Goal: Task Accomplishment & Management: Manage account settings

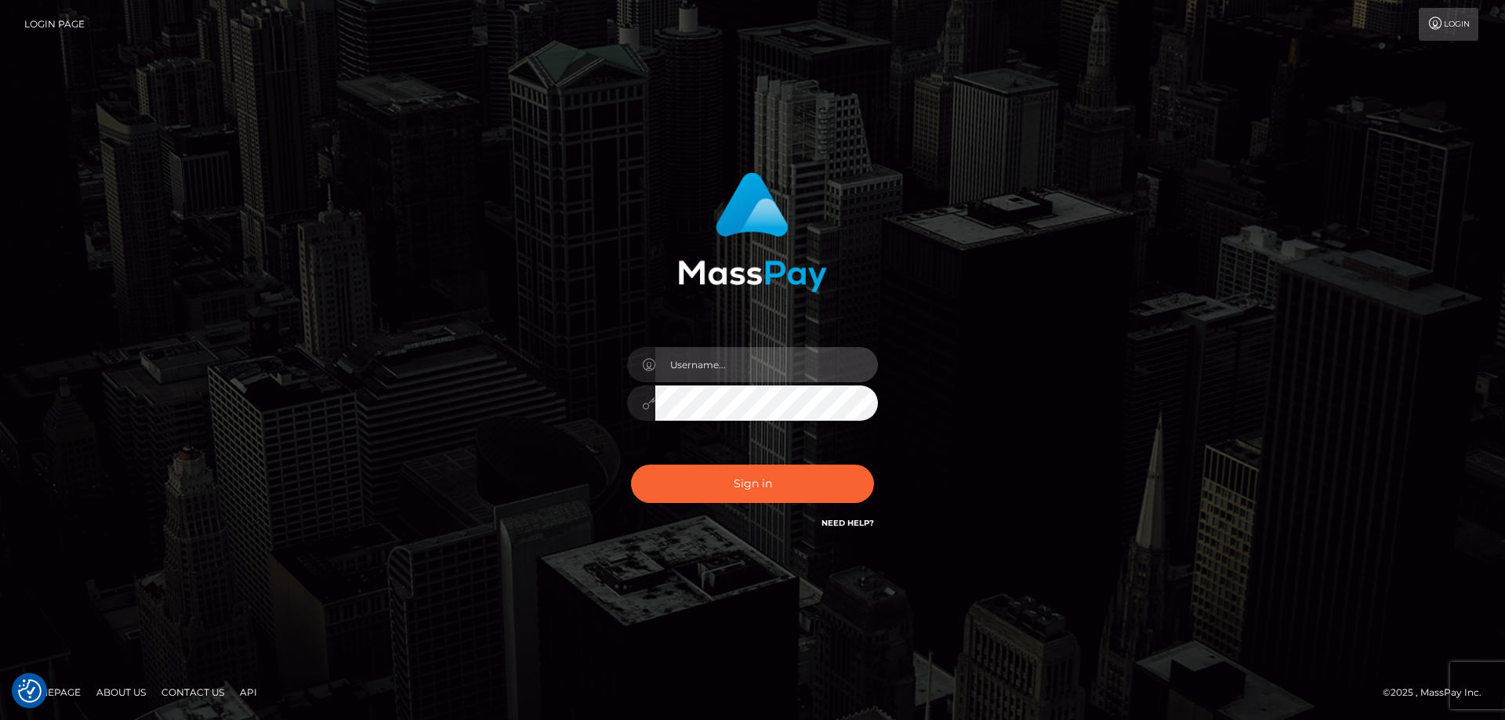
type input "[PERSON_NAME].Cirnat"
click at [864, 466] on div at bounding box center [732, 510] width 321 height 179
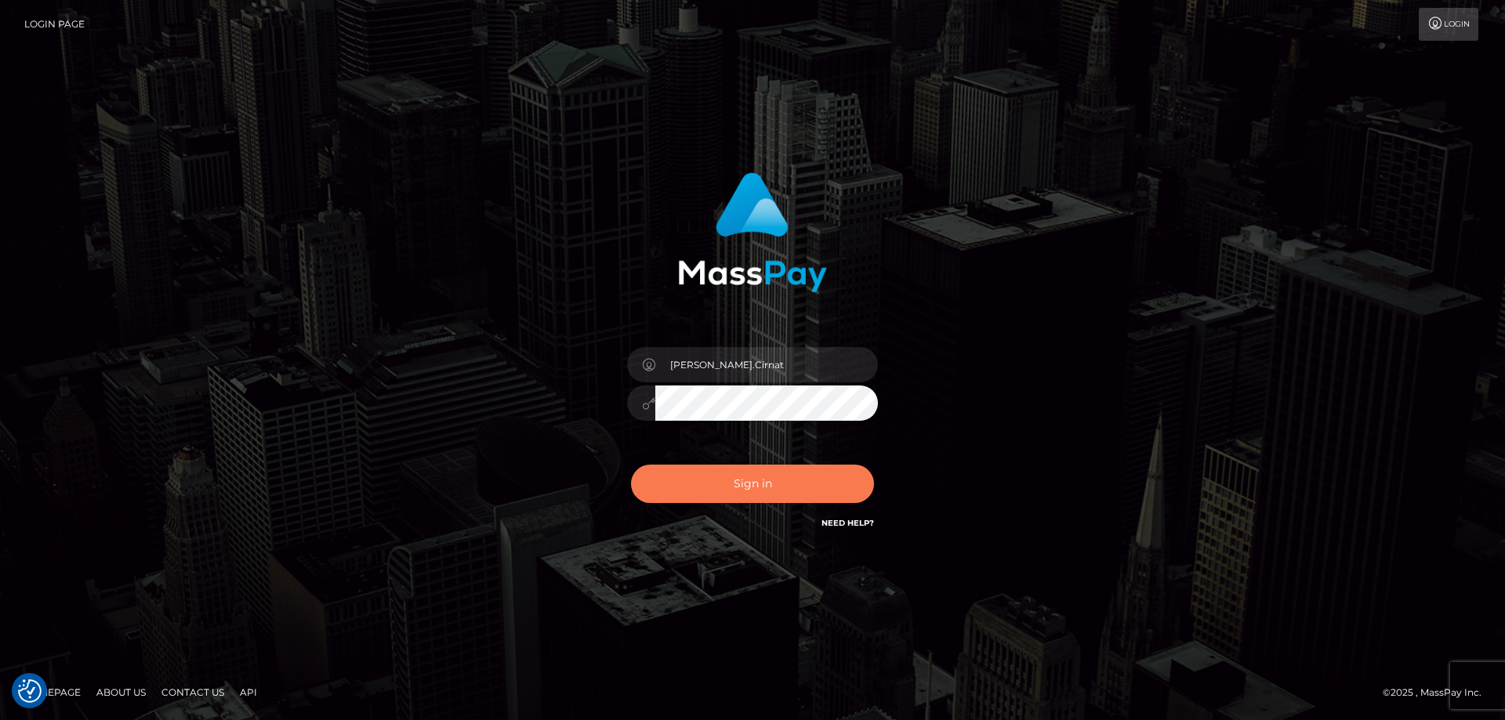
click at [745, 480] on button "Sign in" at bounding box center [752, 484] width 243 height 38
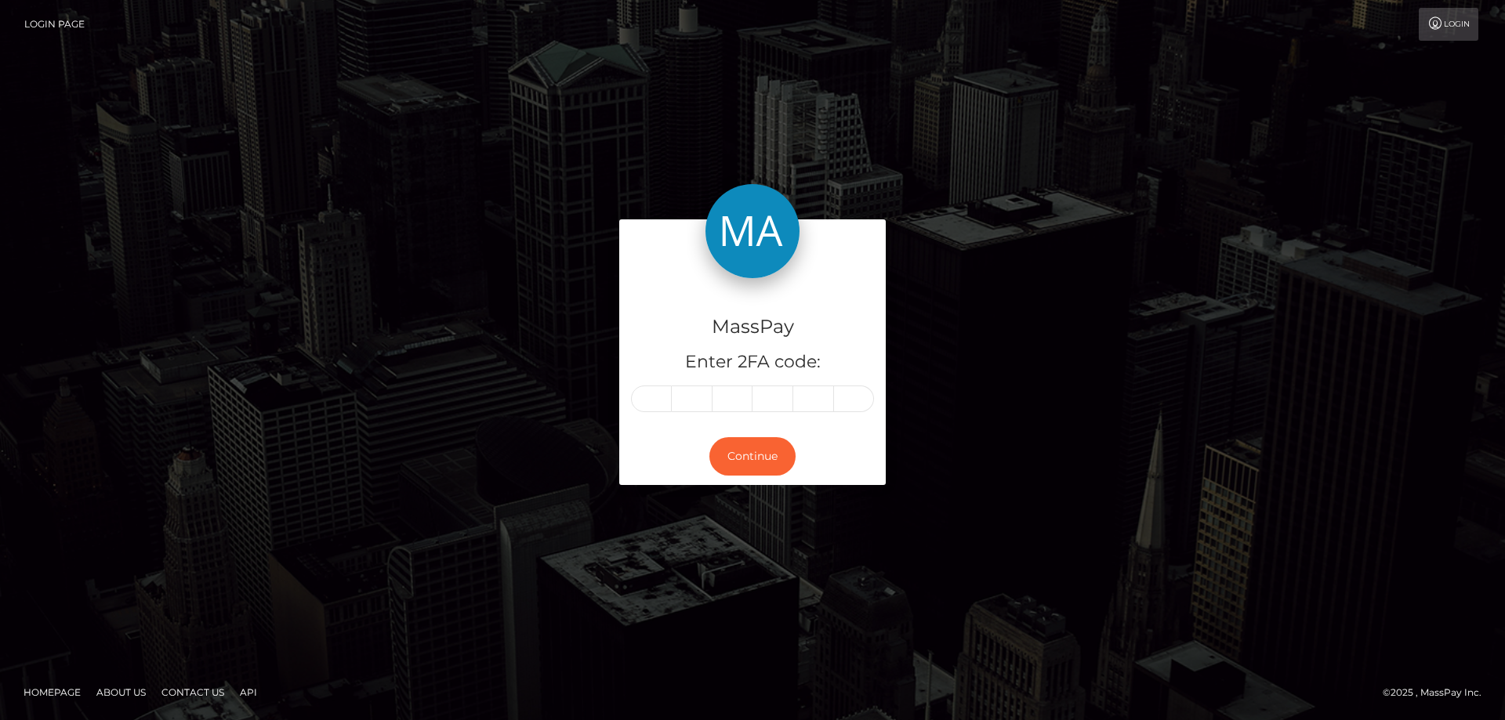
click at [647, 397] on input "text" at bounding box center [651, 399] width 41 height 27
type input "6"
type input "3"
type input "5"
type input "0"
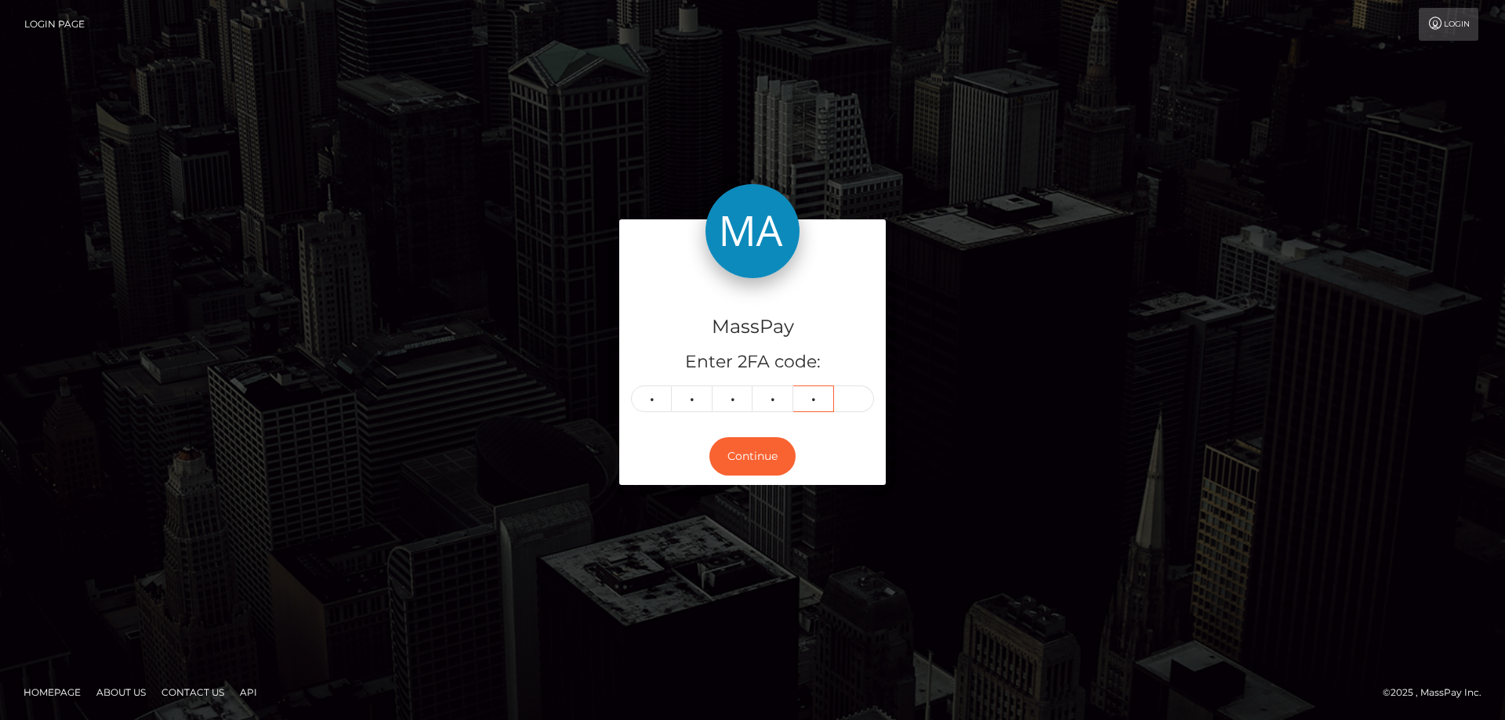
type input "2"
type input "0"
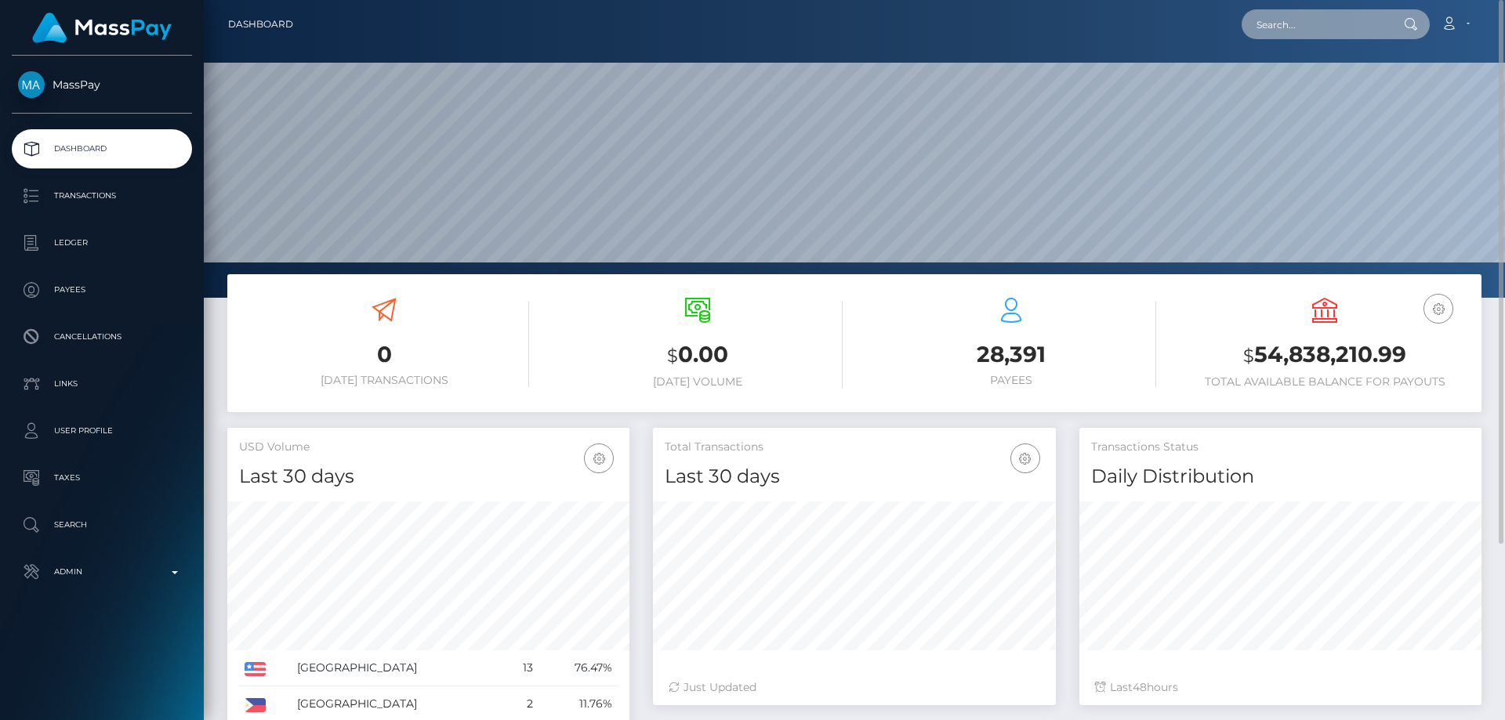
paste input "tessevuleocha@yahoo.com"
type input "tessevuleocha@yahoo.com"
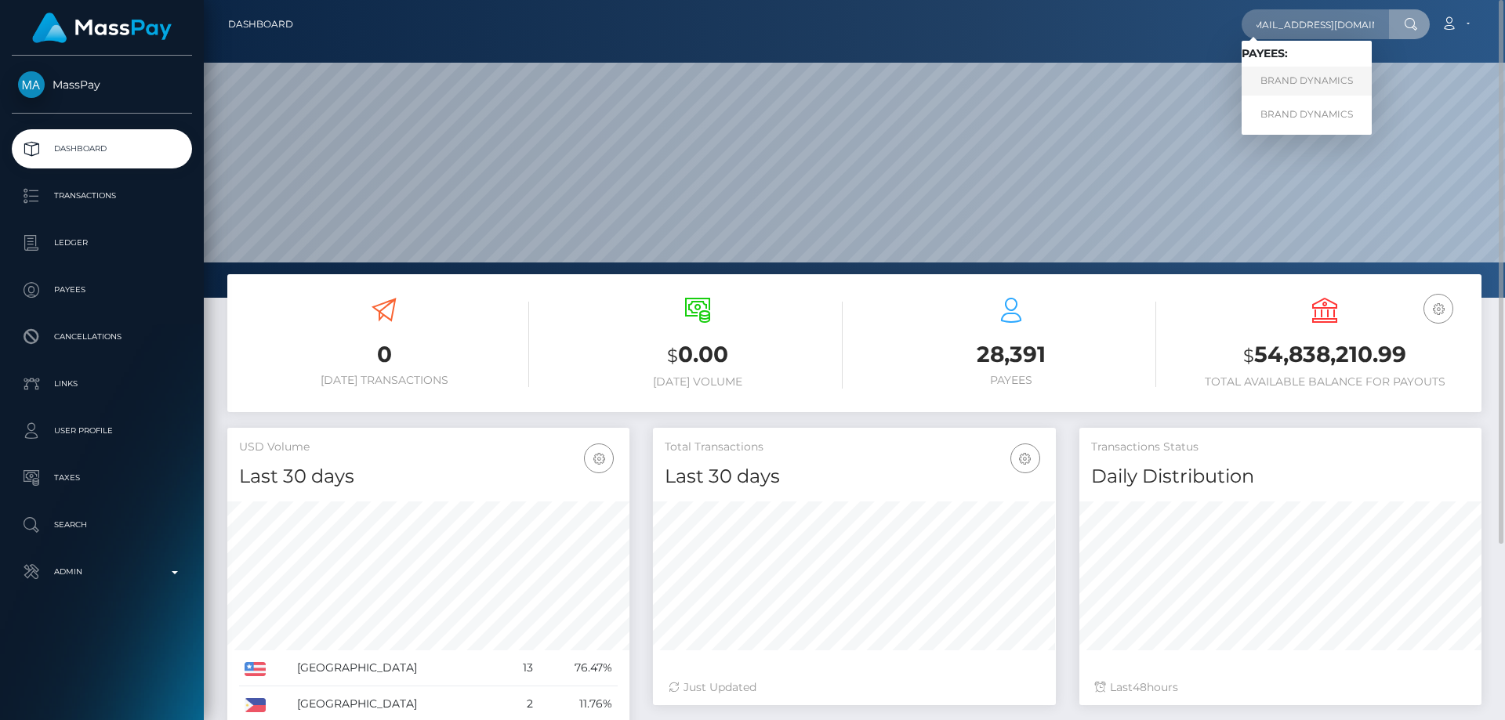
click at [1323, 71] on link "BRAND DYNAMICS" at bounding box center [1307, 81] width 130 height 29
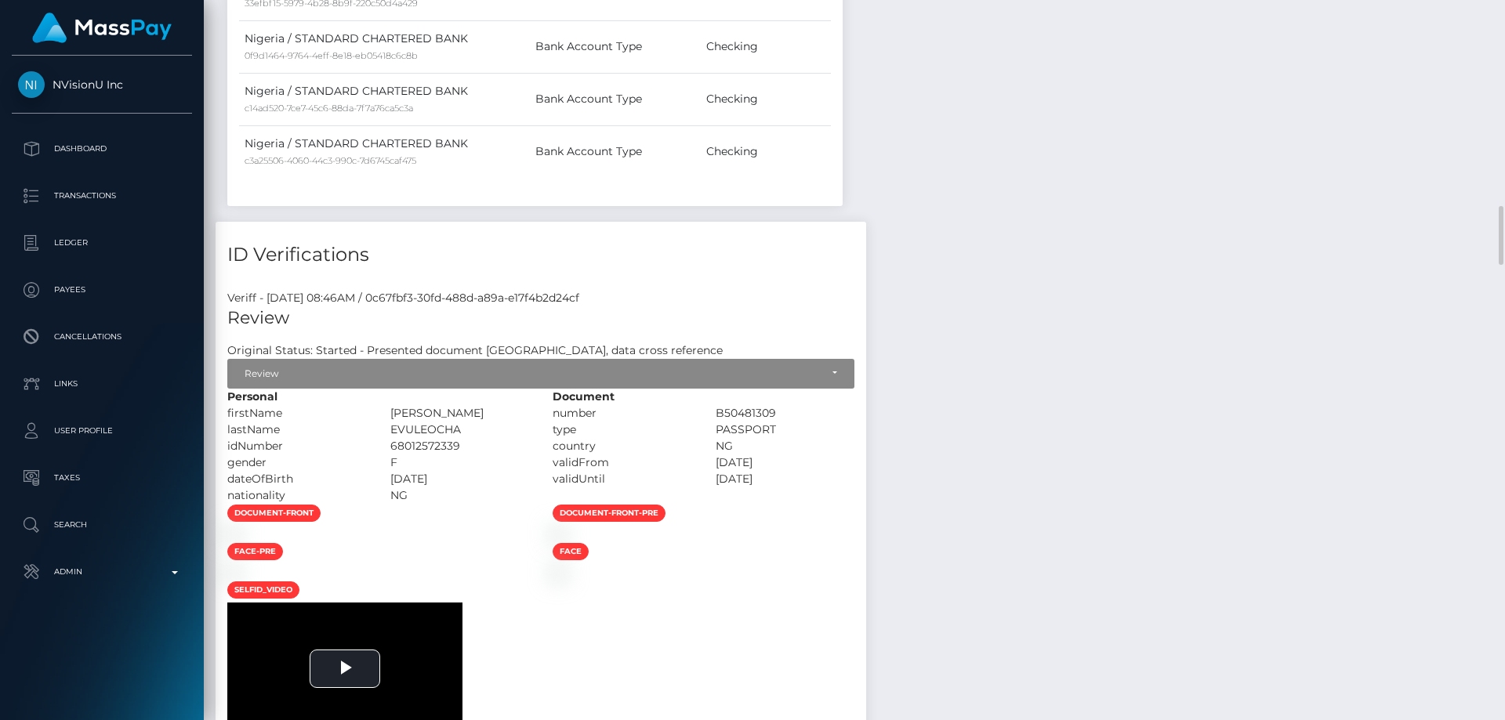
scroll to position [1725, 0]
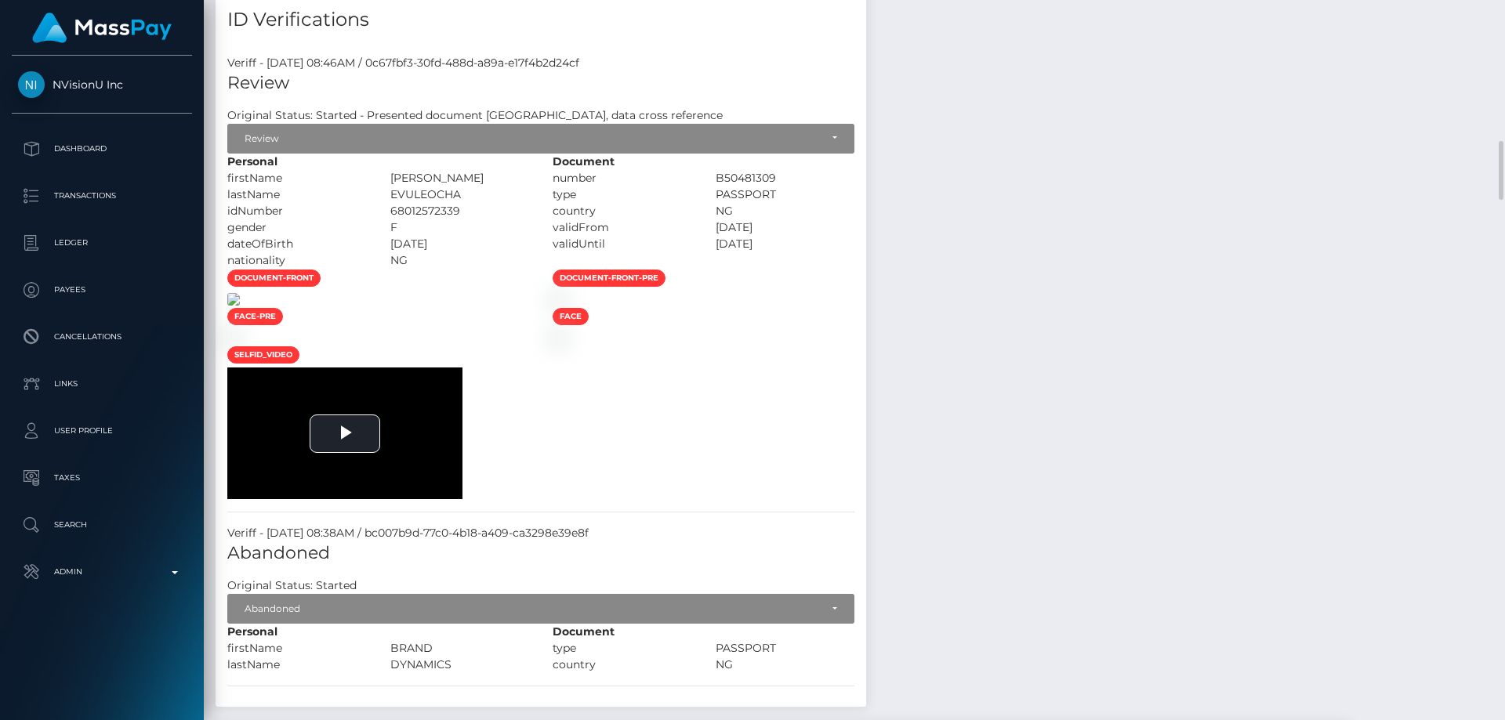
click at [240, 306] on img at bounding box center [233, 299] width 13 height 13
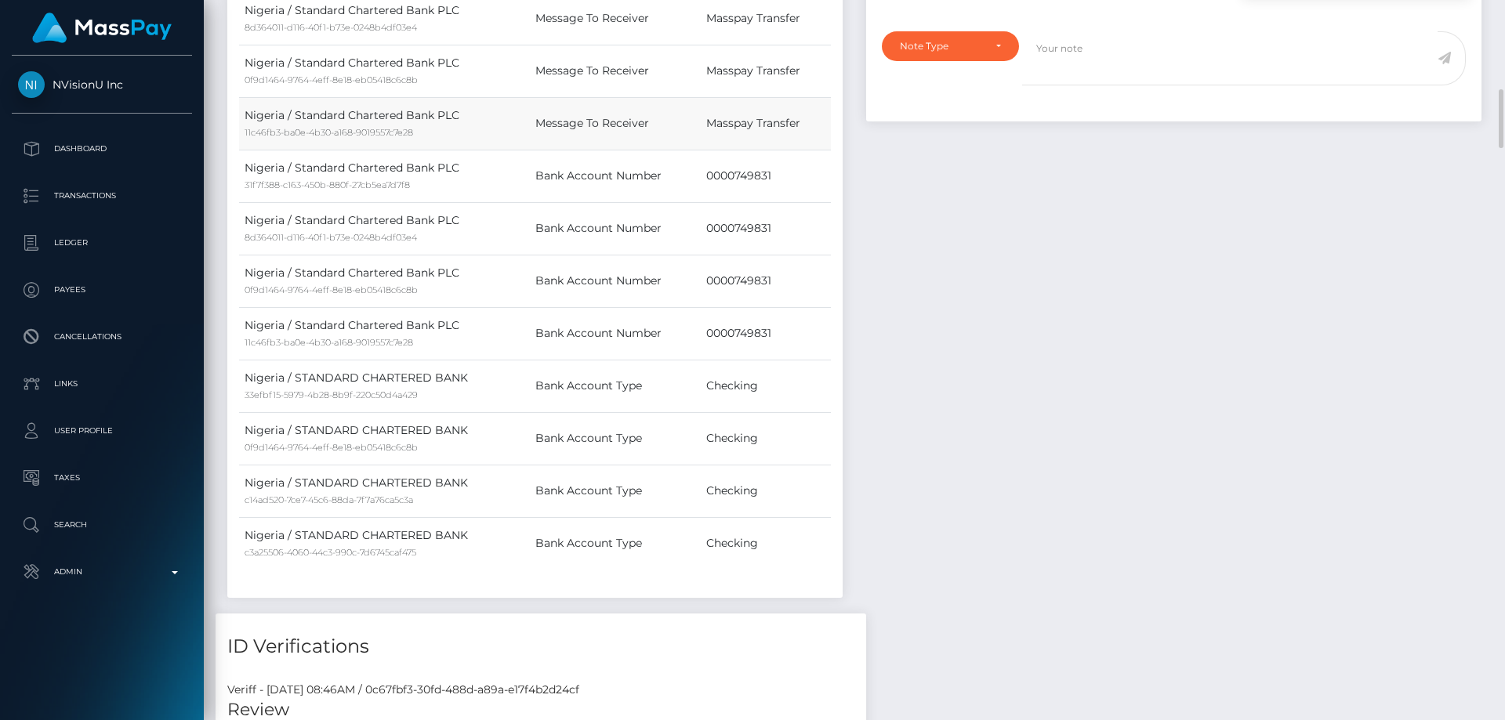
scroll to position [1411, 0]
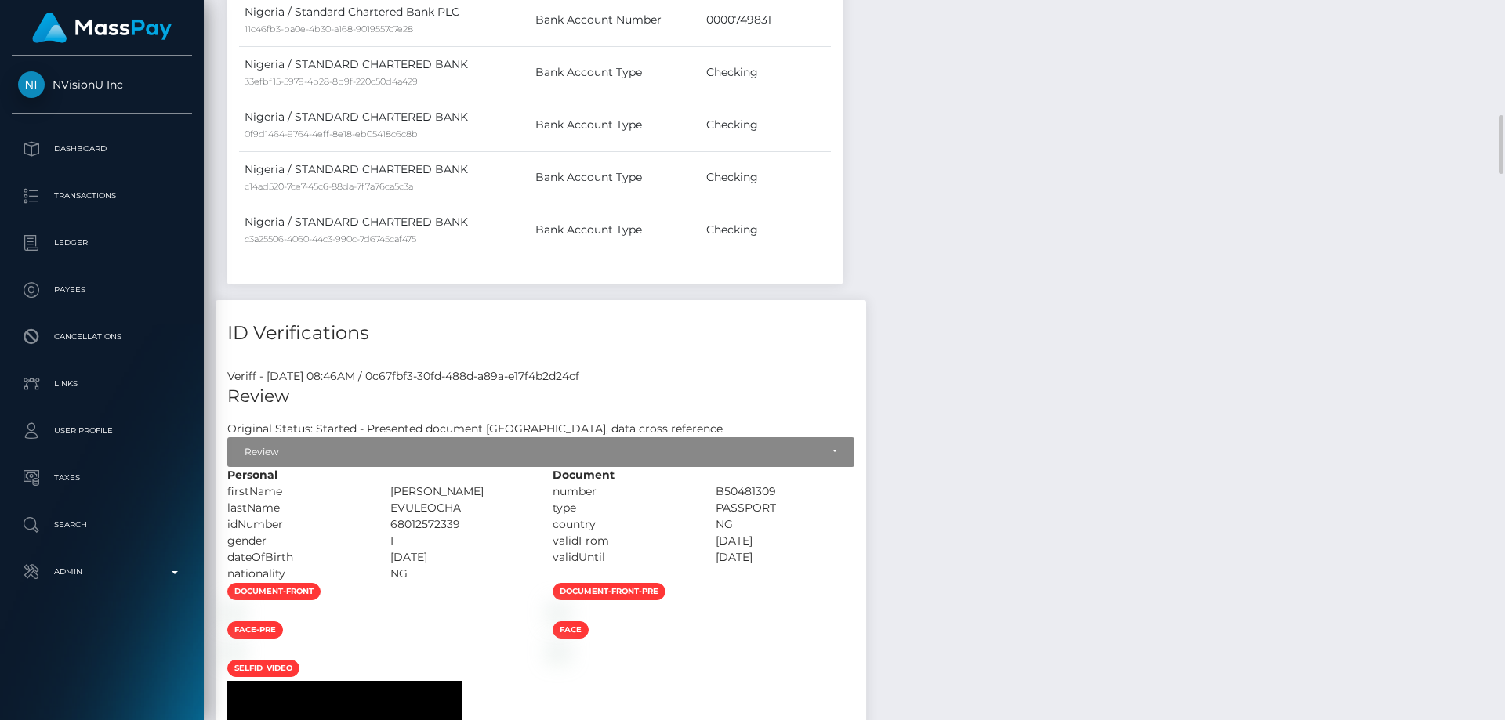
drag, startPoint x: 597, startPoint y: 495, endPoint x: 537, endPoint y: 495, distance: 60.4
click at [537, 495] on div "THERESA UGHIEMOSOMI" at bounding box center [460, 492] width 163 height 16
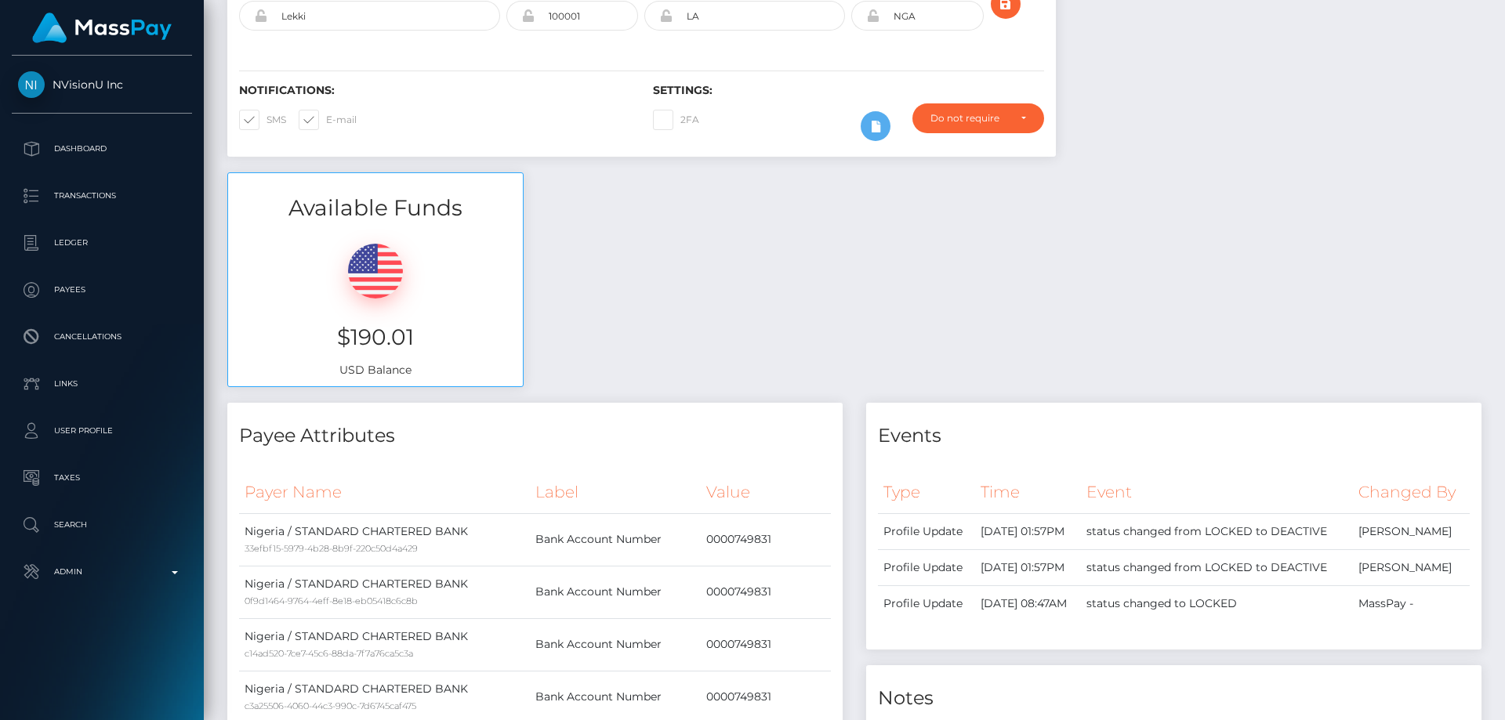
scroll to position [0, 0]
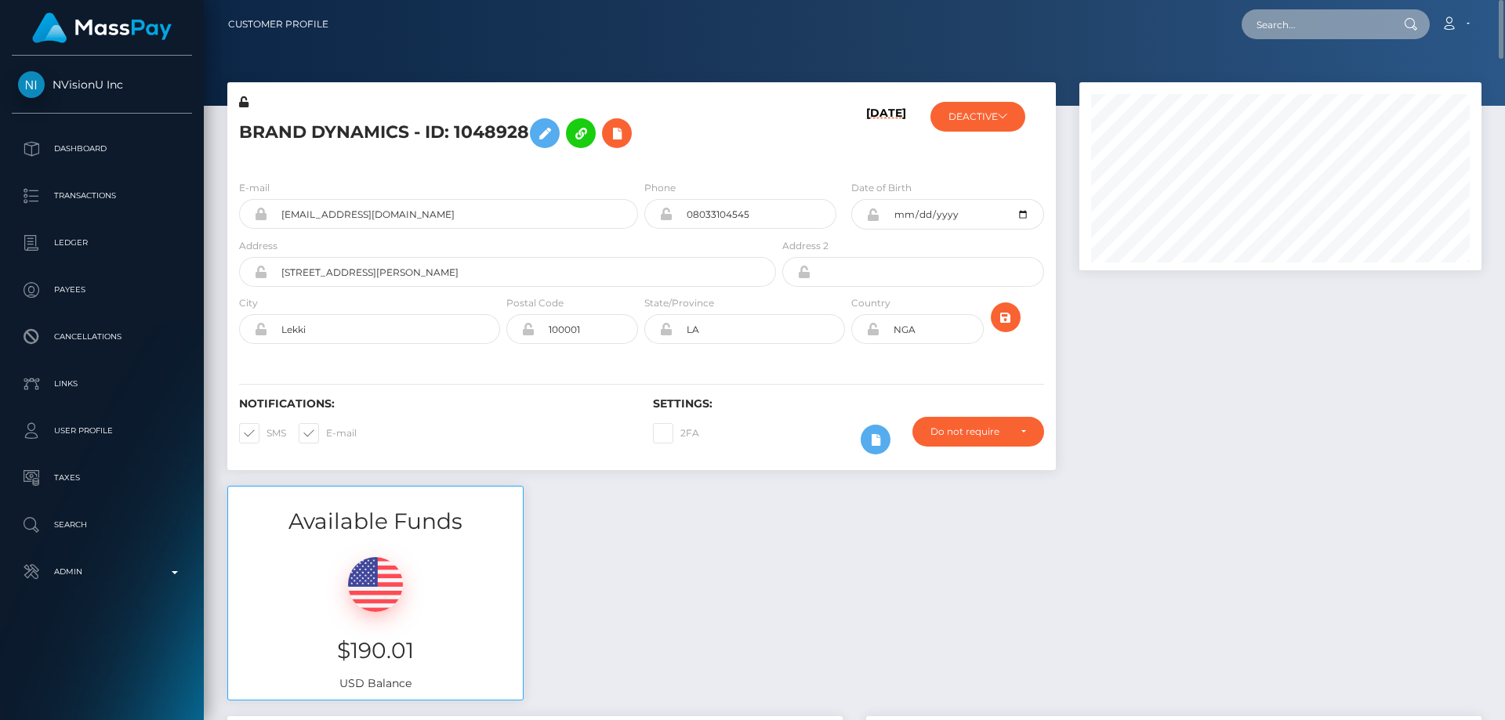
paste input "299911"
type input "299911"
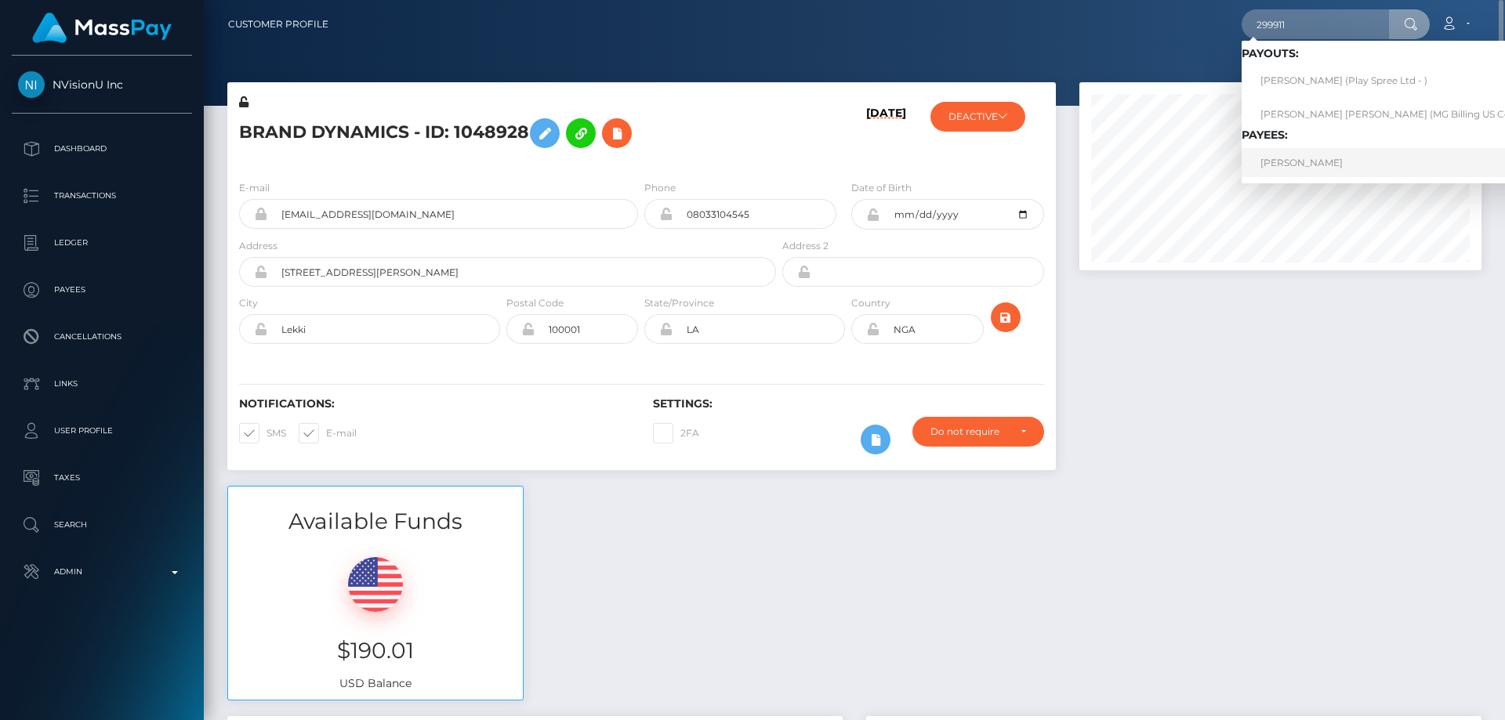
click at [1297, 161] on link "[PERSON_NAME]" at bounding box center [1397, 162] width 310 height 29
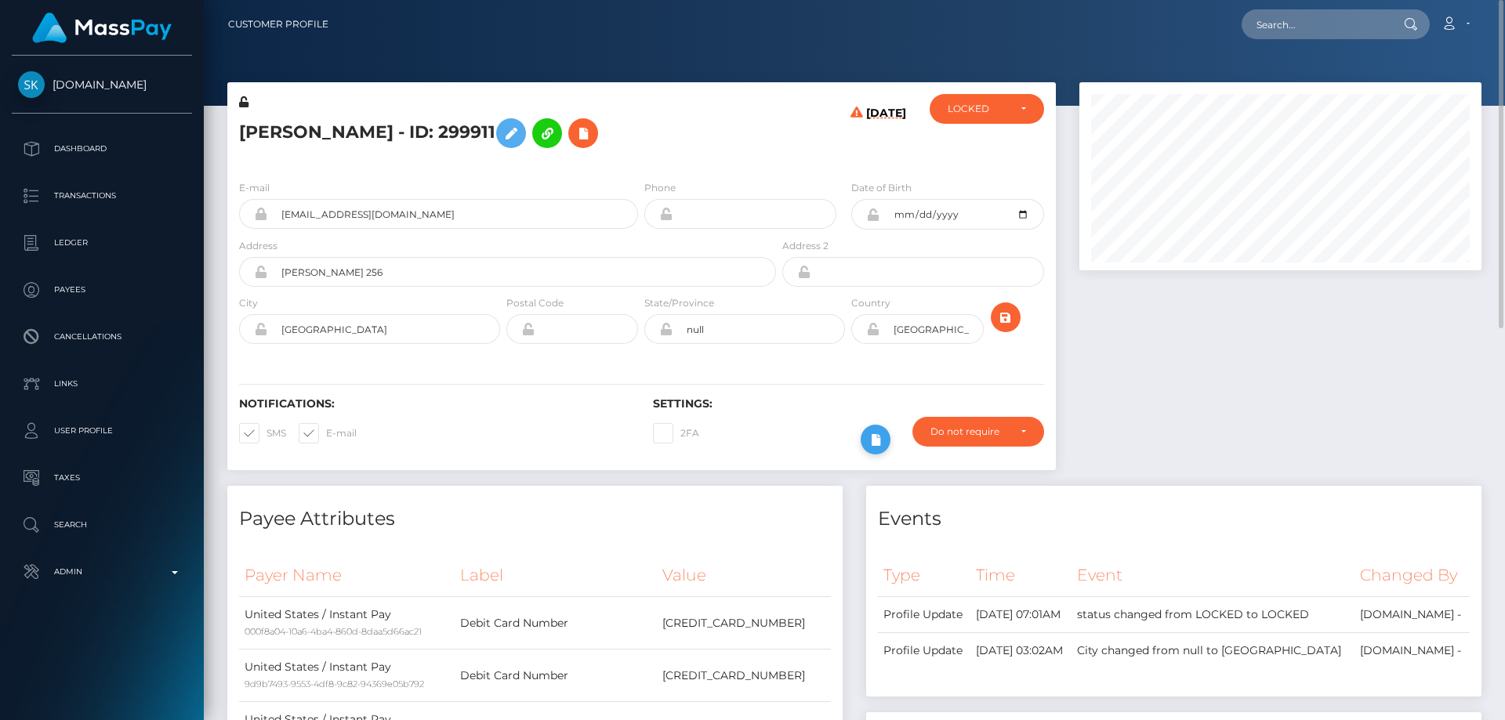
click at [875, 436] on icon at bounding box center [875, 440] width 19 height 20
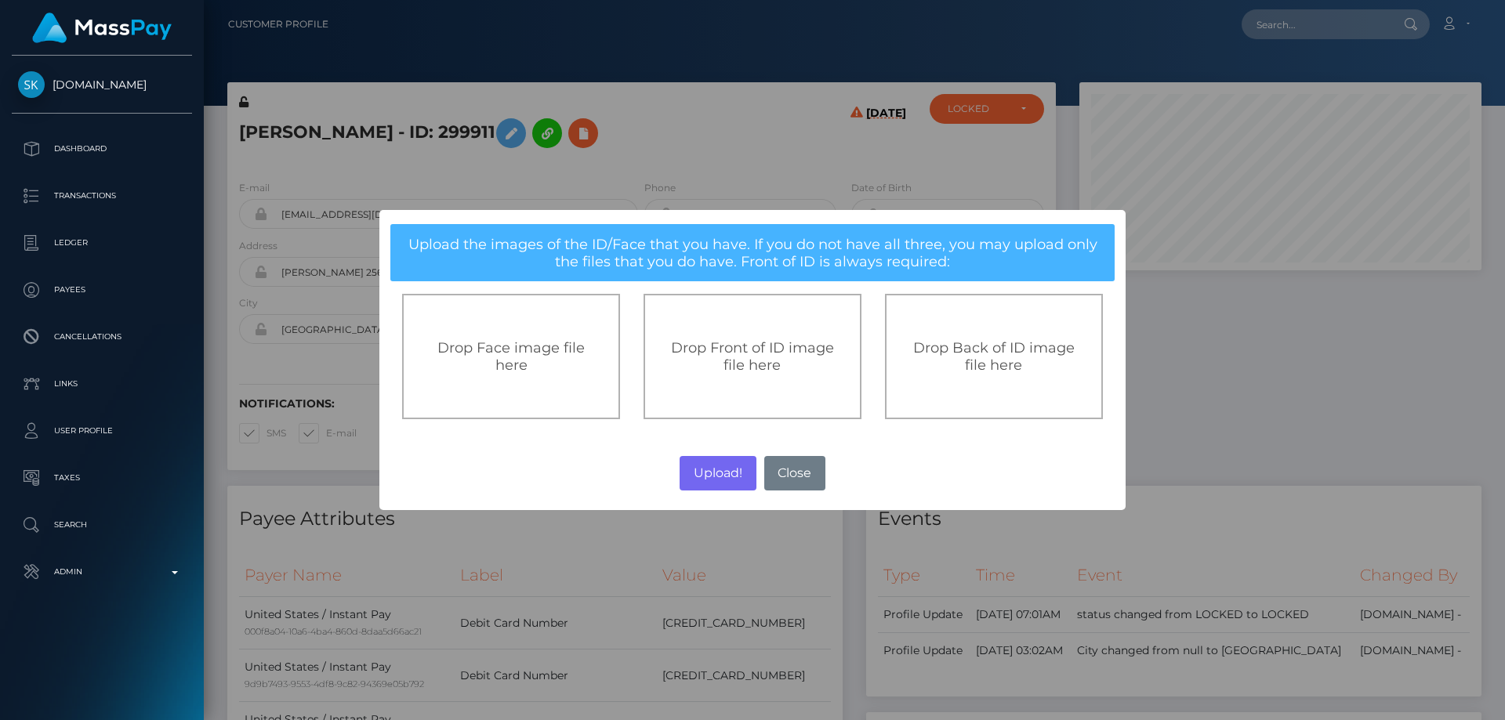
click at [772, 350] on span "Drop Front of ID image file here" at bounding box center [752, 356] width 163 height 34
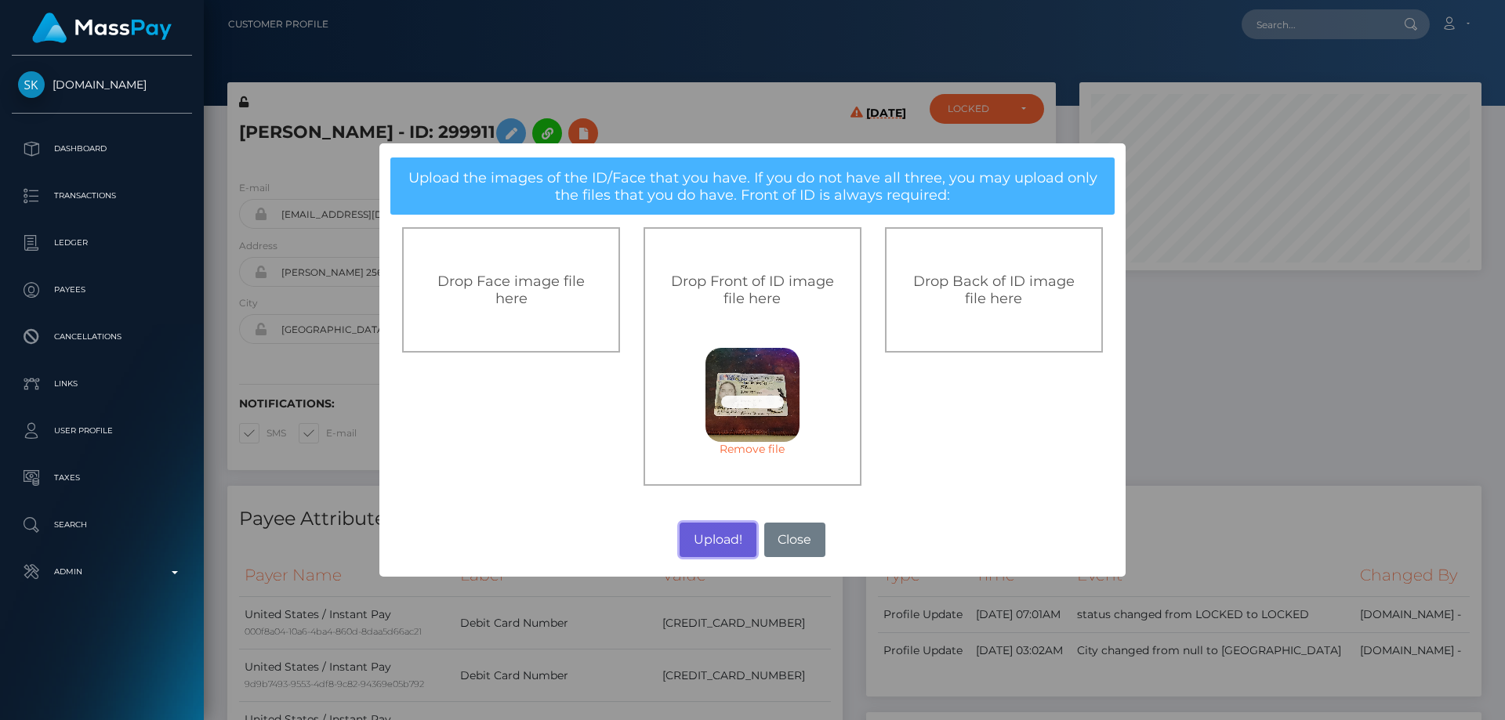
click at [704, 542] on button "Upload!" at bounding box center [718, 540] width 76 height 34
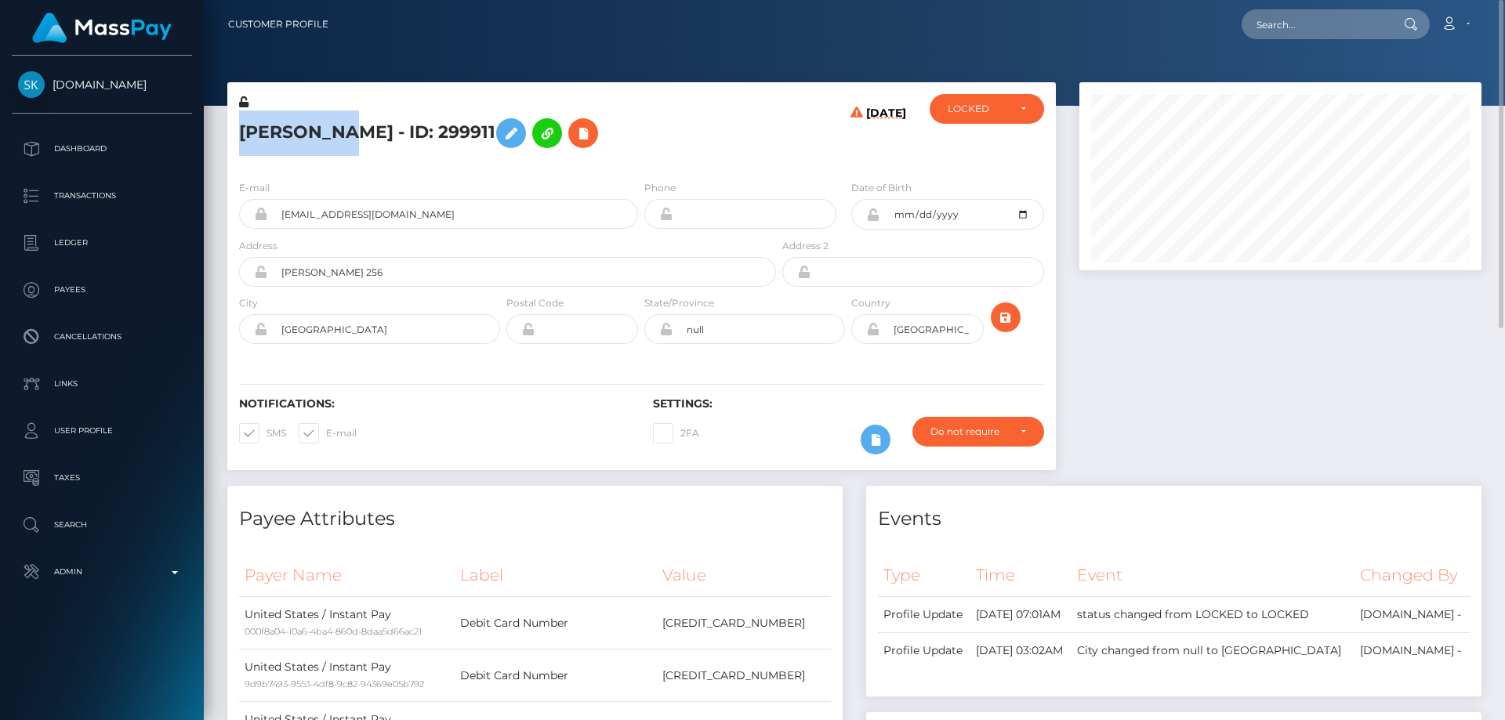
drag, startPoint x: 328, startPoint y: 132, endPoint x: 238, endPoint y: 132, distance: 90.9
click at [238, 132] on div "David Lee - ID: 299911" at bounding box center [503, 131] width 552 height 74
copy h5 "David Lee"
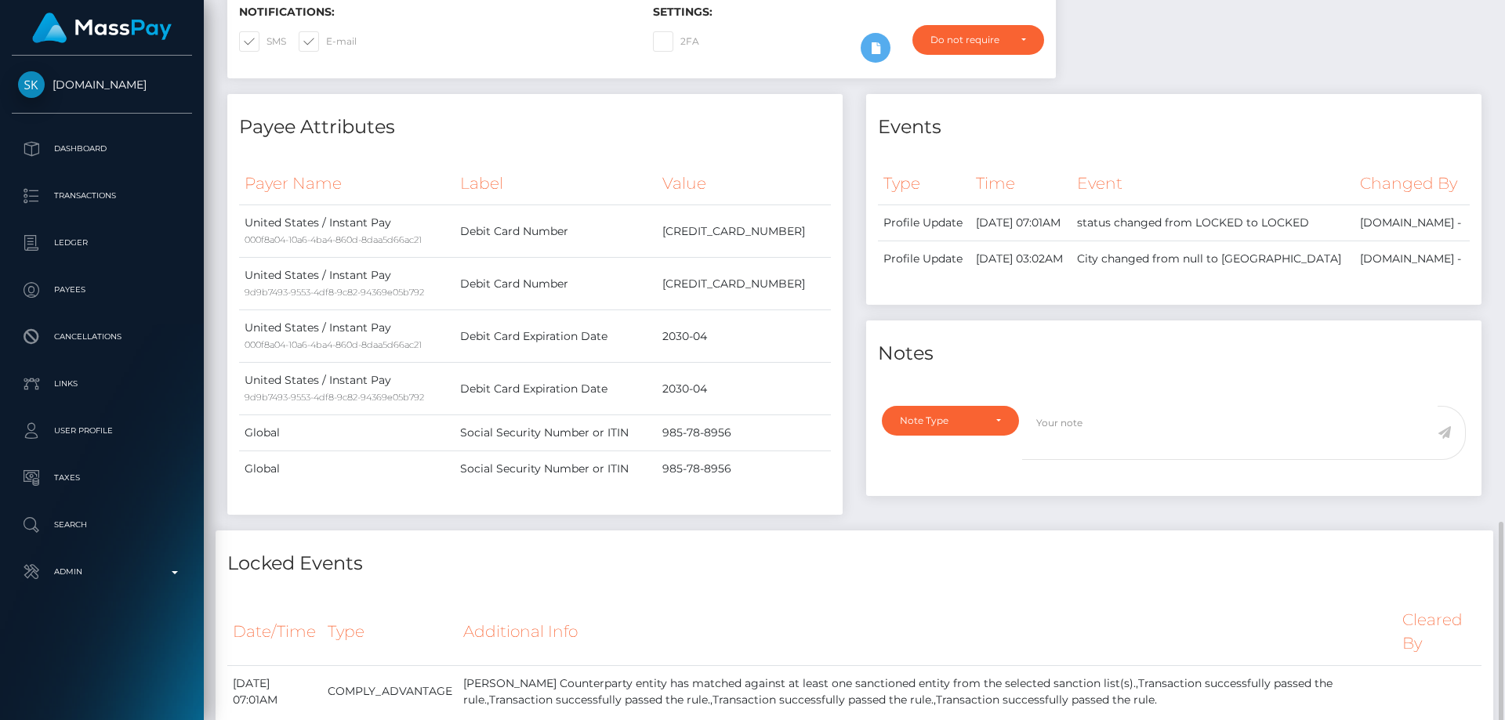
scroll to position [627, 0]
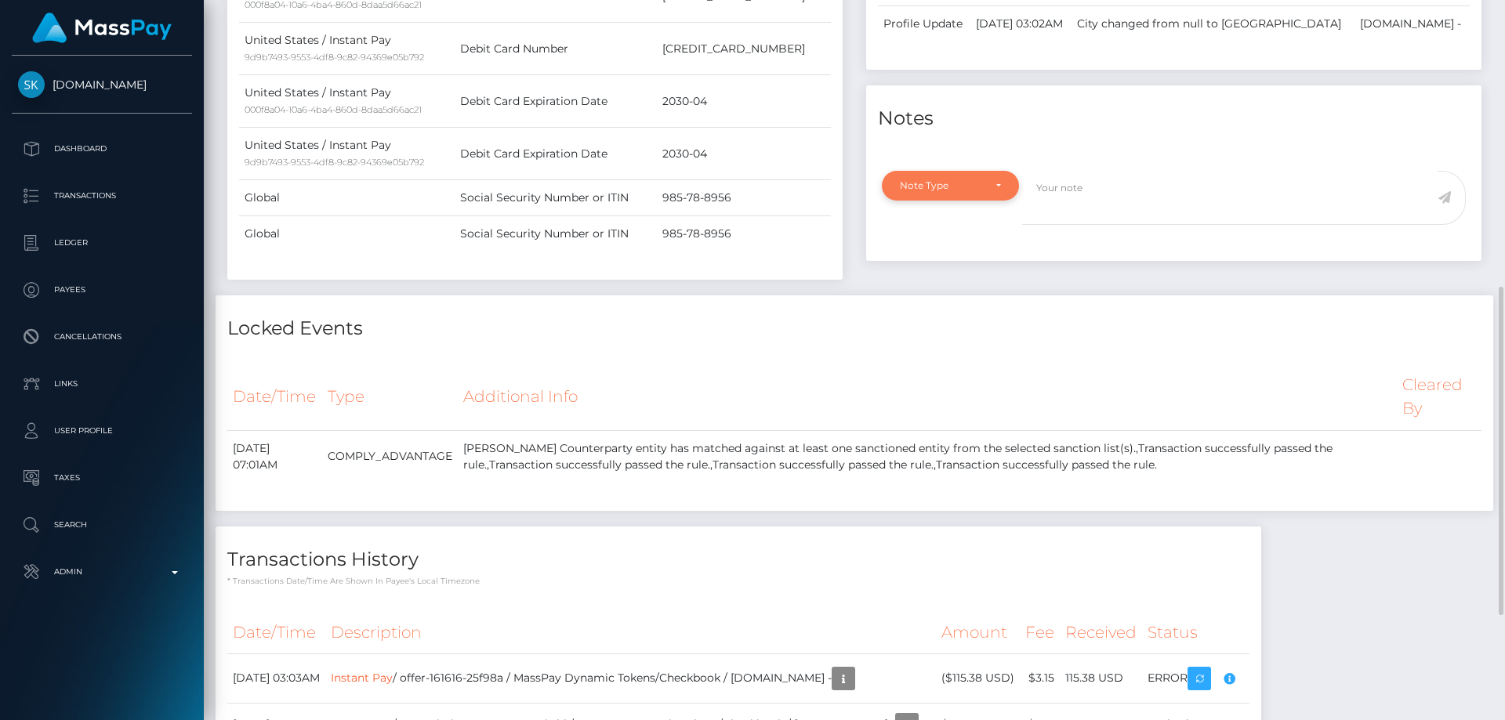
click at [912, 192] on div "Note Type" at bounding box center [941, 186] width 83 height 13
click at [945, 301] on span "Clear Compliance" at bounding box center [943, 294] width 84 height 14
select select "CLEAR_COMPLIANCE"
click at [1126, 225] on textarea at bounding box center [1229, 198] width 415 height 54
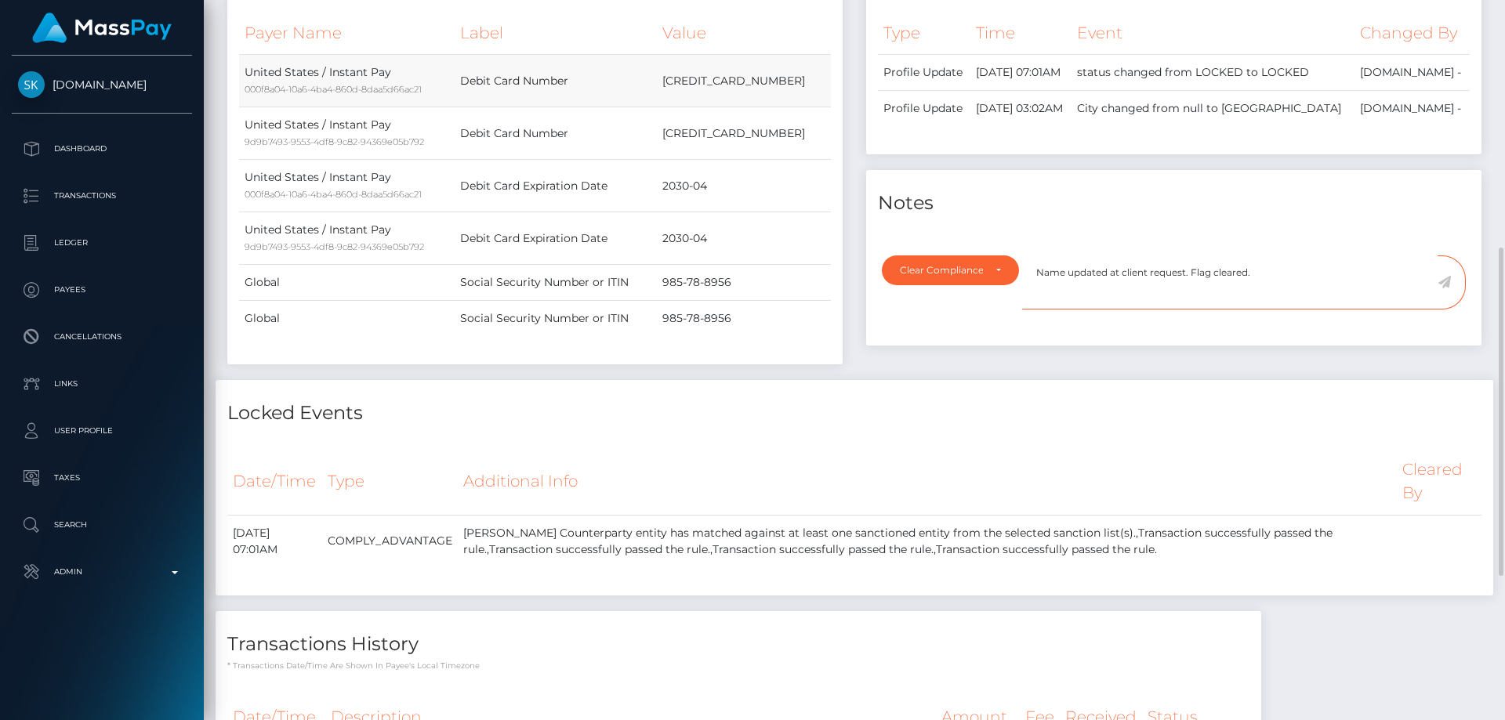
scroll to position [386, 0]
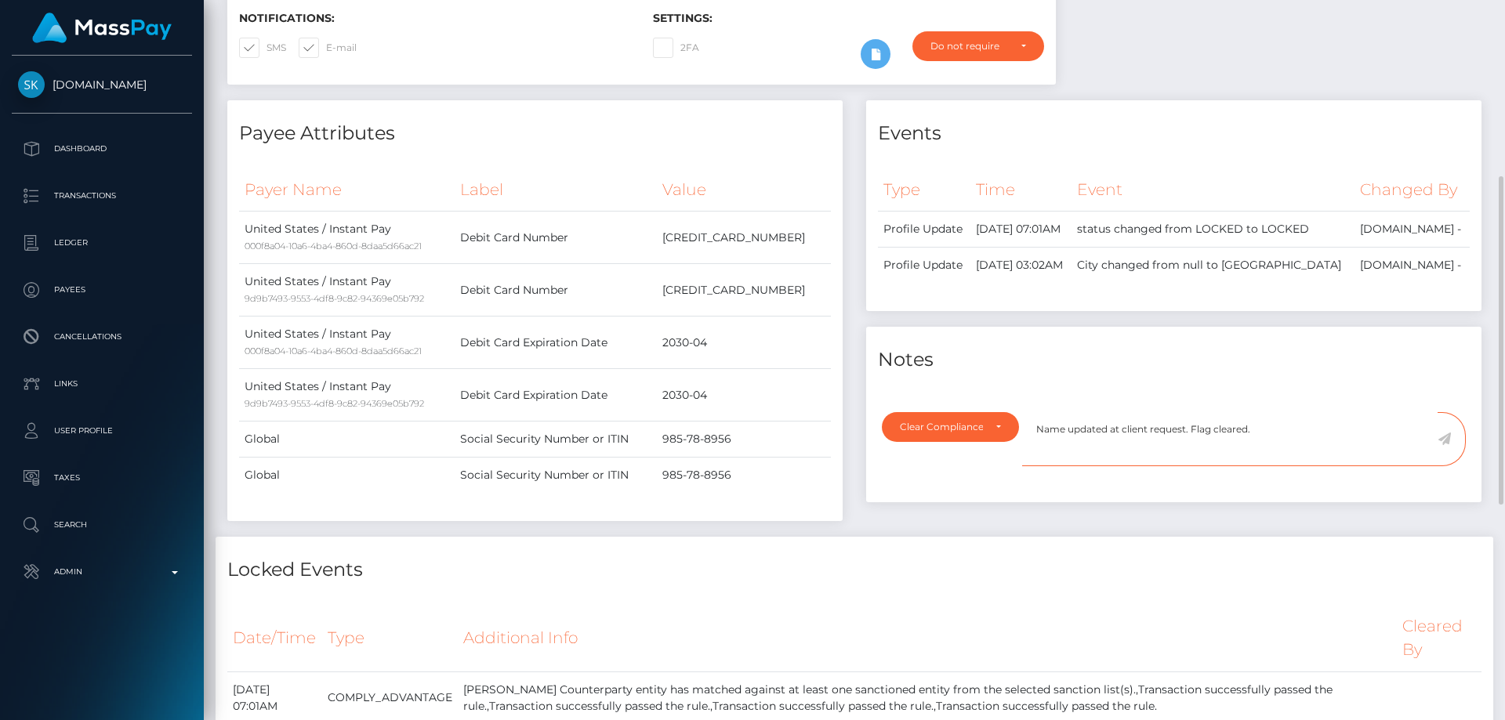
type textarea "Name updated at client request. Flag cleared."
click at [1445, 445] on icon at bounding box center [1444, 439] width 13 height 13
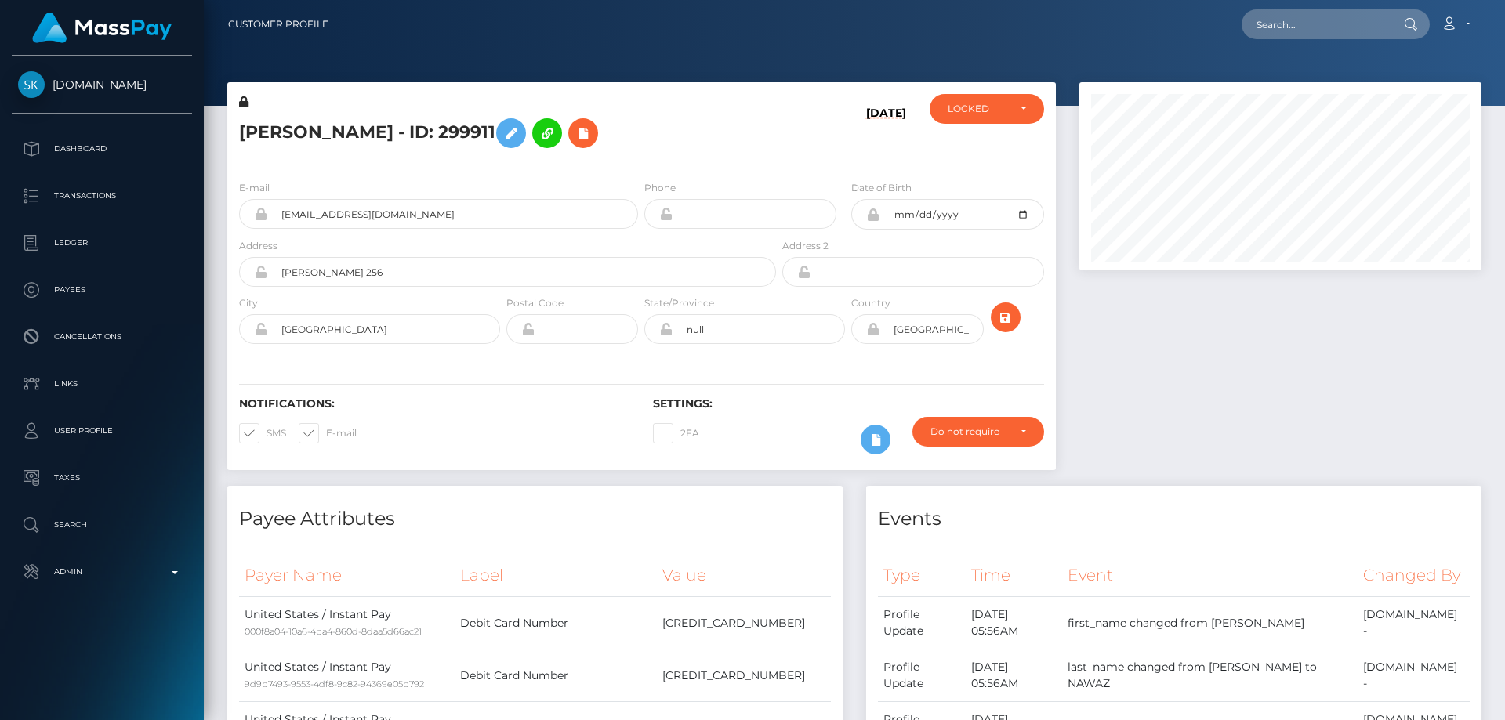
scroll to position [783691, 783477]
click at [991, 107] on div "LOCKED" at bounding box center [978, 109] width 60 height 13
drag, startPoint x: 981, startPoint y: 155, endPoint x: 1161, endPoint y: 374, distance: 283.4
click at [981, 154] on span "ACTIVE" at bounding box center [965, 151] width 35 height 14
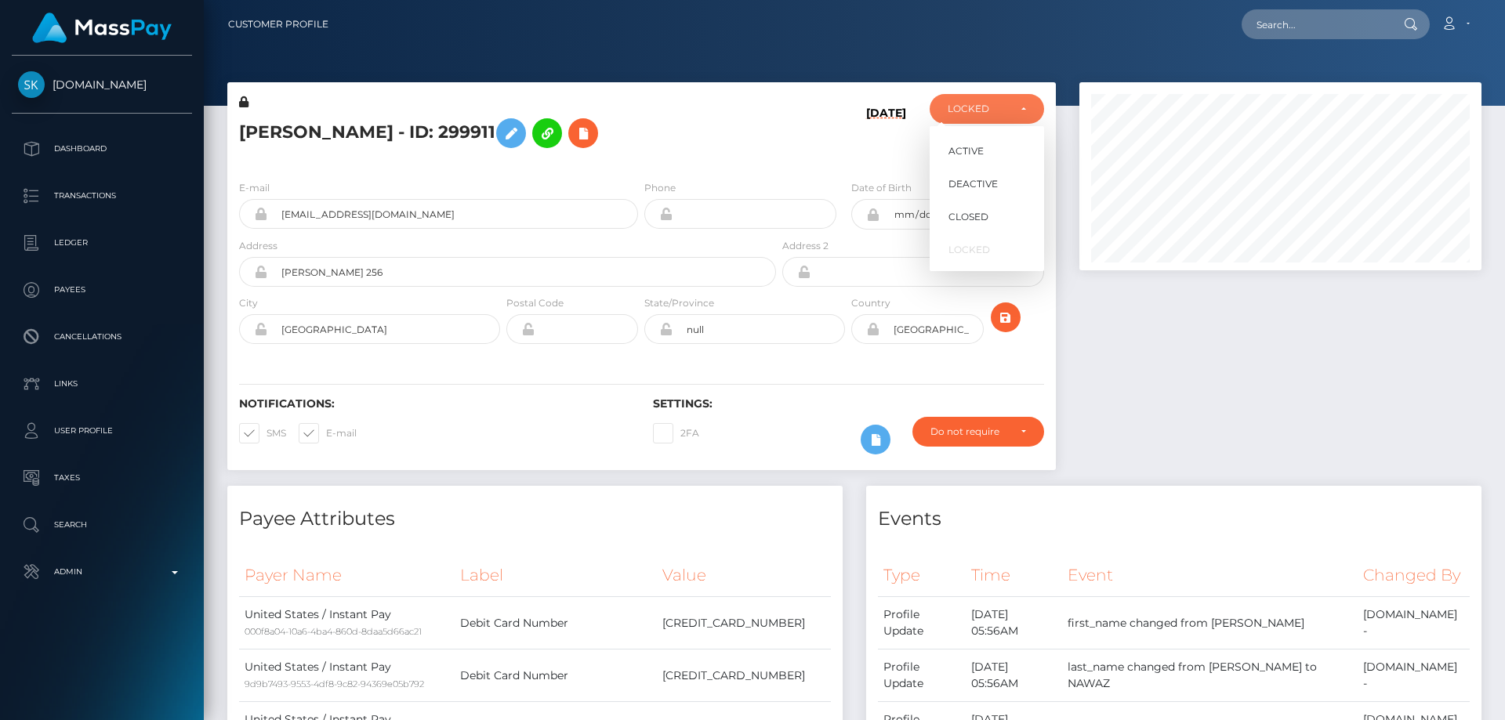
select select "ACTIVE"
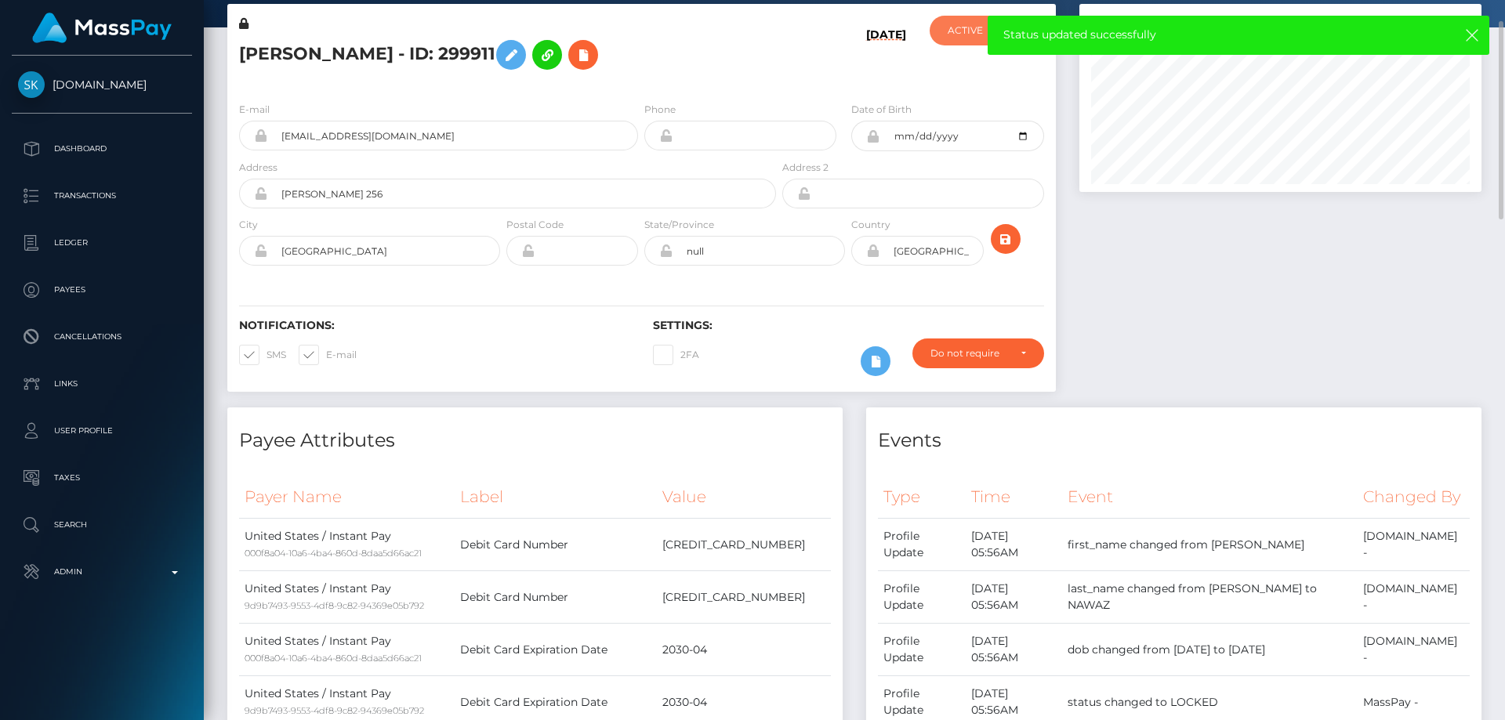
scroll to position [0, 0]
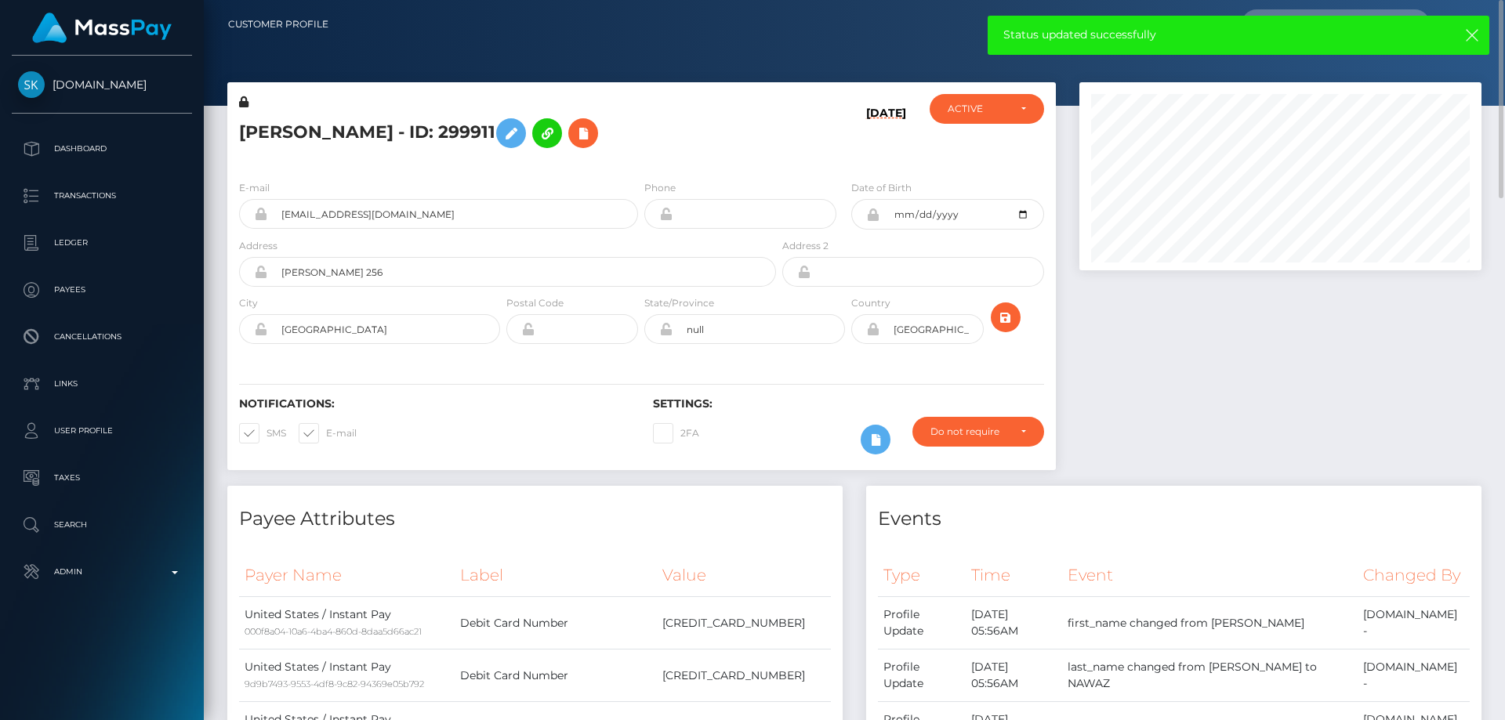
click at [353, 122] on h5 "ZAIN GRAHAM NAWAZ - ID: 299911" at bounding box center [503, 133] width 528 height 45
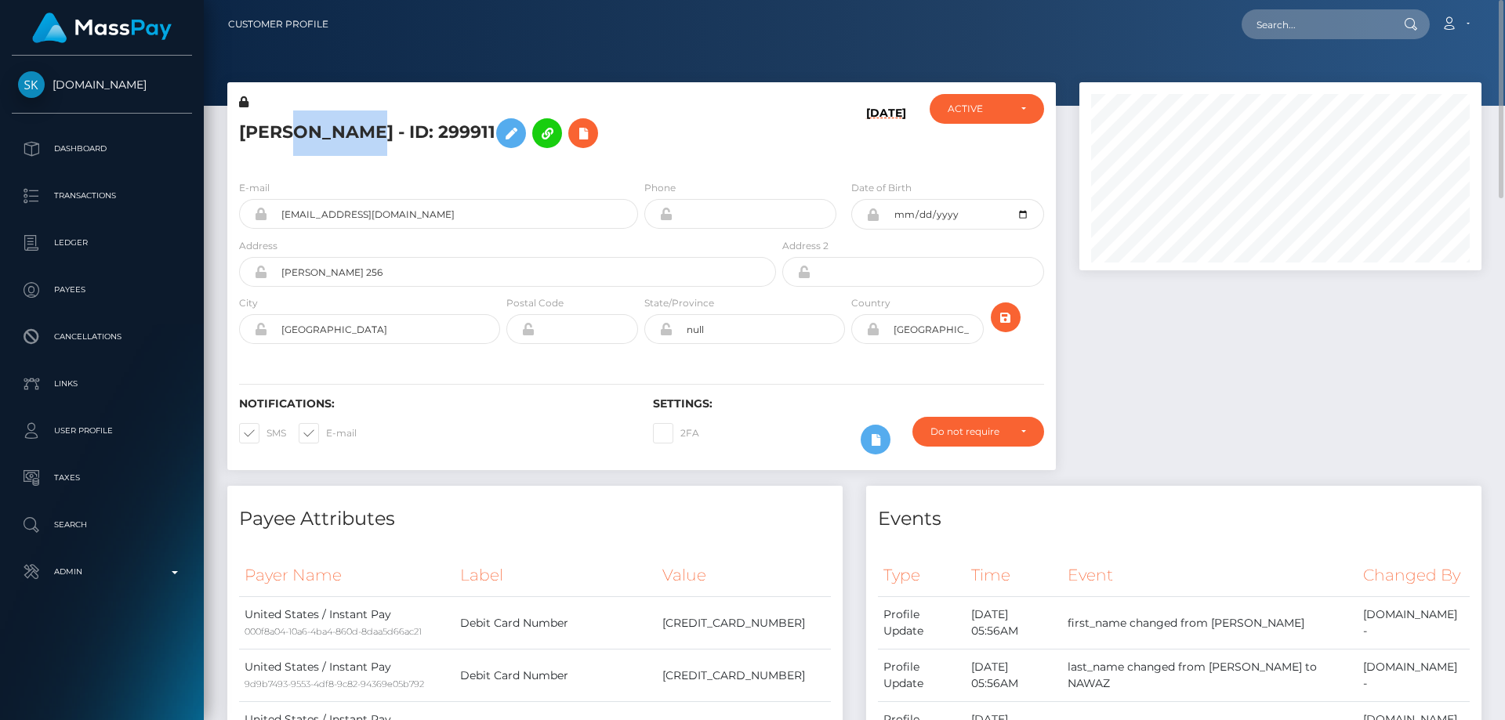
click at [353, 122] on h5 "ZAIN GRAHAM NAWAZ - ID: 299911" at bounding box center [503, 133] width 528 height 45
copy h5 "ZAIN GRAHAM NAWAZ - ID: 299911"
paste input "bermudoangelyn15@icloud.com"
click at [1322, 28] on input "bermudoangelyn15@icloud.com" at bounding box center [1315, 24] width 147 height 30
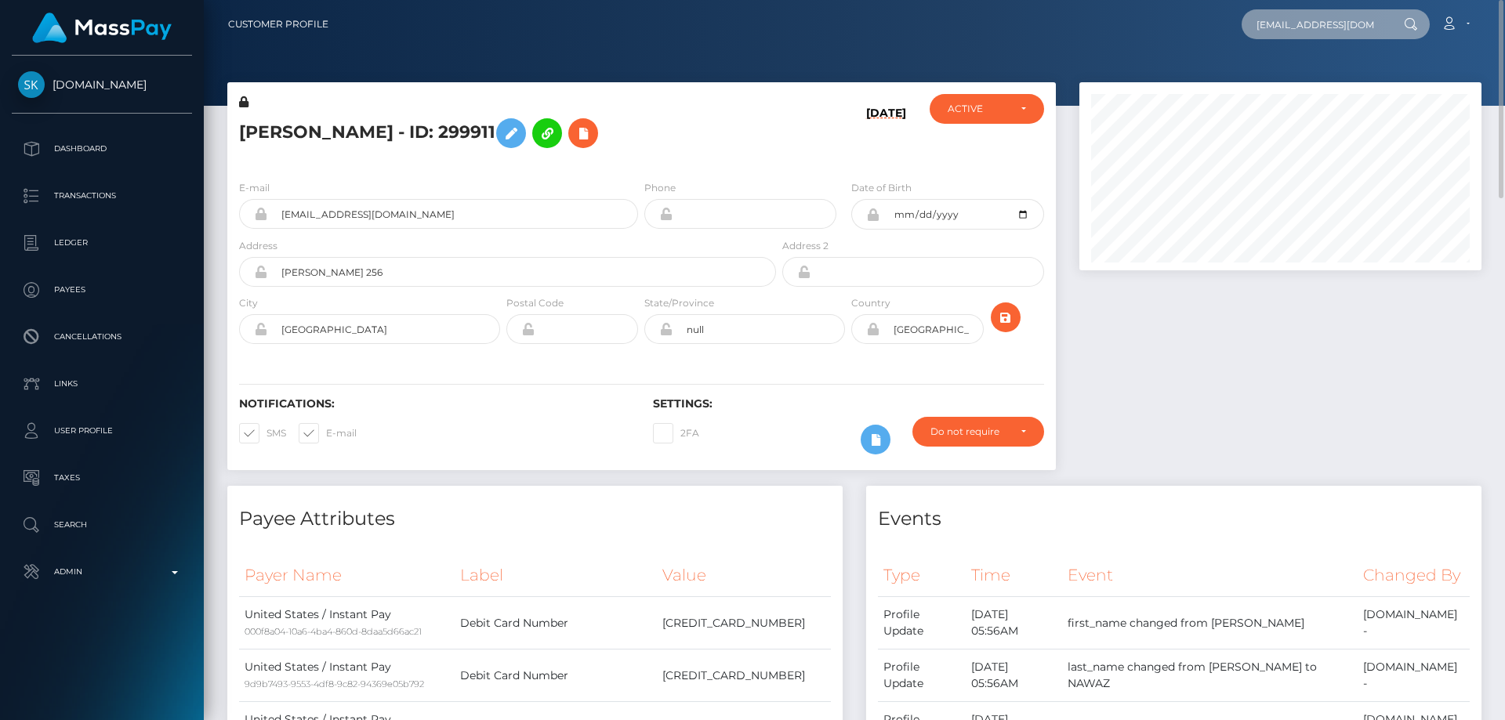
click at [1322, 28] on input "bermudoangelyn15@icloud.com" at bounding box center [1315, 24] width 147 height 30
paste input "gmail"
type input "[EMAIL_ADDRESS][DOMAIN_NAME]"
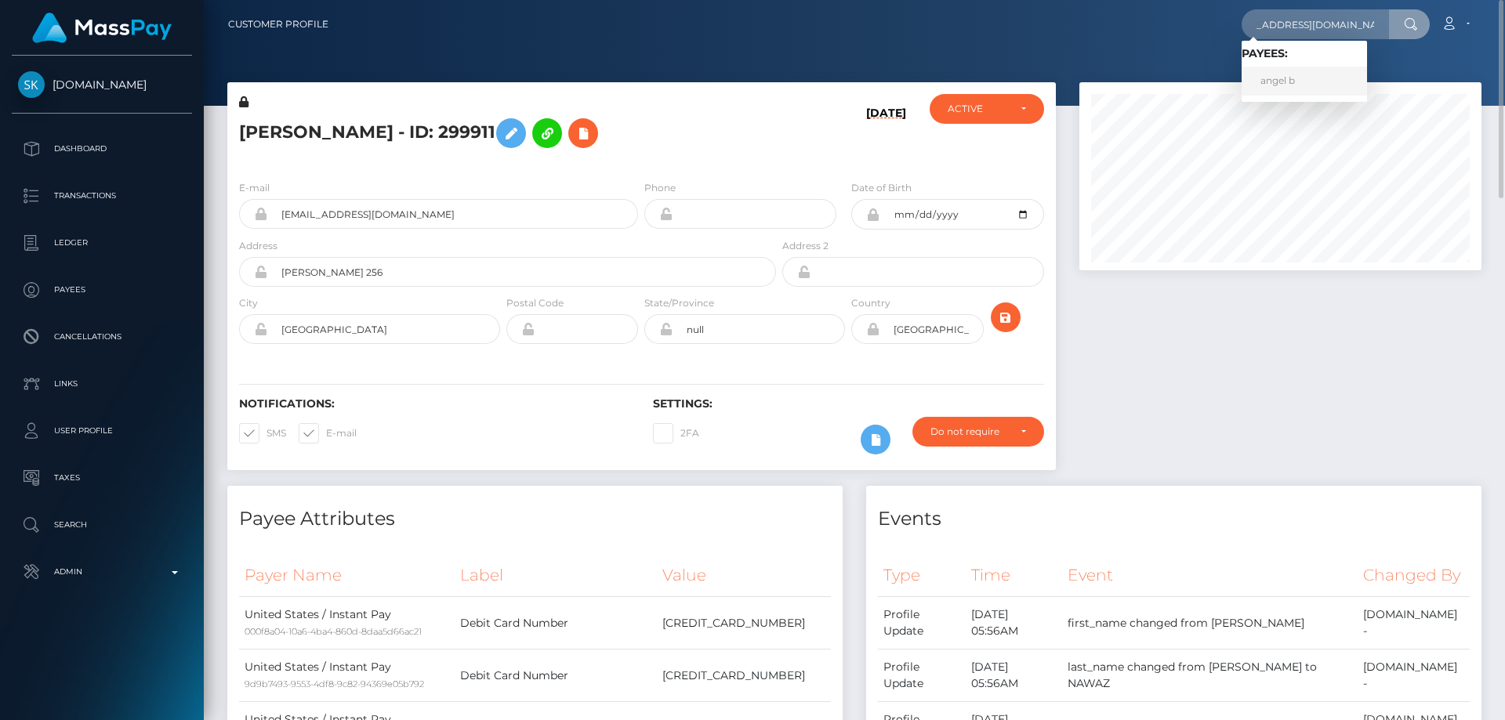
click at [1286, 85] on link "angel b" at bounding box center [1304, 81] width 125 height 29
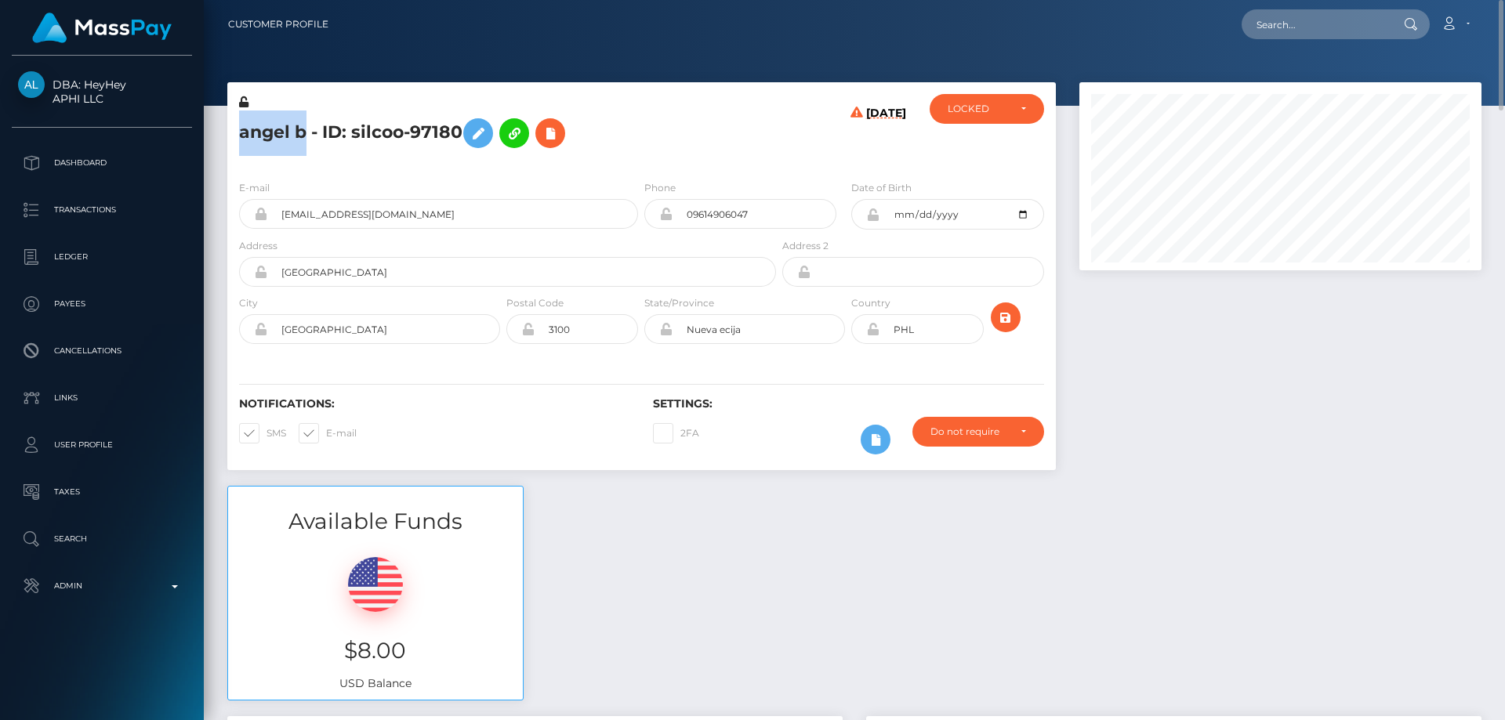
drag, startPoint x: 306, startPoint y: 133, endPoint x: 221, endPoint y: 137, distance: 84.7
click at [221, 137] on div "angel b - ID: silcoo-97180 09/27/25 ACTIVE CLOSED" at bounding box center [642, 284] width 852 height 404
copy div "angel b"
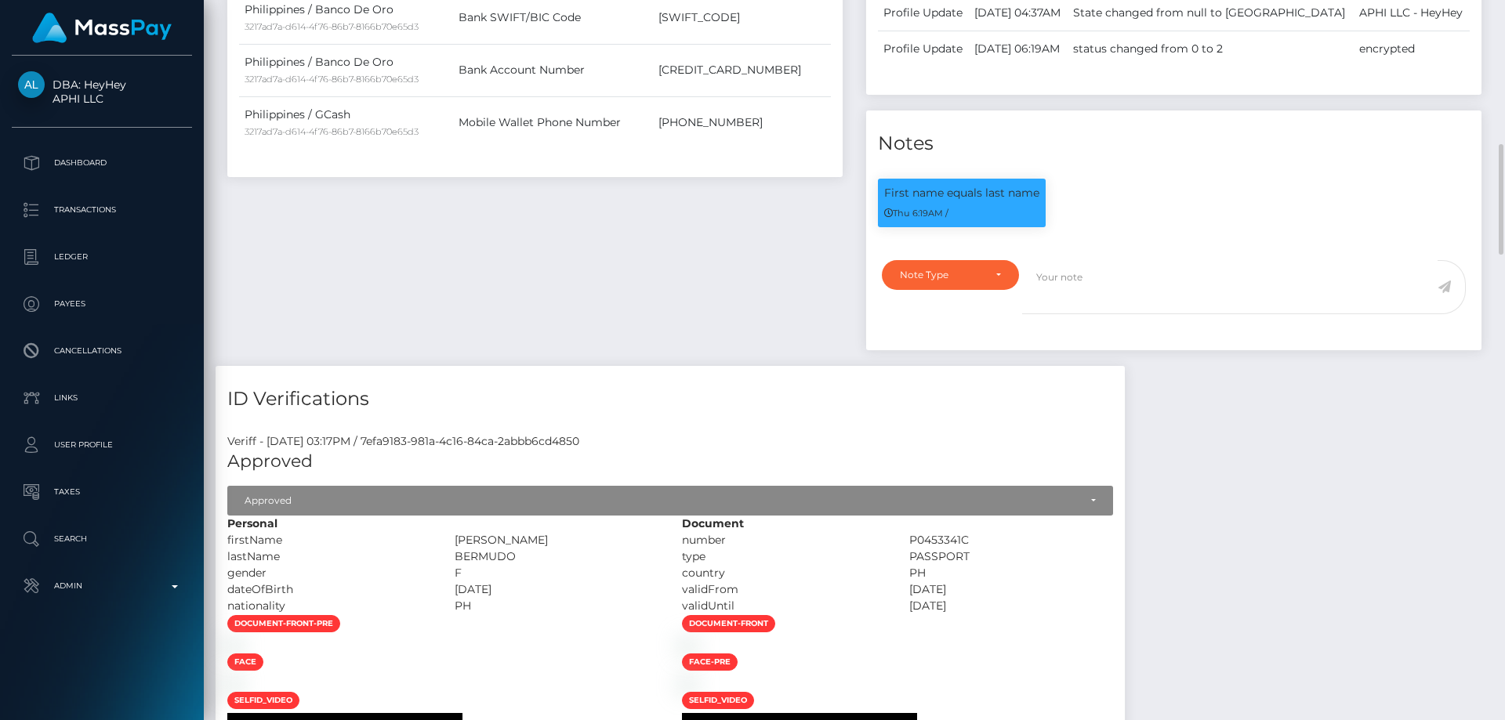
scroll to position [1176, 0]
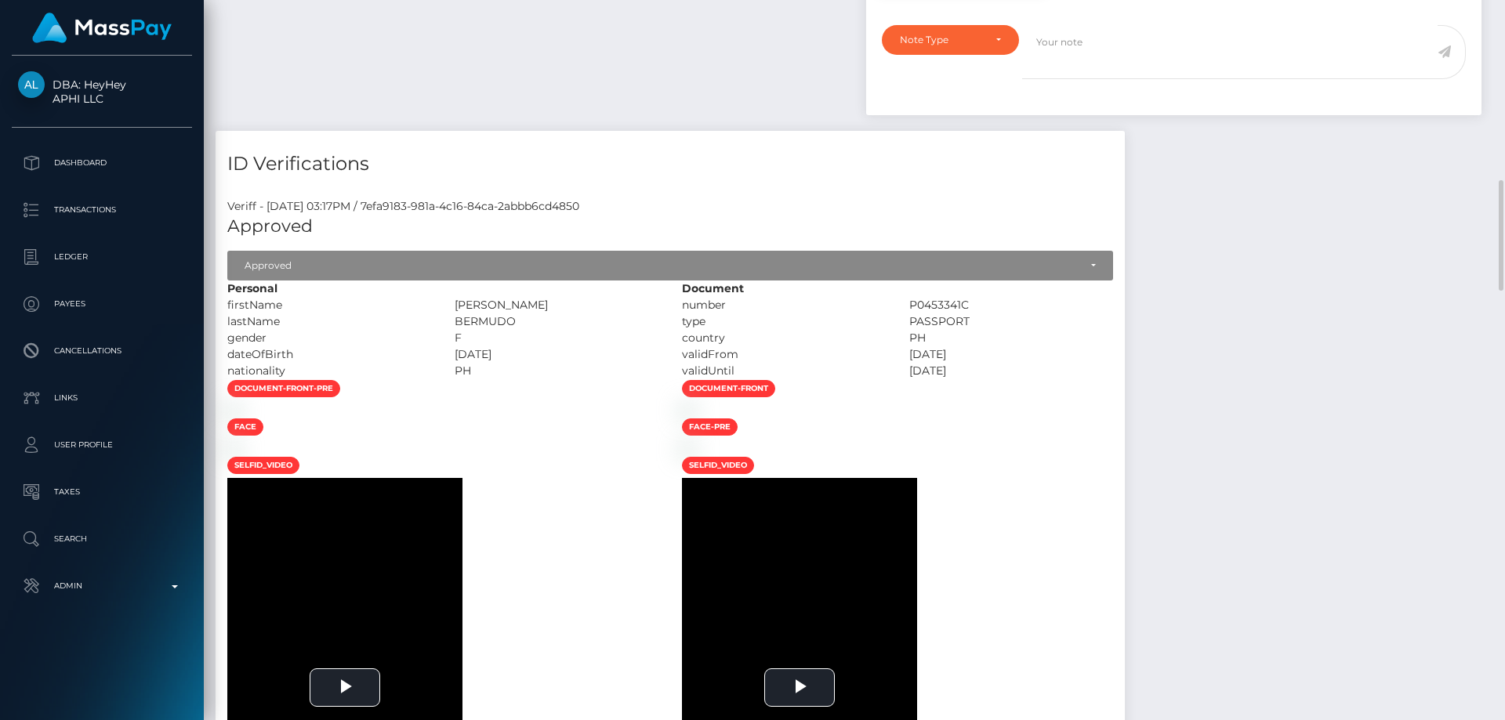
drag, startPoint x: 602, startPoint y: 388, endPoint x: 549, endPoint y: 389, distance: 53.3
click at [549, 314] on div "[PERSON_NAME]" at bounding box center [556, 305] width 227 height 16
copy div "[PERSON_NAME]"
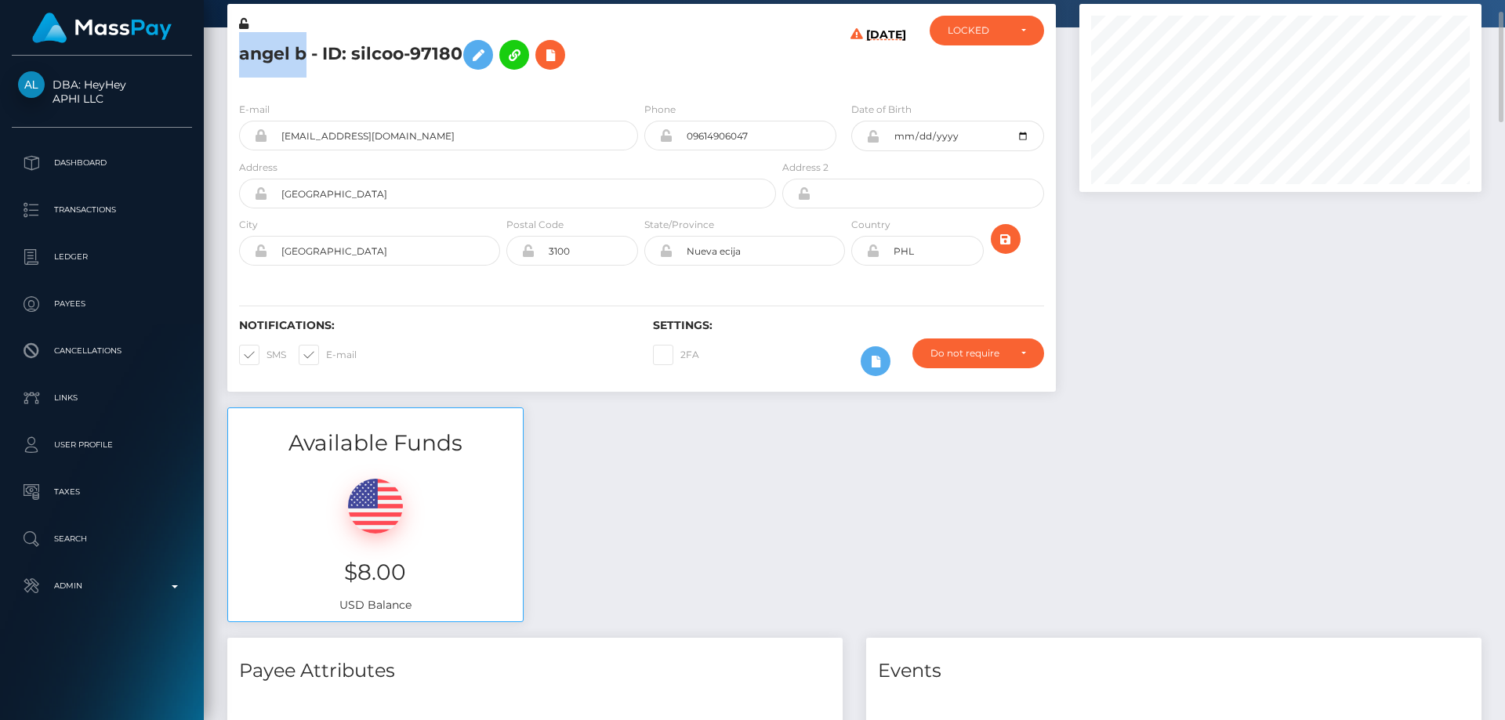
scroll to position [0, 0]
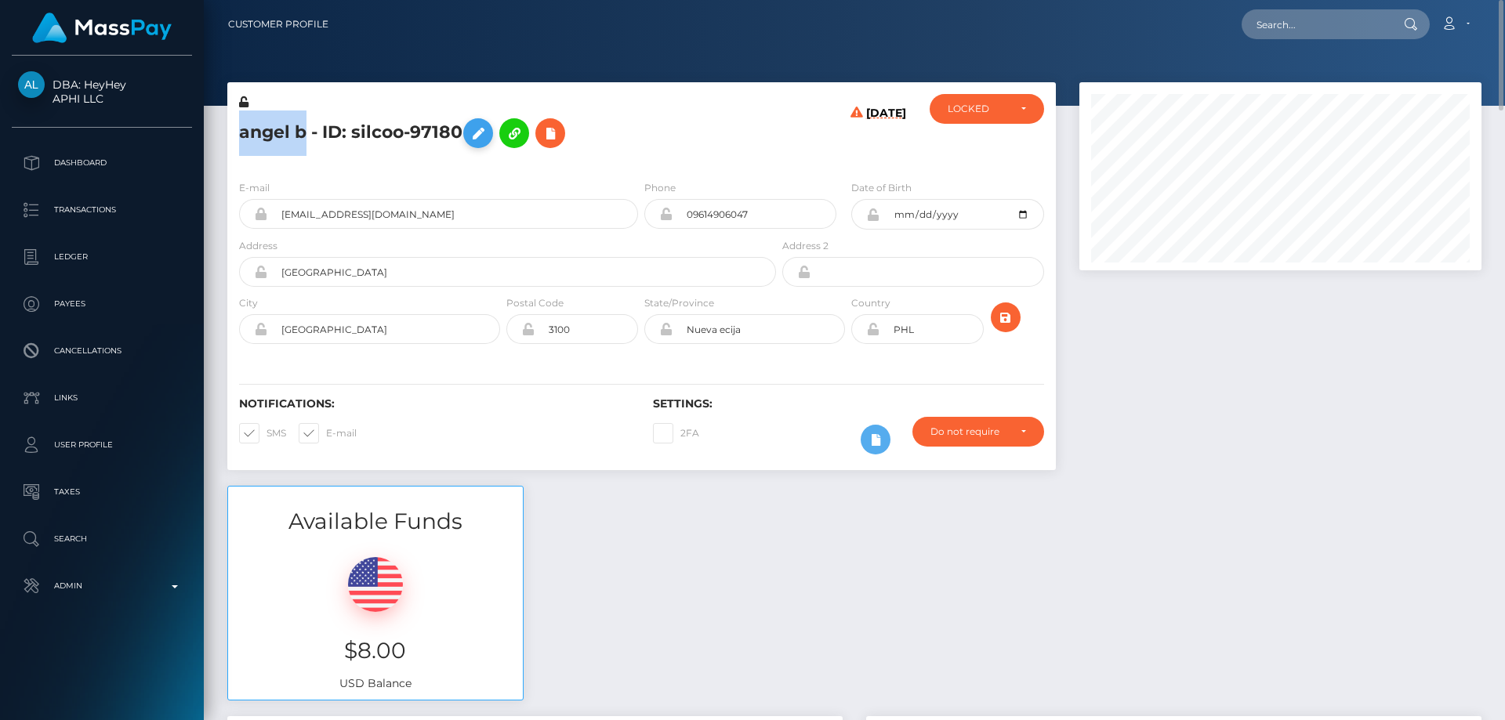
click at [475, 136] on icon at bounding box center [478, 134] width 19 height 20
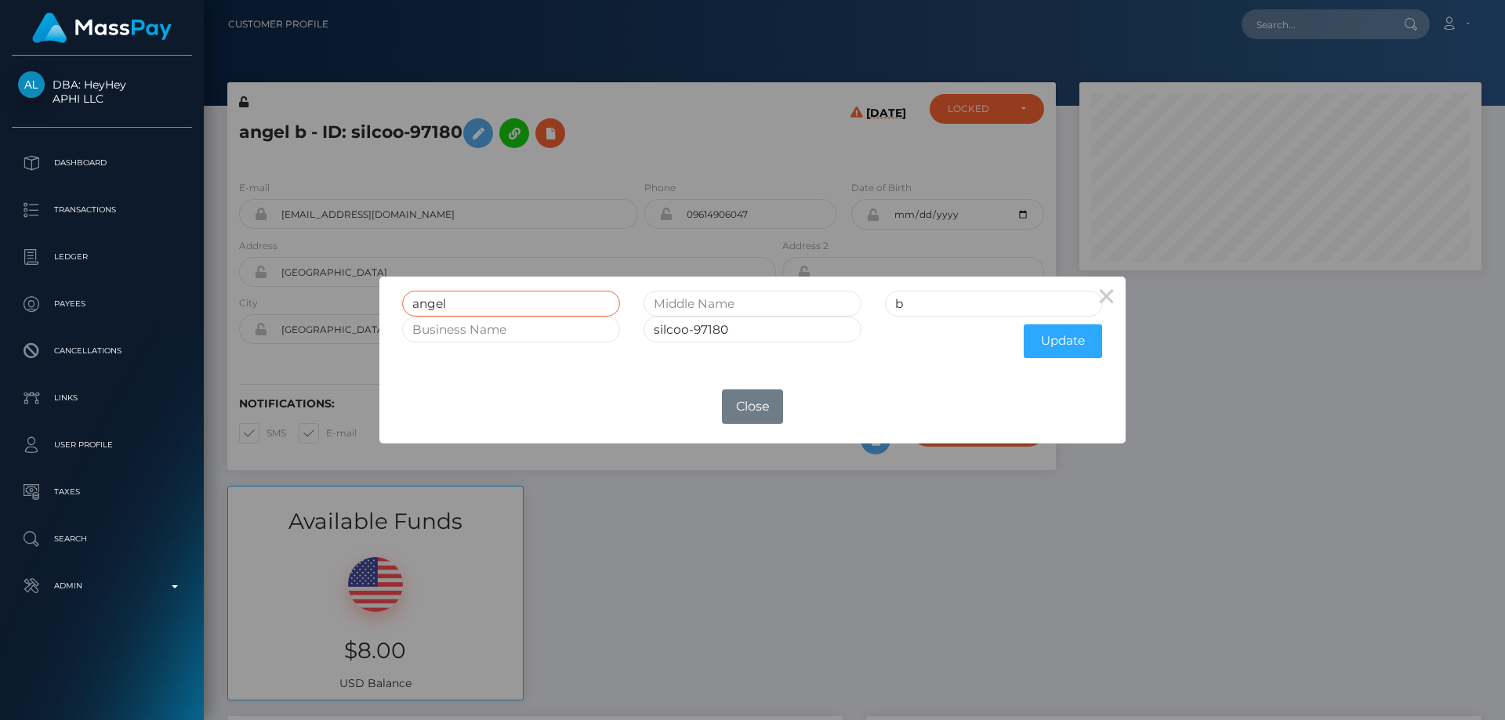
drag, startPoint x: 430, startPoint y: 299, endPoint x: 358, endPoint y: 304, distance: 71.5
click at [357, 302] on div "× angel b silcoo-97180 Update OK No Close" at bounding box center [752, 360] width 1505 height 720
paste input "[PERSON_NAME]"
type input "[PERSON_NAME]"
click at [1076, 340] on button "Update" at bounding box center [1063, 342] width 78 height 34
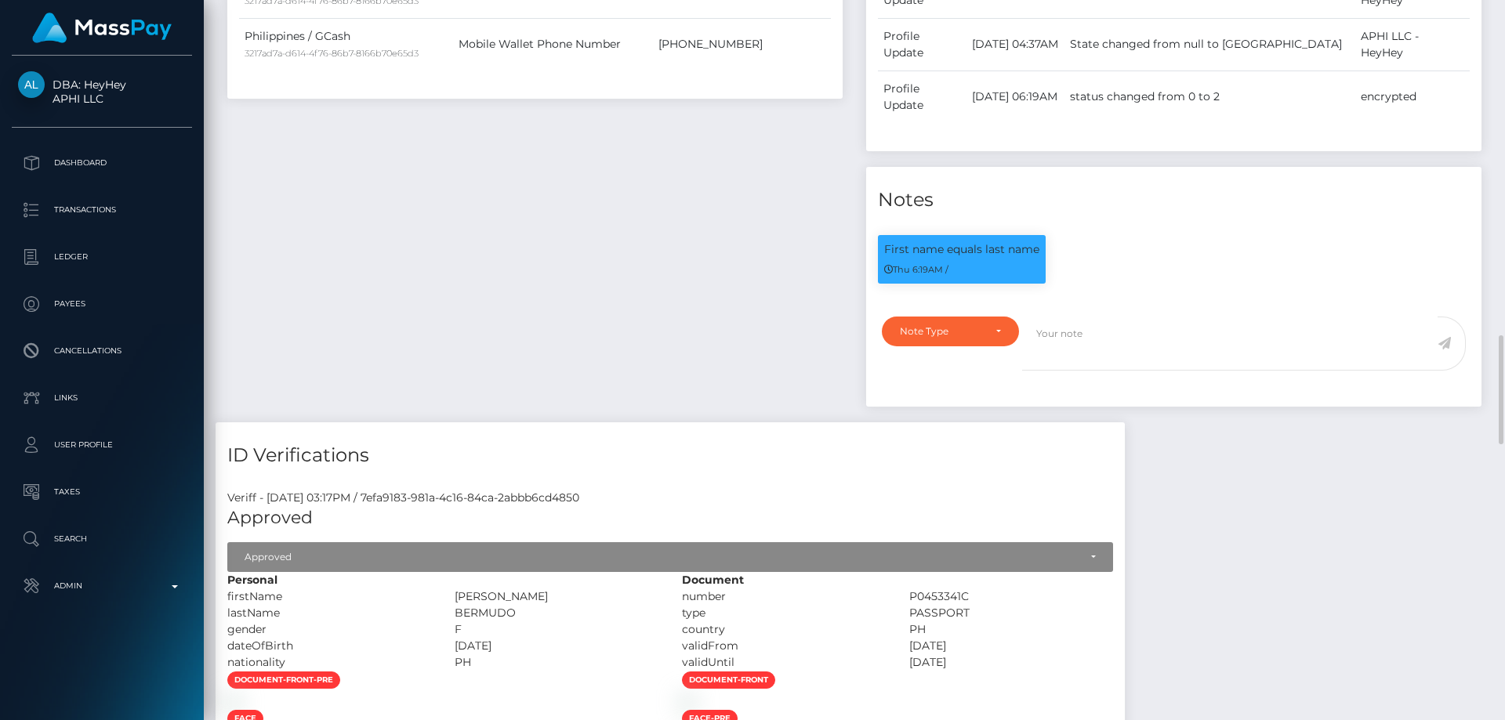
scroll to position [1333, 0]
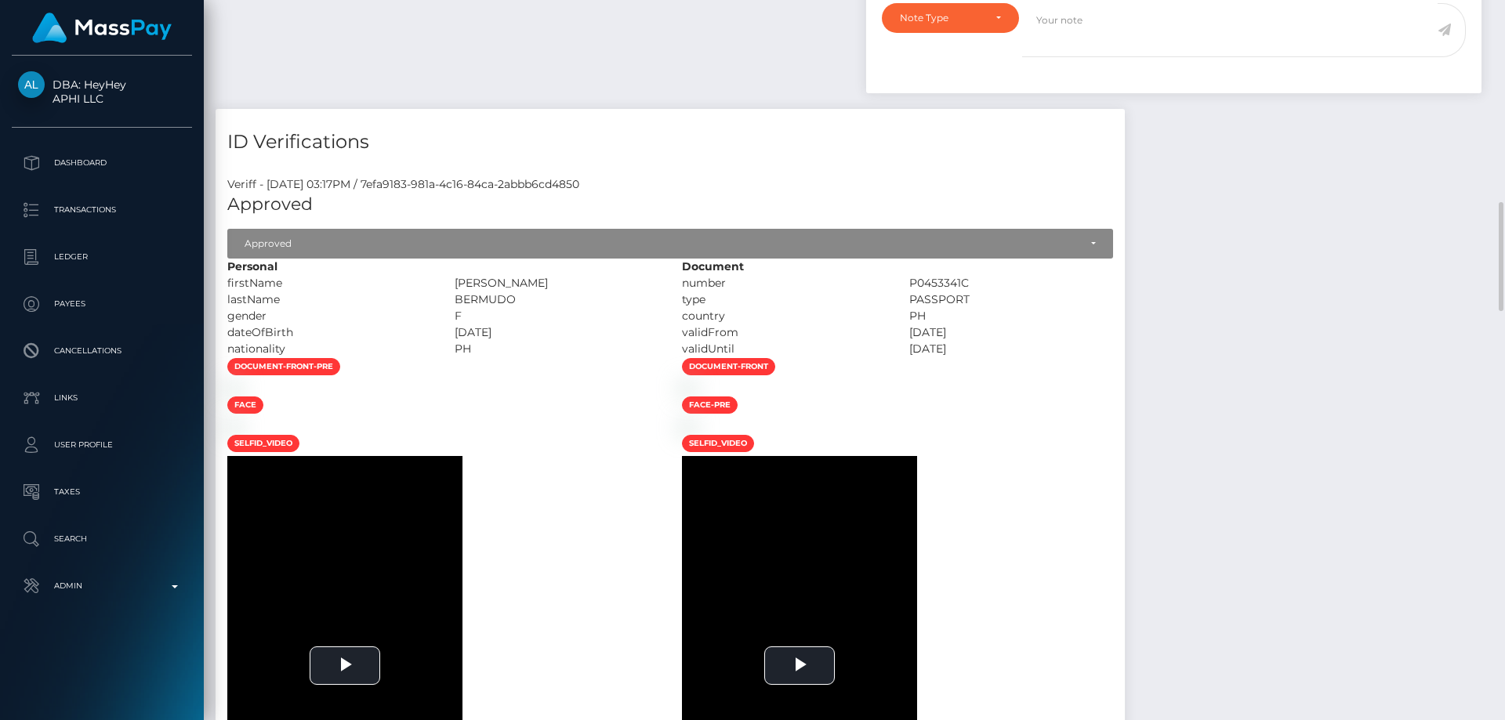
drag, startPoint x: 627, startPoint y: 299, endPoint x: 552, endPoint y: 293, distance: 75.5
click at [544, 293] on div "BERMUDO" at bounding box center [556, 300] width 227 height 16
copy div "BERMUDO"
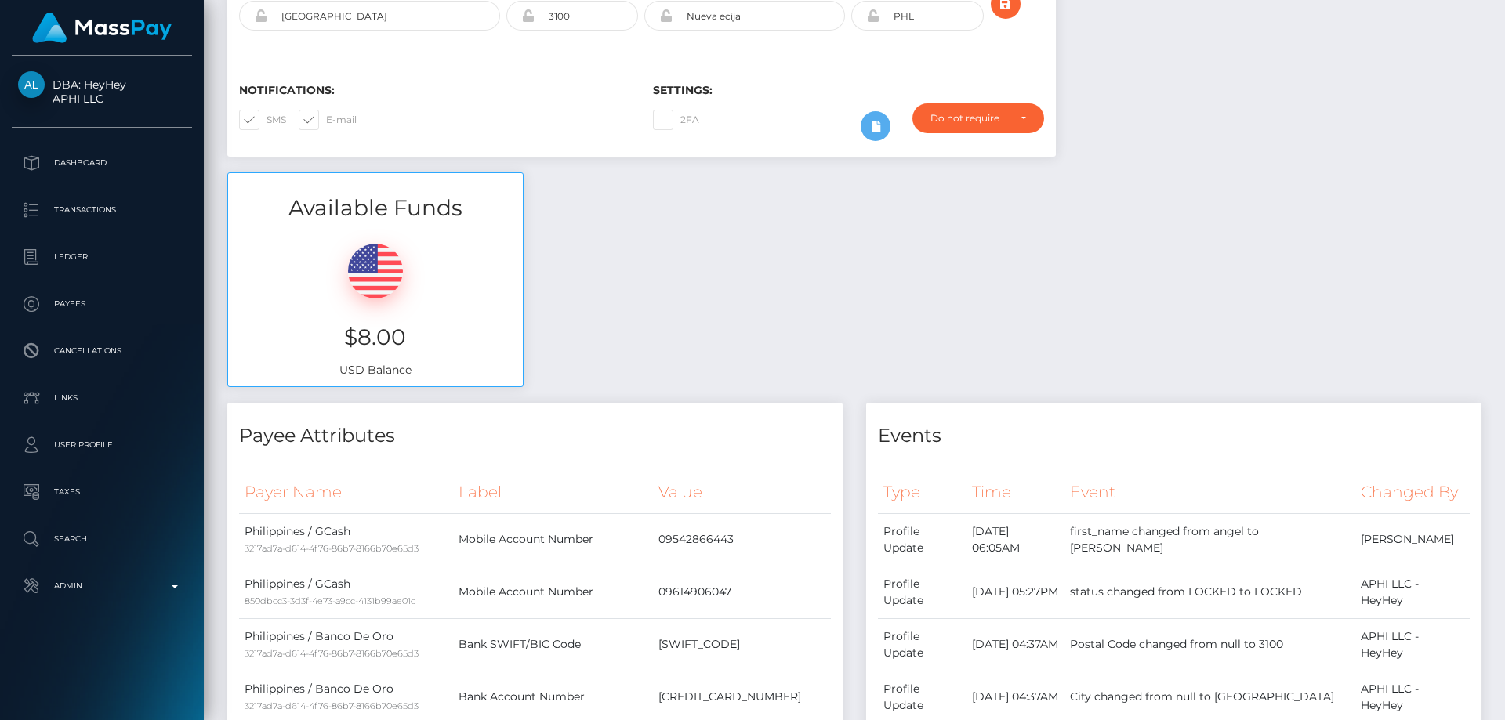
scroll to position [0, 0]
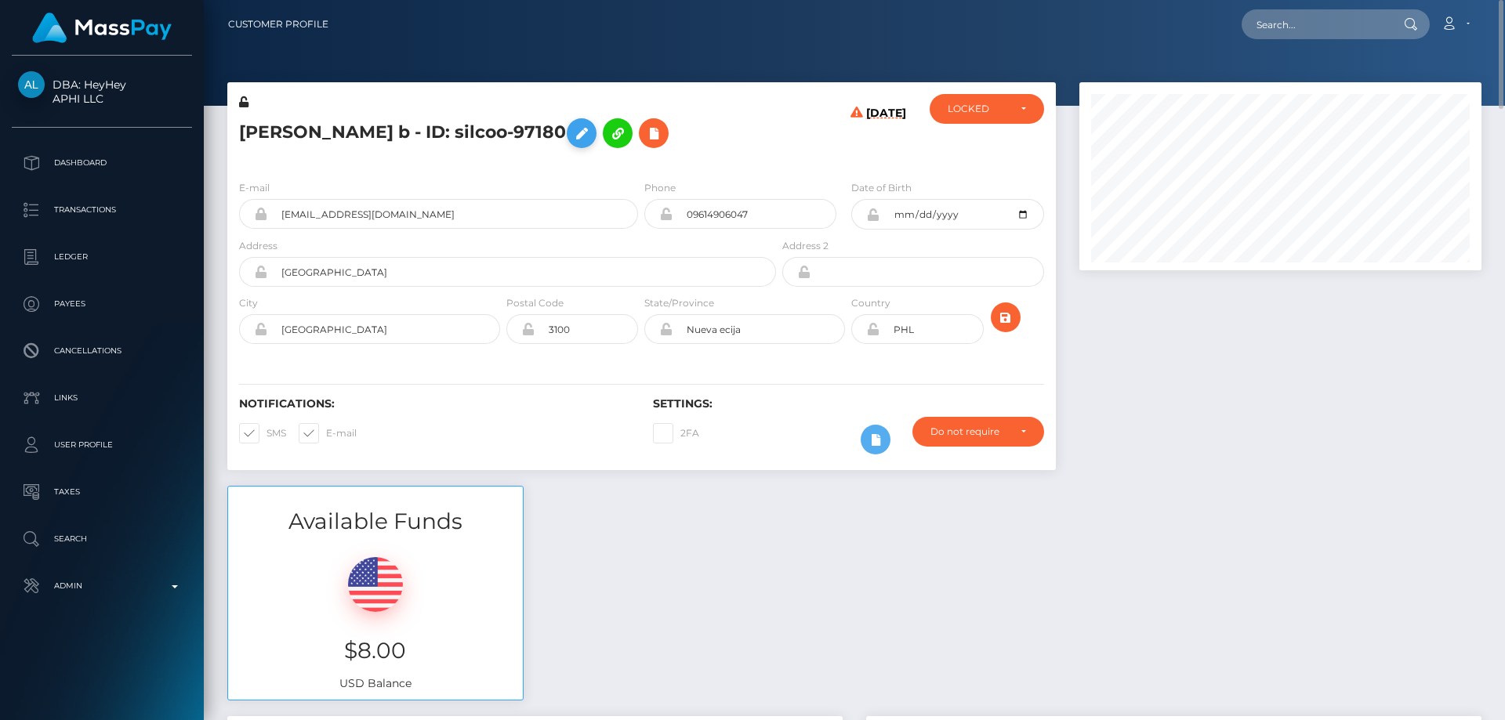
click at [572, 129] on icon at bounding box center [581, 134] width 19 height 20
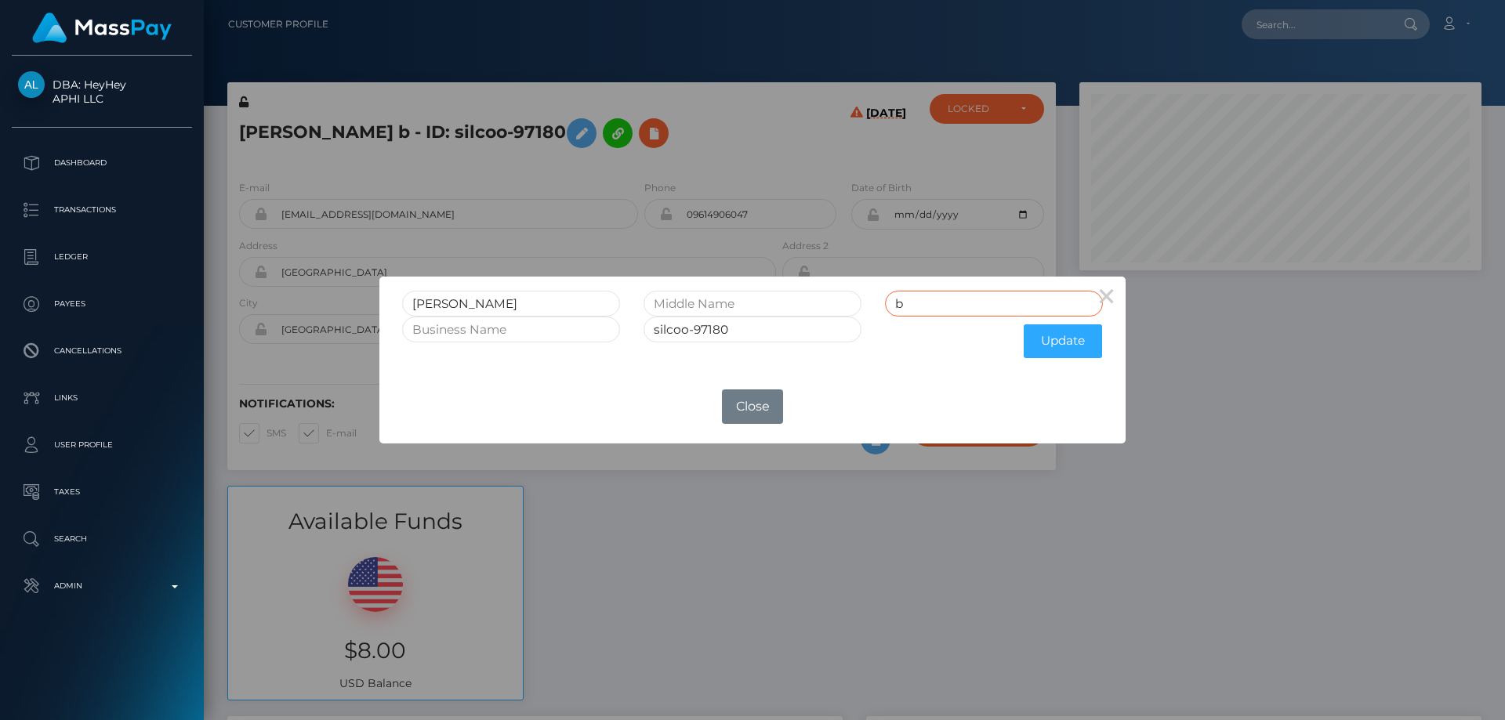
drag, startPoint x: 923, startPoint y: 299, endPoint x: 840, endPoint y: 300, distance: 83.9
click at [840, 300] on div "ANGELYN b" at bounding box center [752, 304] width 724 height 26
paste input "BERMUDO"
type input "BERMUDO"
click at [1046, 340] on button "Update" at bounding box center [1063, 342] width 78 height 34
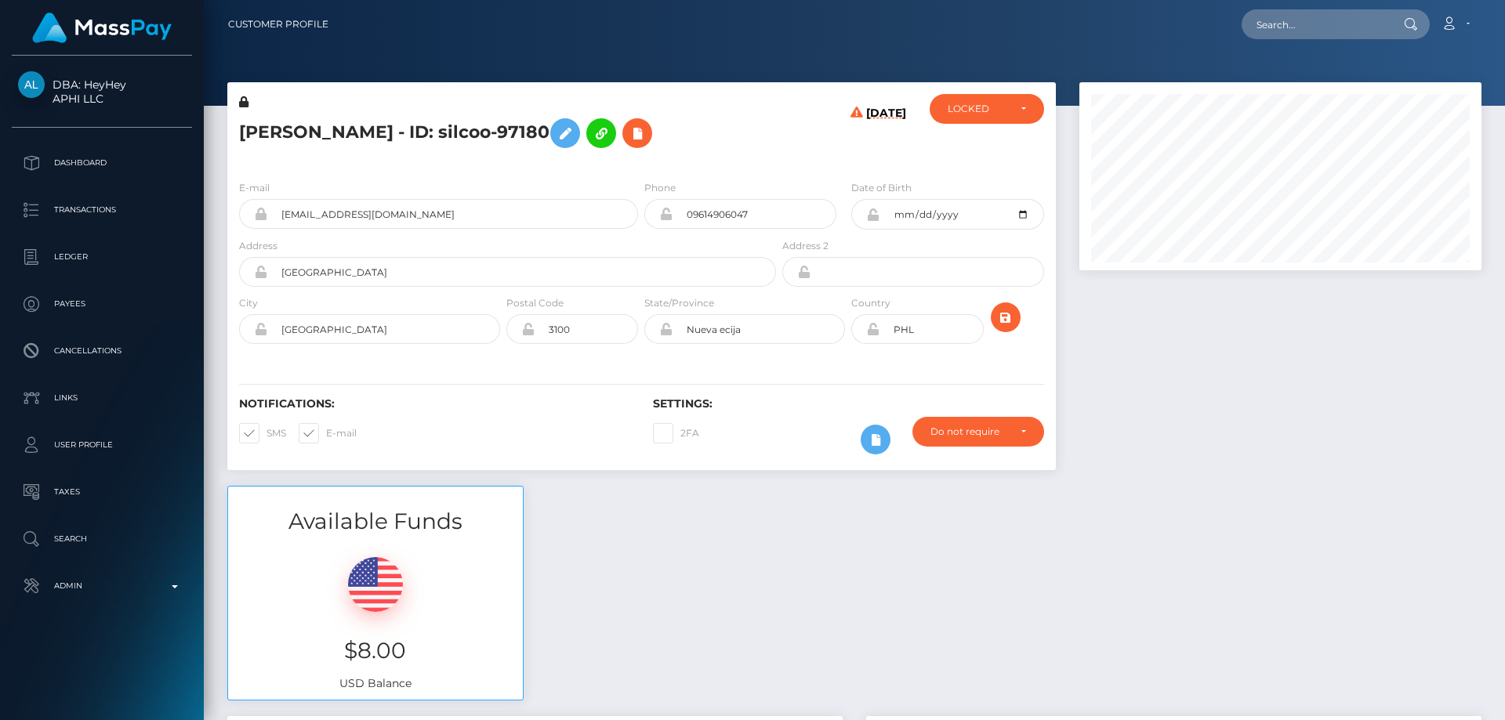
scroll to position [188, 403]
click at [985, 100] on div "LOCKED" at bounding box center [987, 109] width 114 height 30
click at [1166, 438] on div at bounding box center [1281, 284] width 426 height 404
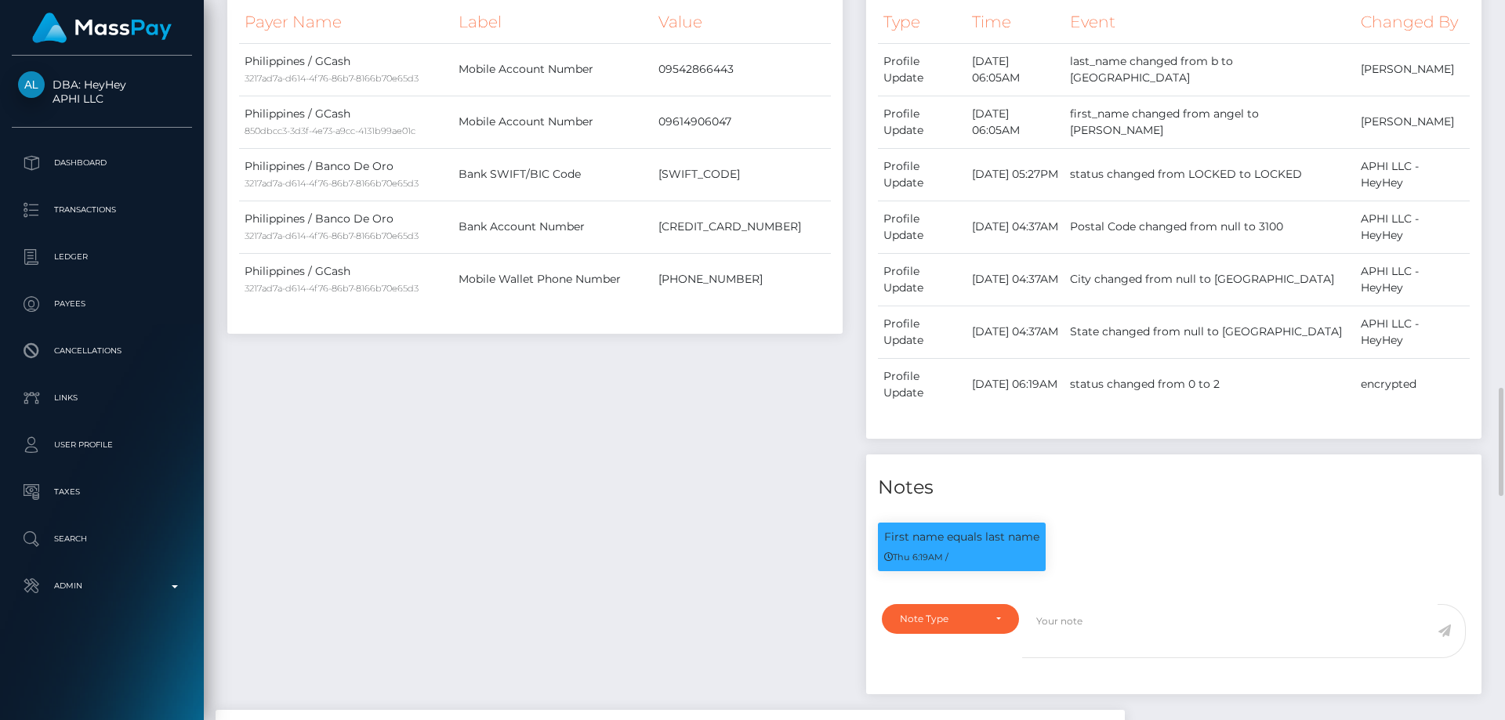
scroll to position [1019, 0]
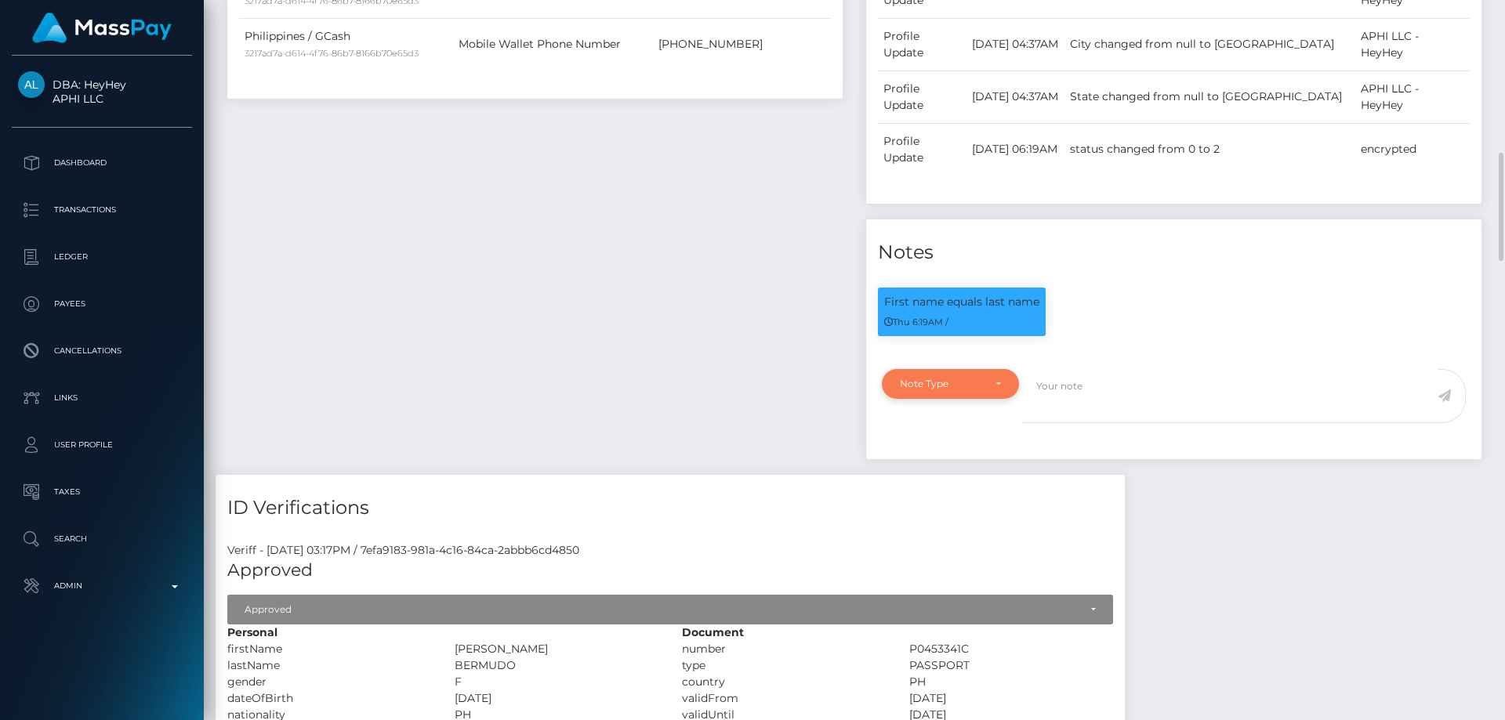
click at [945, 382] on div "Note Type" at bounding box center [941, 384] width 83 height 13
click at [968, 492] on span "Clear Compliance" at bounding box center [943, 492] width 84 height 14
select select "CLEAR_COMPLIANCE"
click at [1091, 386] on textarea at bounding box center [1229, 396] width 415 height 54
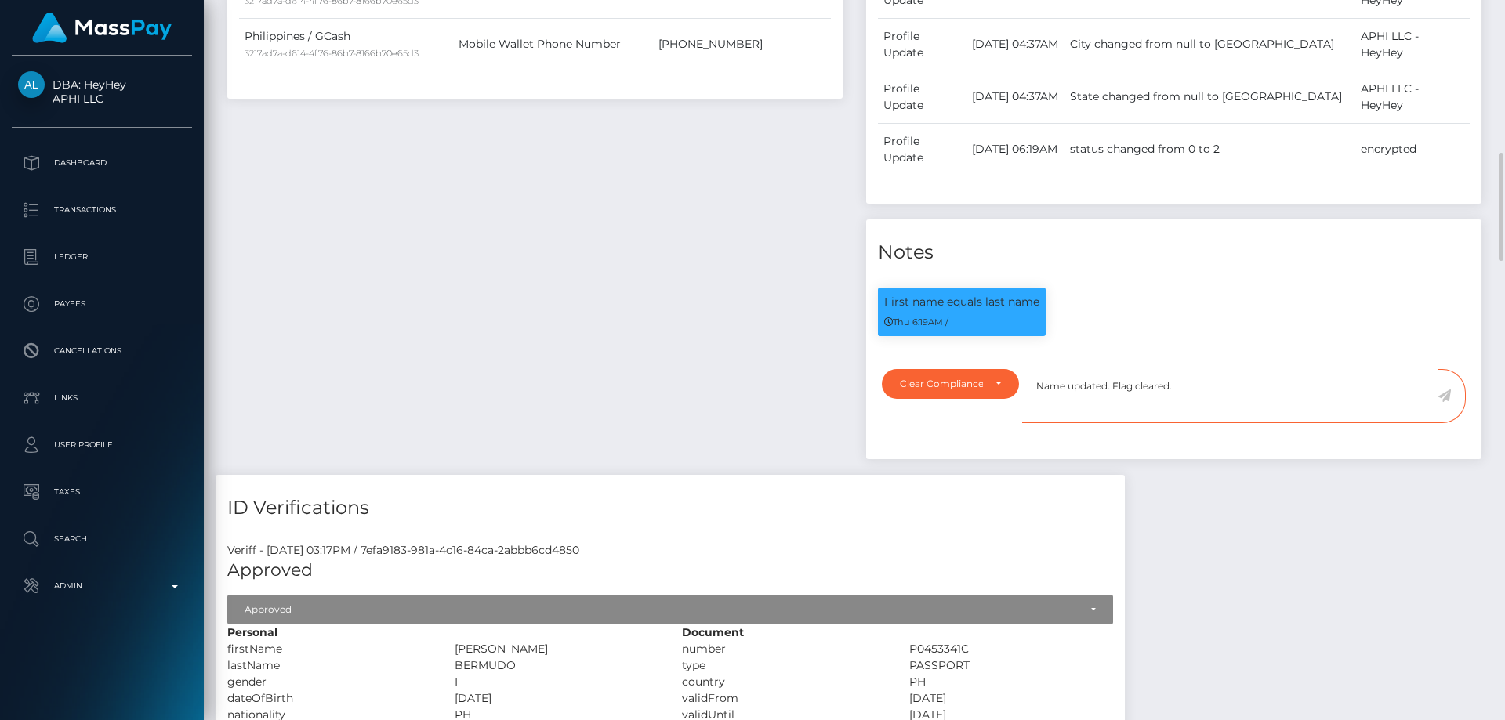
type textarea "Name updated. Flag cleared."
click at [1442, 398] on icon at bounding box center [1444, 396] width 13 height 13
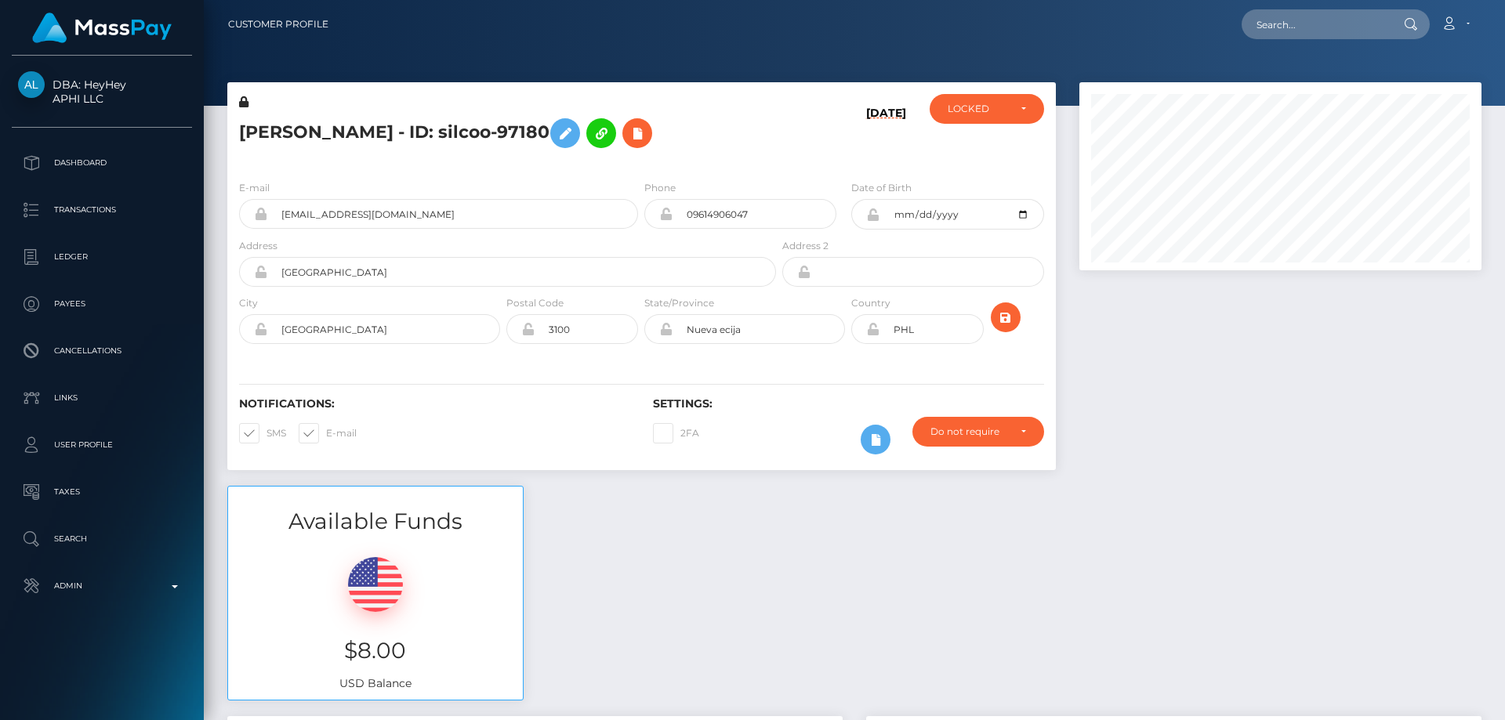
scroll to position [188, 403]
click at [979, 117] on div "LOCKED" at bounding box center [987, 109] width 114 height 30
click at [963, 154] on span "ACTIVE" at bounding box center [965, 151] width 35 height 14
select select "ACTIVE"
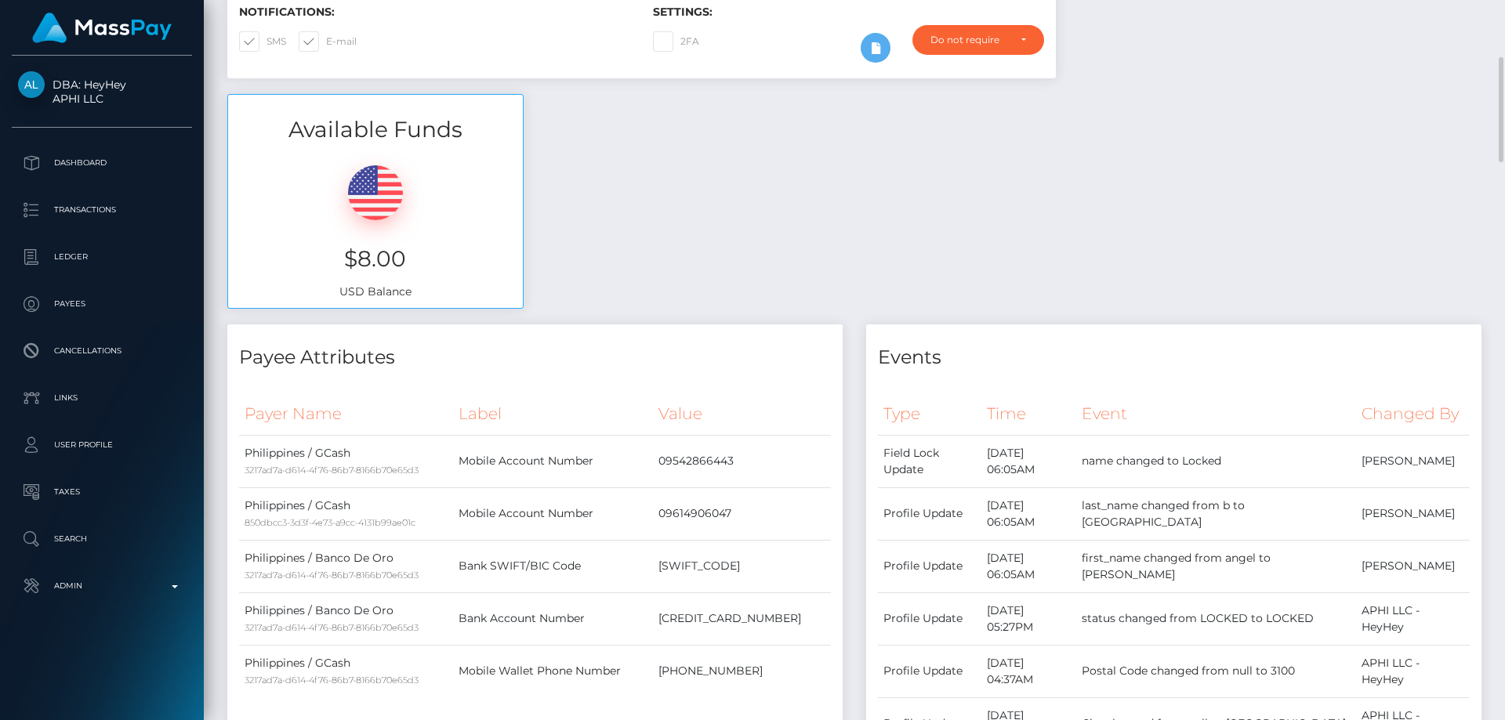
scroll to position [78, 0]
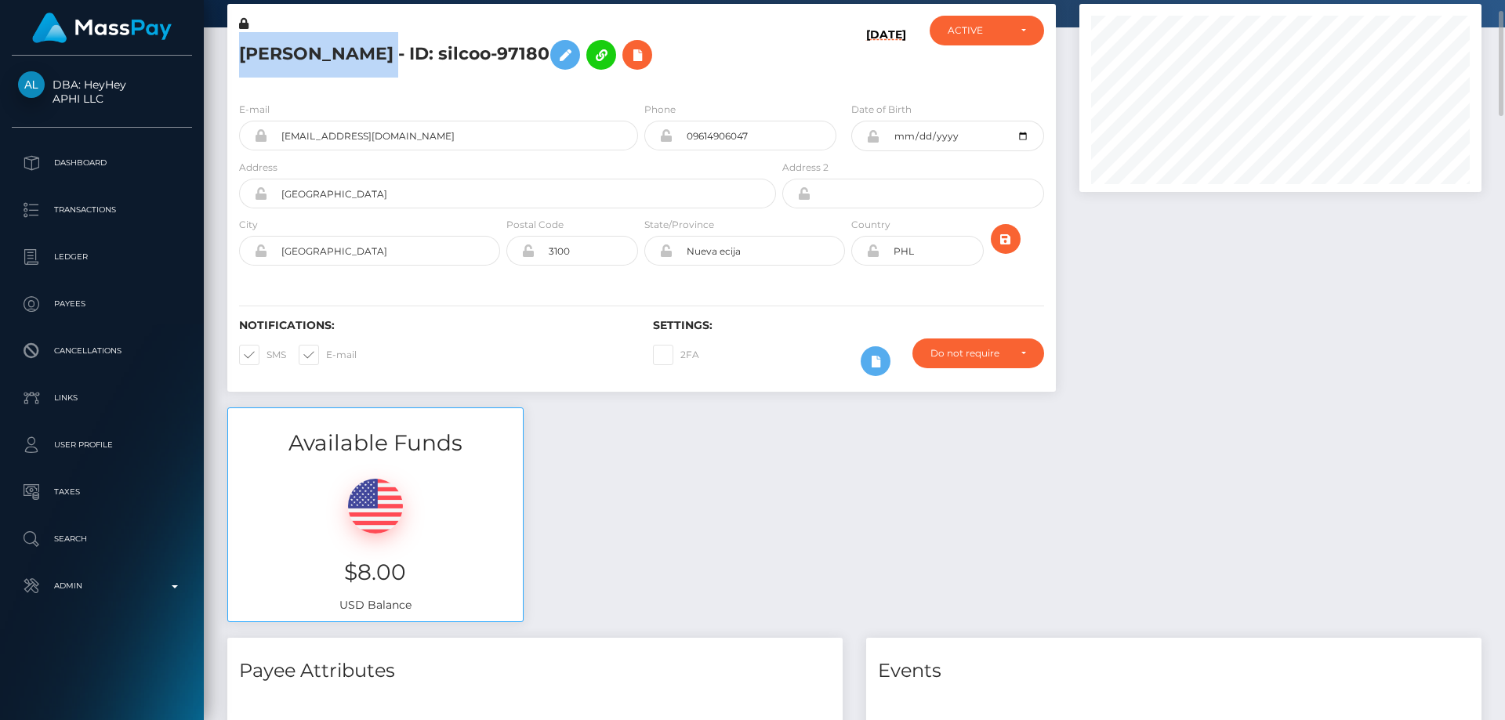
drag, startPoint x: 424, startPoint y: 51, endPoint x: 234, endPoint y: 53, distance: 189.7
click at [234, 53] on div "ANGELYN BERMUDO - ID: silcoo-97180" at bounding box center [503, 53] width 552 height 74
copy h5 "ANGELYN BERMUDO"
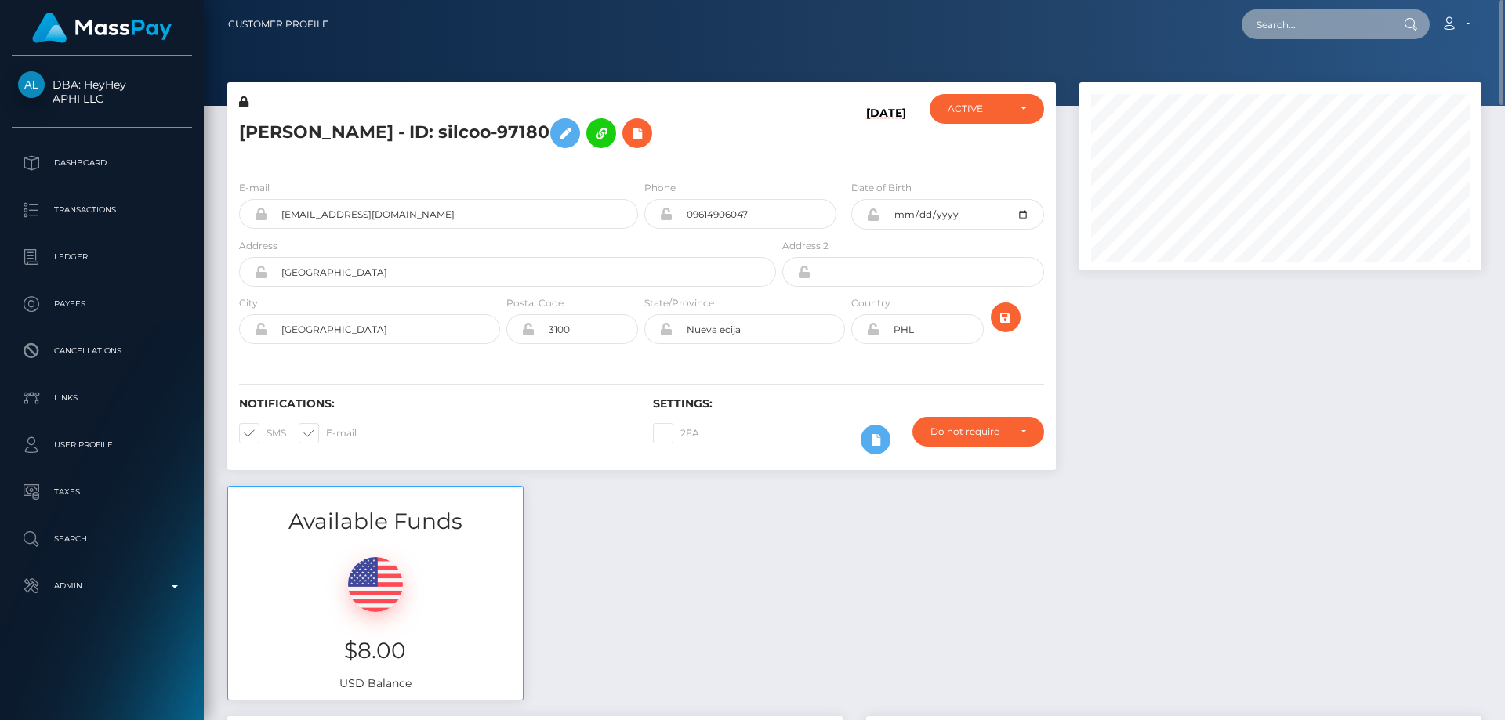
paste input "katlynnbarlow5@gmail.com"
click at [1326, 25] on input "katlynnbarlow5@gmail.com" at bounding box center [1315, 24] width 147 height 30
click at [1285, 27] on input "katlynnbarlow5@gmail.com" at bounding box center [1315, 24] width 147 height 30
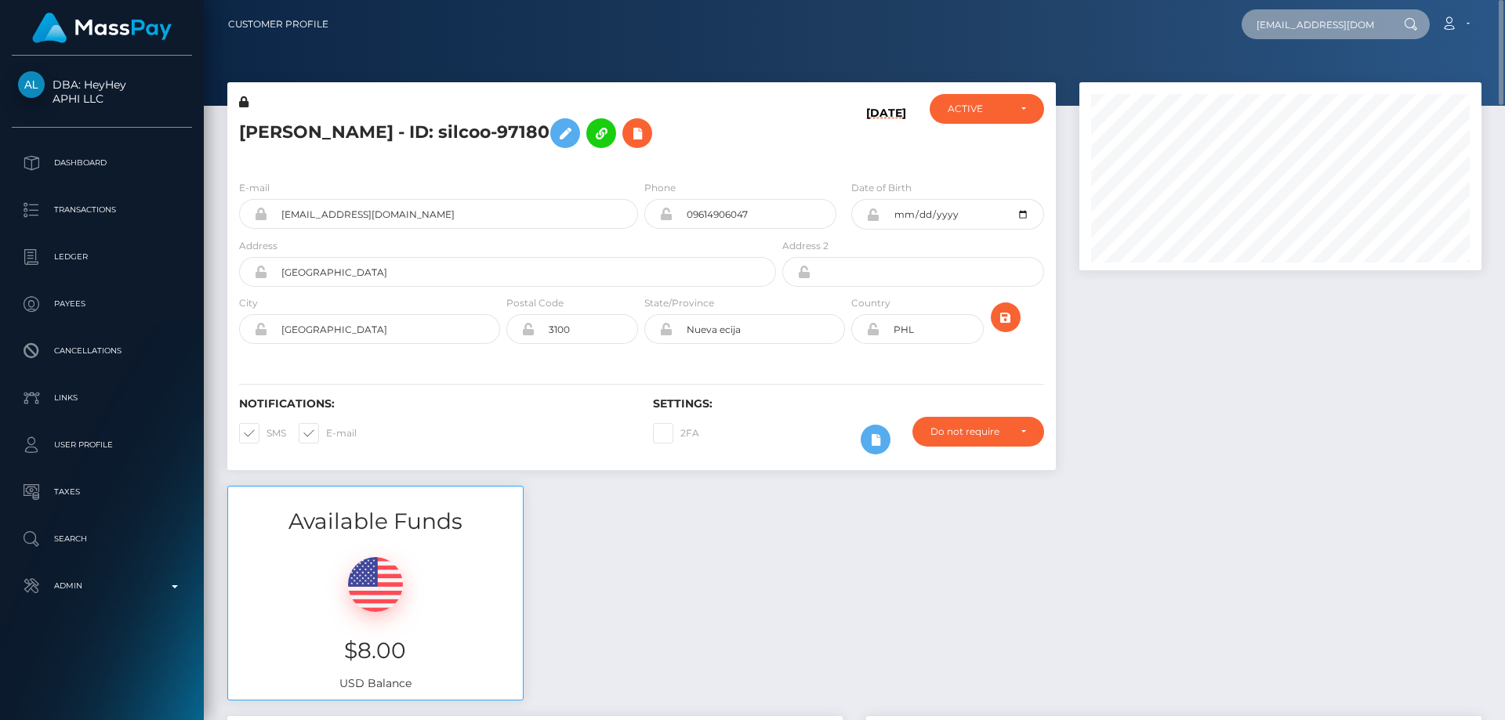
click at [1285, 27] on input "katlynnbarlow5@gmail.com" at bounding box center [1315, 24] width 147 height 30
click at [1285, 26] on input "katlynnbarlow5@gmail.com" at bounding box center [1315, 24] width 147 height 30
click at [1397, 16] on div at bounding box center [1409, 24] width 41 height 30
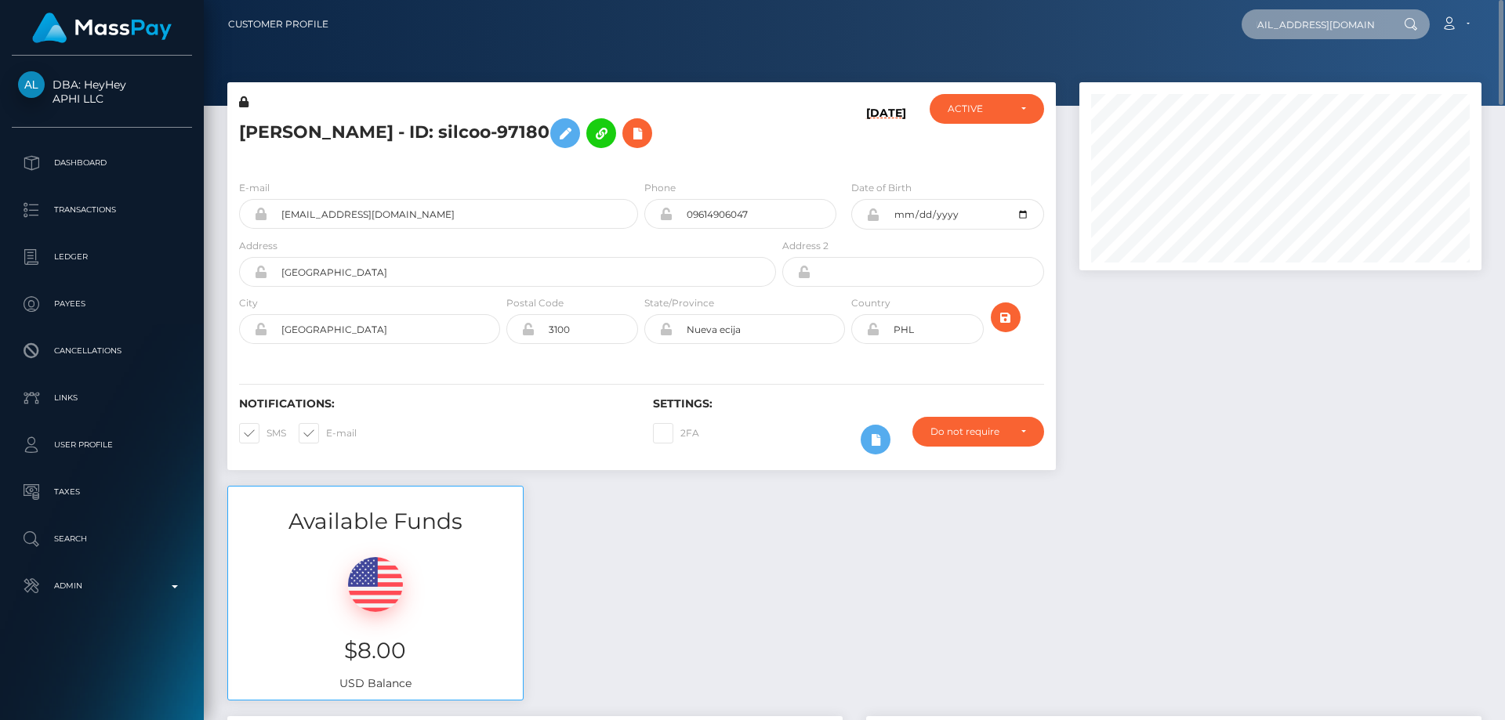
drag, startPoint x: 1293, startPoint y: 21, endPoint x: 1369, endPoint y: 27, distance: 76.3
click at [1369, 27] on input "katlynnbarlow5@gmail.com" at bounding box center [1315, 24] width 147 height 30
click at [1399, 26] on div at bounding box center [1409, 24] width 41 height 30
drag, startPoint x: 1300, startPoint y: 23, endPoint x: 1327, endPoint y: 22, distance: 27.4
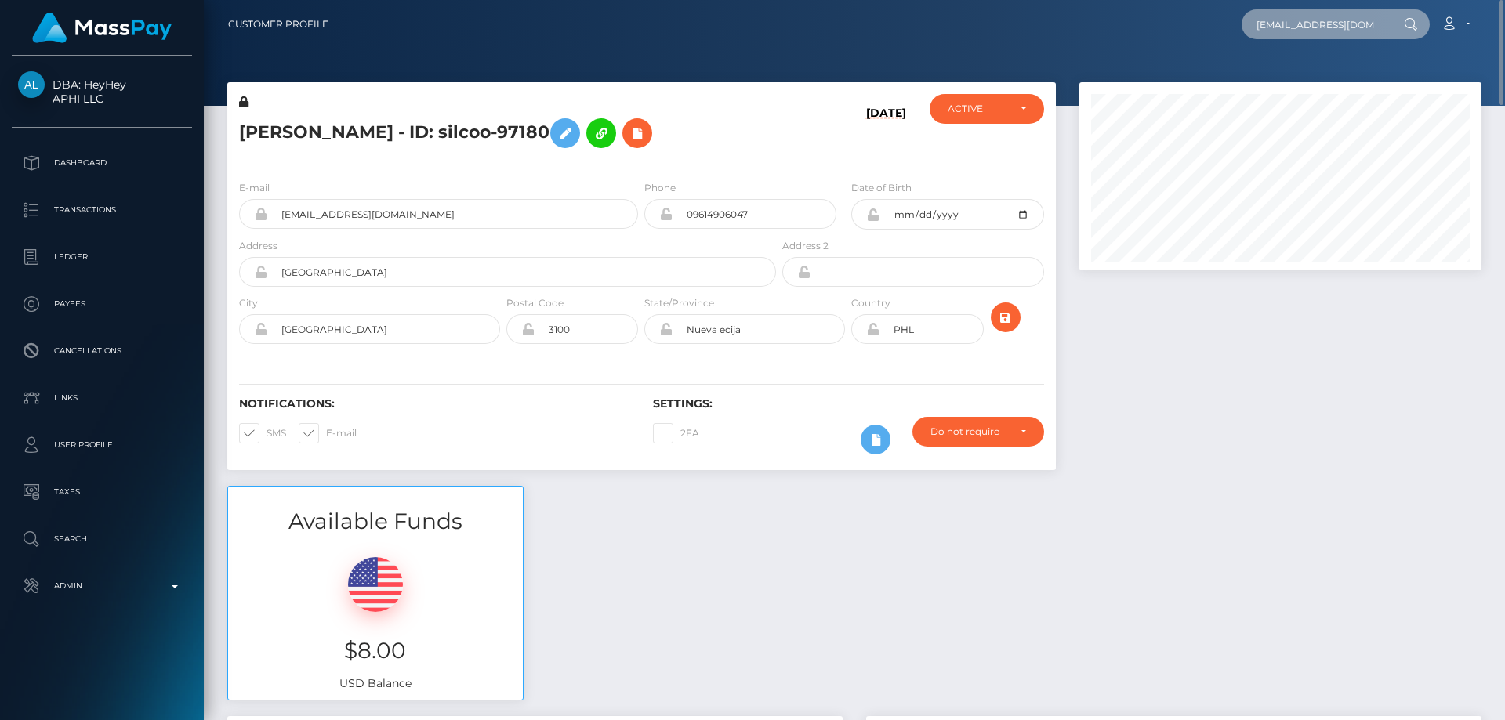
click at [1327, 22] on input "katlynnbarlow5@gmail.com" at bounding box center [1315, 24] width 147 height 30
click at [1294, 25] on input "katlynn25@gmail.com" at bounding box center [1315, 24] width 147 height 30
type input "katlynnb25@gmail.com"
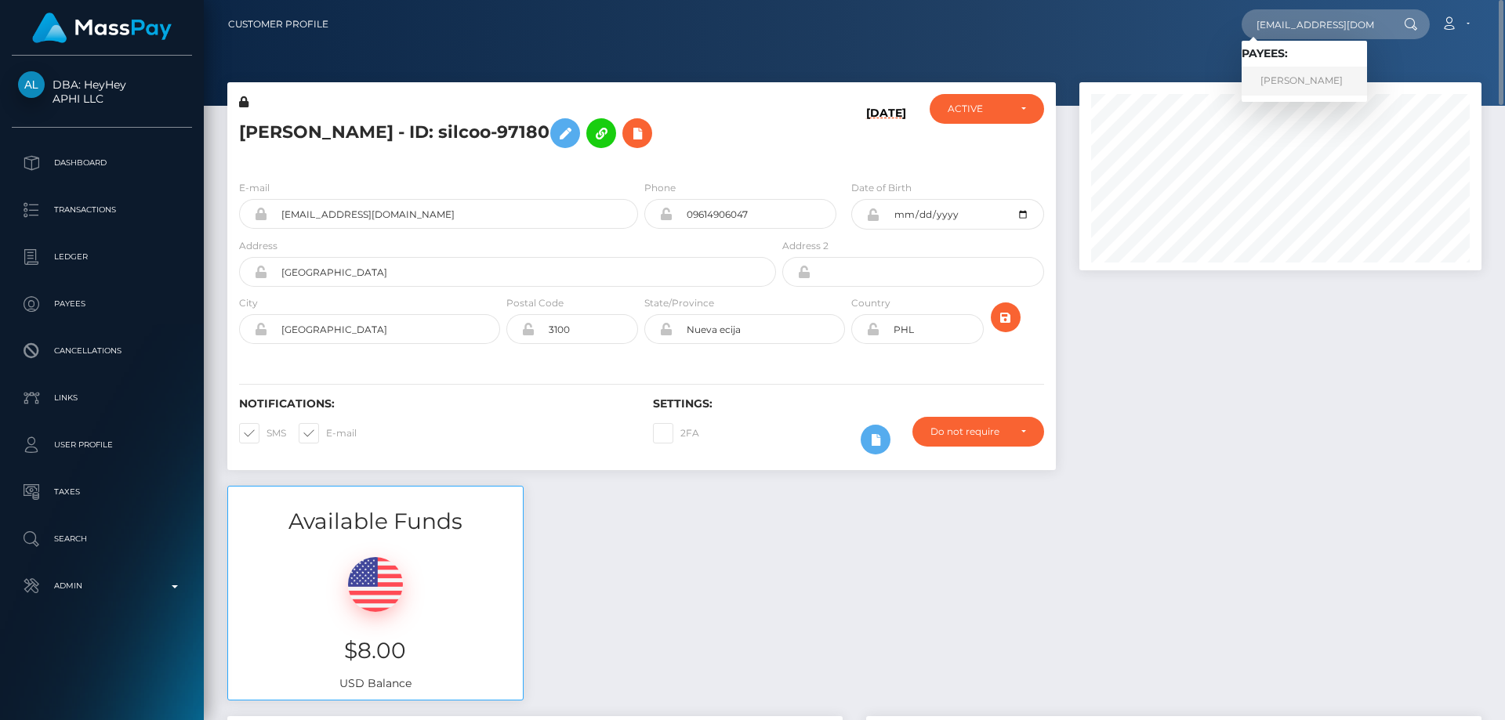
click at [1322, 87] on link "BARLOW KATLYNN NKOLE" at bounding box center [1304, 81] width 125 height 29
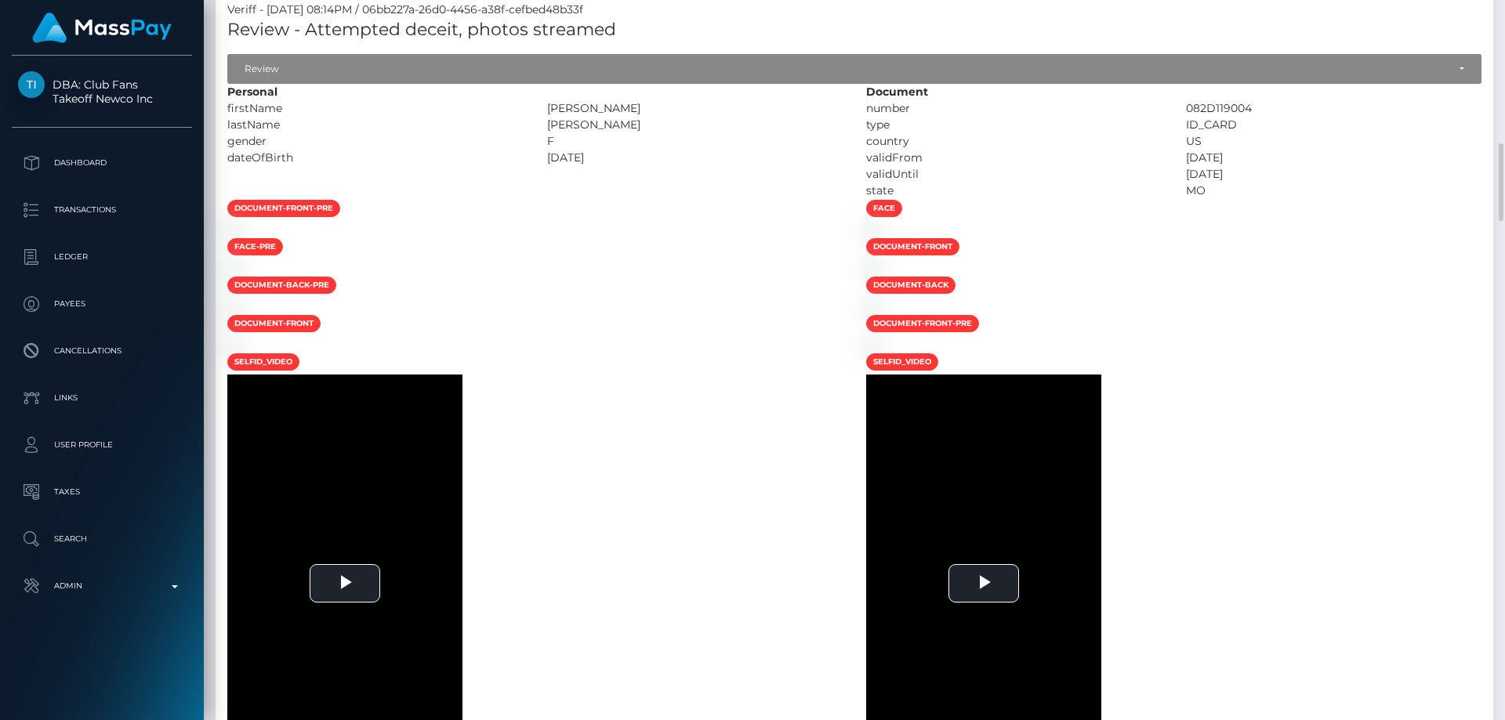
scroll to position [1097, 0]
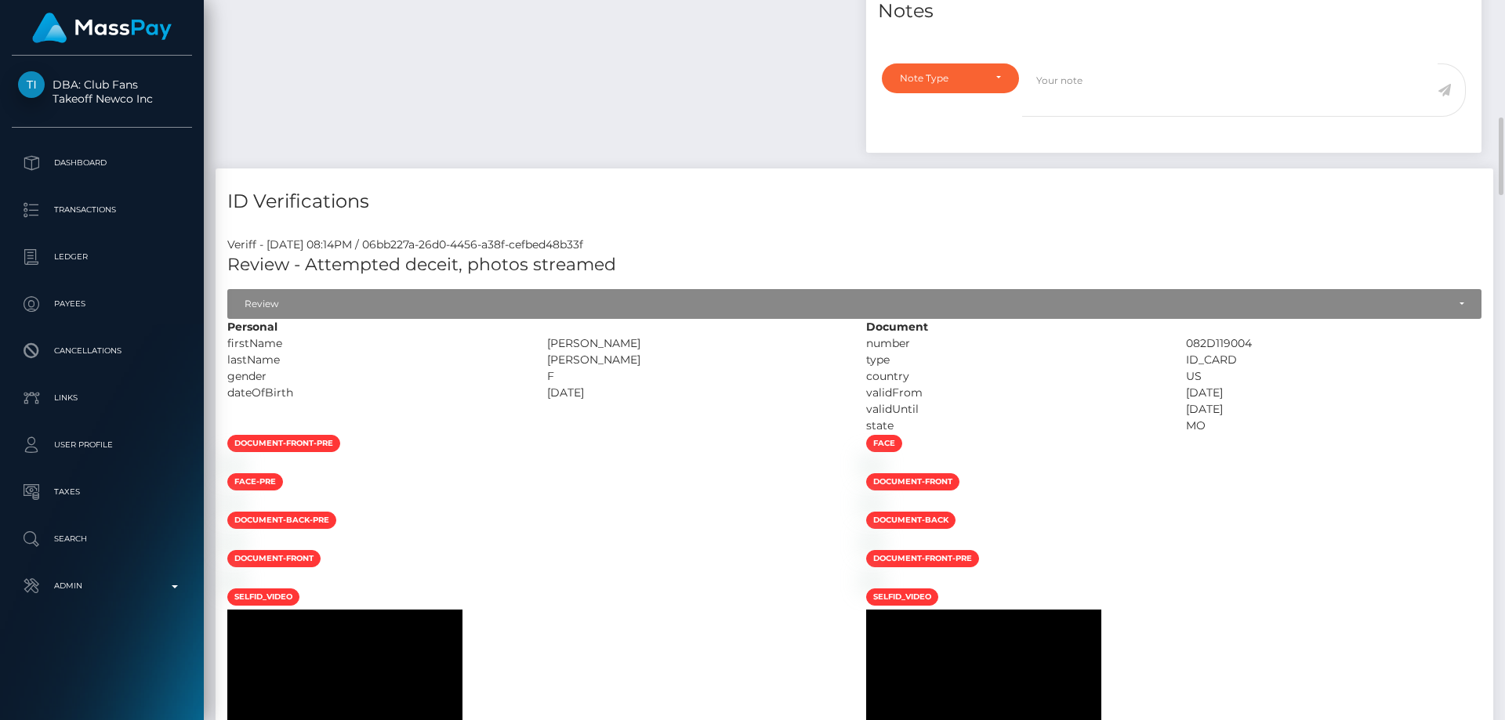
drag, startPoint x: 663, startPoint y: 448, endPoint x: 542, endPoint y: 449, distance: 120.7
click at [542, 352] on div "KATLYNN NIKKOLE" at bounding box center [695, 344] width 320 height 16
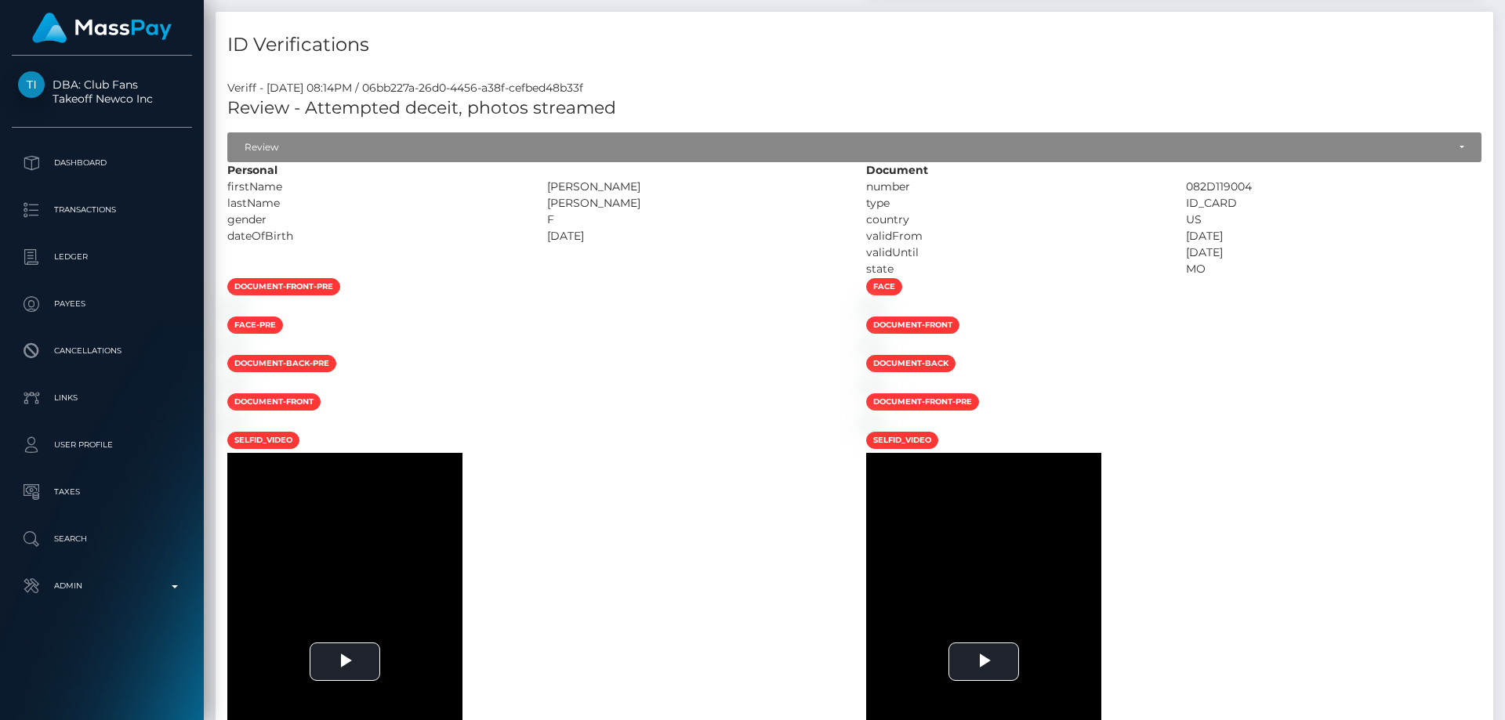
scroll to position [1019, 0]
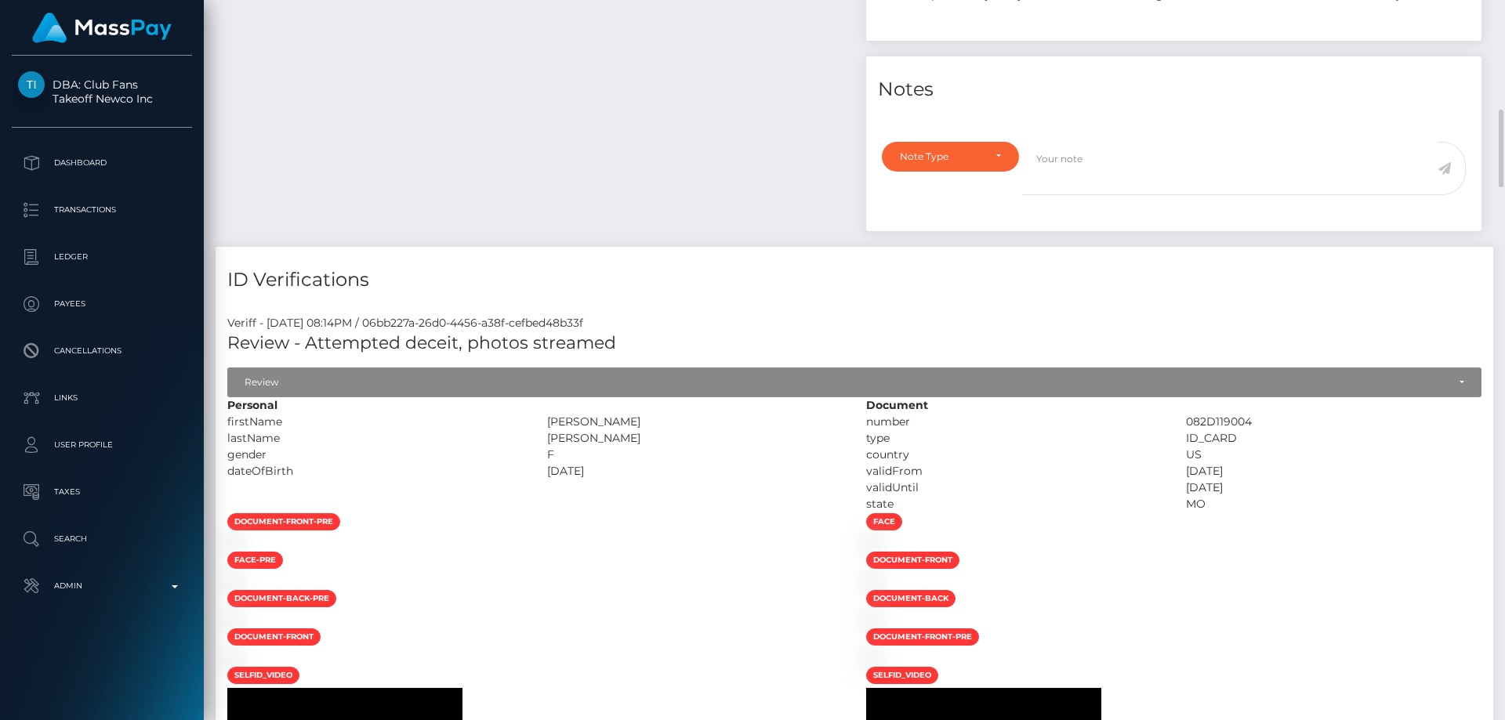
copy div "KATLYNN NIKKOLE"
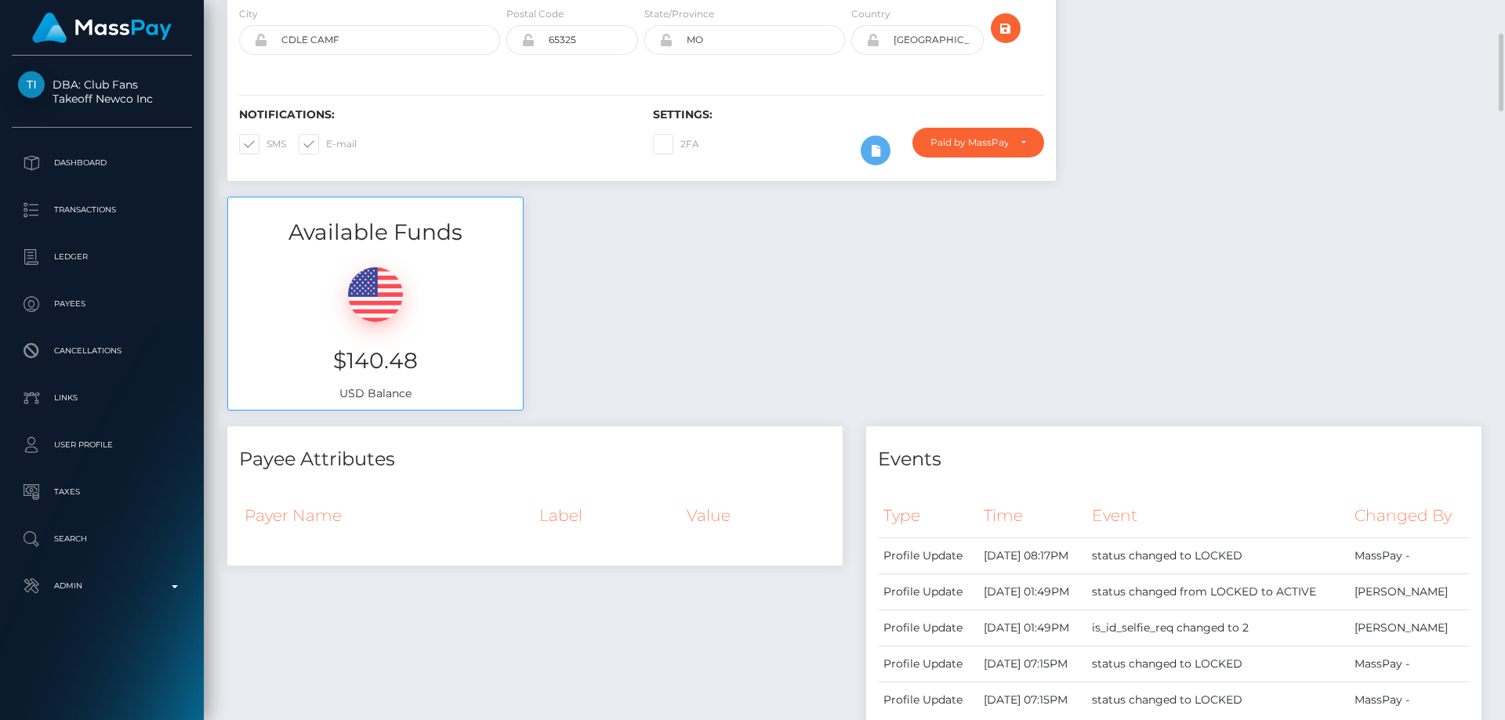
scroll to position [0, 0]
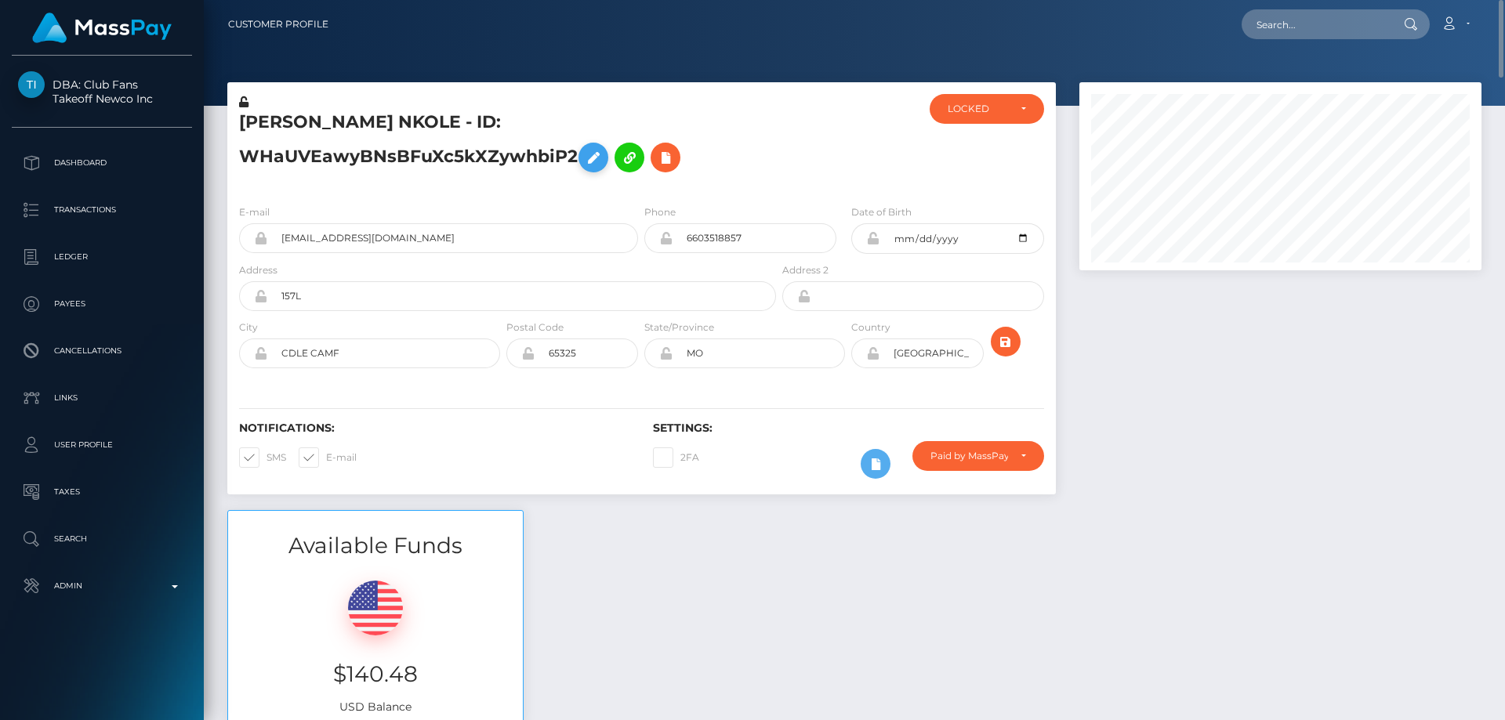
click at [596, 155] on icon at bounding box center [593, 158] width 19 height 20
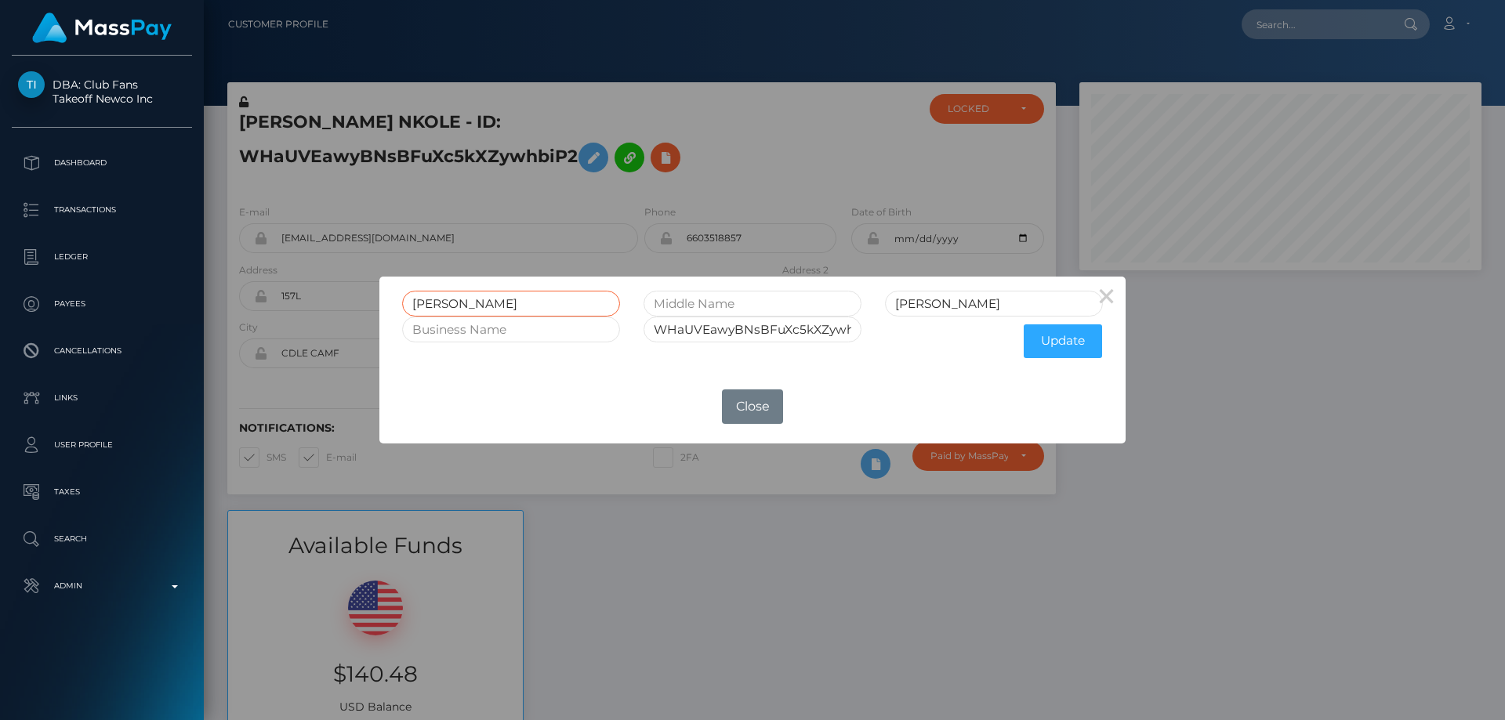
drag, startPoint x: 439, startPoint y: 302, endPoint x: 374, endPoint y: 302, distance: 65.1
click at [374, 302] on div "× BARLOW KATLYNN NKOLE WHaUVEawyBNsBFuXc5kXZywhbiP2 Update OK No Close" at bounding box center [752, 360] width 1505 height 720
paste input "[PERSON_NAME]"
type input "[PERSON_NAME]"
click at [1070, 339] on button "Update" at bounding box center [1063, 342] width 78 height 34
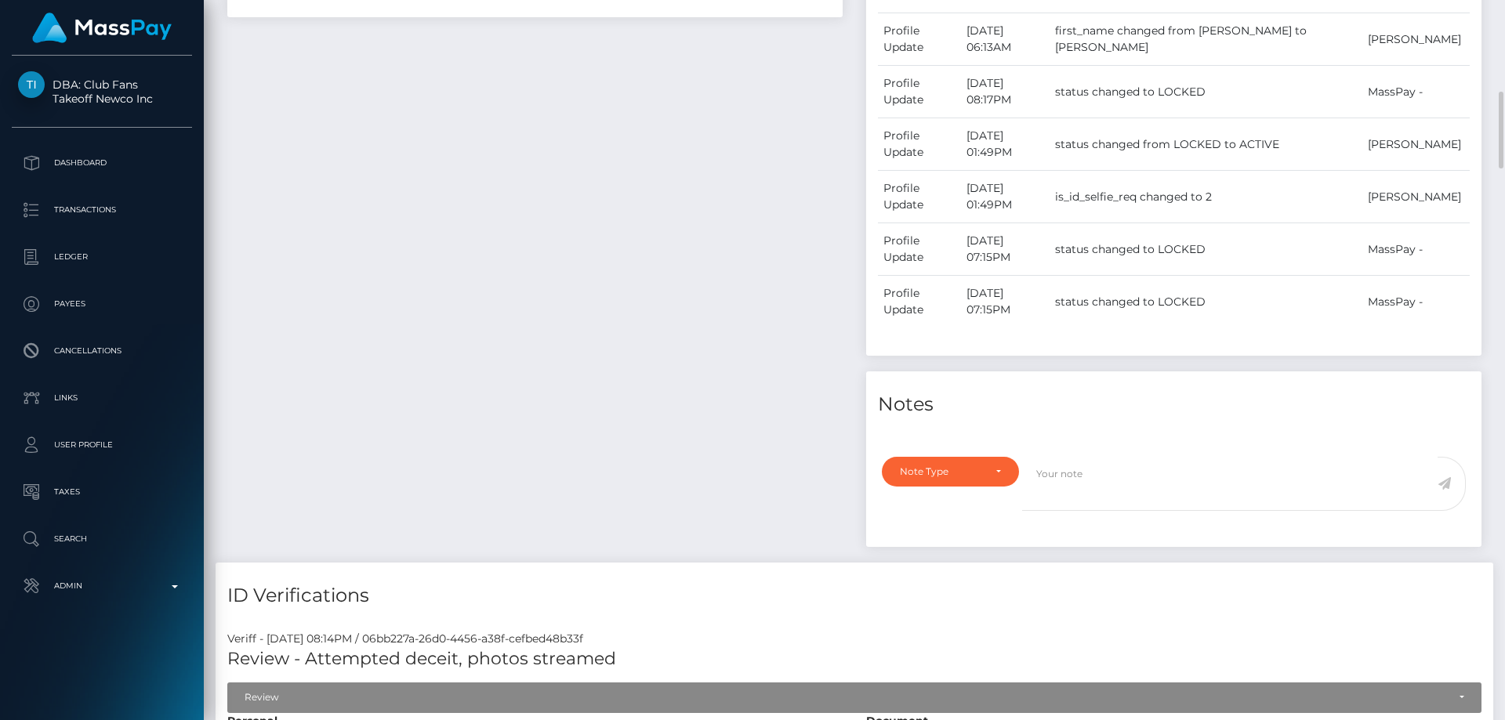
scroll to position [1176, 0]
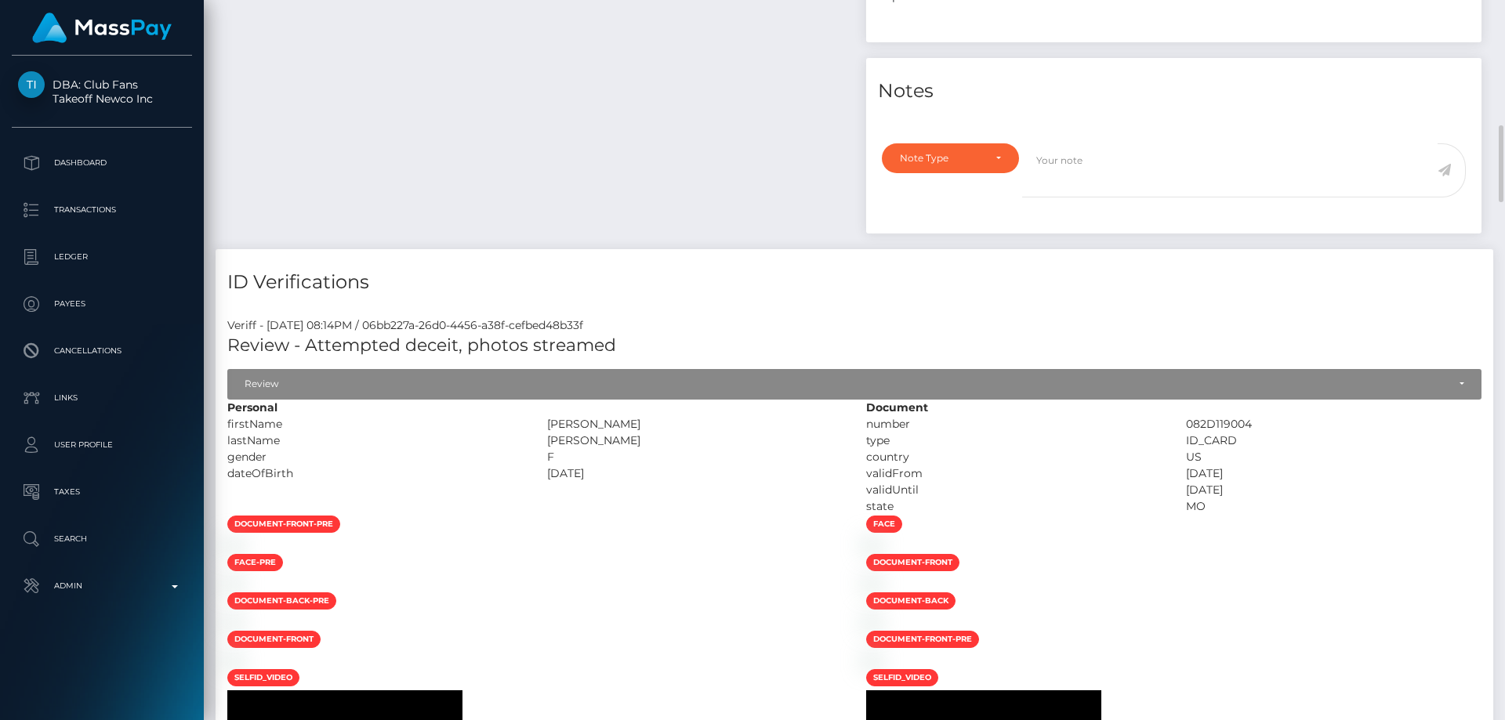
drag, startPoint x: 581, startPoint y: 436, endPoint x: 550, endPoint y: 437, distance: 30.6
click at [550, 437] on div "[PERSON_NAME]" at bounding box center [695, 441] width 320 height 16
copy div "[PERSON_NAME]"
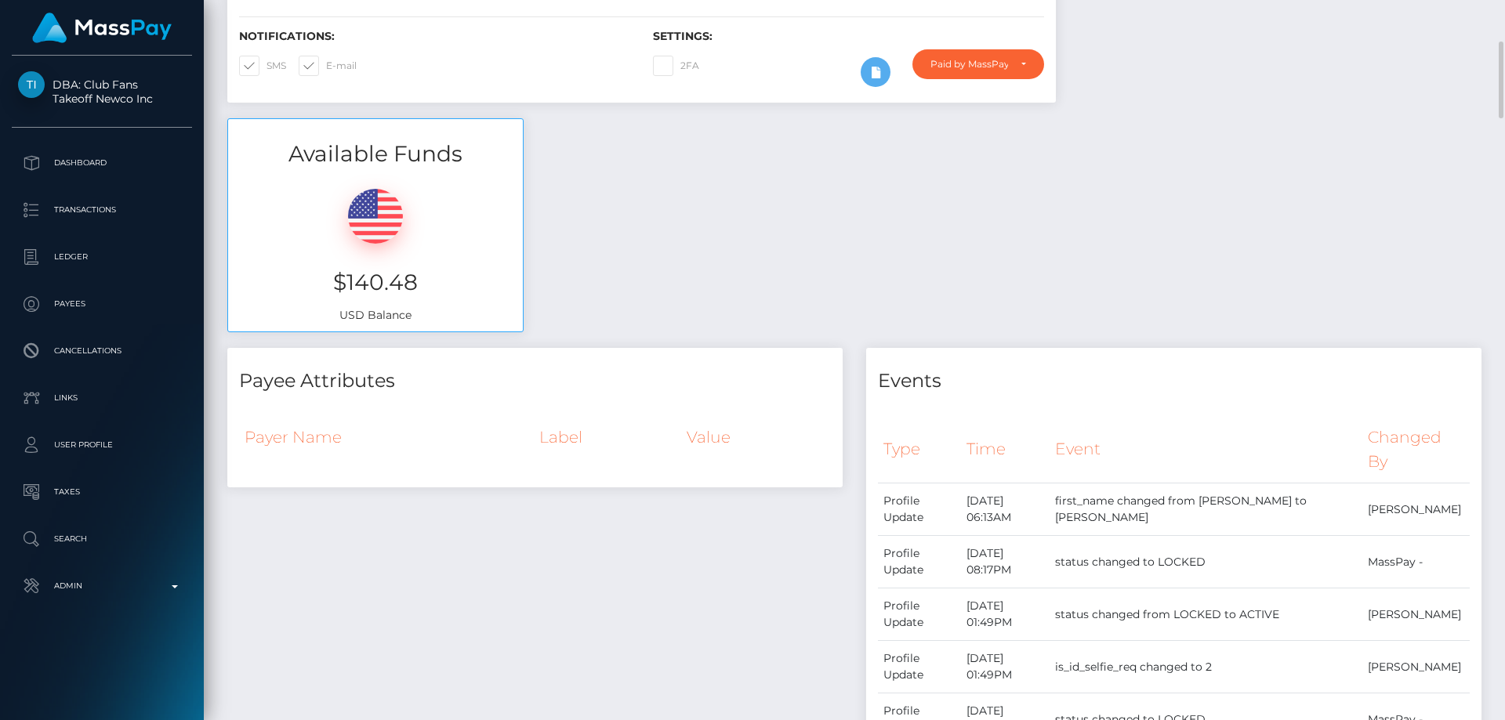
scroll to position [0, 0]
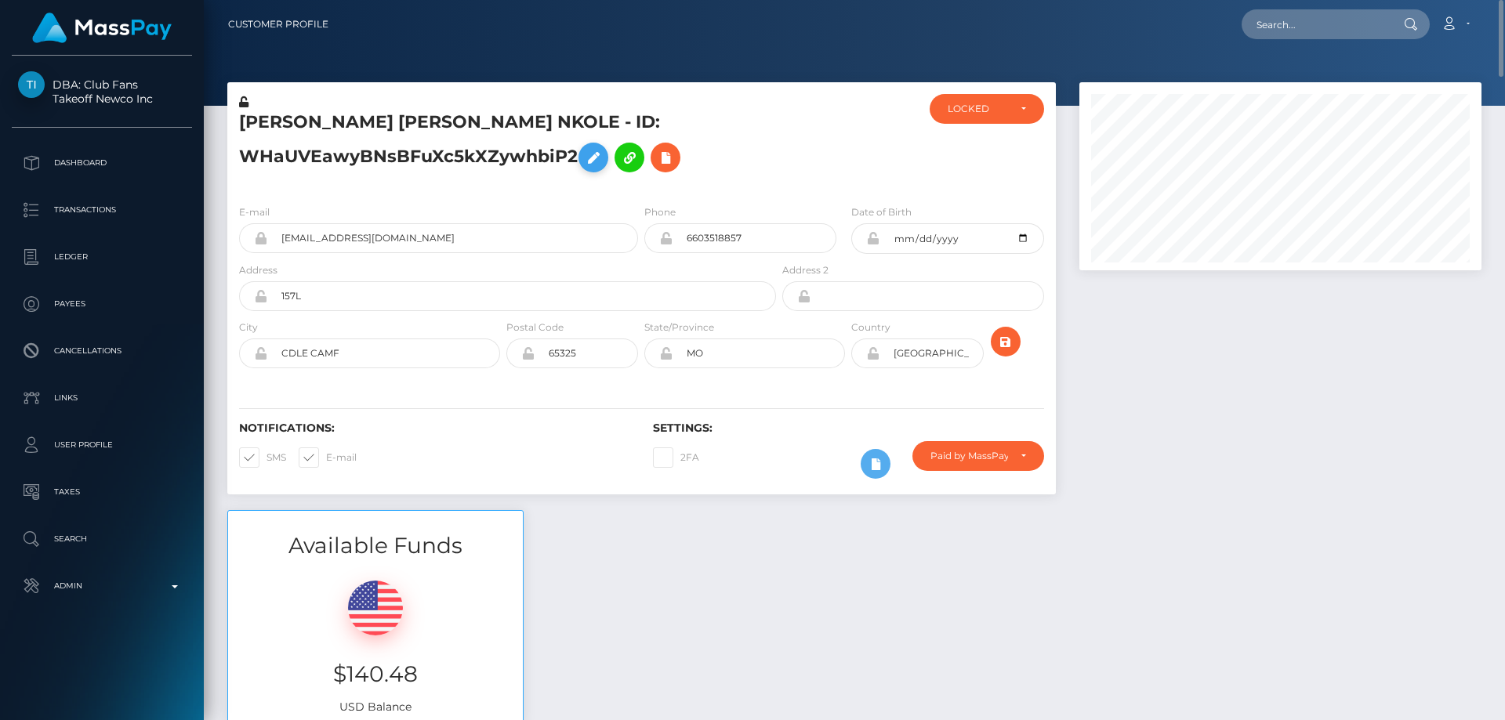
click at [584, 159] on button at bounding box center [594, 158] width 30 height 30
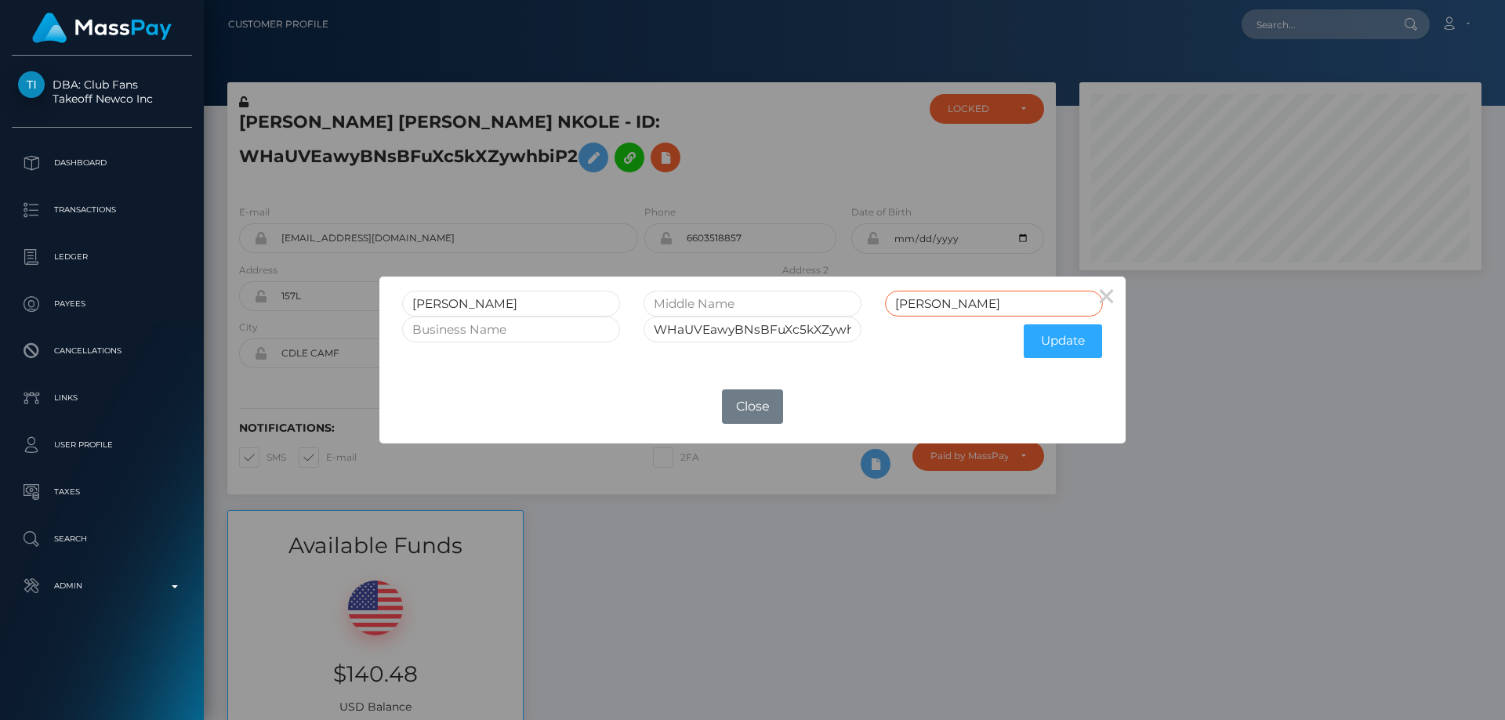
drag, startPoint x: 1018, startPoint y: 298, endPoint x: 849, endPoint y: 298, distance: 169.3
click at [849, 298] on div "KATLYNN NIKKOLE KATLYNN NKOLE" at bounding box center [752, 304] width 724 height 26
paste input "[PERSON_NAME]"
type input "[PERSON_NAME]"
click at [1061, 347] on button "Update" at bounding box center [1063, 342] width 78 height 34
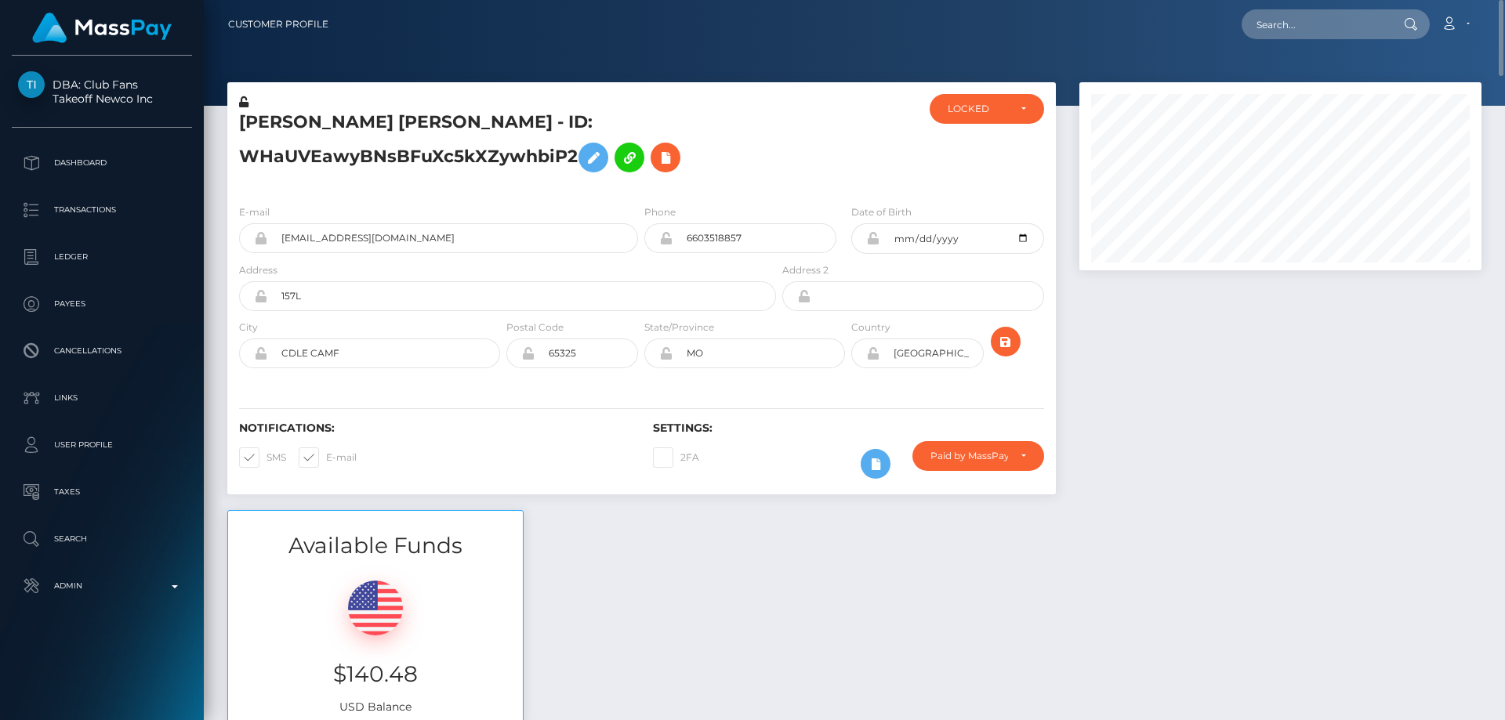
click at [246, 100] on icon at bounding box center [243, 101] width 9 height 11
click at [875, 237] on icon at bounding box center [872, 238] width 13 height 13
click at [874, 357] on icon at bounding box center [872, 353] width 13 height 13
click at [963, 101] on div "LOCKED" at bounding box center [987, 109] width 114 height 30
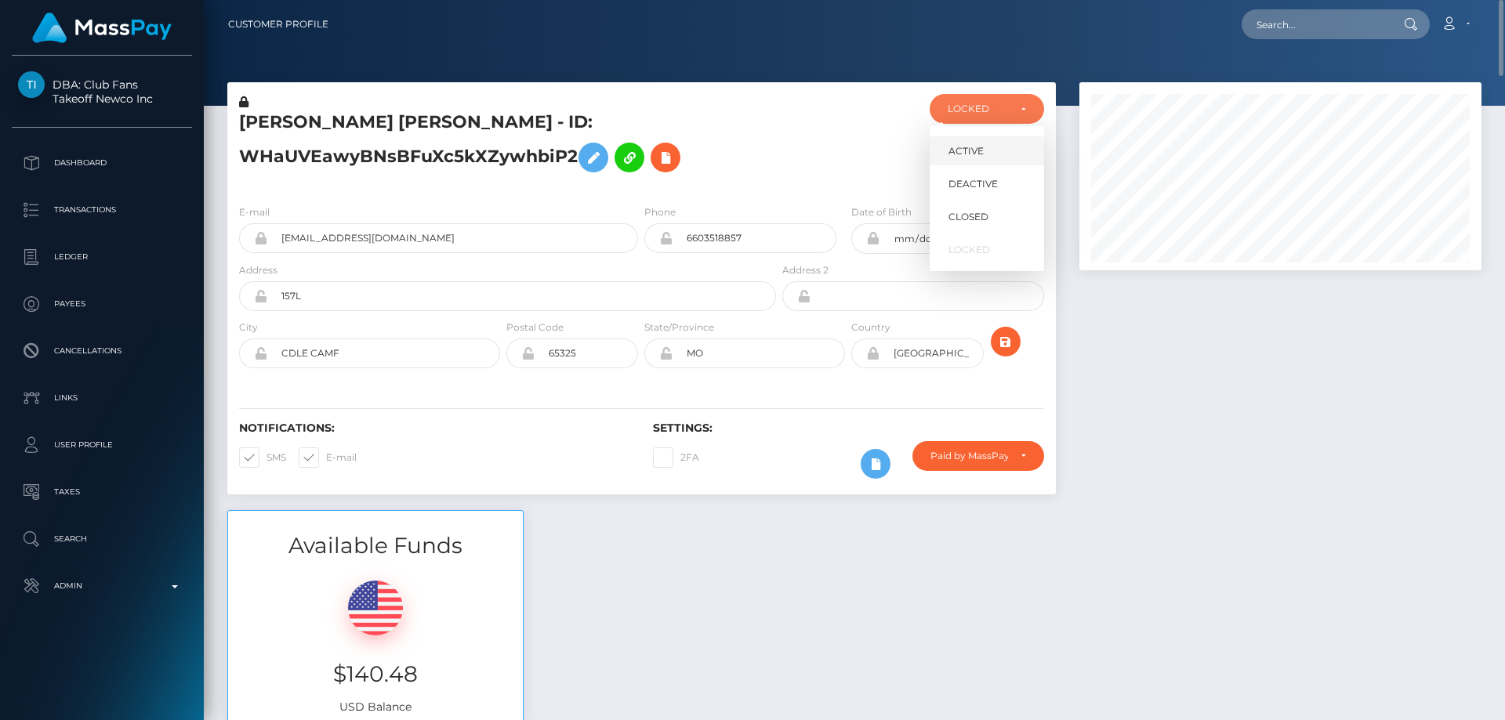
click at [974, 153] on span "ACTIVE" at bounding box center [965, 151] width 35 height 14
select select "ACTIVE"
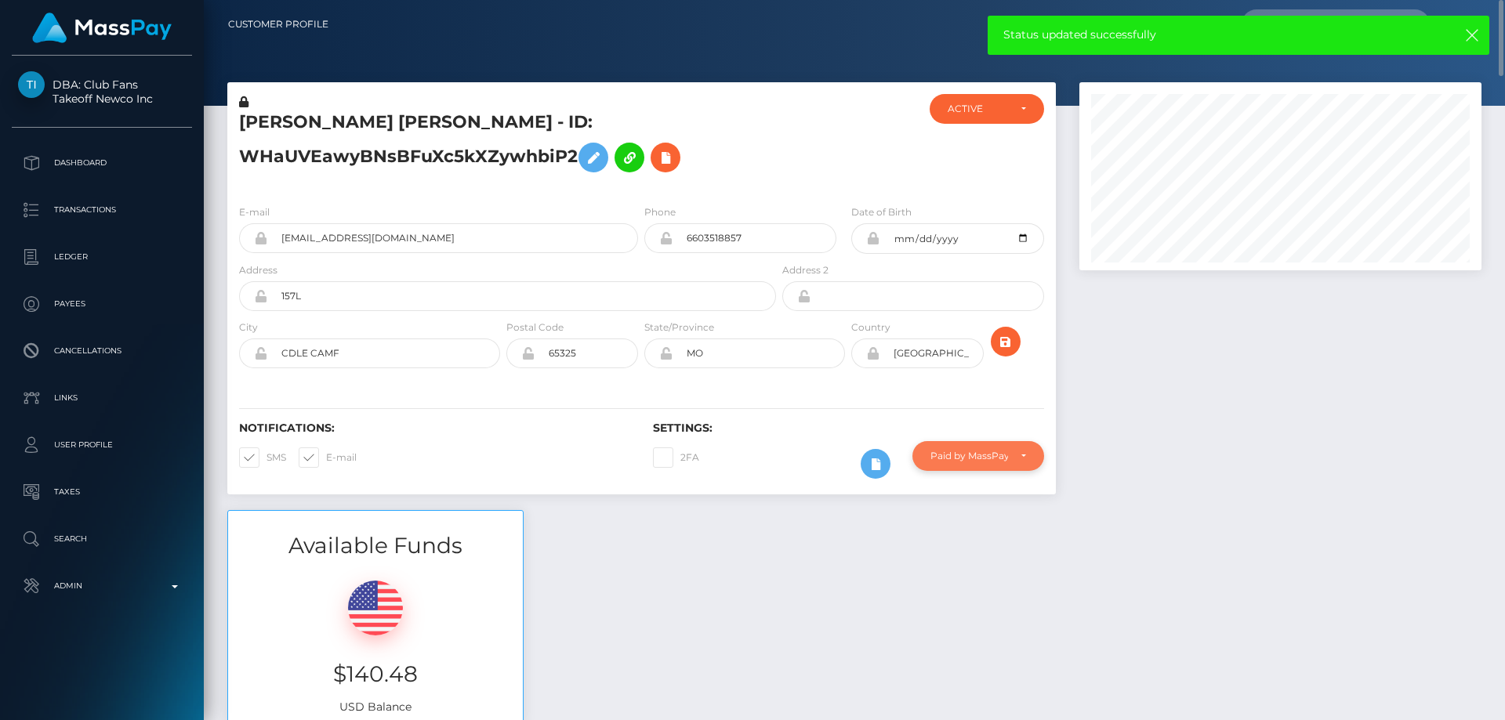
click at [974, 459] on div "Paid by MassPay" at bounding box center [969, 456] width 78 height 13
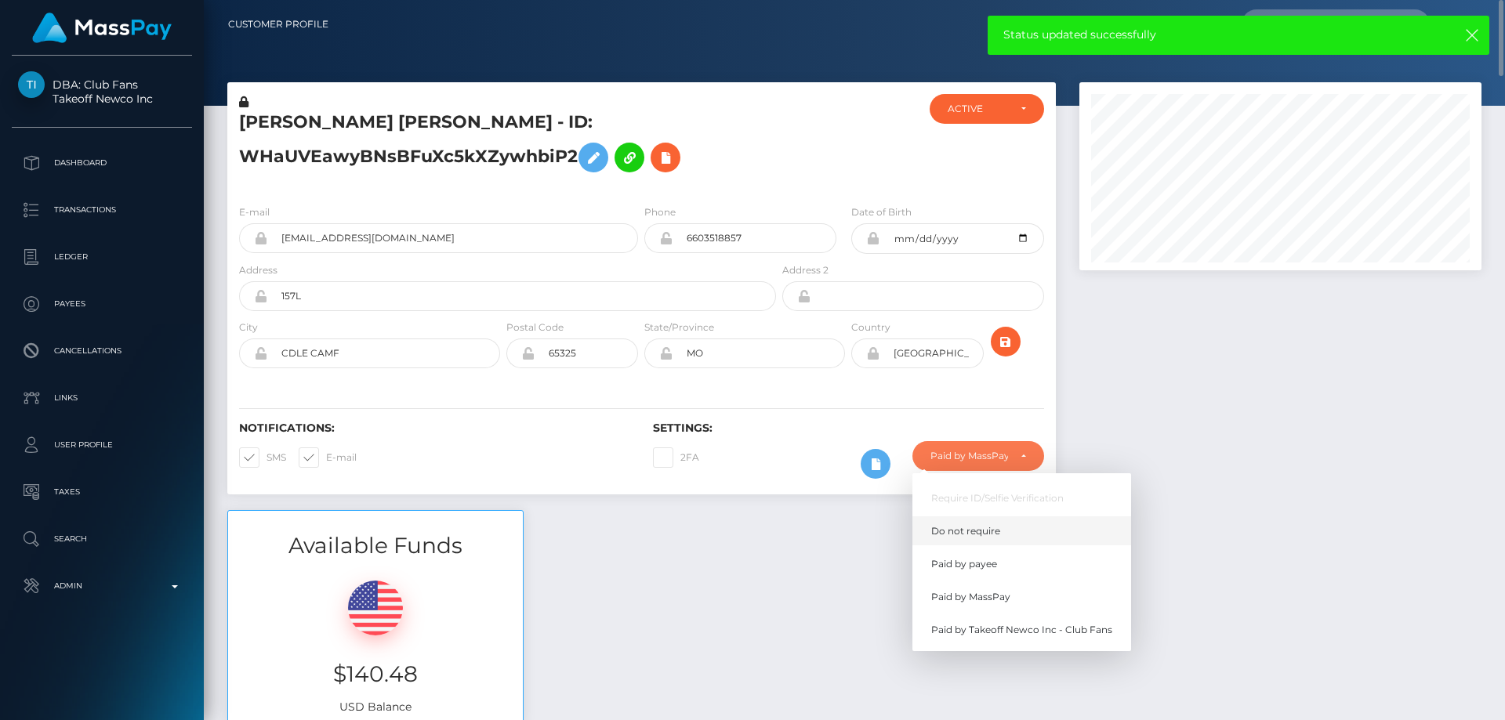
click at [982, 531] on span "Do not require" at bounding box center [965, 531] width 69 height 14
select select "0"
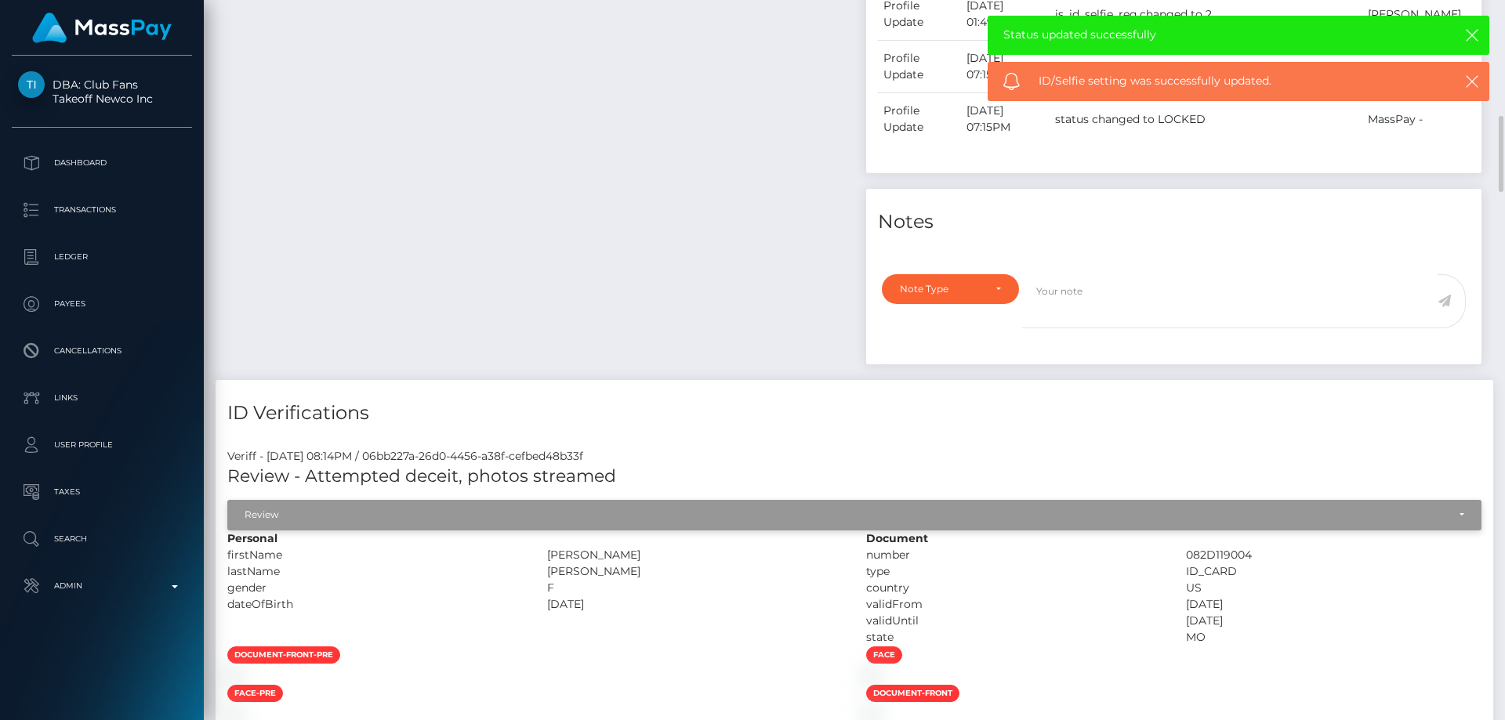
scroll to position [1411, 0]
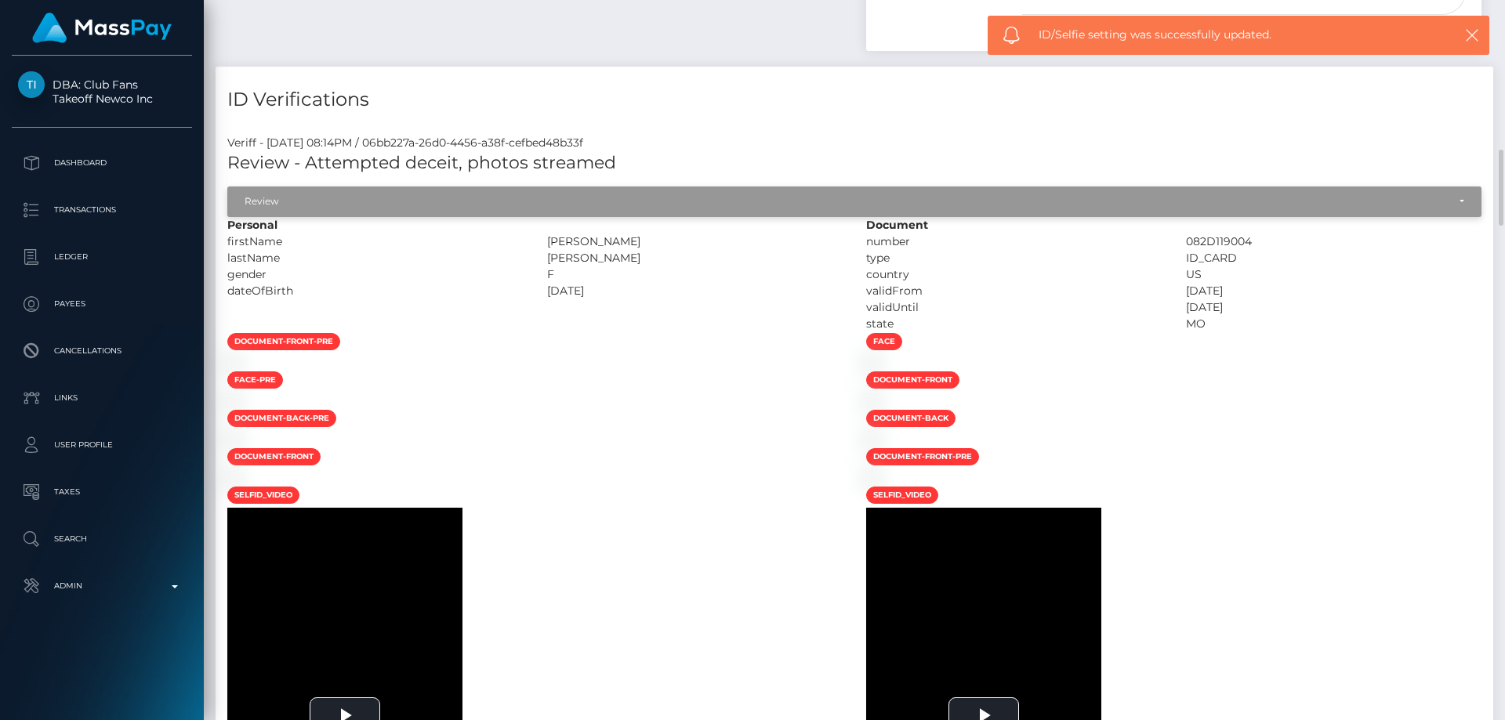
click at [379, 193] on div "Review" at bounding box center [854, 202] width 1254 height 30
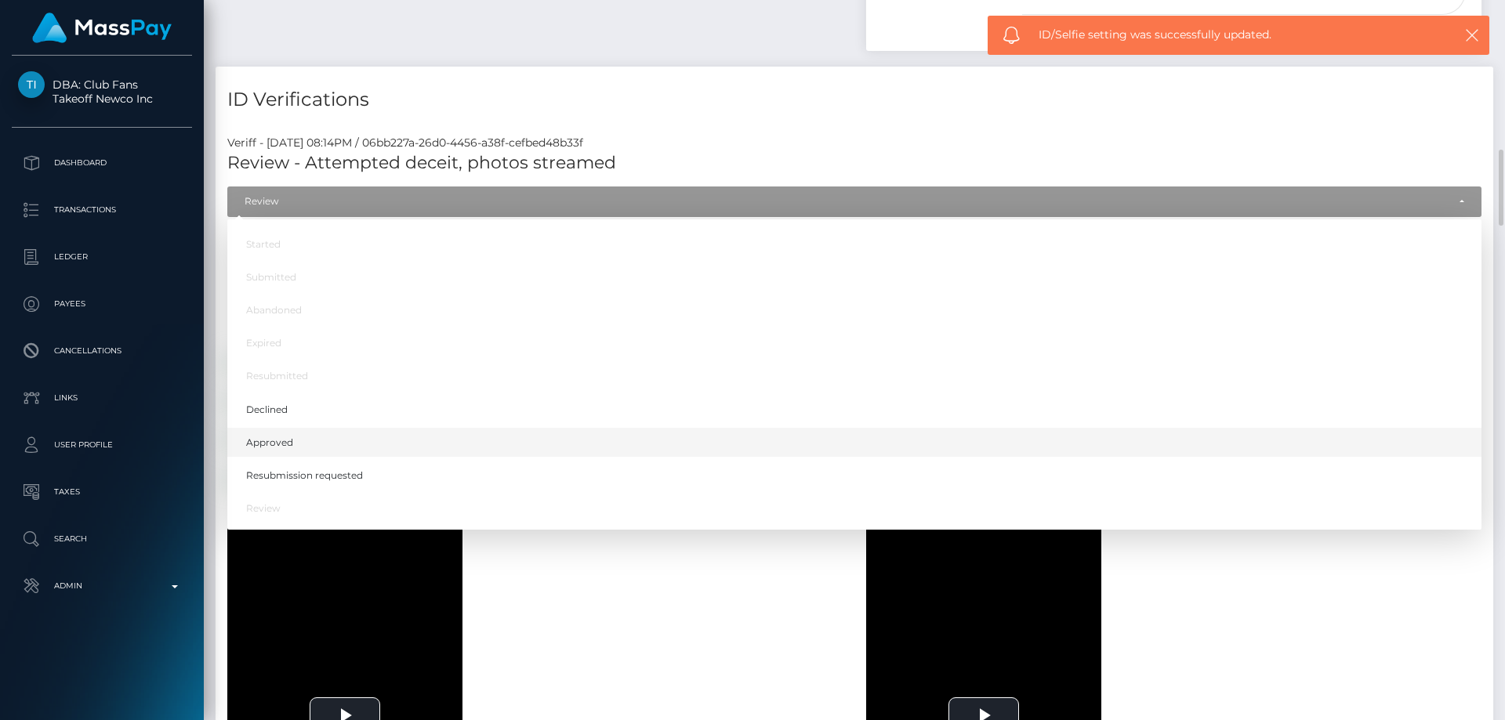
click at [329, 443] on link "Approved" at bounding box center [854, 442] width 1254 height 29
select select "Approved"
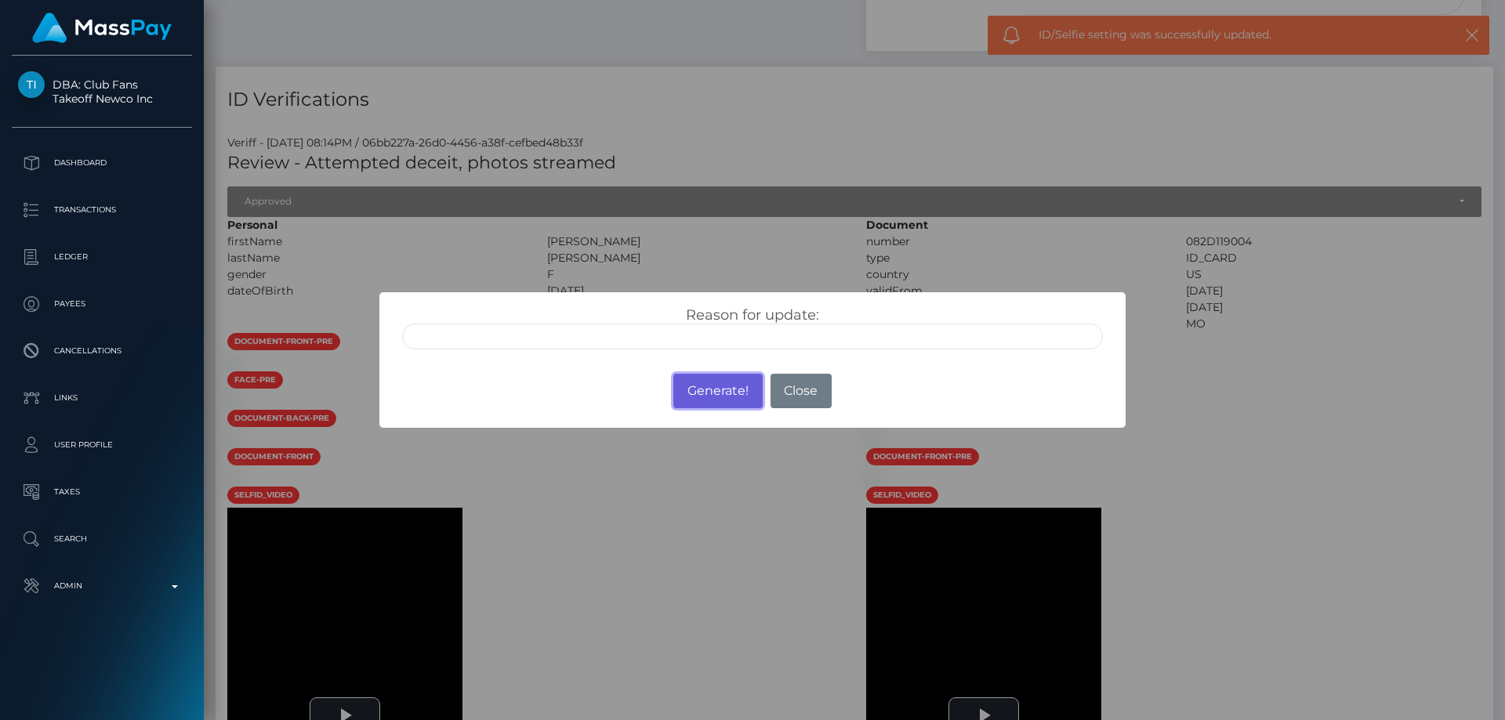
click at [700, 397] on button "Generate!" at bounding box center [717, 391] width 89 height 34
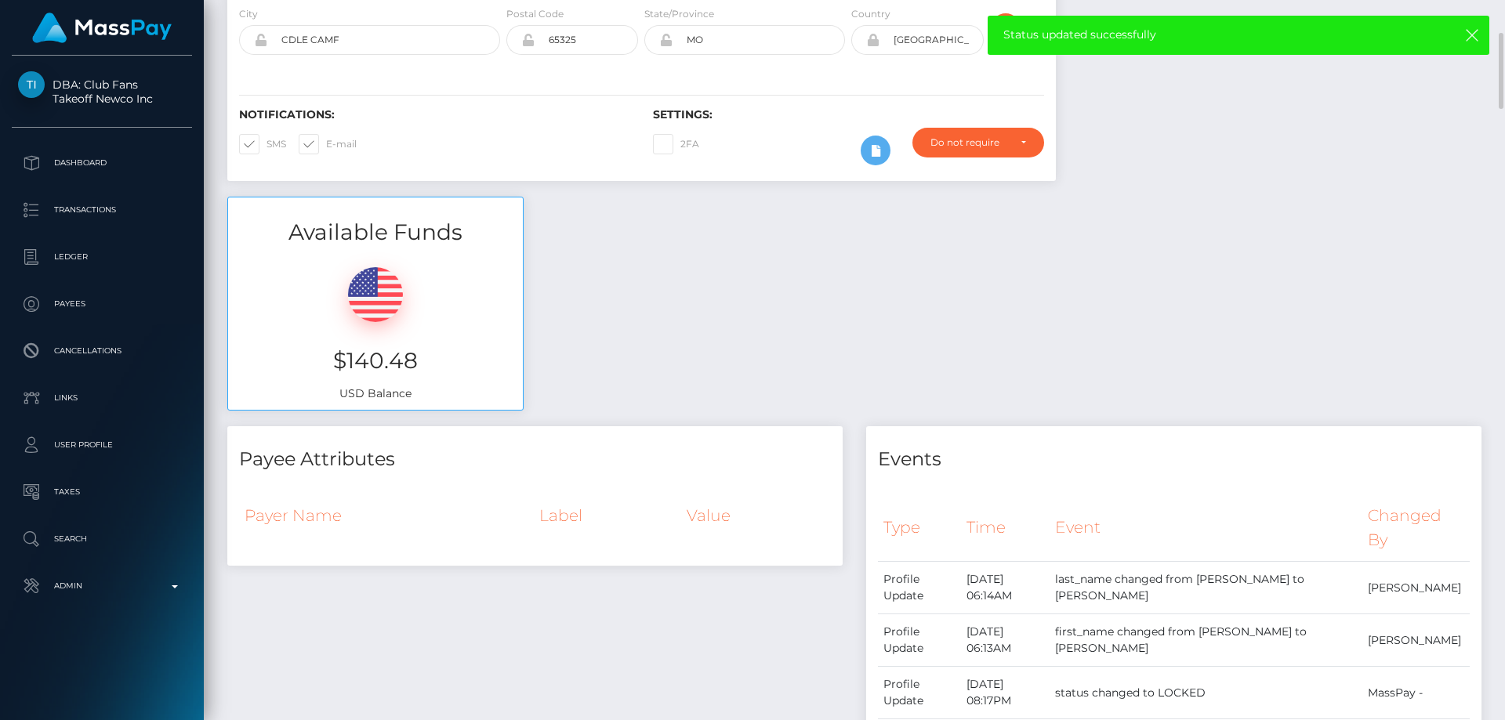
scroll to position [0, 0]
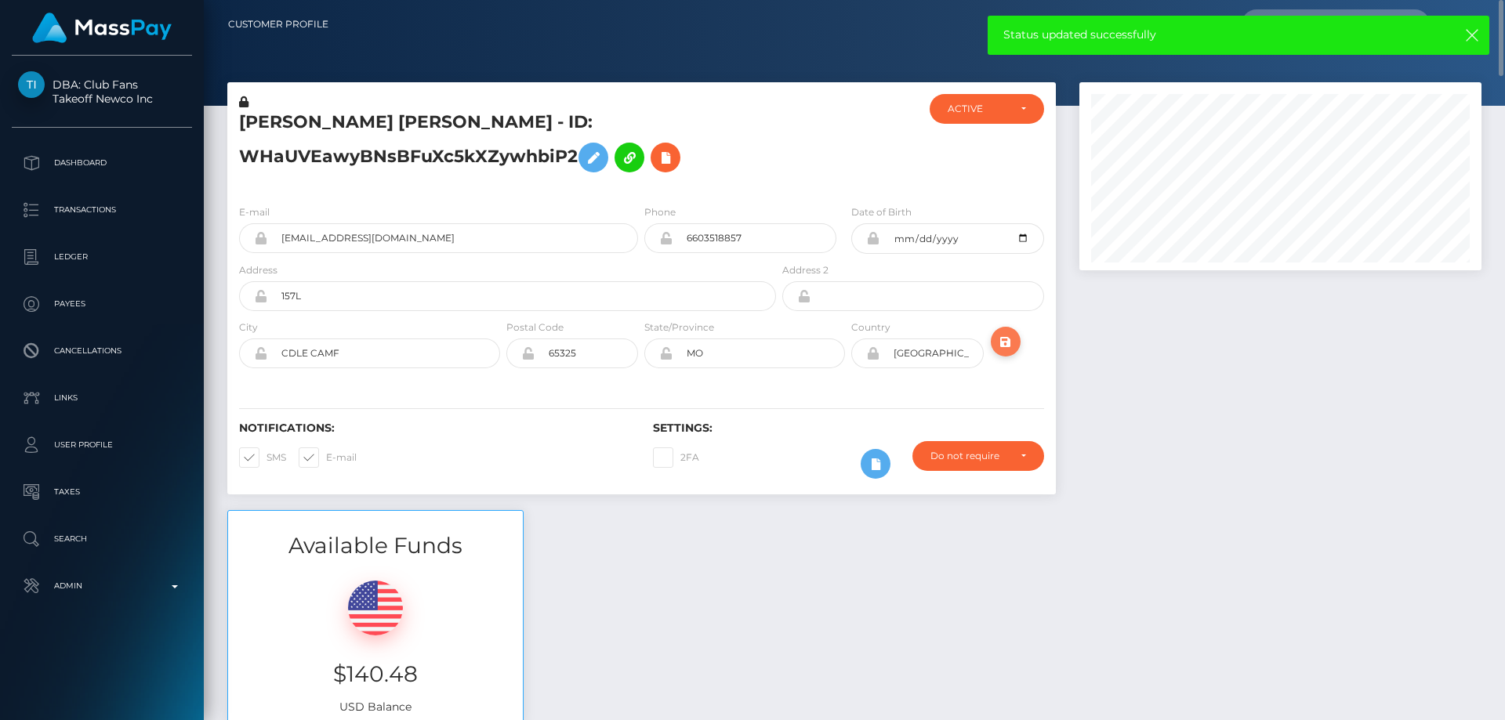
click at [1005, 336] on icon "submit" at bounding box center [1005, 342] width 19 height 20
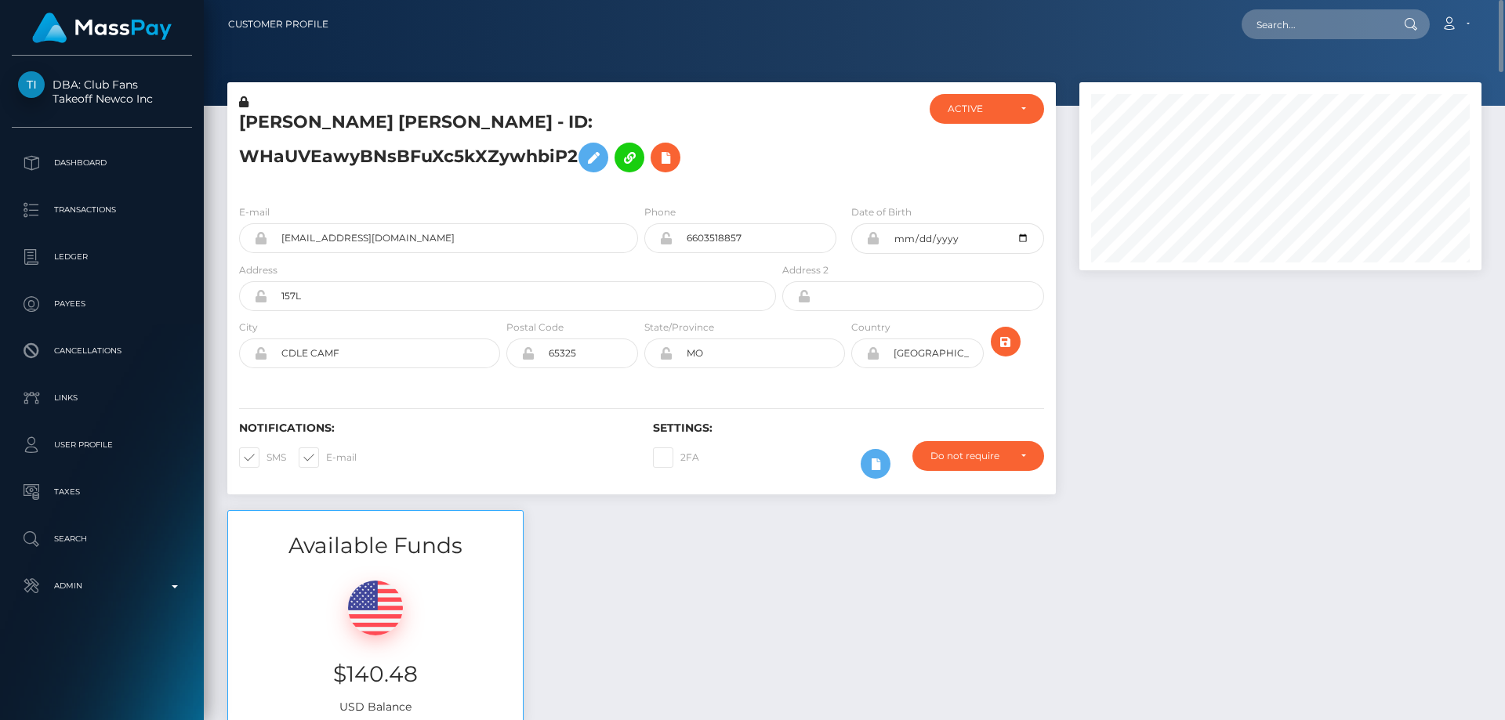
click at [405, 154] on h5 "KATLYNN NIKKOLE BARLOW - ID: WHaUVEawyBNsBFuXc5kXZywhbiP2" at bounding box center [503, 146] width 528 height 70
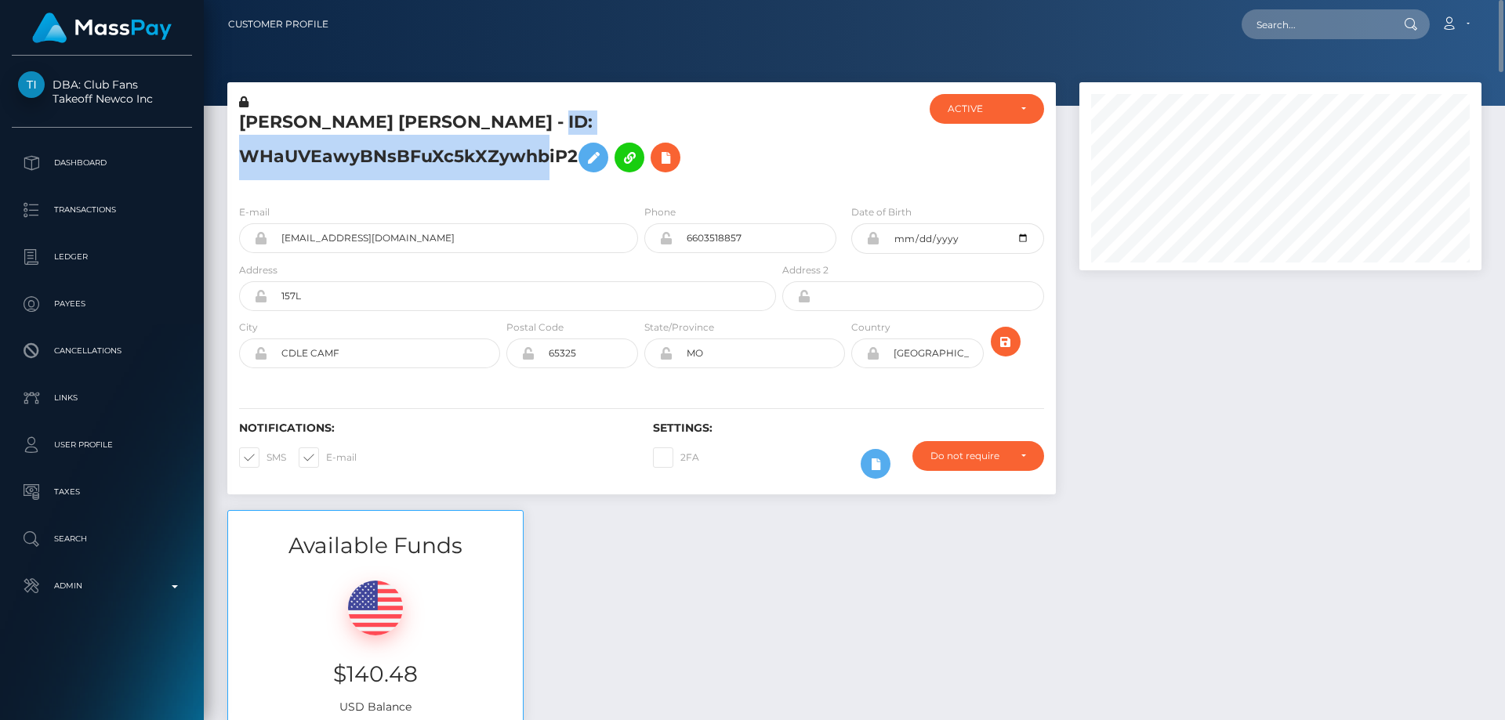
click at [405, 154] on h5 "KATLYNN NIKKOLE BARLOW - ID: WHaUVEawyBNsBFuXc5kXZywhbiP2" at bounding box center [503, 146] width 528 height 70
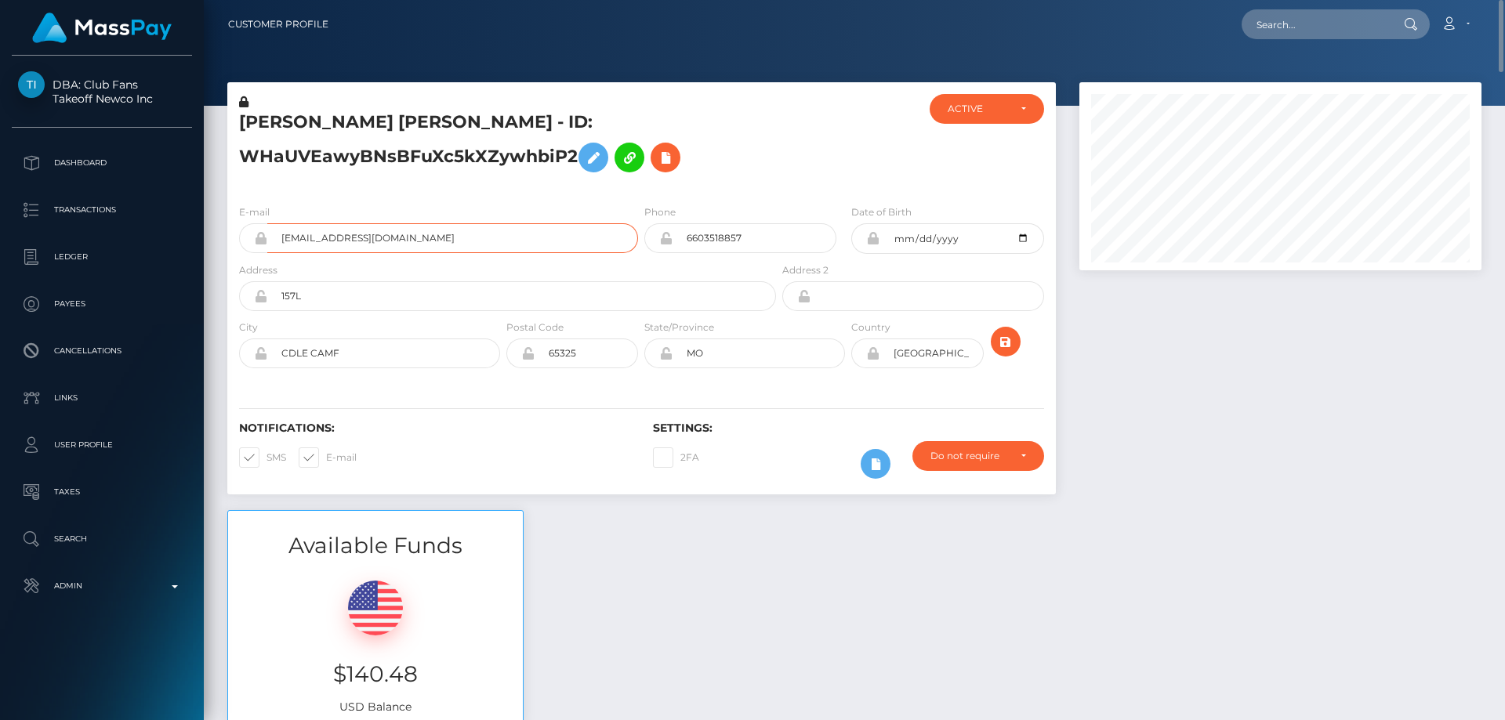
click at [455, 234] on input "katlynnb25@gmail.com" at bounding box center [452, 238] width 371 height 30
drag, startPoint x: 499, startPoint y: 118, endPoint x: 241, endPoint y: 118, distance: 257.1
click at [241, 118] on h5 "KATLYNN NIKKOLE BARLOW - ID: WHaUVEawyBNsBFuXc5kXZywhbiP2" at bounding box center [503, 146] width 528 height 70
copy h5 "KATLYNN NIKKOLE BARLOW"
paste input "793456472095727616"
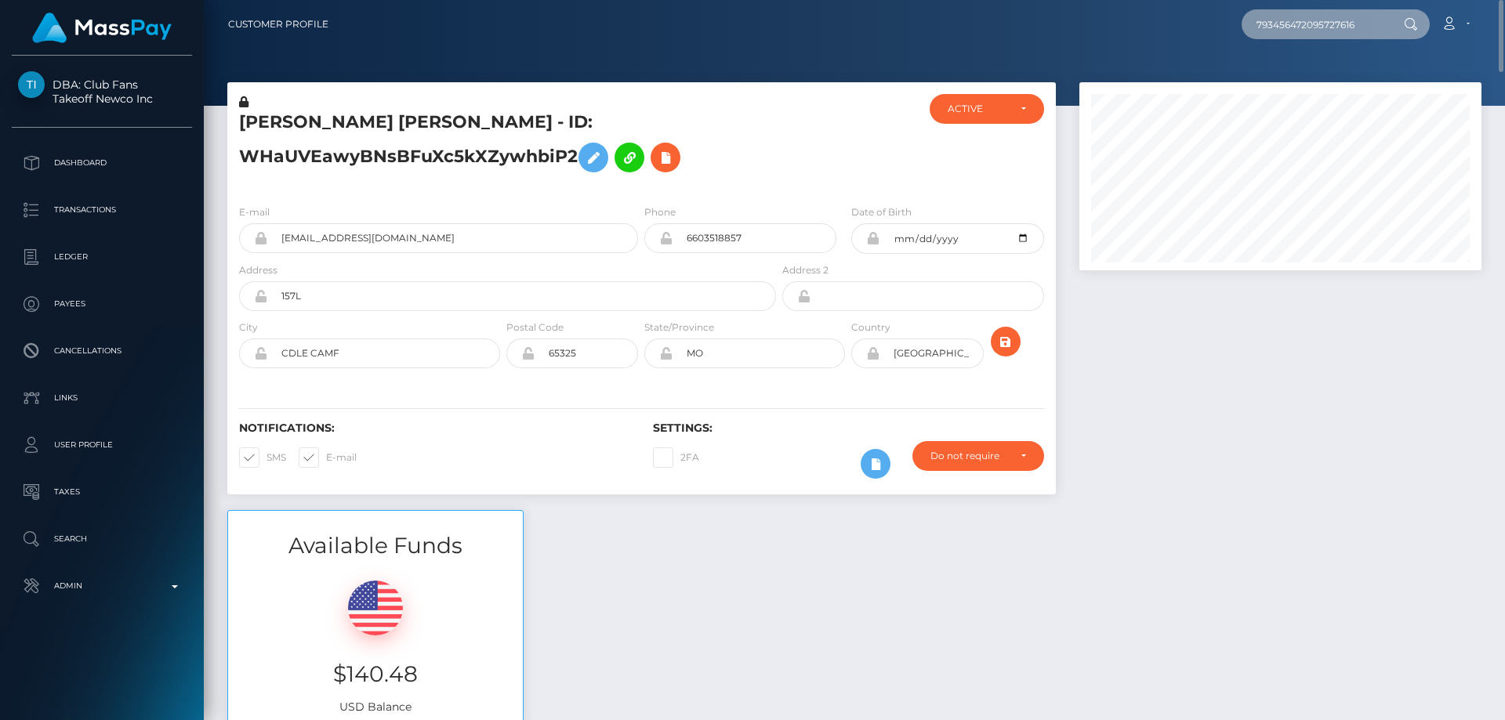
type input "793456472095727616"
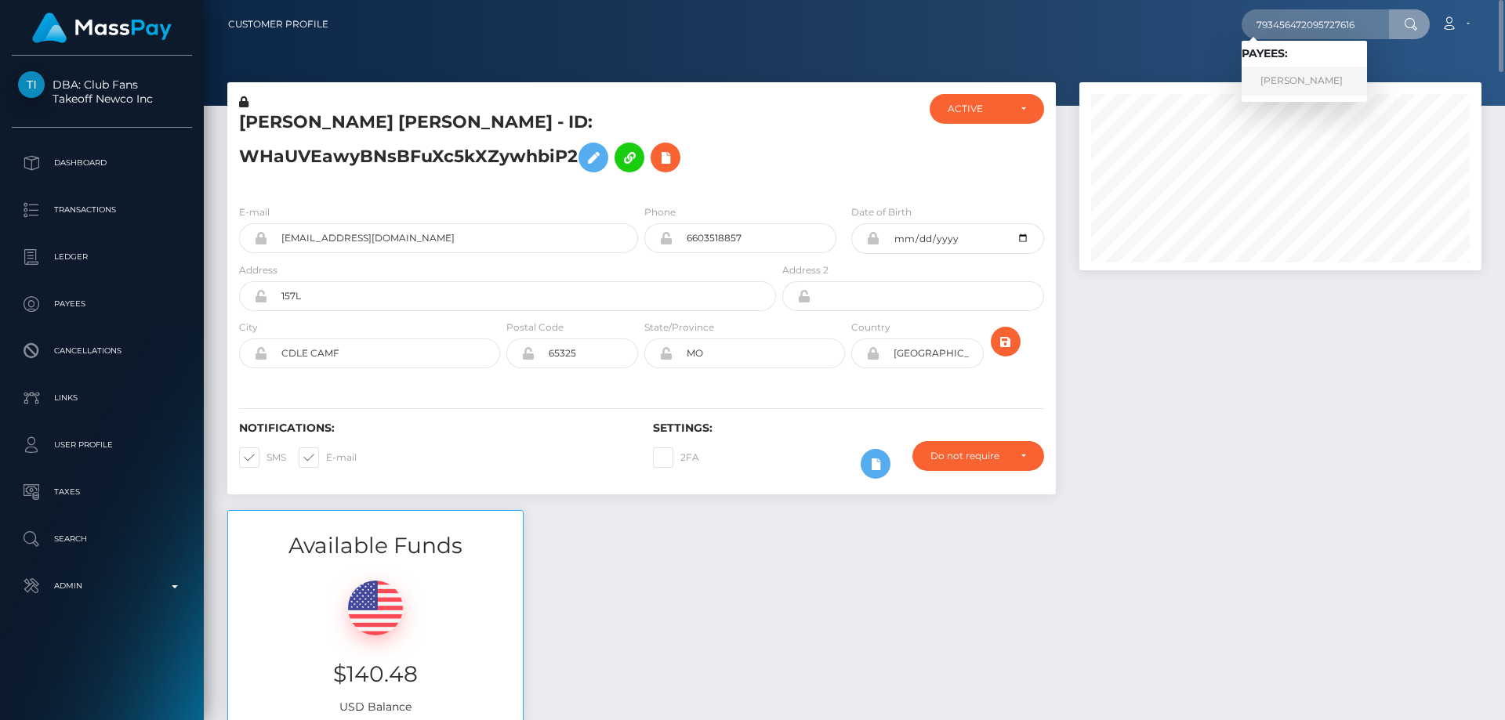
click at [1275, 82] on link "LUIS JAVIER GONZALEZ" at bounding box center [1304, 81] width 125 height 29
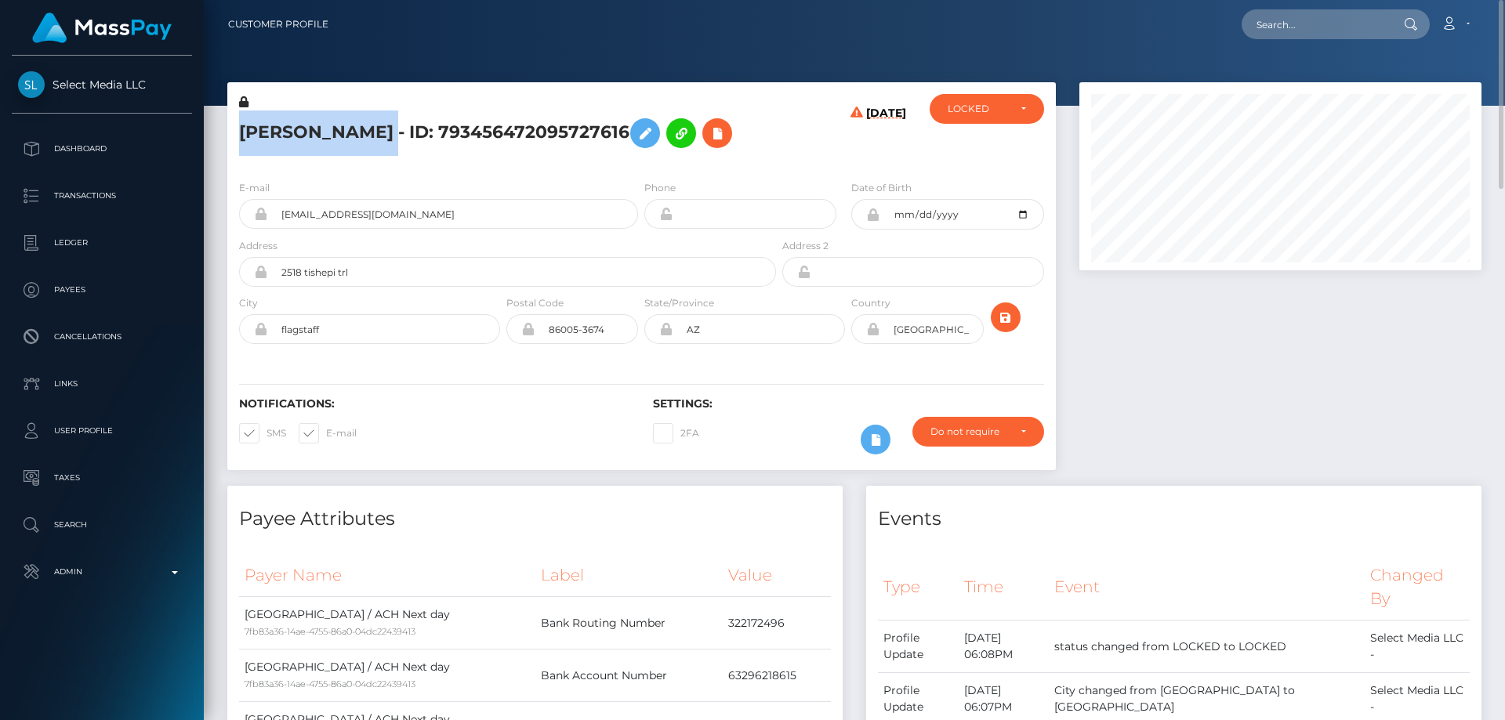
drag, startPoint x: 457, startPoint y: 132, endPoint x: 236, endPoint y: 132, distance: 221.1
click at [236, 132] on div "[PERSON_NAME] - ID: 793456472095727616" at bounding box center [503, 131] width 552 height 74
copy h5 "[PERSON_NAME]"
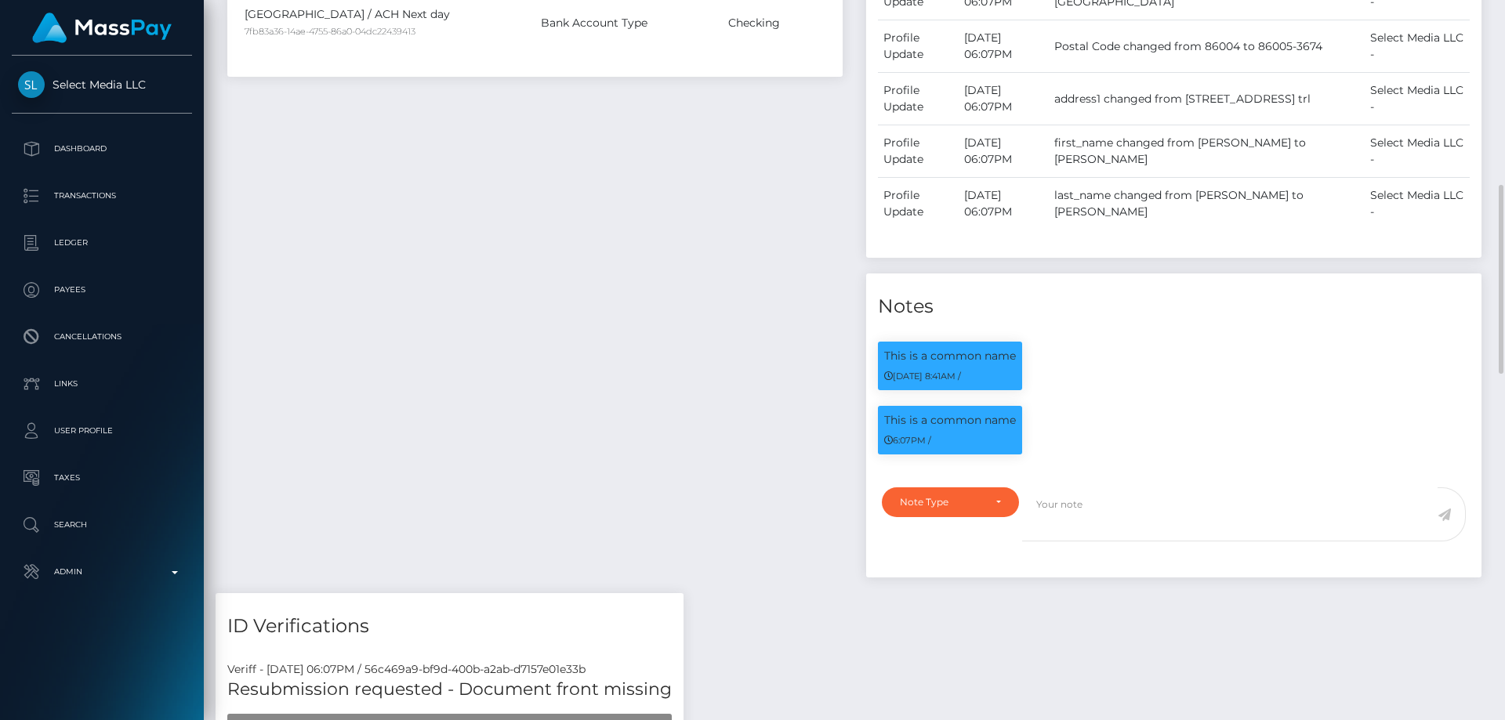
scroll to position [941, 0]
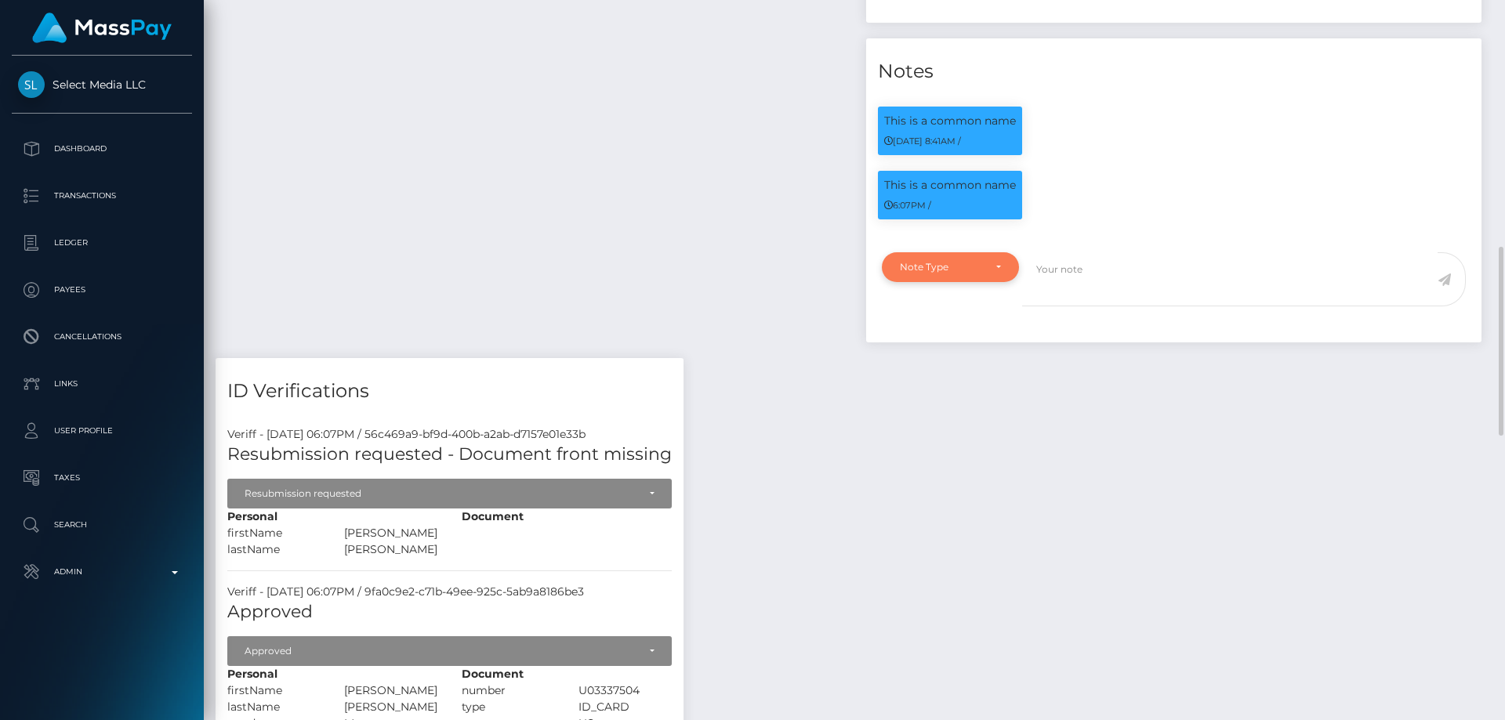
click at [975, 282] on div "Note Type" at bounding box center [950, 267] width 137 height 30
click at [971, 383] on span "Clear Compliance" at bounding box center [943, 375] width 84 height 14
select select "CLEAR_COMPLIANCE"
paste textarea "The hit refers to a person without Middle Name and resident in a different coun…"
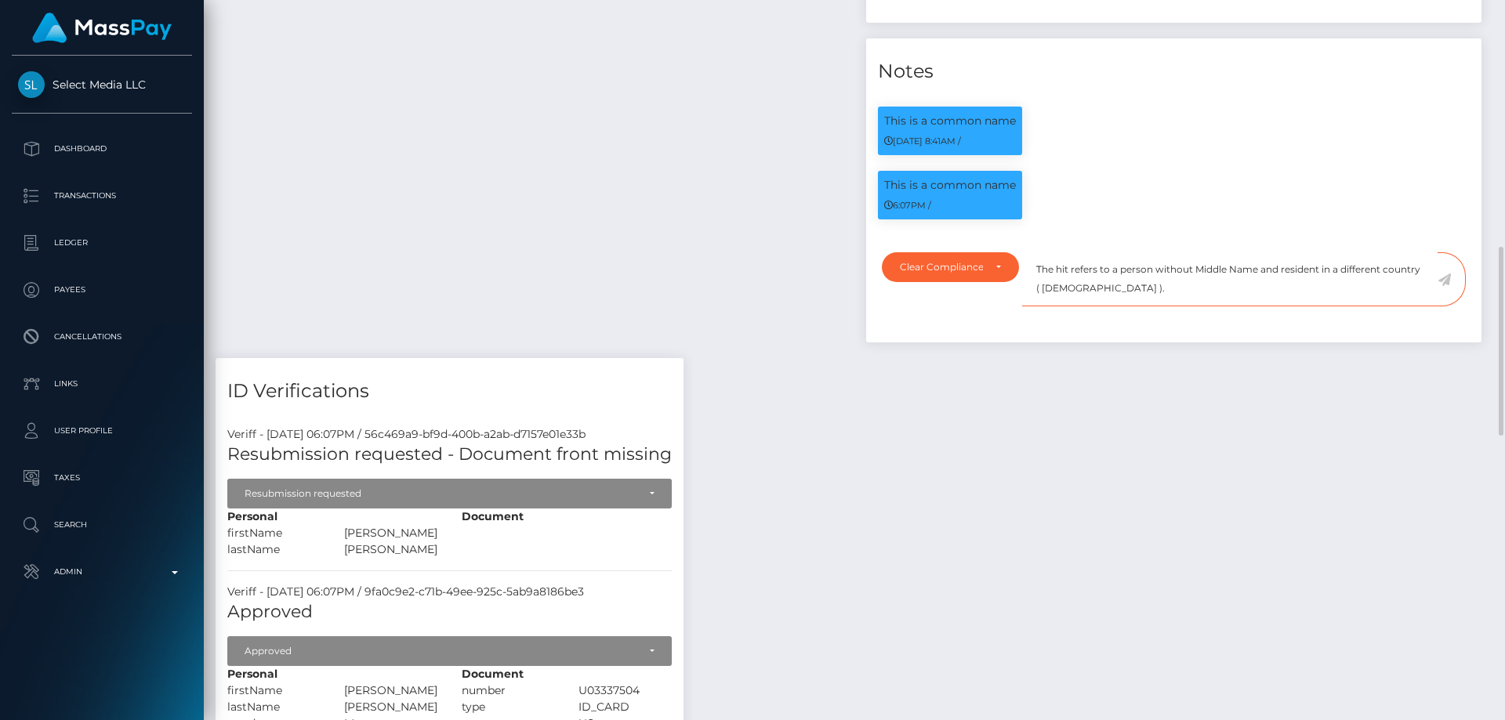
click at [1159, 306] on textarea "The hit refers to a person without Middle Name and resident in a different coun…" at bounding box center [1229, 279] width 415 height 54
type textarea "The hit refers to a person without Middle Name and resident in a different coun…"
click at [1442, 286] on icon at bounding box center [1444, 280] width 13 height 13
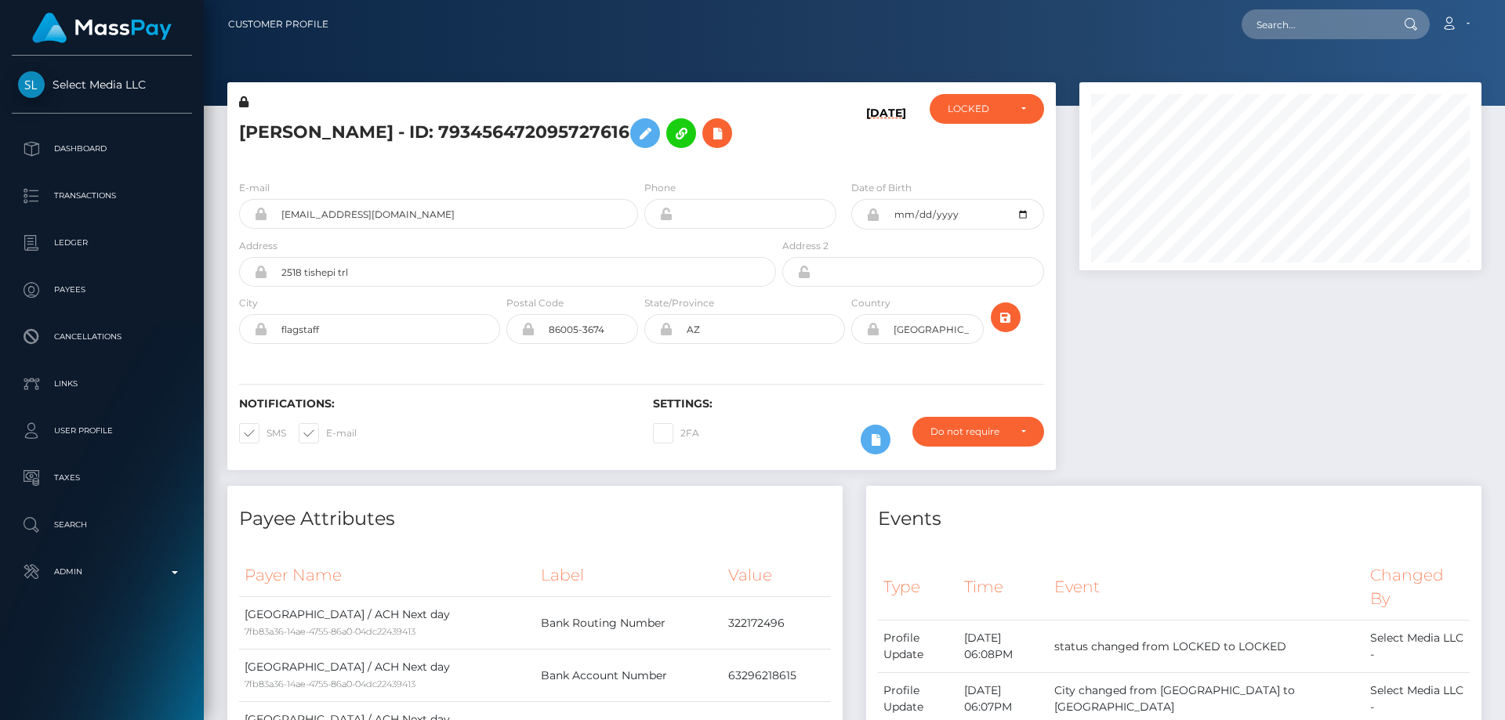
scroll to position [188, 403]
click at [966, 110] on div "LOCKED" at bounding box center [978, 109] width 60 height 13
click at [988, 149] on link "ACTIVE" at bounding box center [987, 150] width 114 height 29
select select "ACTIVE"
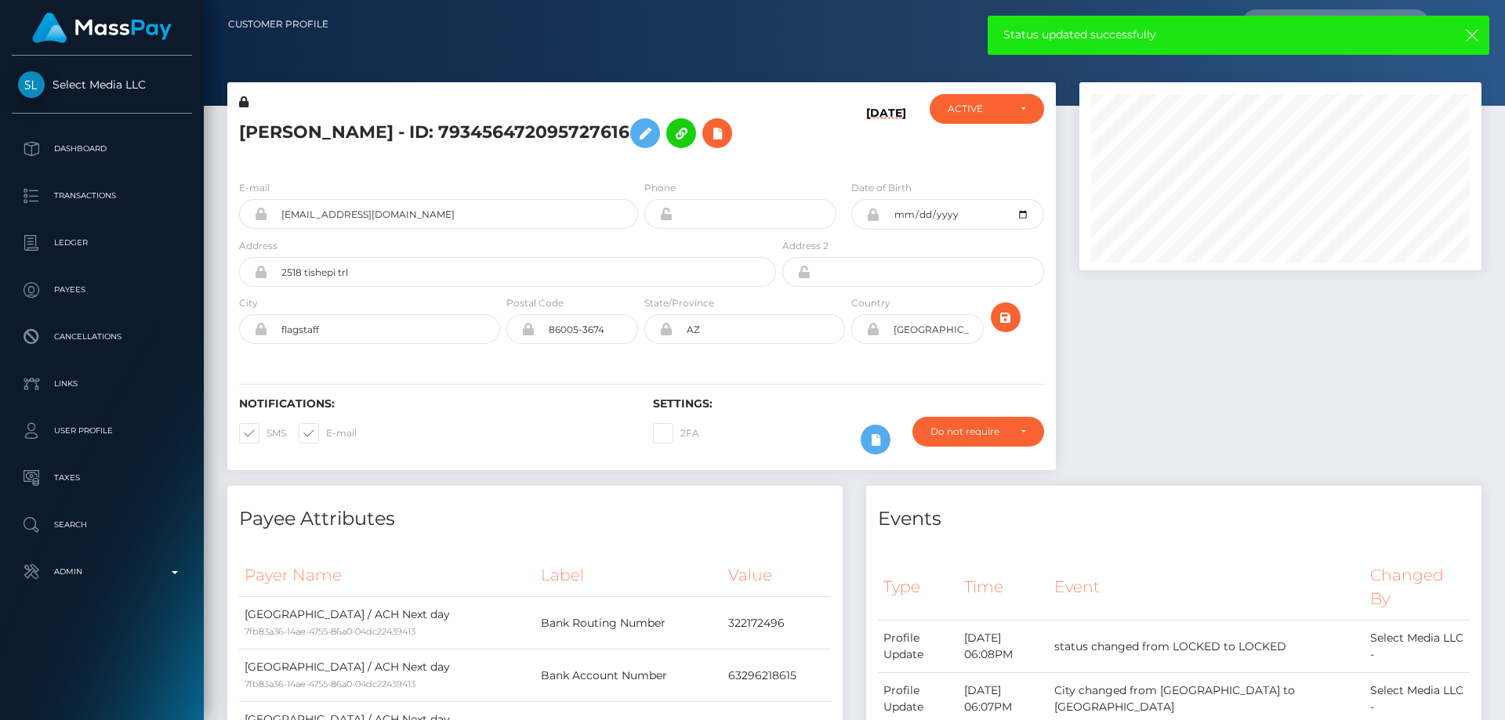
click at [387, 122] on h5 "[PERSON_NAME] - ID: 793456472095727616" at bounding box center [503, 133] width 528 height 45
copy h5 "[PERSON_NAME] - ID: 793456472095727616"
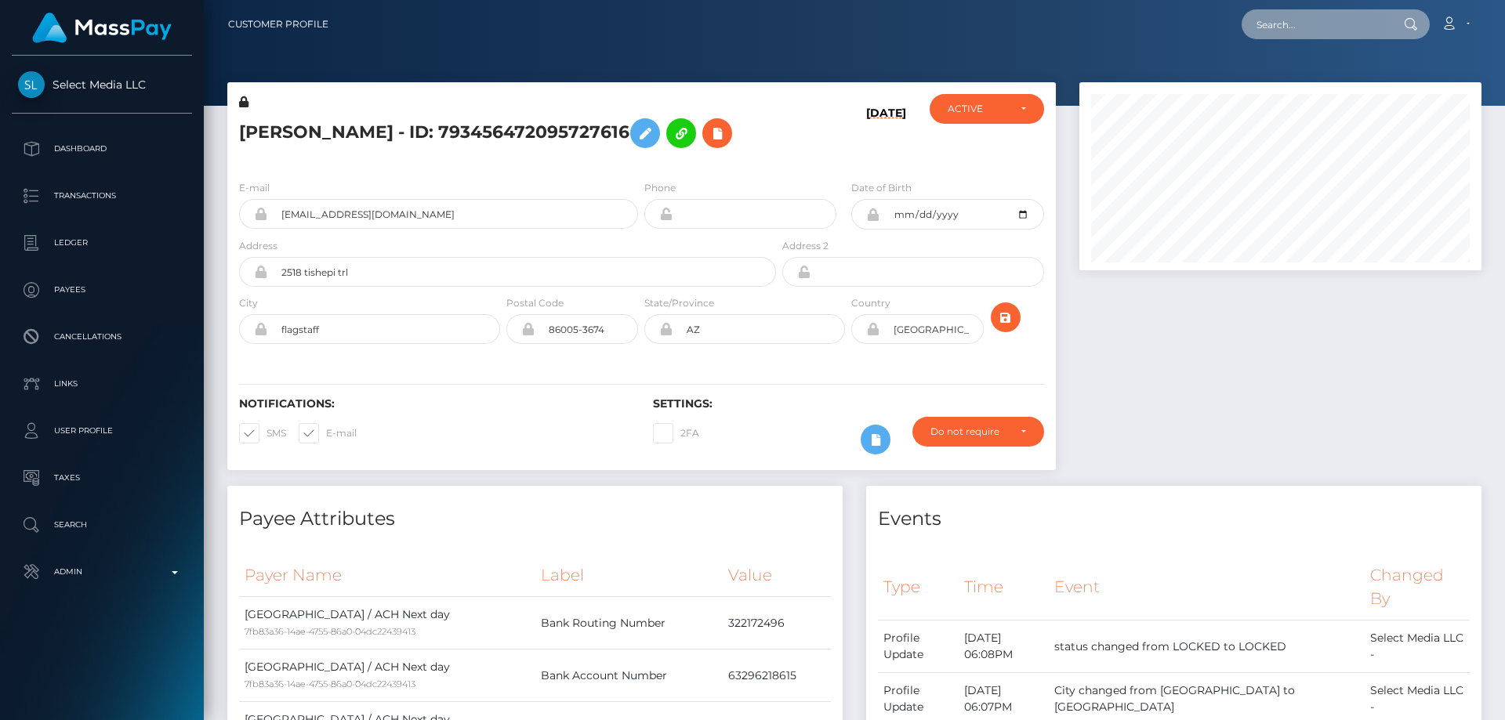
paste input "748228295979442178"
type input "748228295979442178"
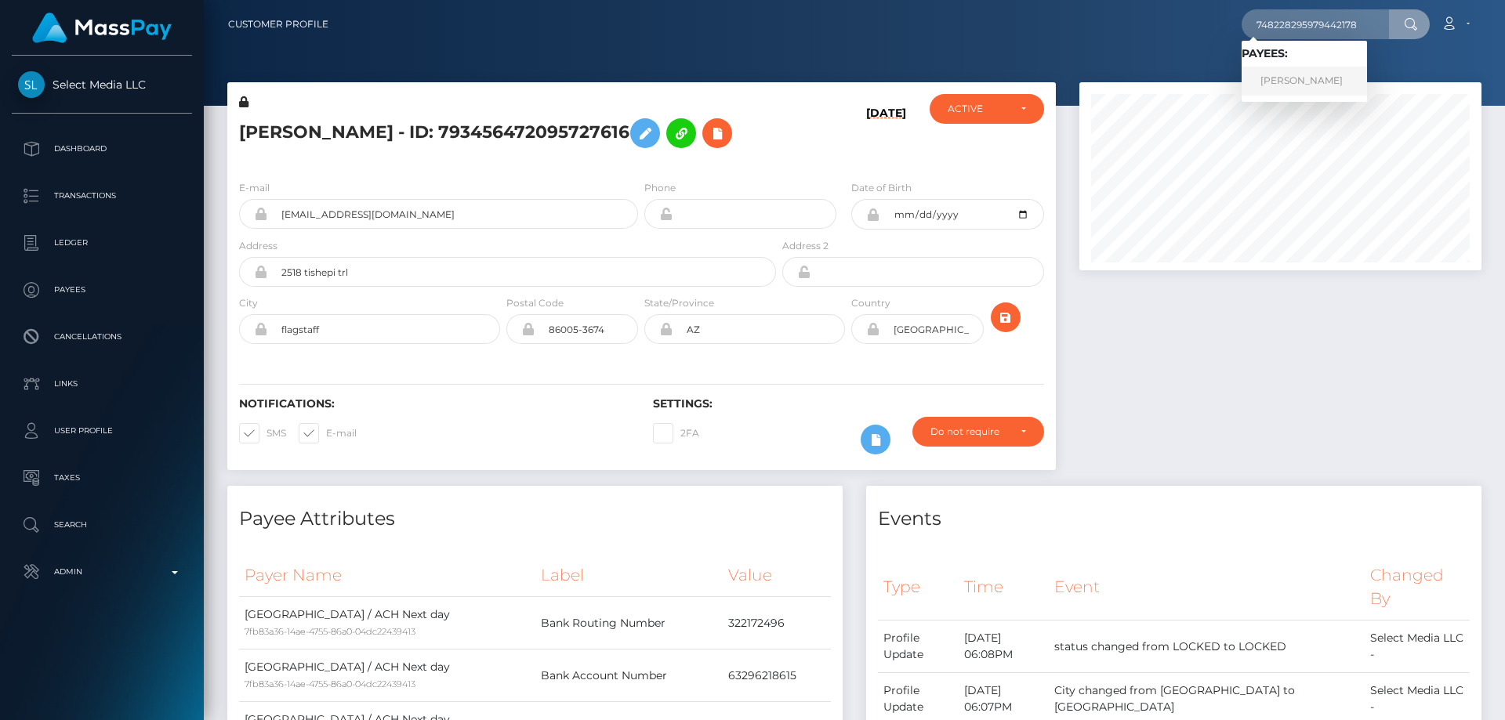
click at [1286, 84] on link "RUBEN BARNDZHIAN" at bounding box center [1304, 81] width 125 height 29
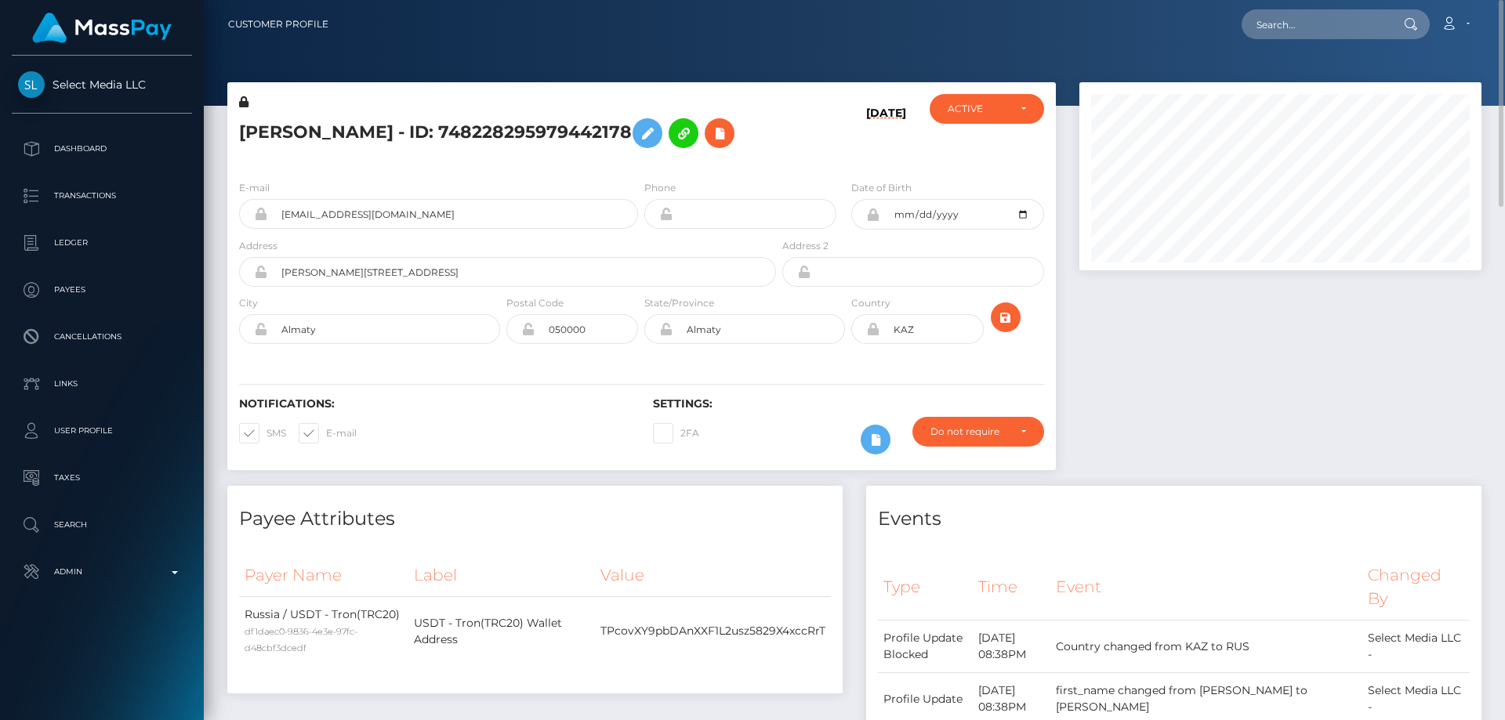
click at [336, 129] on h5 "[PERSON_NAME] - ID: 748228295979442178" at bounding box center [503, 133] width 528 height 45
copy h5 "[PERSON_NAME] - ID: 748228295979442178"
paste input "695480680083103745"
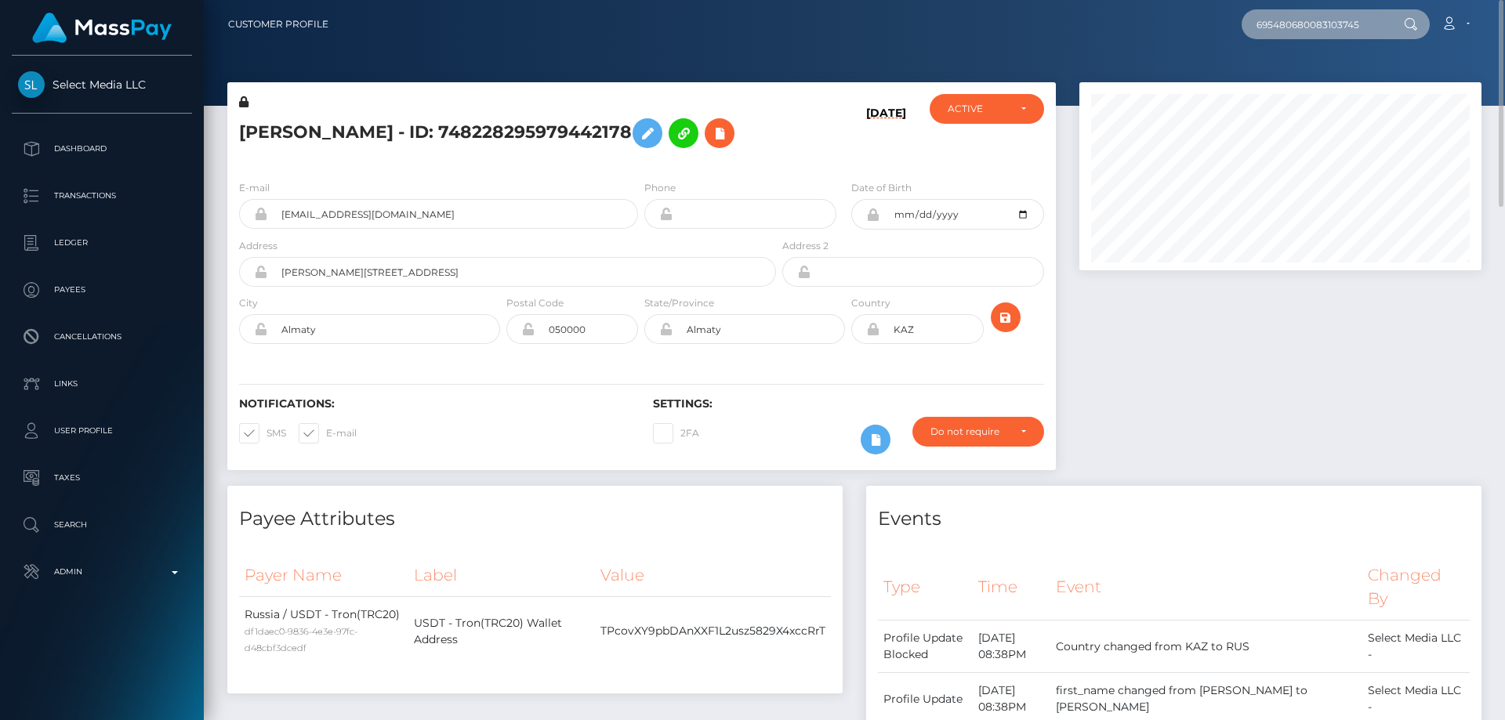
type input "695480680083103745"
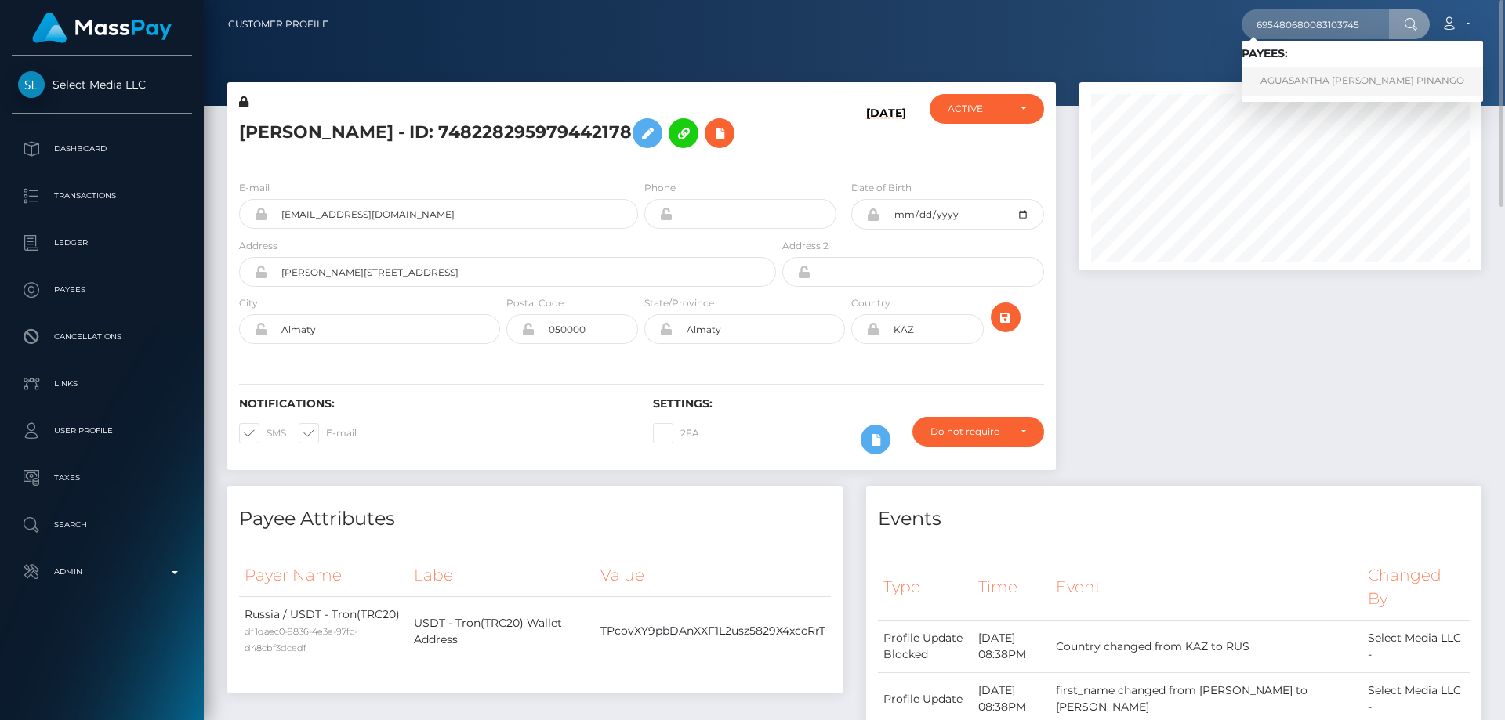
click at [1331, 84] on link "AGUASANTHA [PERSON_NAME] PINANGO" at bounding box center [1362, 81] width 241 height 29
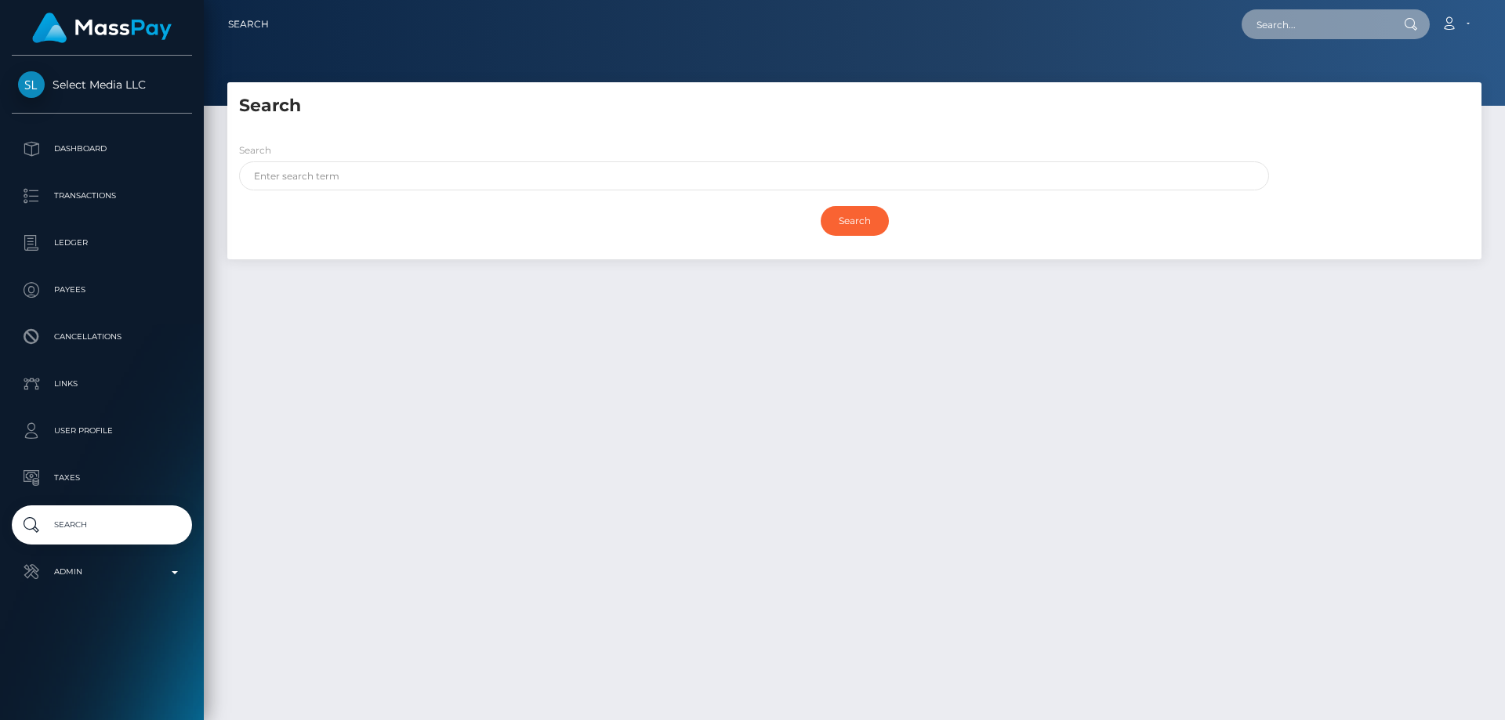
paste input "765410875220701184"
type input "765410875220701184"
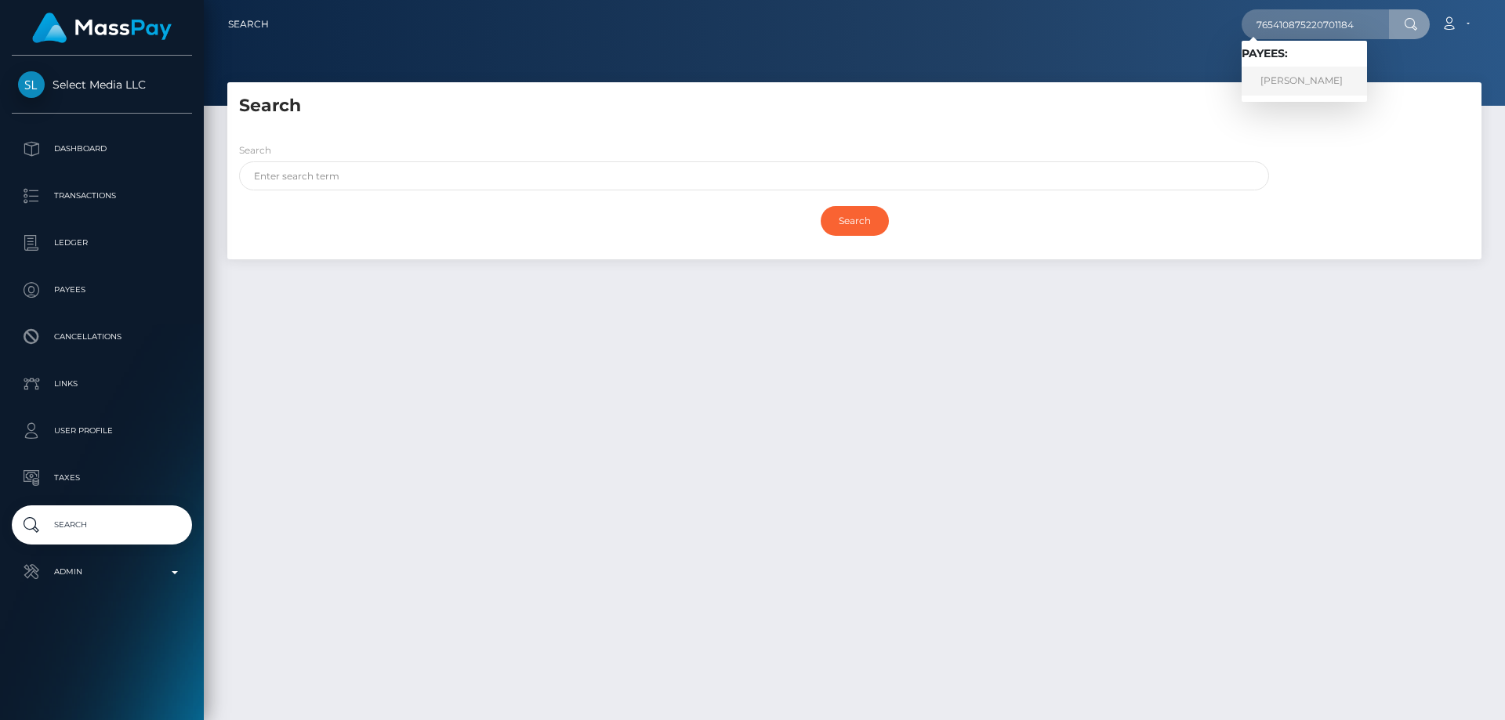
click at [1293, 78] on link "Ruben Barndzhian" at bounding box center [1304, 81] width 125 height 29
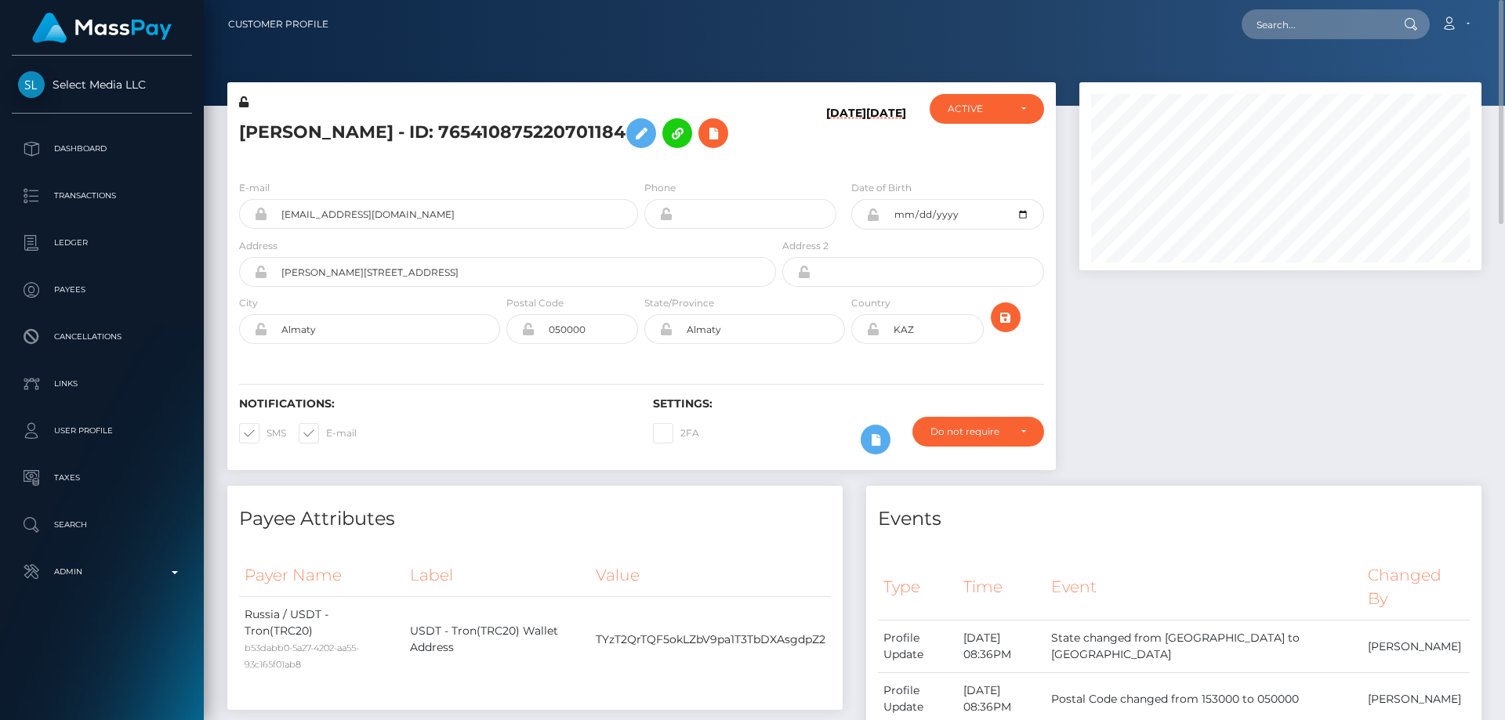
click at [412, 133] on h5 "Ruben Barndzhian - ID: 765410875220701184" at bounding box center [503, 133] width 528 height 45
copy h5 "Ruben Barndzhian - ID: 765410875220701184"
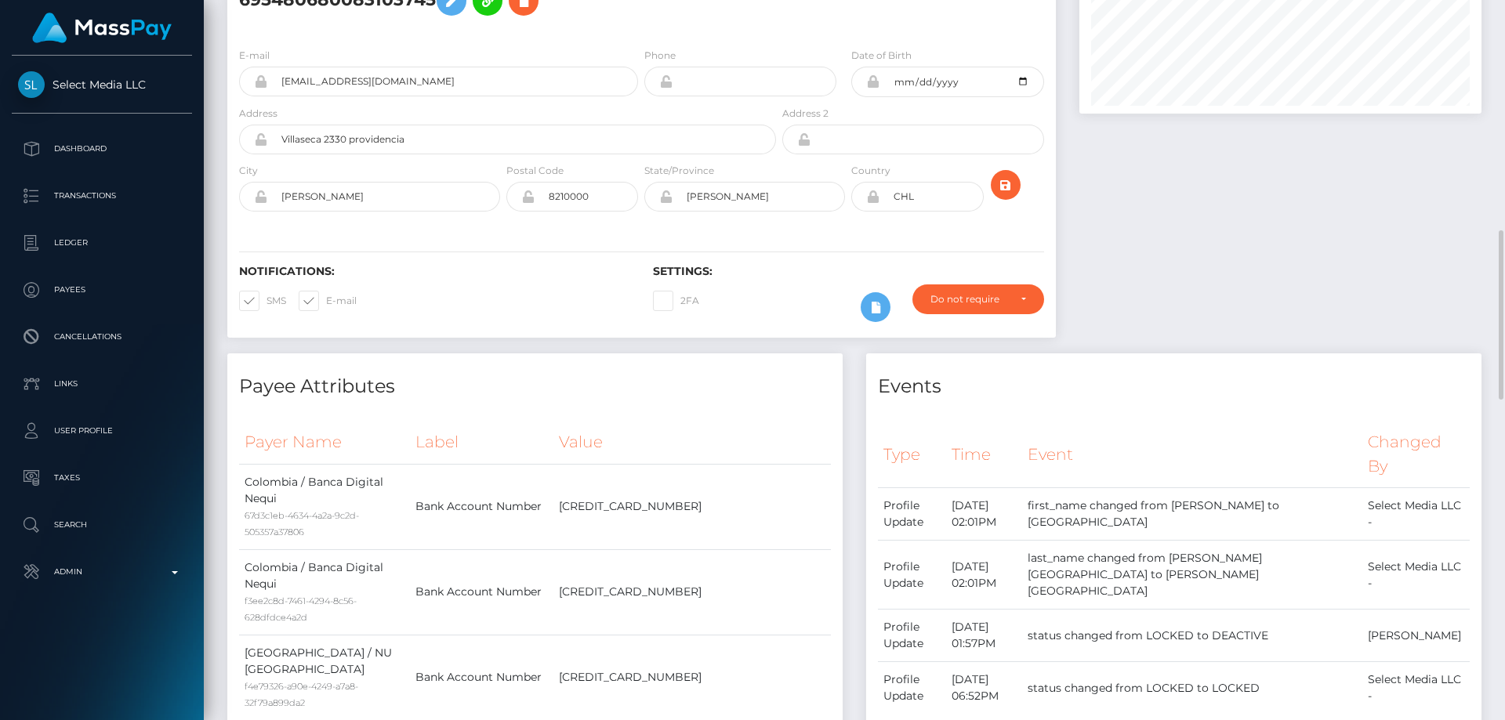
scroll to position [470, 0]
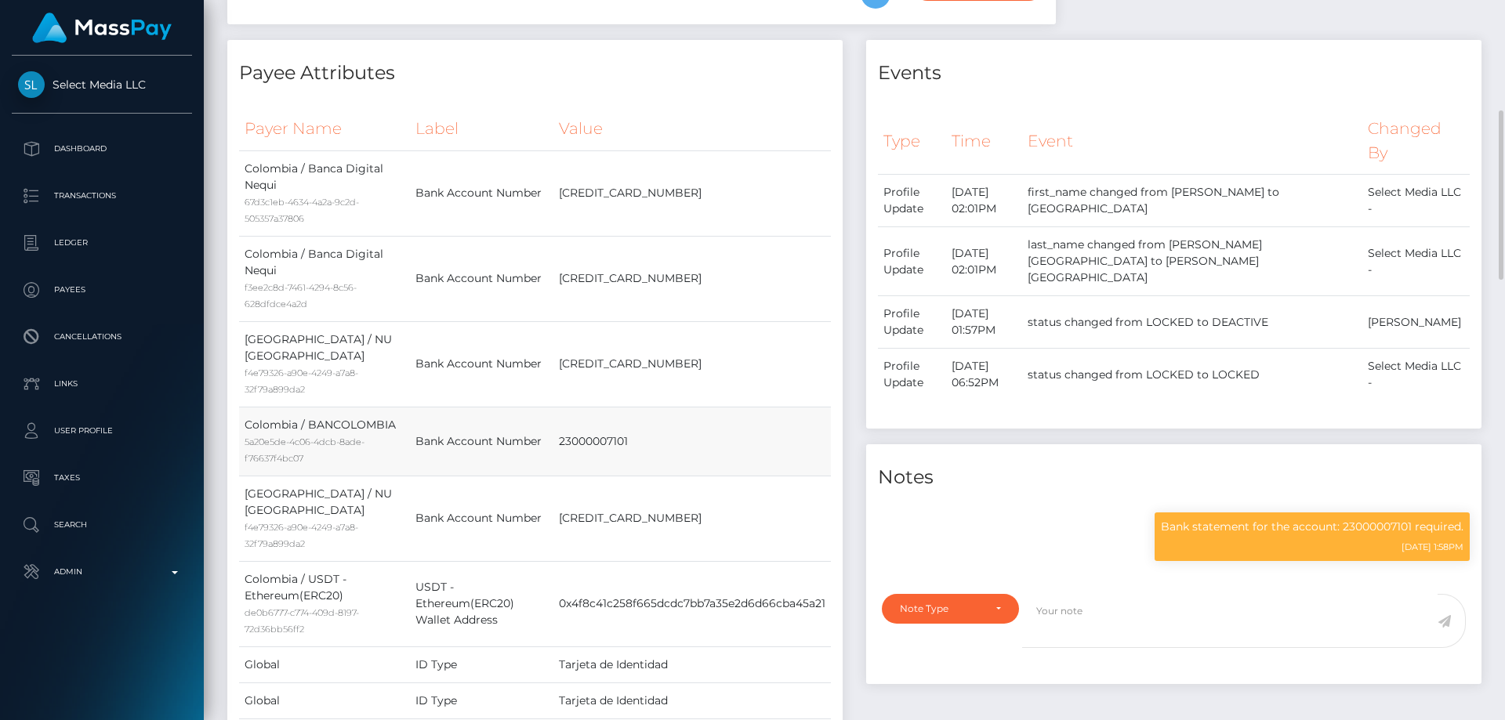
drag, startPoint x: 557, startPoint y: 428, endPoint x: 636, endPoint y: 428, distance: 79.2
click at [636, 428] on td "23000007101" at bounding box center [691, 441] width 277 height 69
click at [1207, 519] on p "Bank statement for the account: 23000007101 required." at bounding box center [1312, 527] width 303 height 16
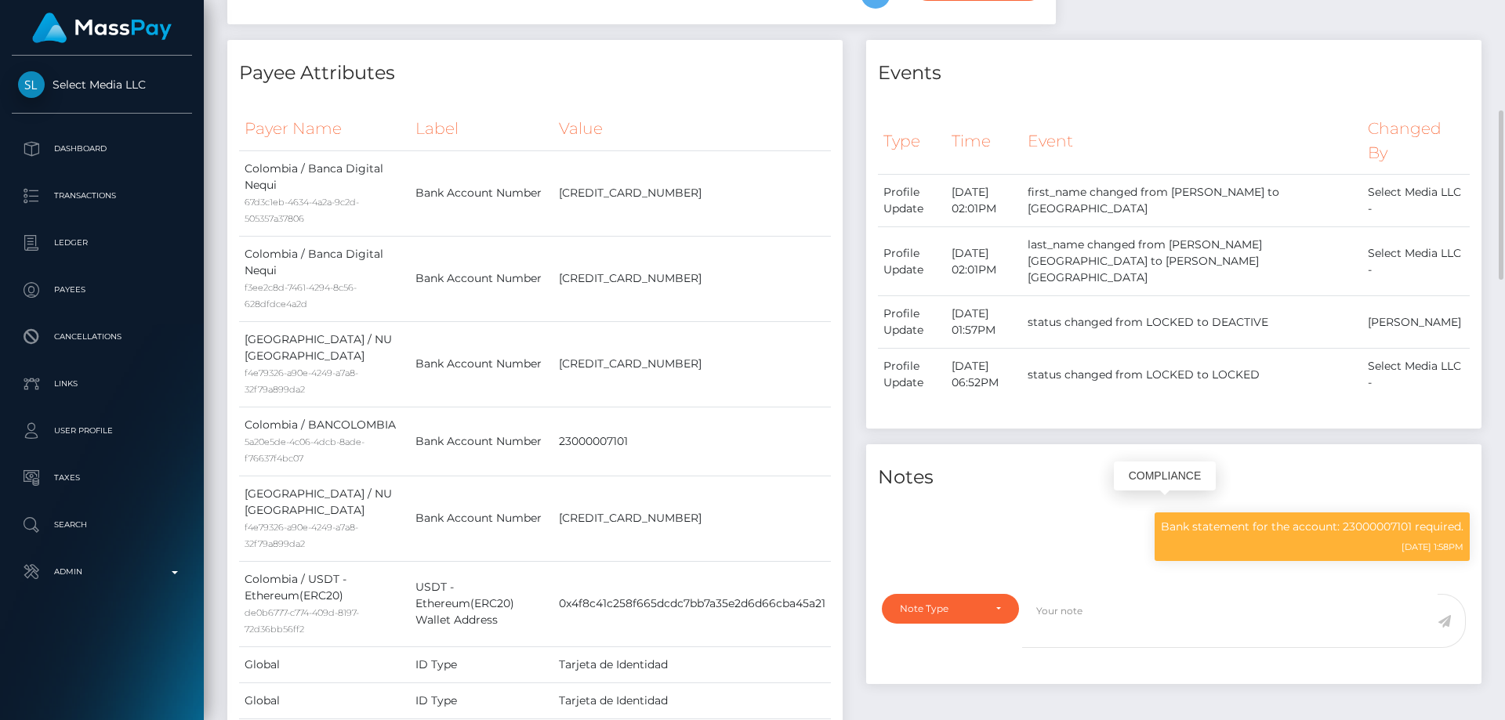
click at [1207, 519] on p "Bank statement for the account: 23000007101 required." at bounding box center [1312, 527] width 303 height 16
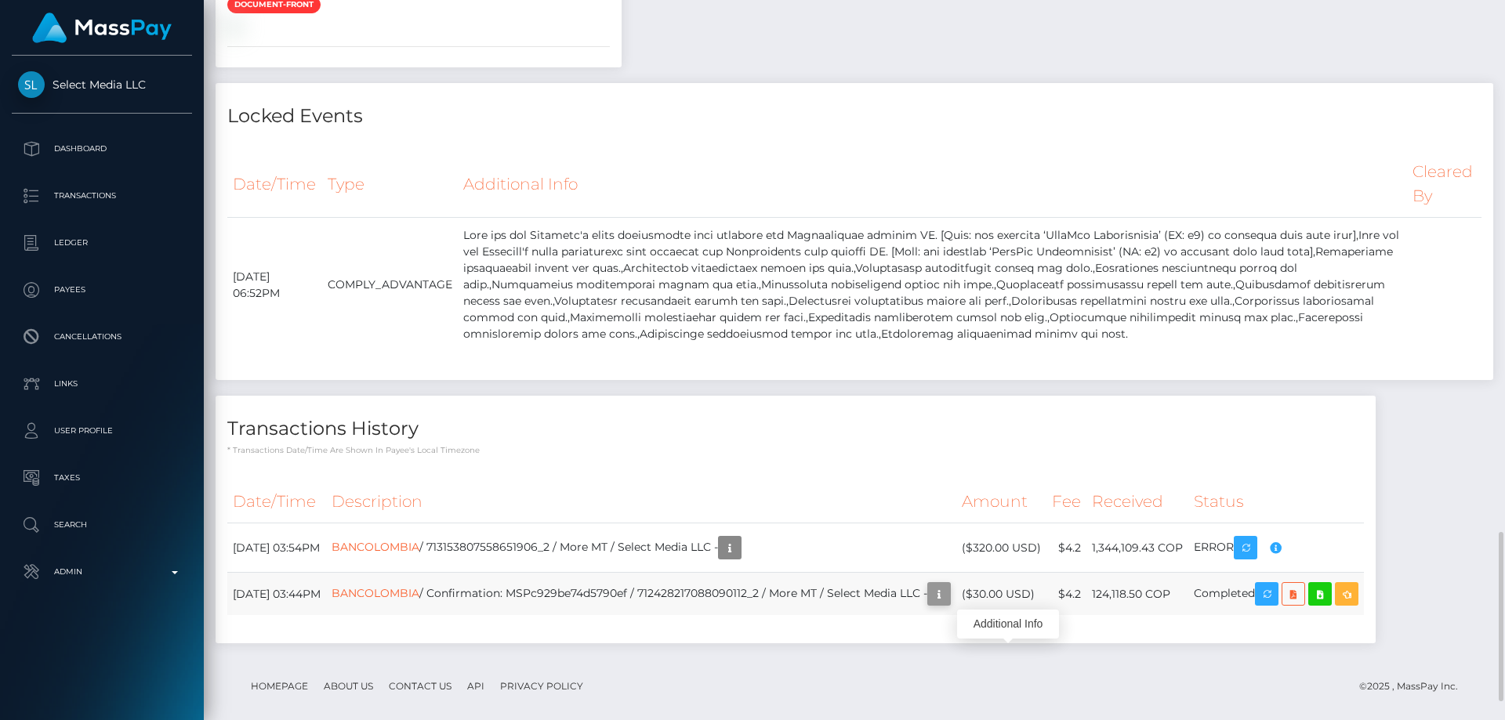
click at [948, 604] on icon "button" at bounding box center [939, 595] width 19 height 20
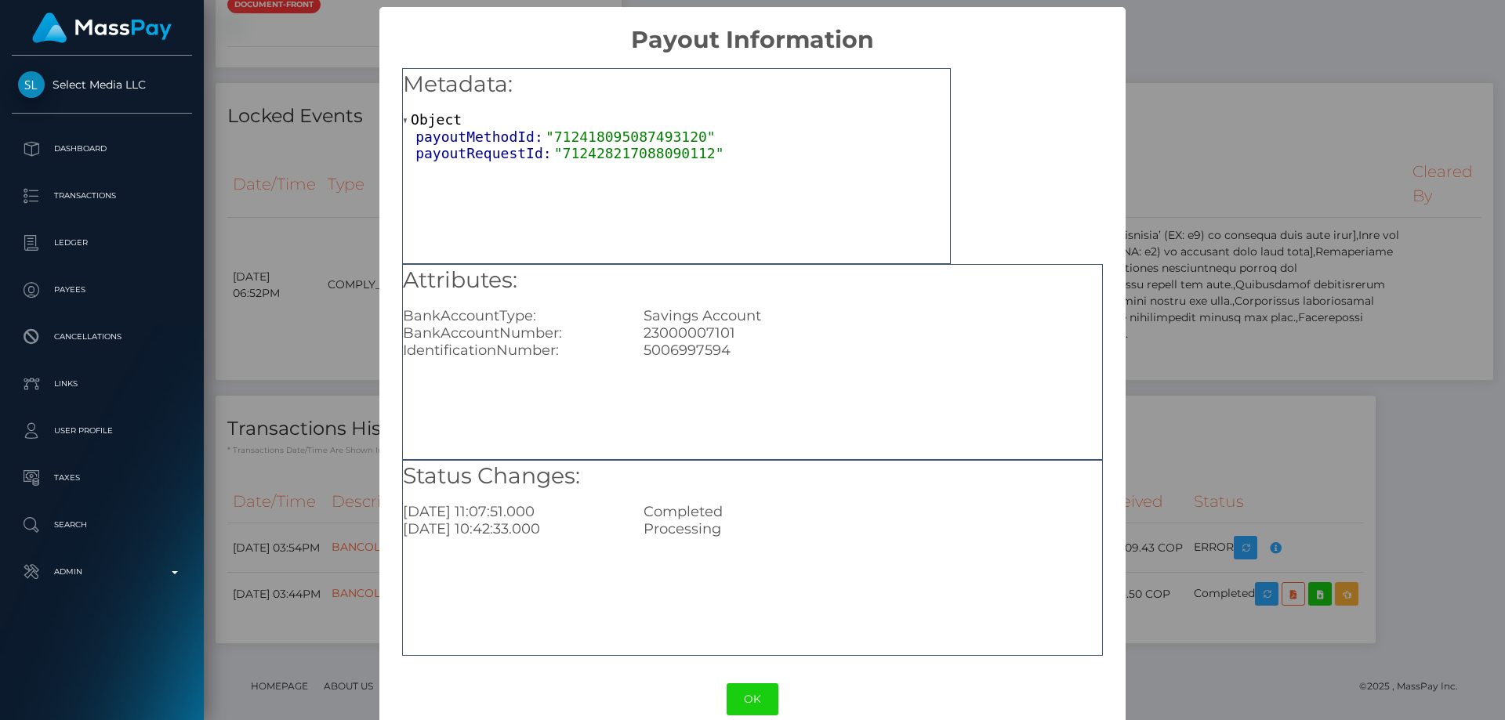
click at [1239, 330] on div "× Payout Information Metadata: Object payoutMethodId: "712418095087493120" payo…" at bounding box center [752, 360] width 1505 height 720
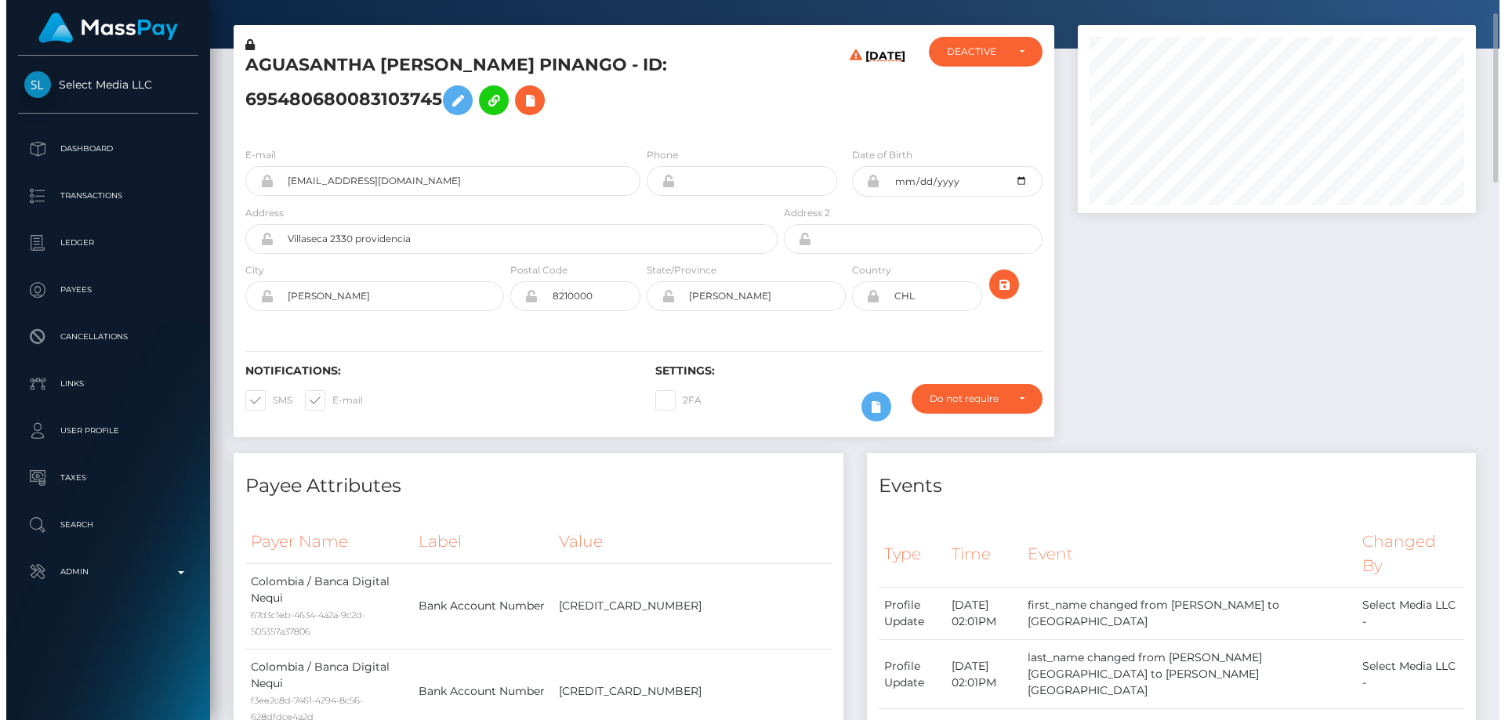
scroll to position [0, 0]
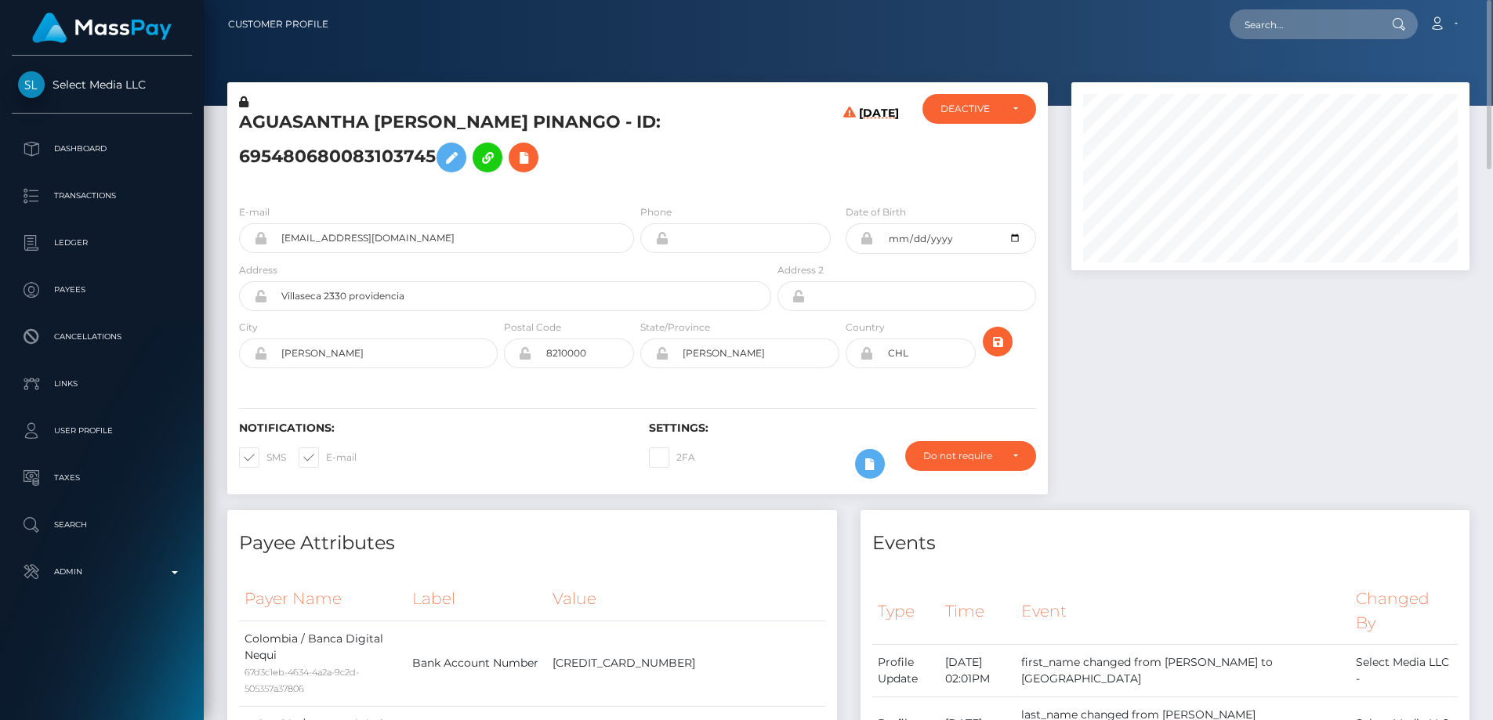
click at [330, 154] on h5 "AGUASANTHA SAFFI SANTAELLA PINANGO - ID: 695480680083103745" at bounding box center [501, 146] width 524 height 70
click at [330, 154] on h5 "AGUASANTHA SAFFI SANTAELLA PINANGO - ID: 695480680083103745" at bounding box center [503, 146] width 528 height 70
copy h5 "AGUASANTHA SAFFI SANTAELLA PINANGO - ID: 695480680083103745"
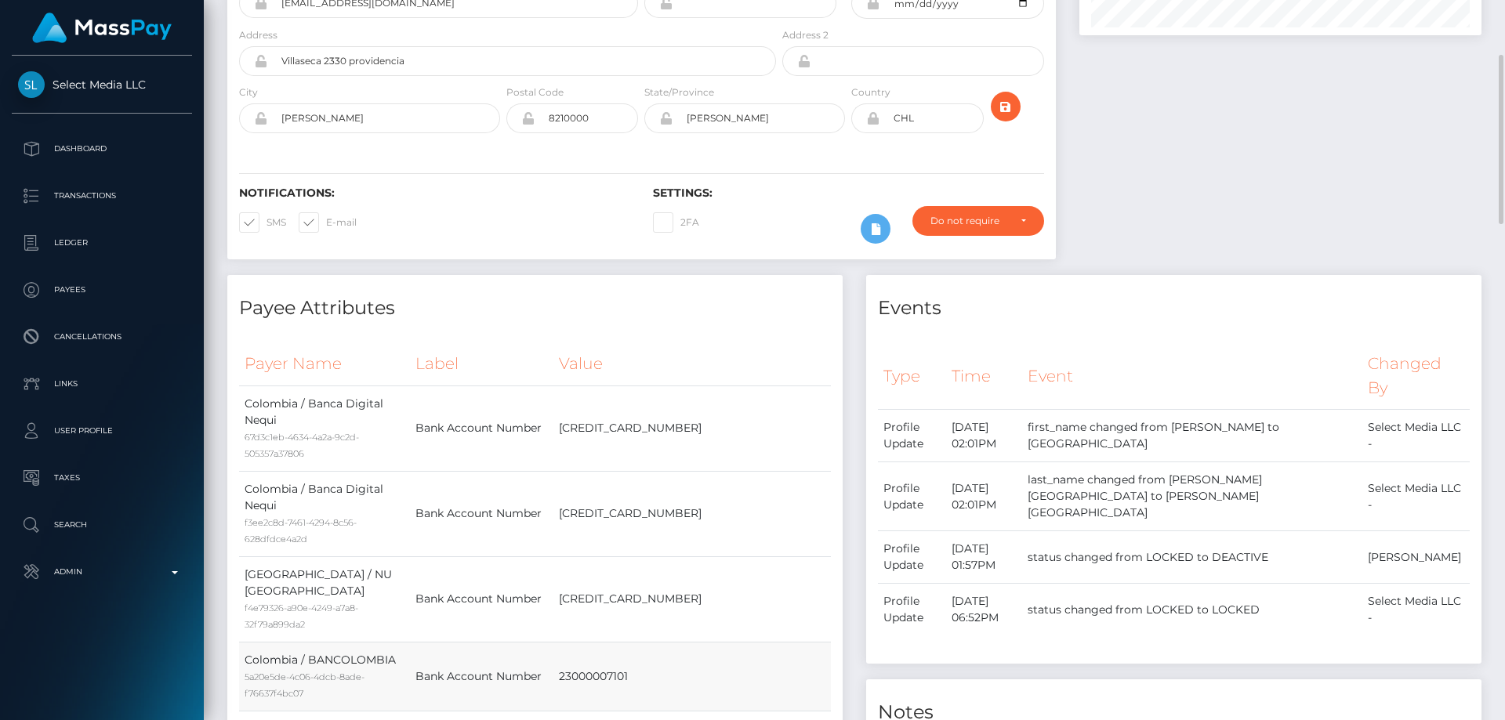
scroll to position [392, 0]
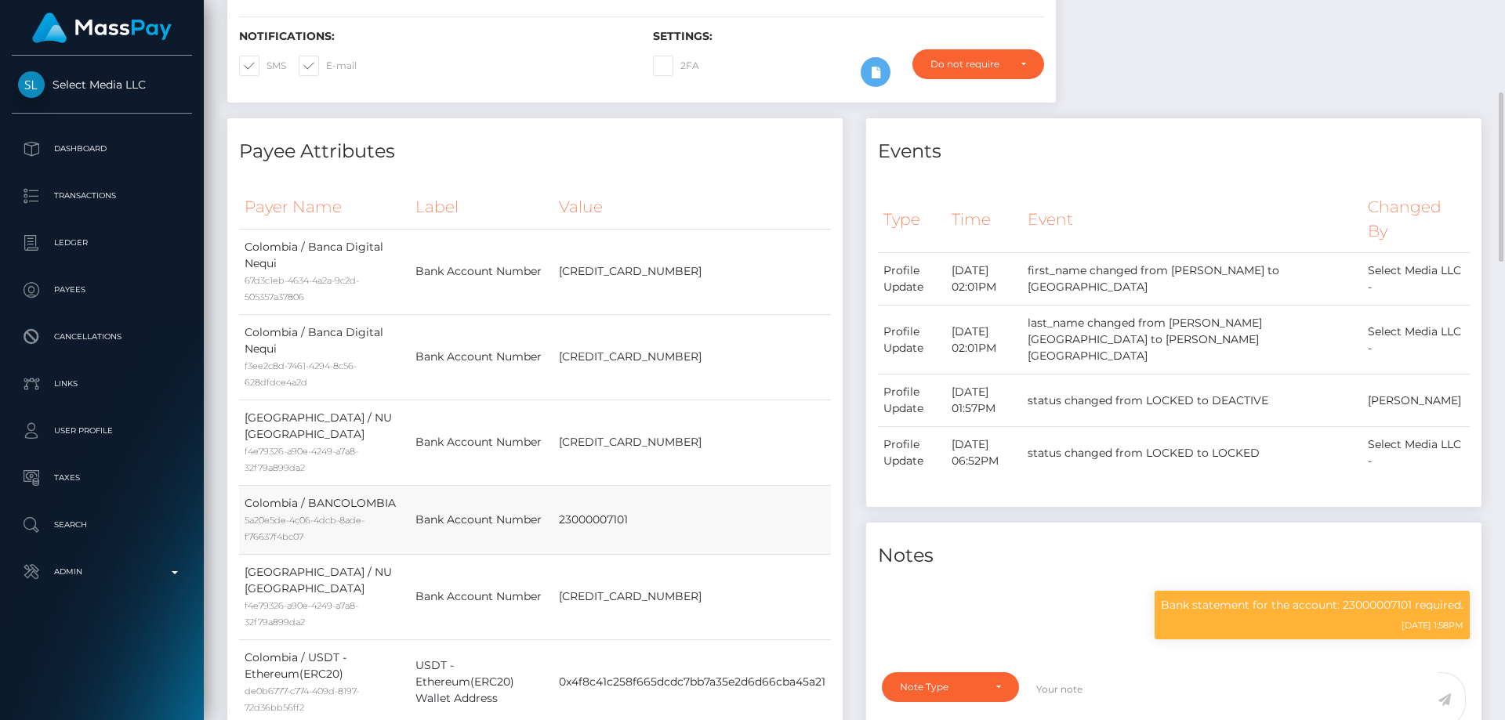
click at [590, 507] on td "23000007101" at bounding box center [691, 519] width 277 height 69
copy td "23000007101"
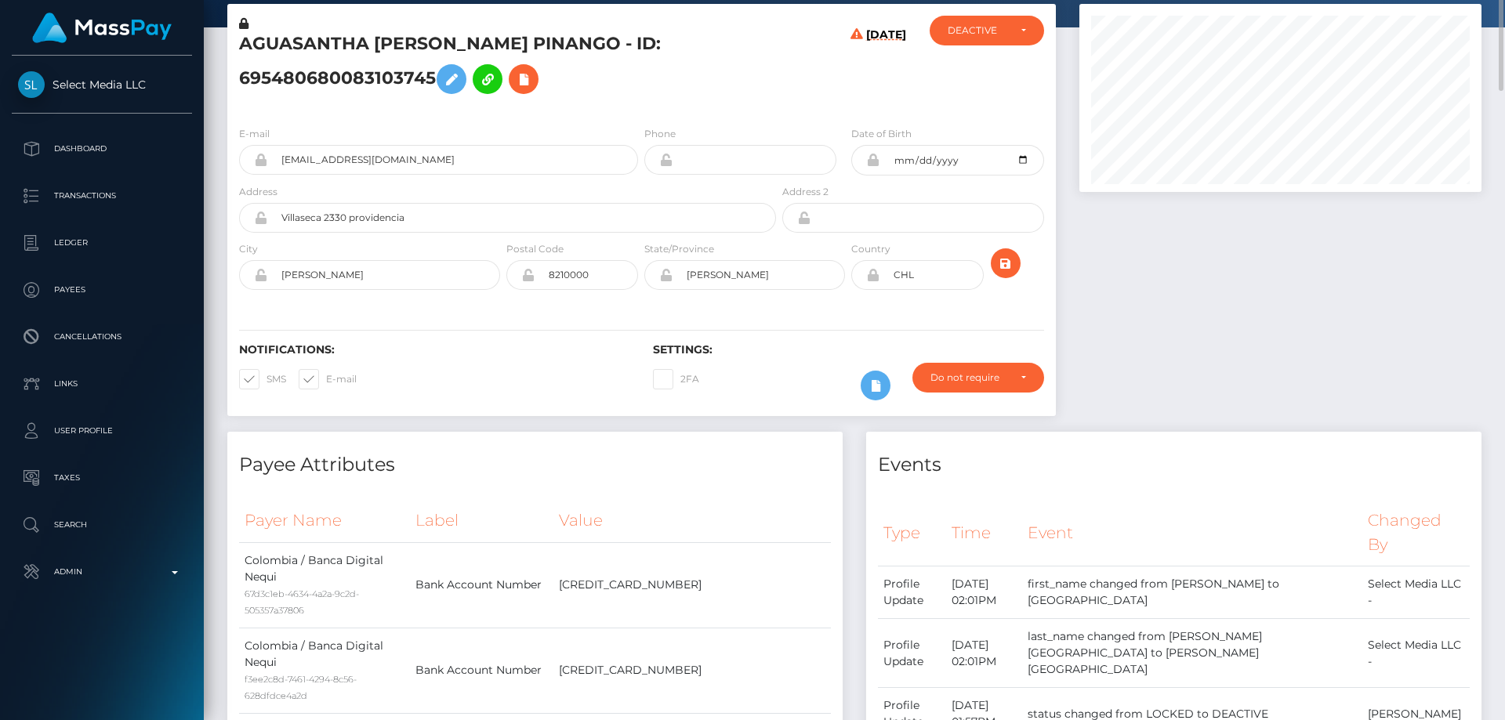
scroll to position [0, 0]
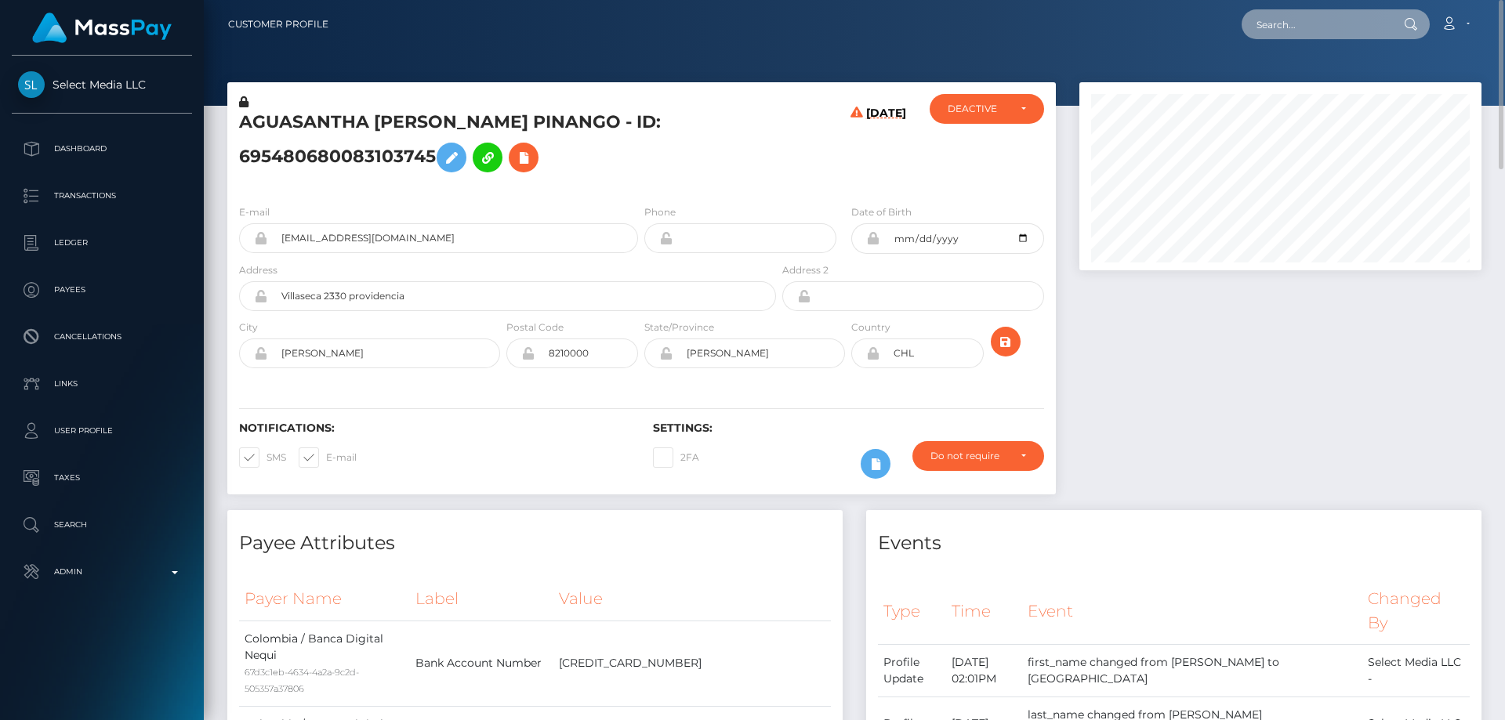
paste input "799051135833874437"
type input "799051135833874437"
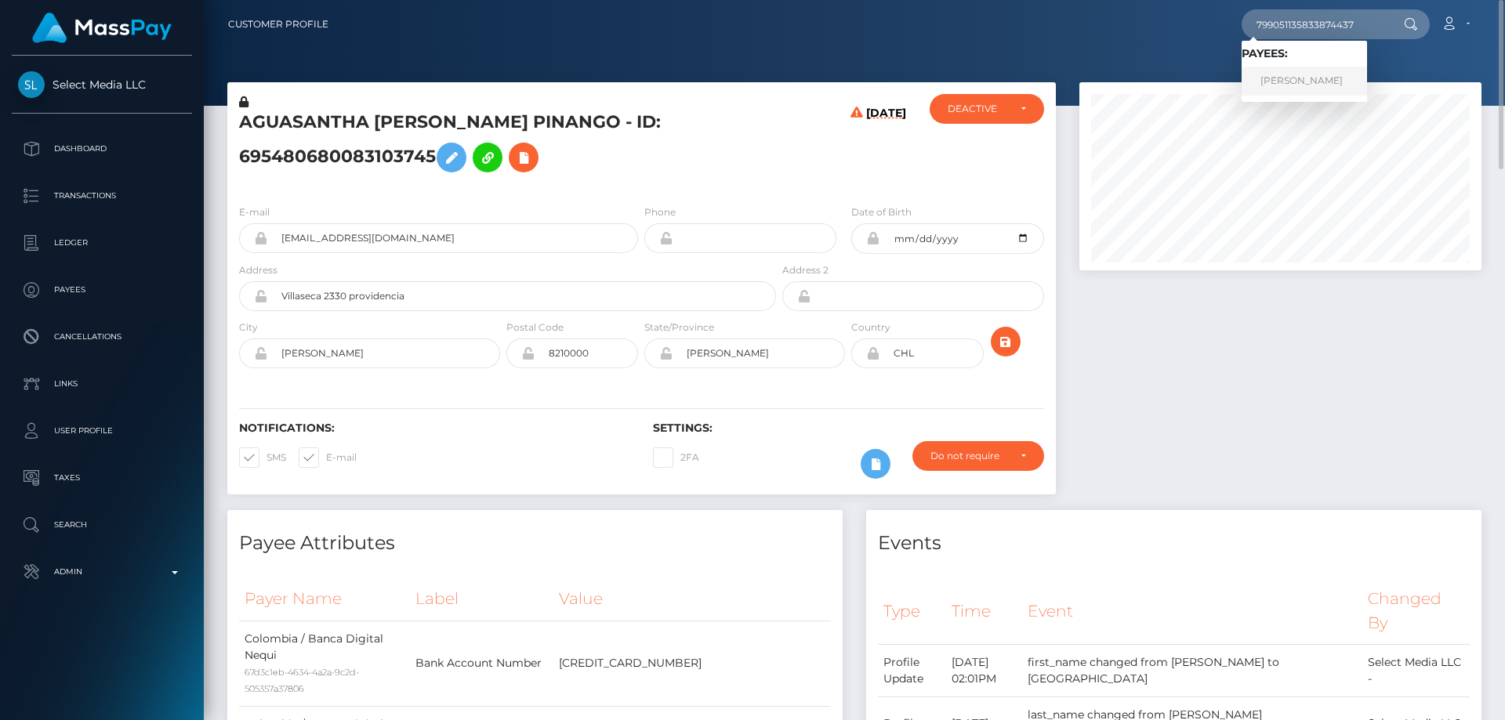
click at [1291, 78] on link "ILIA EFIMOV" at bounding box center [1304, 81] width 125 height 29
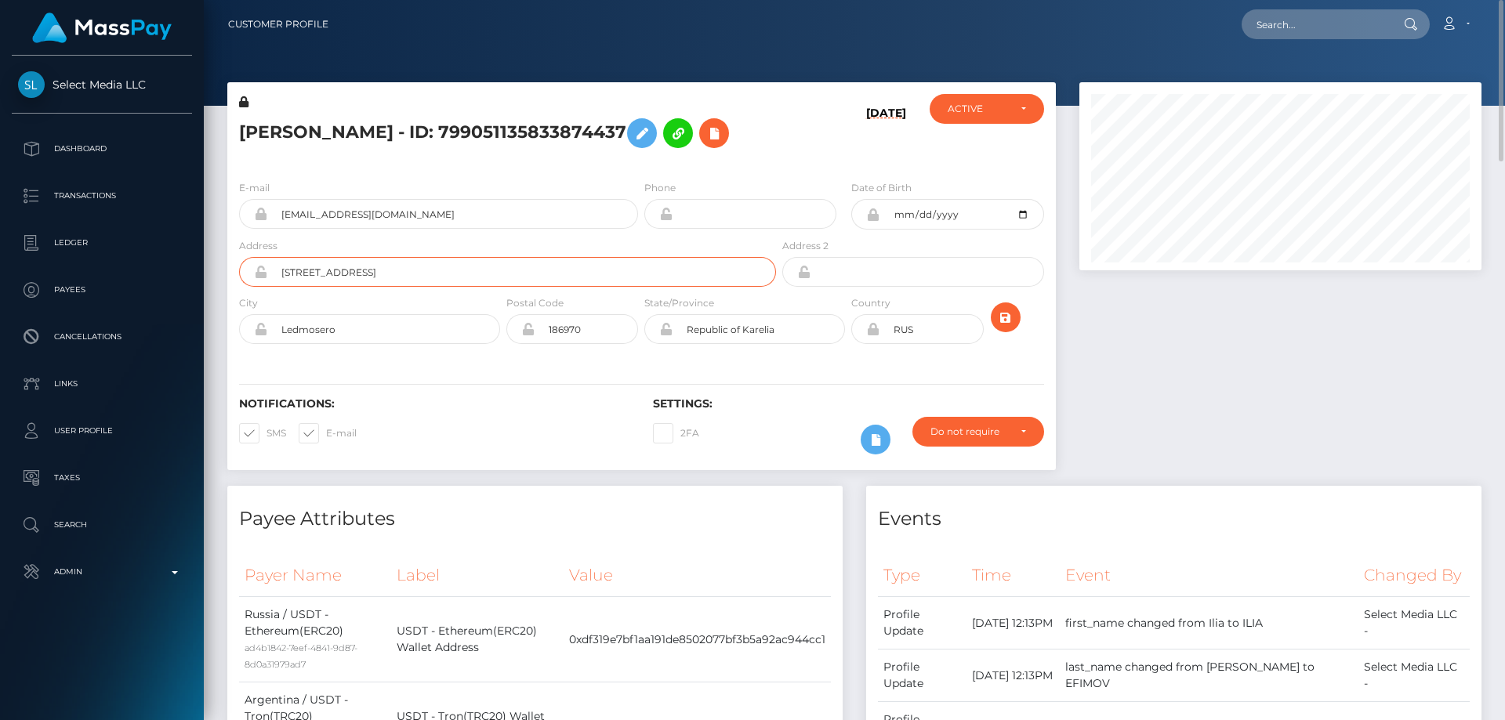
drag, startPoint x: 510, startPoint y: 272, endPoint x: 209, endPoint y: 288, distance: 301.5
paste input "[PERSON_NAME] 3555 1"
type input "[PERSON_NAME] 3555 1"
drag, startPoint x: 368, startPoint y: 324, endPoint x: 245, endPoint y: 337, distance: 123.8
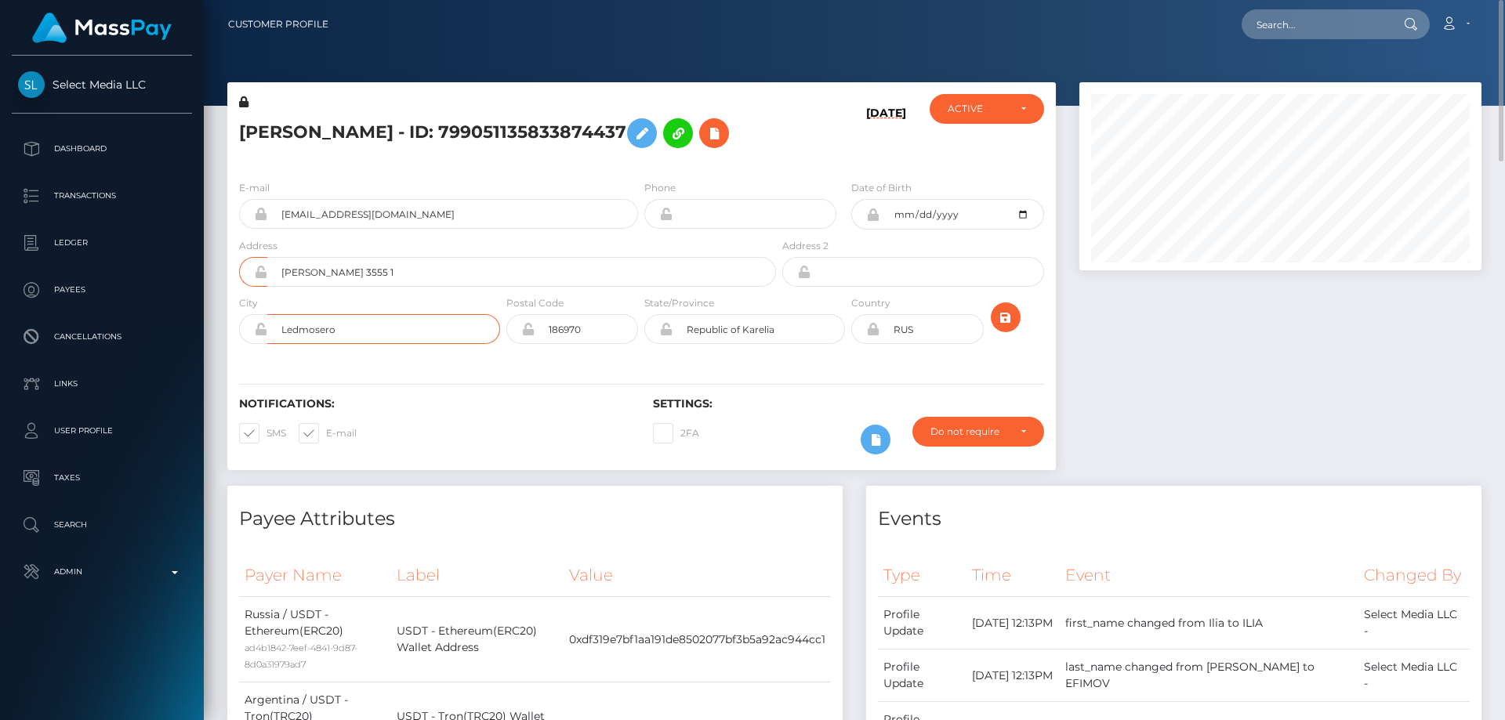
click at [245, 336] on div "Ledmosero" at bounding box center [369, 329] width 261 height 30
paste input "[GEOGRAPHIC_DATA]"
type input "[GEOGRAPHIC_DATA]"
drag, startPoint x: 742, startPoint y: 325, endPoint x: 529, endPoint y: 347, distance: 213.6
click at [529, 347] on div "City [GEOGRAPHIC_DATA] Postal Code 186970 State/Province" at bounding box center [641, 323] width 829 height 57
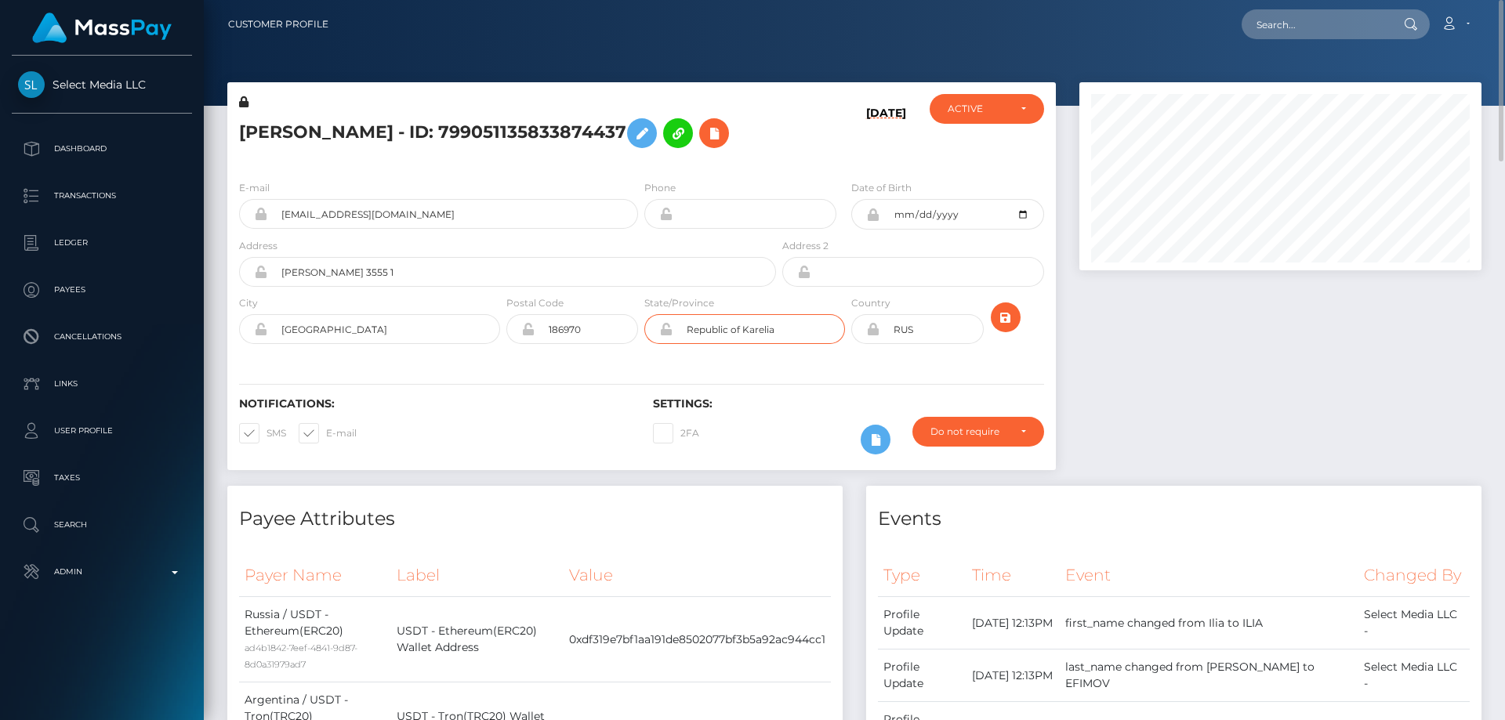
paste input "[GEOGRAPHIC_DATA]"
type input "[GEOGRAPHIC_DATA]"
drag, startPoint x: 941, startPoint y: 321, endPoint x: 774, endPoint y: 346, distance: 168.1
click at [774, 346] on div "City [GEOGRAPHIC_DATA] Postal Code 186970 State/Province" at bounding box center [641, 323] width 829 height 57
type input "ARG"
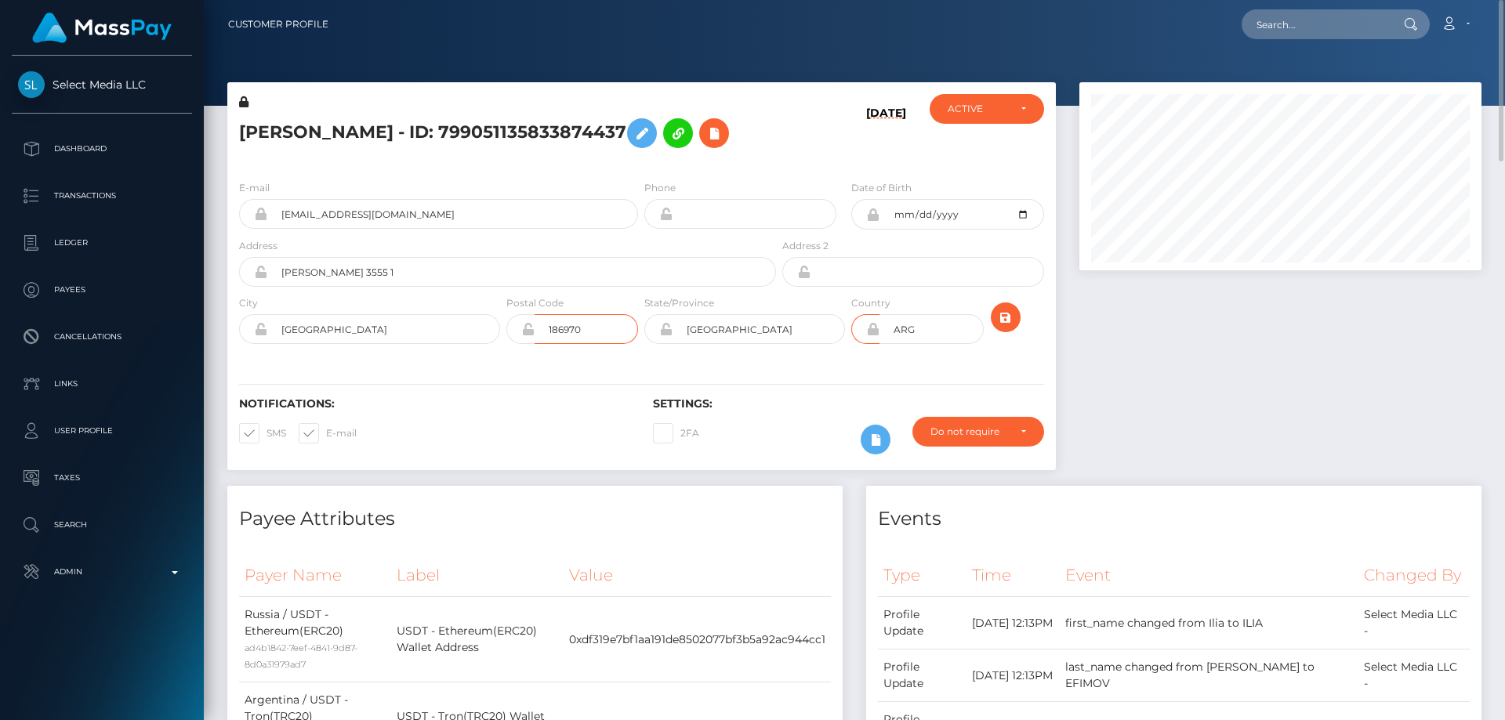
drag, startPoint x: 602, startPoint y: 328, endPoint x: 481, endPoint y: 372, distance: 128.2
click at [506, 350] on div "Postal Code 186970" at bounding box center [572, 323] width 138 height 57
type input "00000"
click at [870, 328] on icon at bounding box center [872, 329] width 13 height 13
click at [1008, 317] on icon "submit" at bounding box center [1005, 318] width 19 height 20
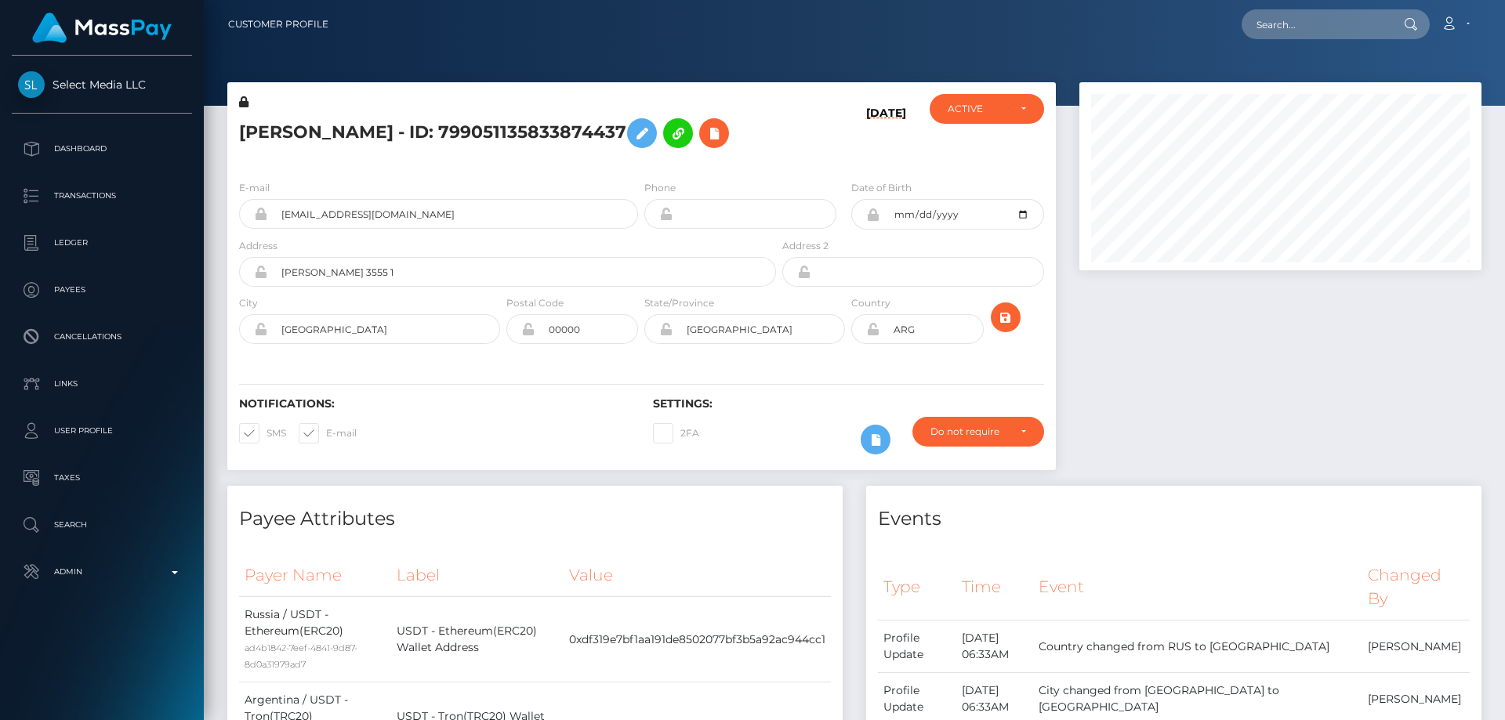
scroll to position [188, 403]
click at [871, 328] on icon at bounding box center [872, 329] width 13 height 13
click at [705, 129] on icon at bounding box center [714, 134] width 19 height 20
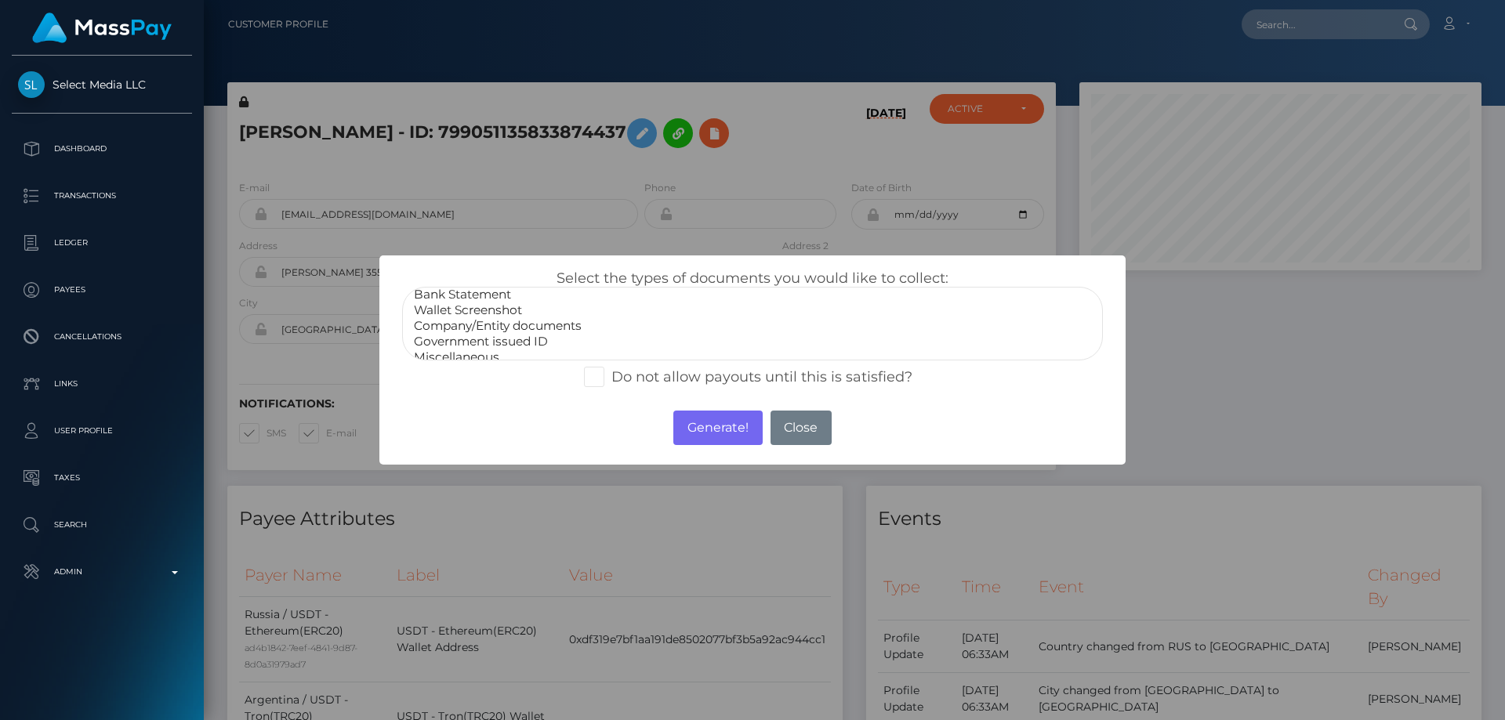
scroll to position [31, 0]
select select "Miscellaneous"
click at [476, 349] on option "Miscellaneous" at bounding box center [752, 347] width 680 height 16
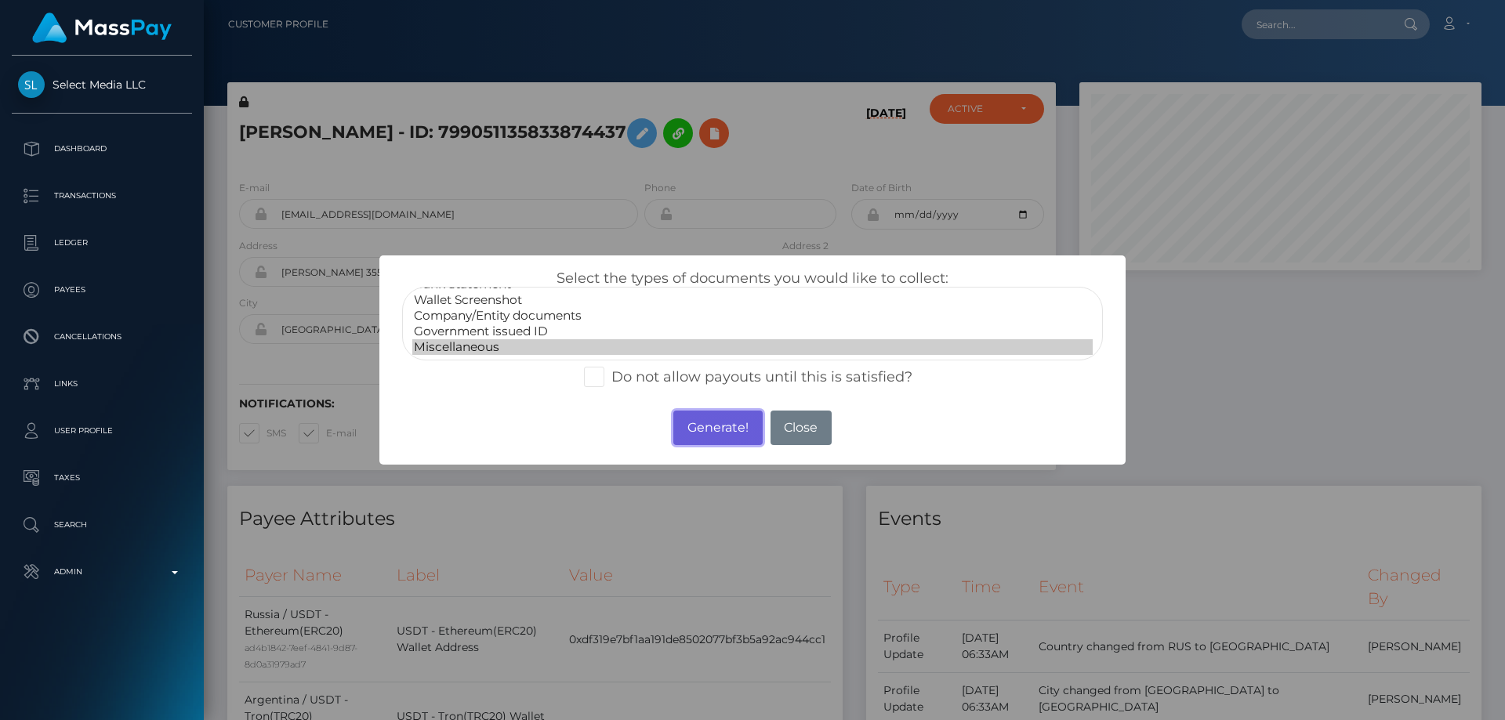
click at [742, 426] on button "Generate!" at bounding box center [717, 428] width 89 height 34
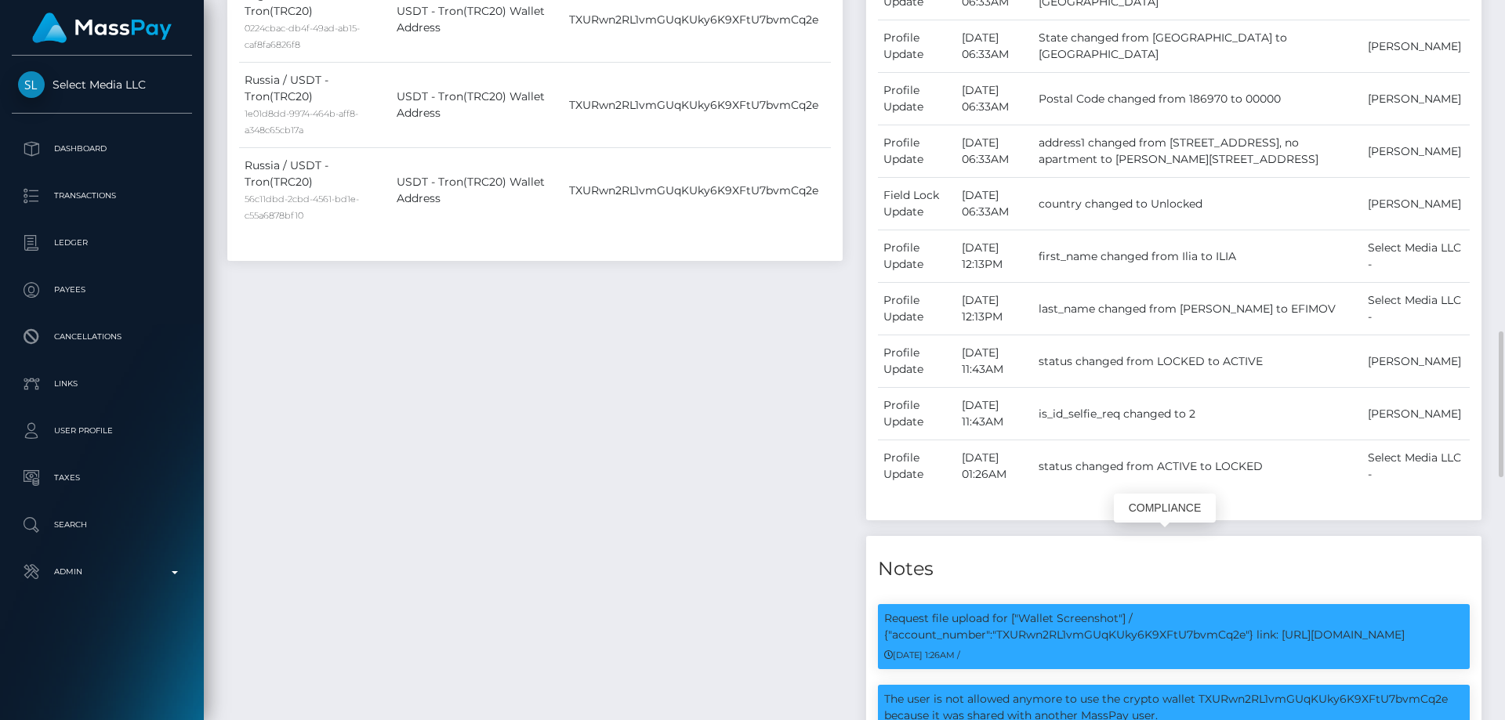
scroll to position [941, 0]
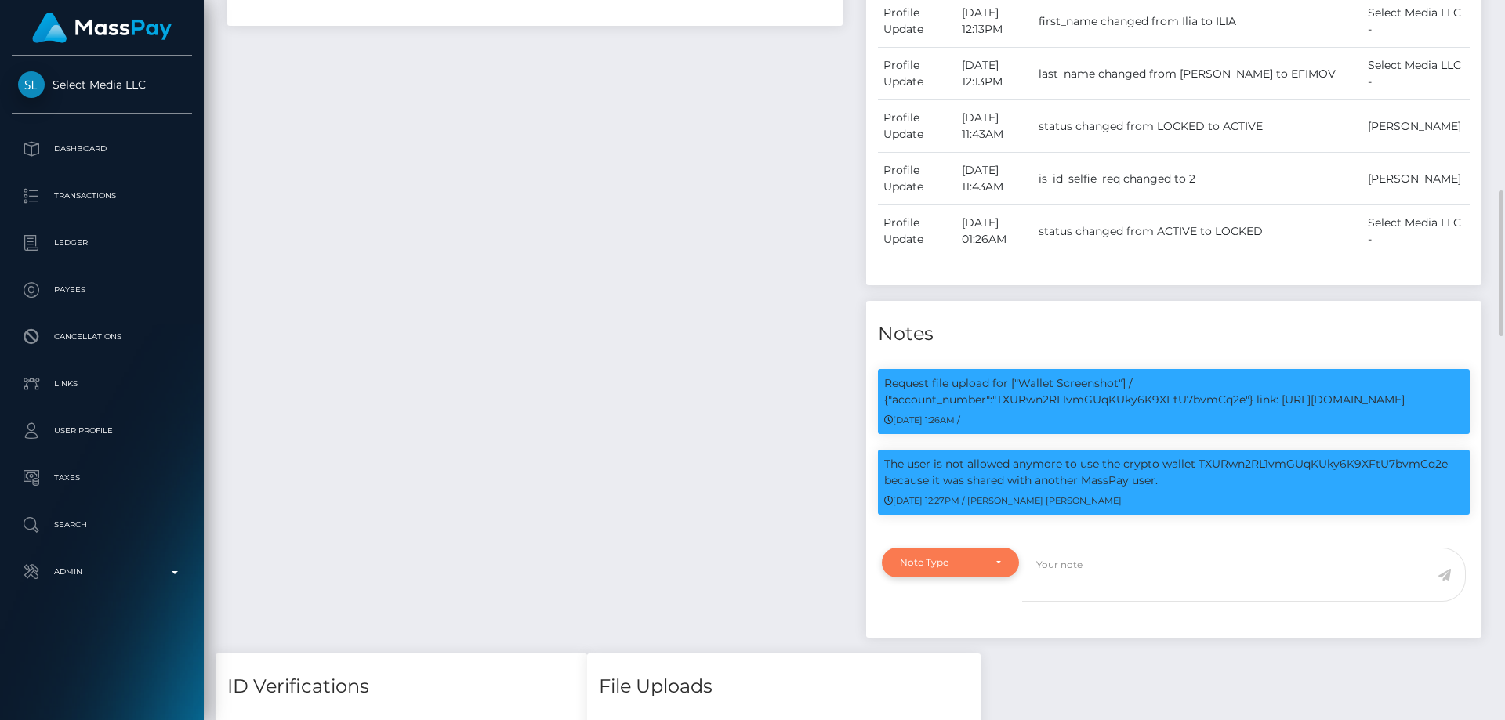
click at [975, 562] on div "Note Type" at bounding box center [941, 563] width 83 height 13
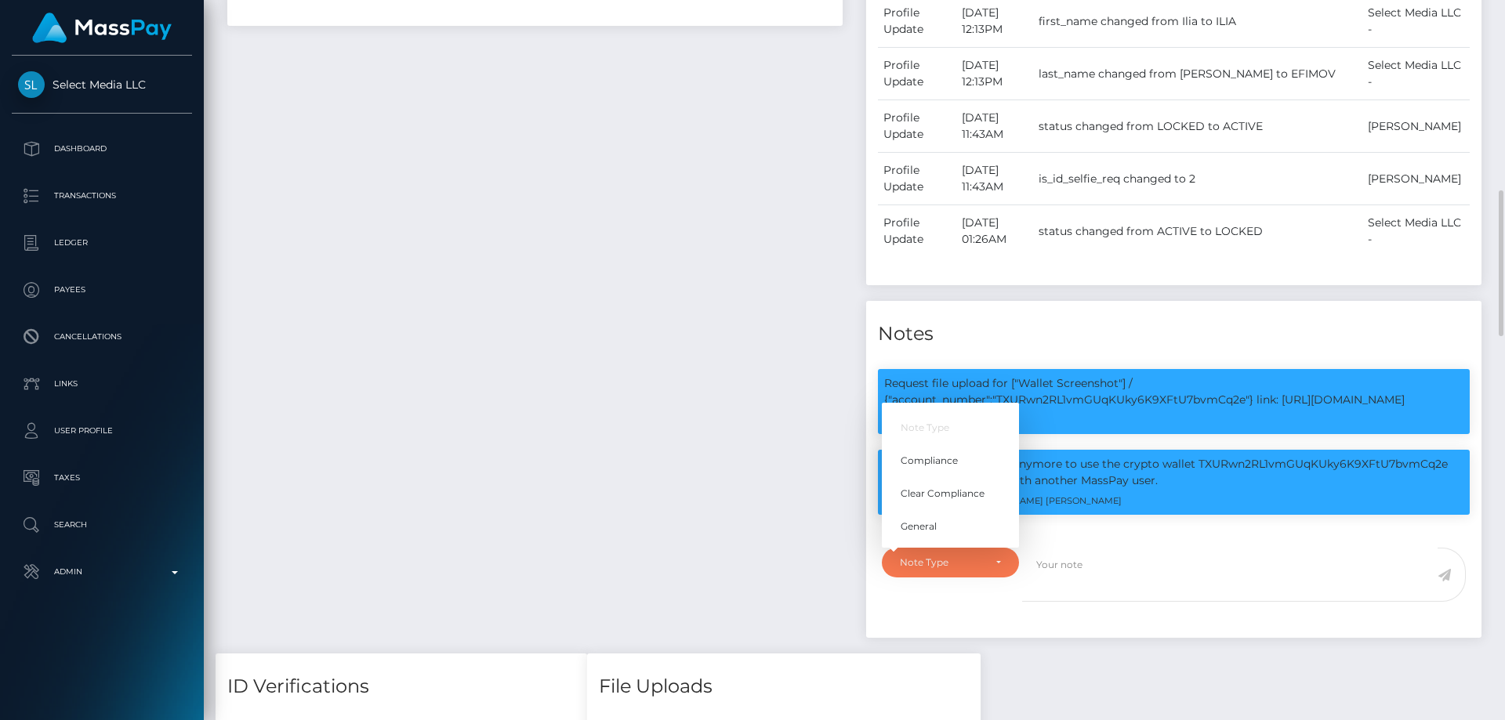
scroll to position [188, 403]
click at [937, 450] on link "Compliance" at bounding box center [950, 460] width 137 height 29
select select "COMPLIANCE"
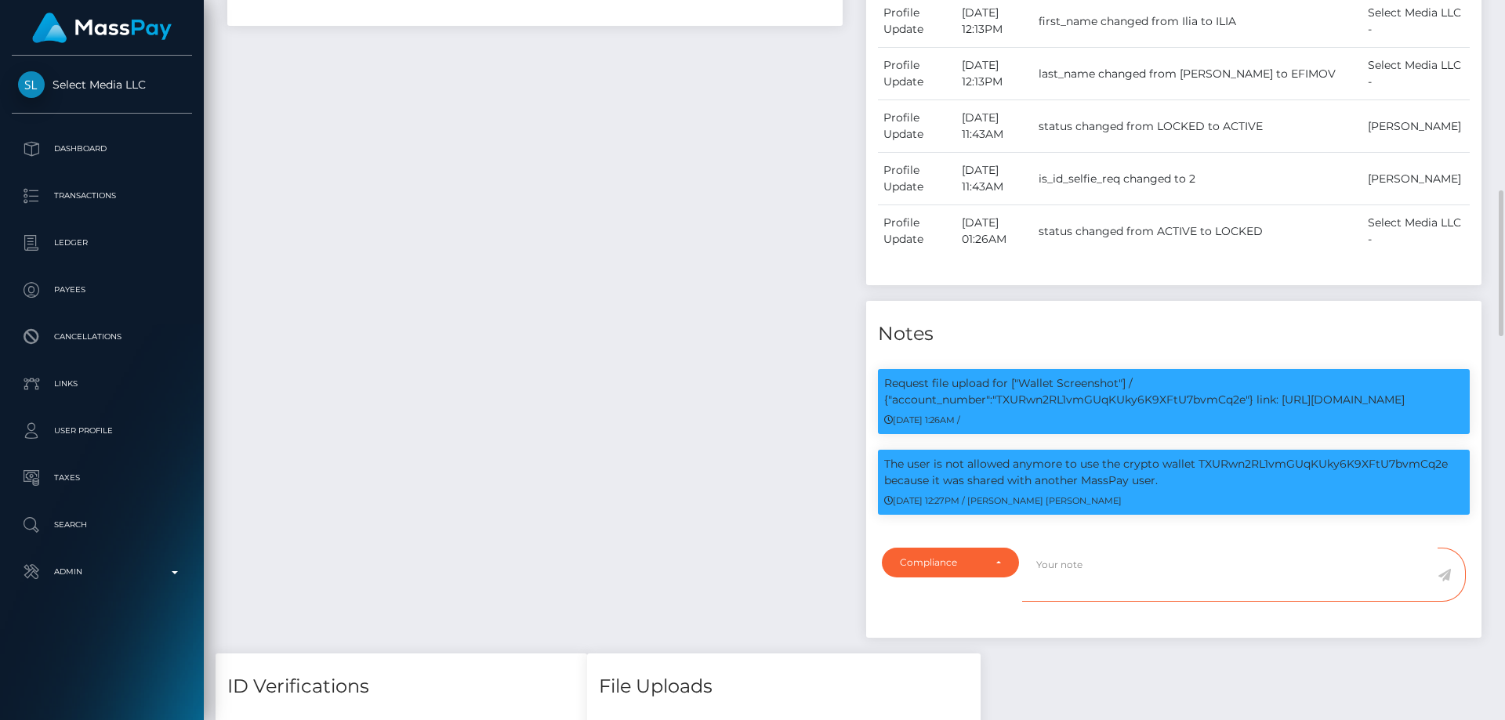
click at [1101, 568] on textarea at bounding box center [1229, 575] width 415 height 54
click at [1213, 565] on textarea "Address updated as per the provided proof." at bounding box center [1229, 575] width 415 height 54
click at [1214, 567] on textarea "Address updated as per the provided temporary proof." at bounding box center [1229, 575] width 415 height 54
type textarea "Address updated as per the provided temporary proof."
click at [1445, 573] on icon at bounding box center [1444, 575] width 13 height 13
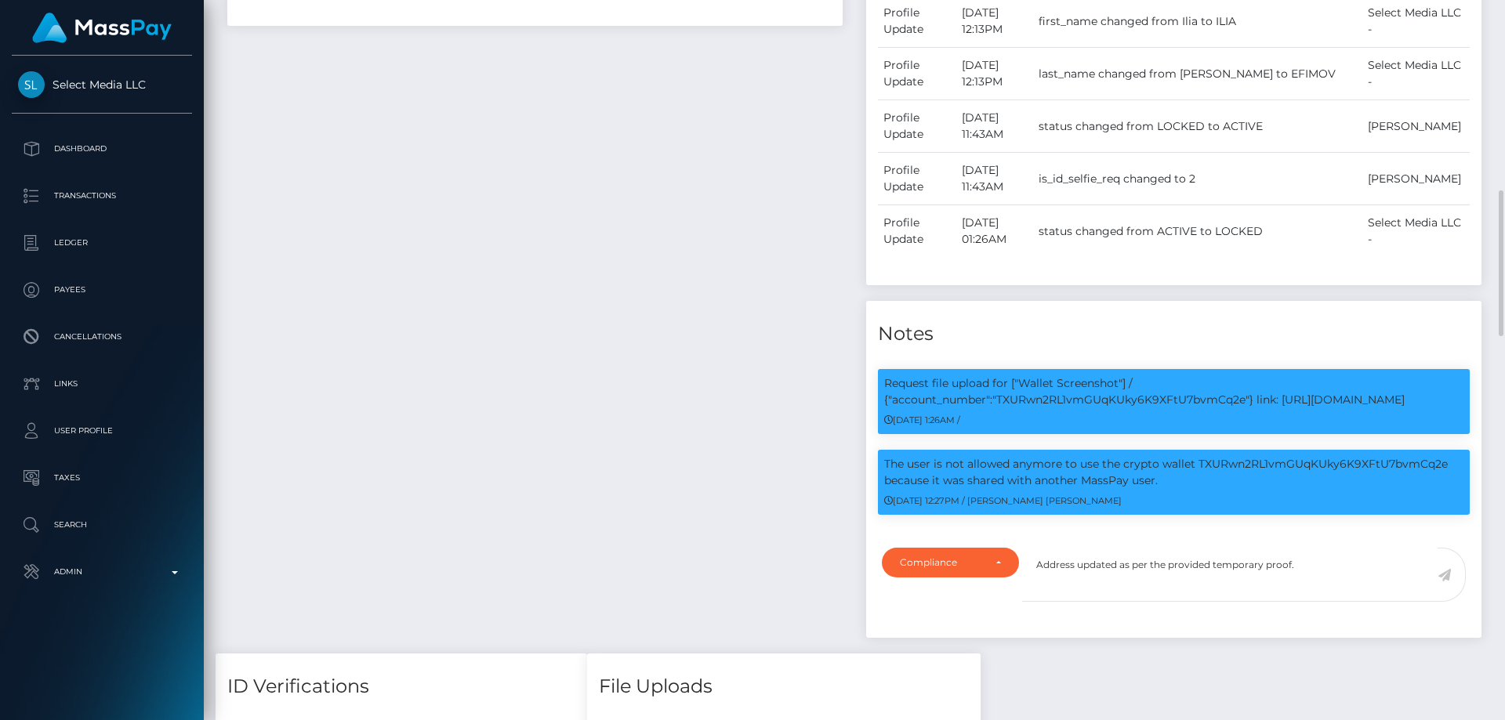
click at [531, 424] on div "Payee Attributes Payer Name Label Value Russia / USDT - Ethereum(ERC20) ad4b184…" at bounding box center [535, 99] width 639 height 1108
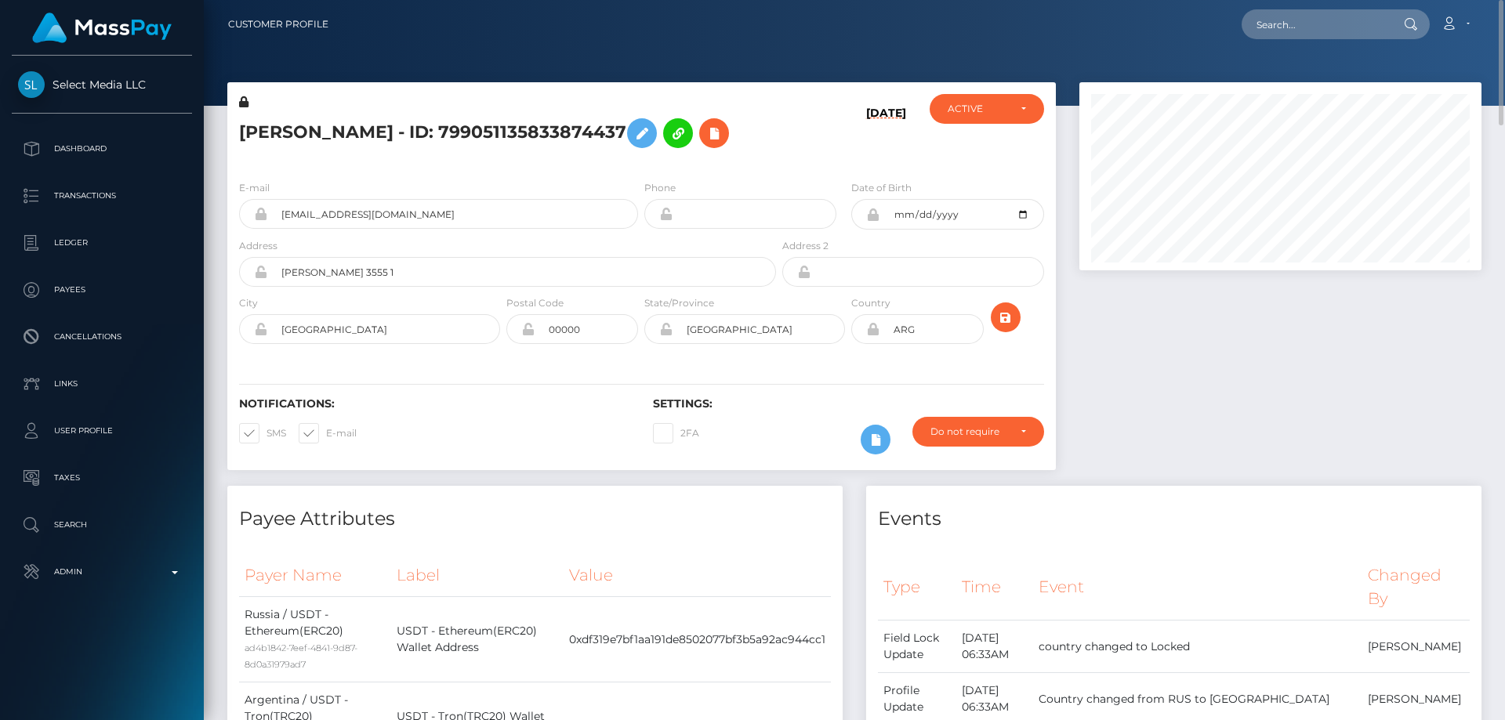
click at [333, 126] on h5 "[PERSON_NAME] - ID: 799051135833874437" at bounding box center [503, 133] width 528 height 45
click at [333, 126] on h5 "ILIA EFIMOV - ID: 799051135833874437" at bounding box center [503, 133] width 528 height 45
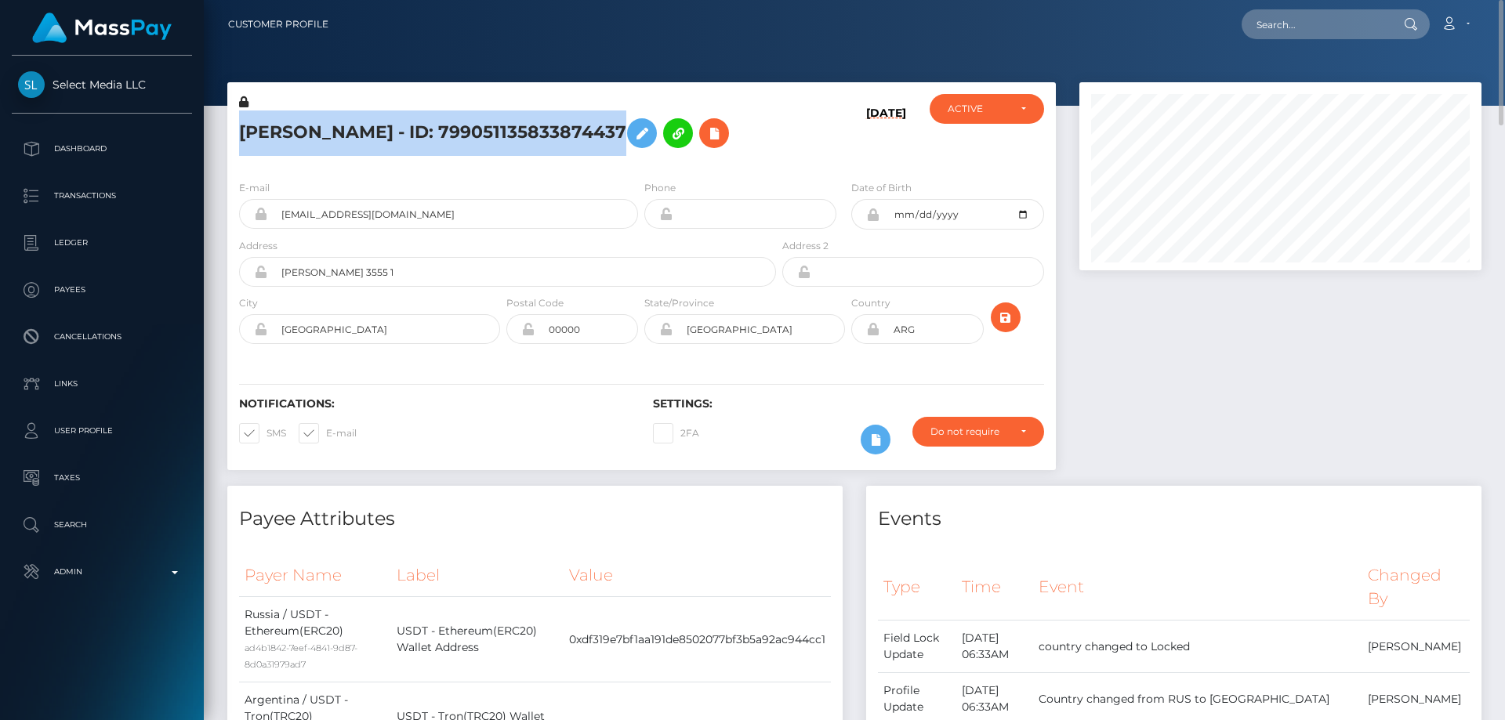
click at [333, 126] on h5 "ILIA EFIMOV - ID: 799051135833874437" at bounding box center [503, 133] width 528 height 45
copy h5 "ILIA EFIMOV - ID: 799051135833874437"
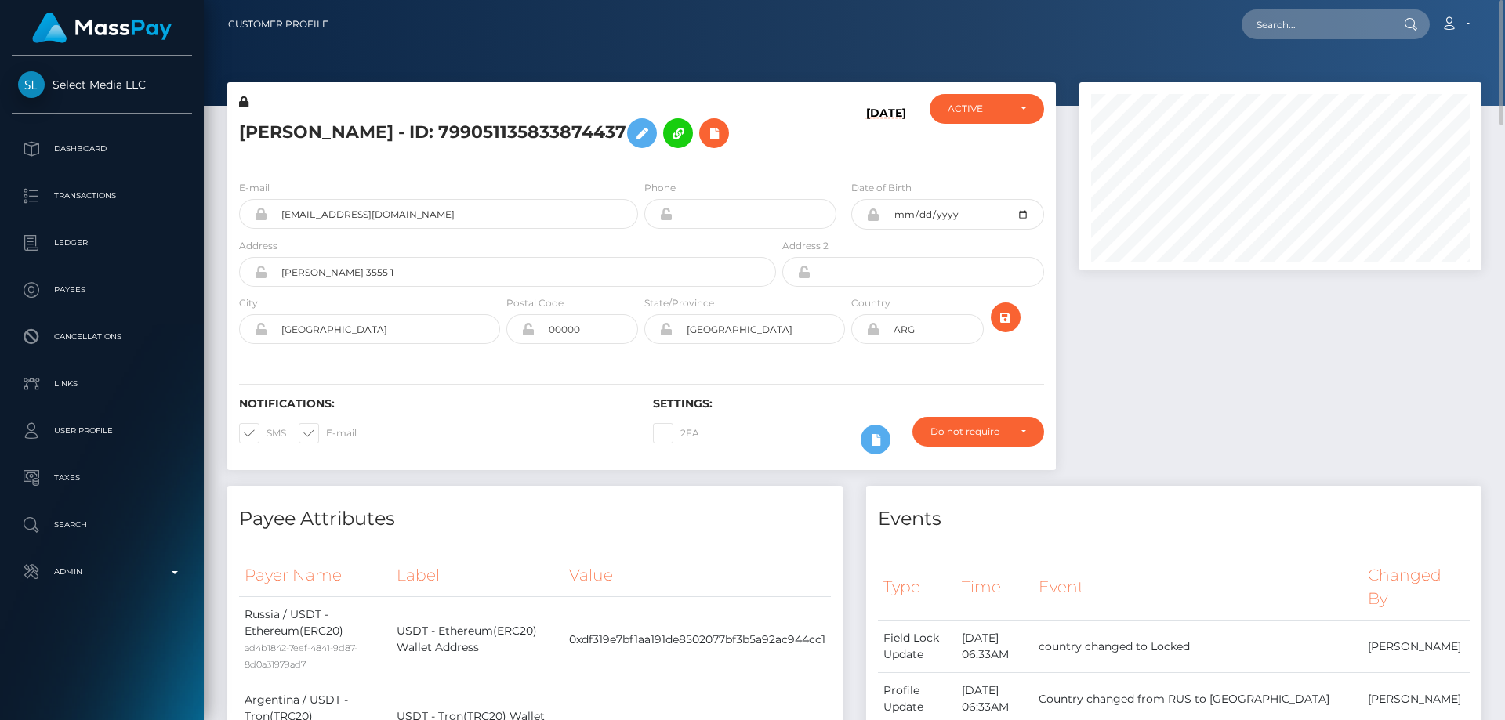
drag, startPoint x: 1359, startPoint y: 49, endPoint x: 1355, endPoint y: 39, distance: 10.2
drag, startPoint x: 1355, startPoint y: 39, endPoint x: 1347, endPoint y: 27, distance: 14.6
paste input "newfoundoffice@gmail.com"
type input "newfoundoffice@gmail.com"
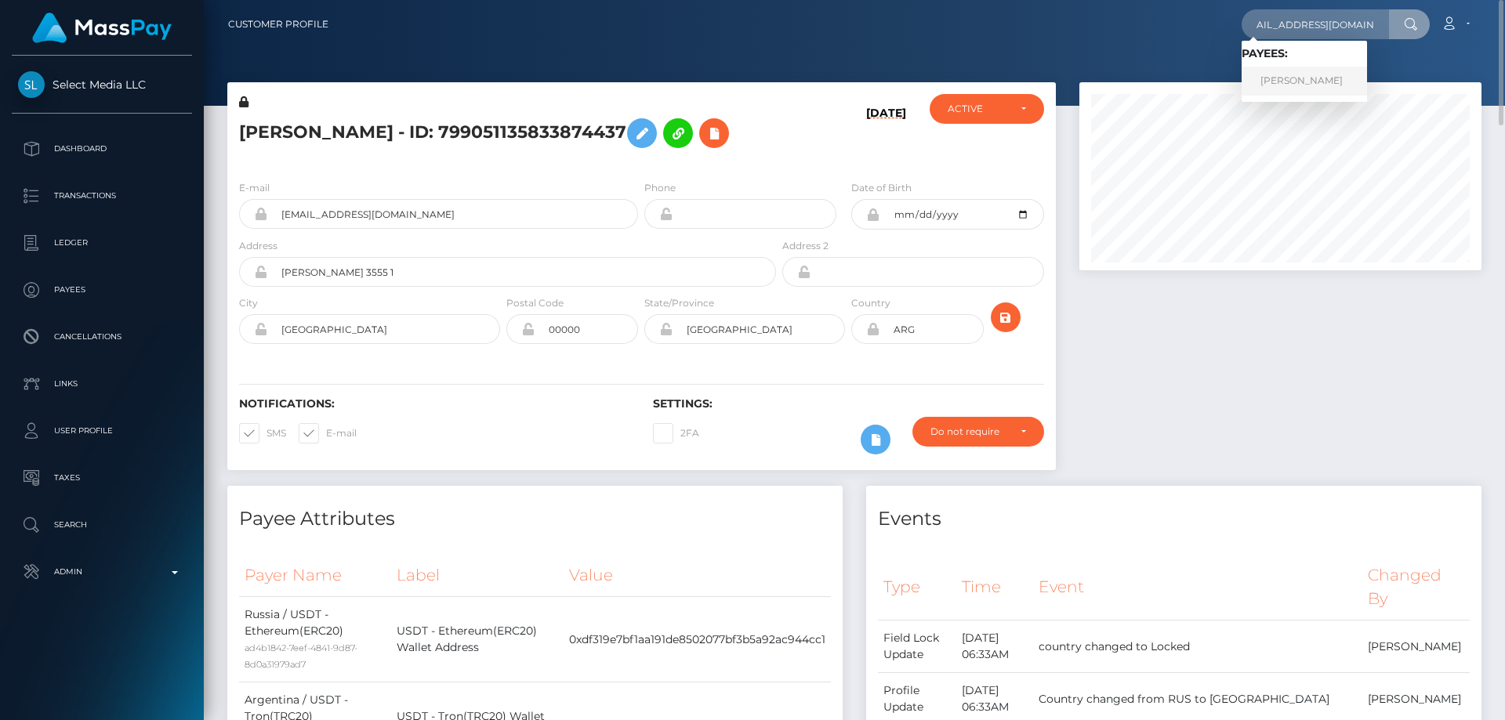
click at [1309, 84] on link "Zachary Radimer" at bounding box center [1304, 81] width 125 height 29
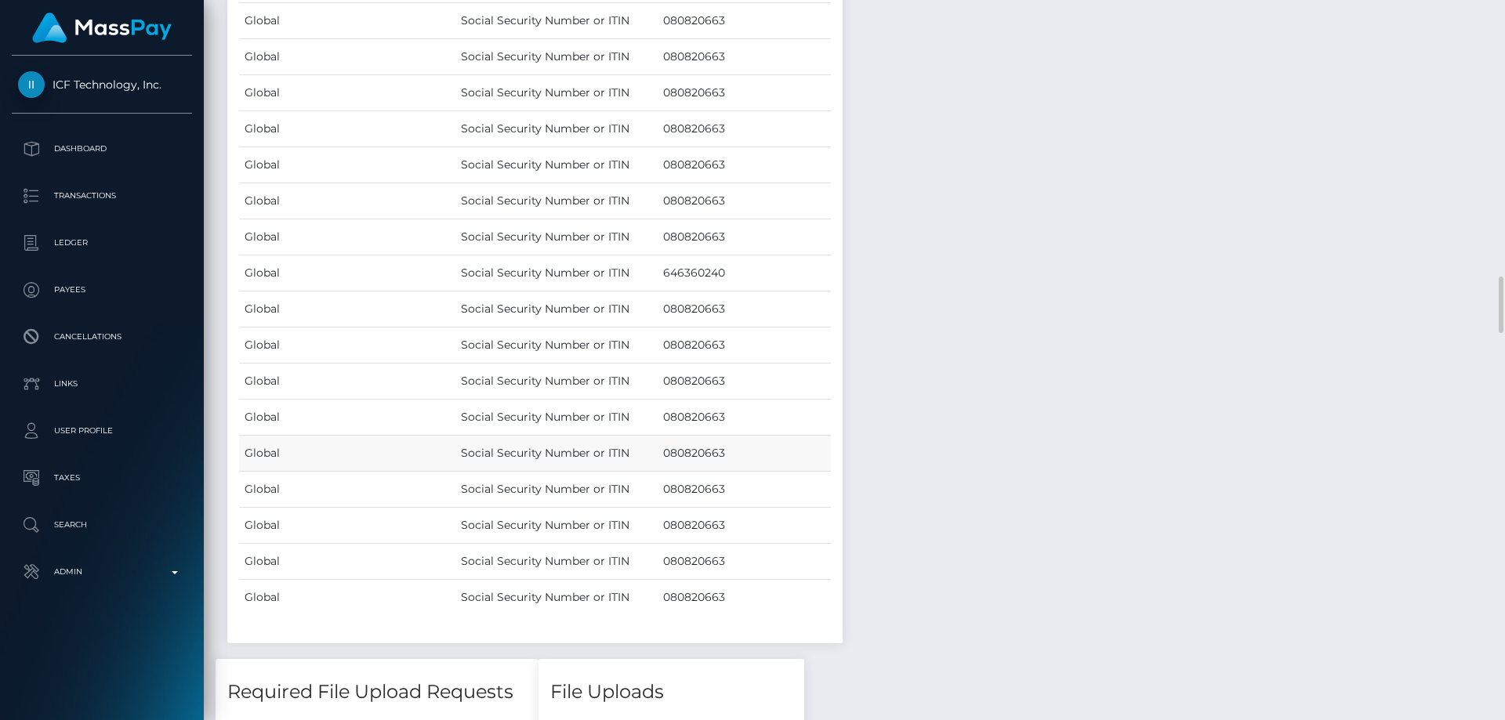
scroll to position [3919, 0]
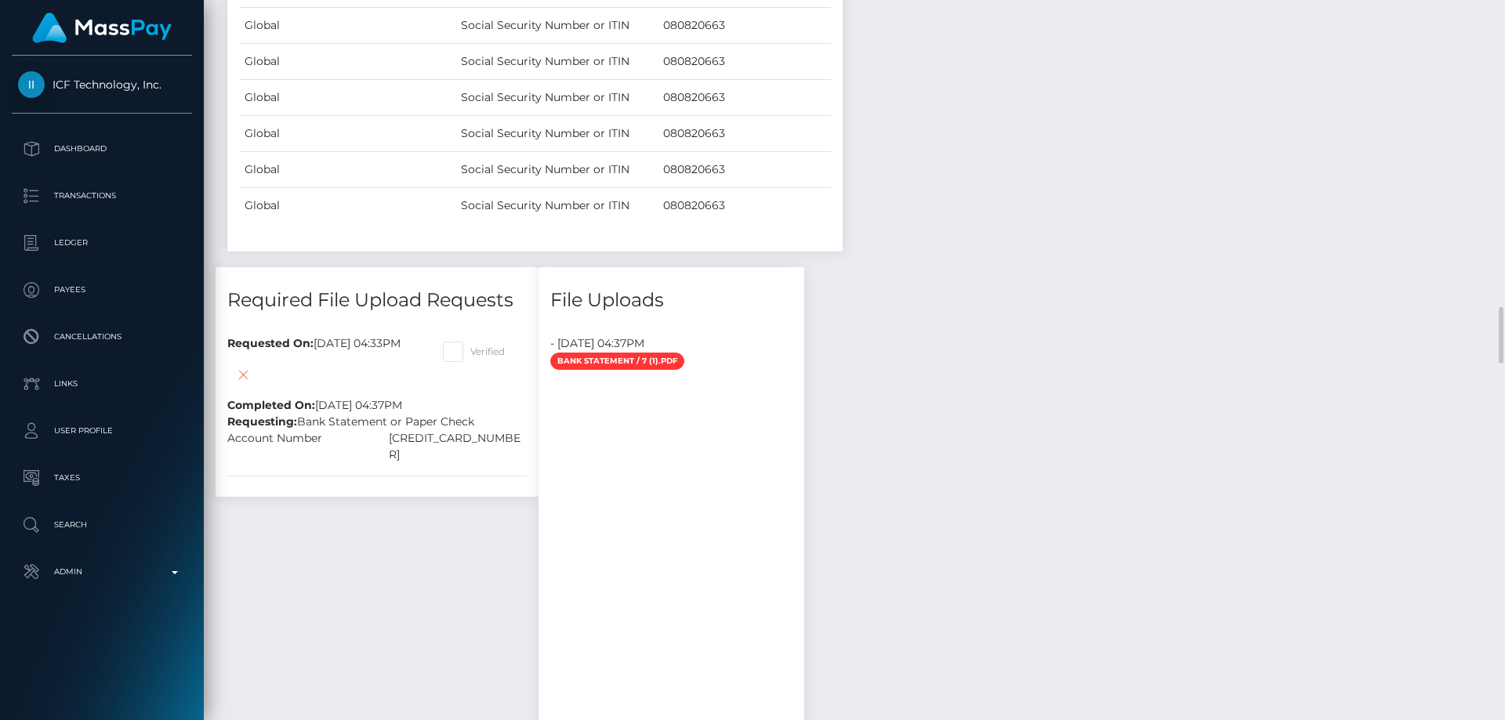
click at [470, 357] on span at bounding box center [470, 352] width 0 height 12
click at [481, 352] on input "Verified" at bounding box center [475, 347] width 10 height 10
checkbox input "true"
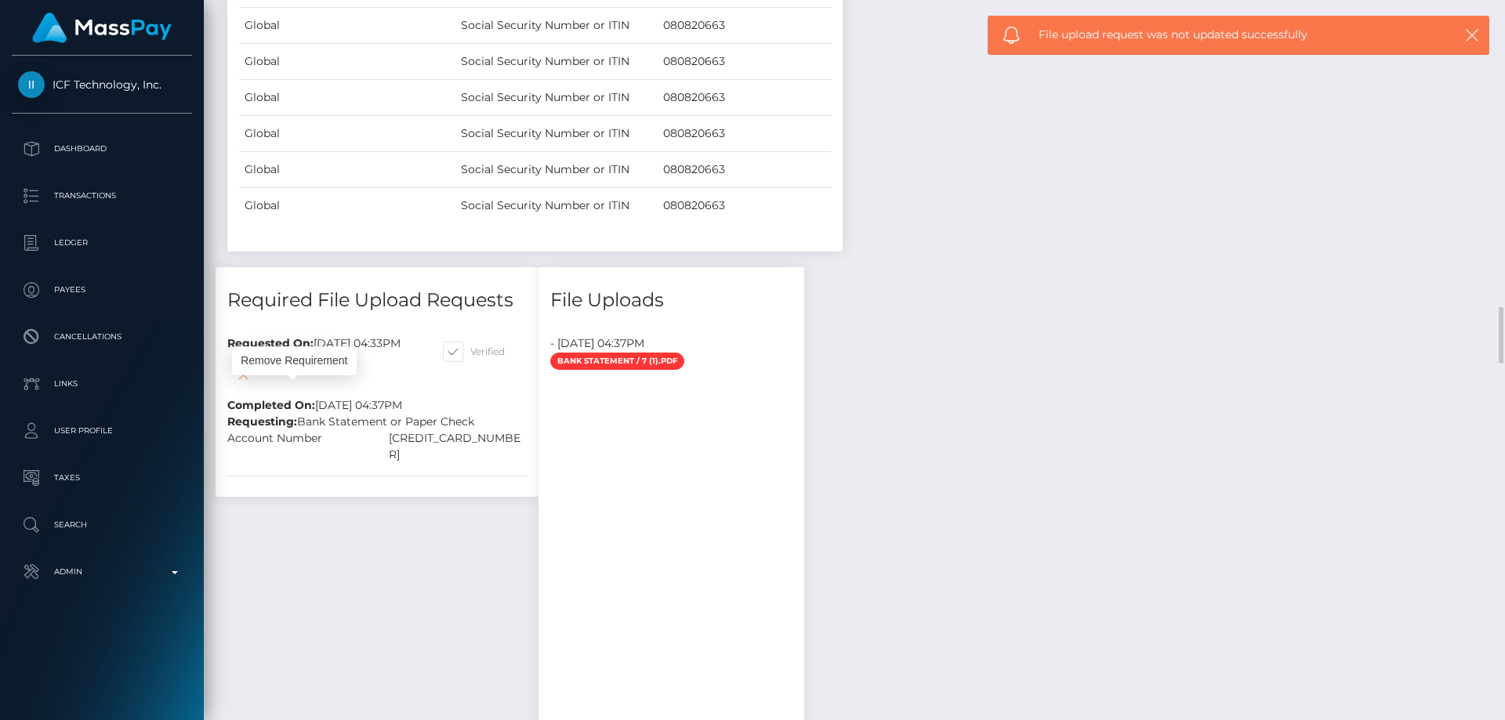
scroll to position [188, 403]
click at [252, 385] on icon at bounding box center [243, 375] width 19 height 20
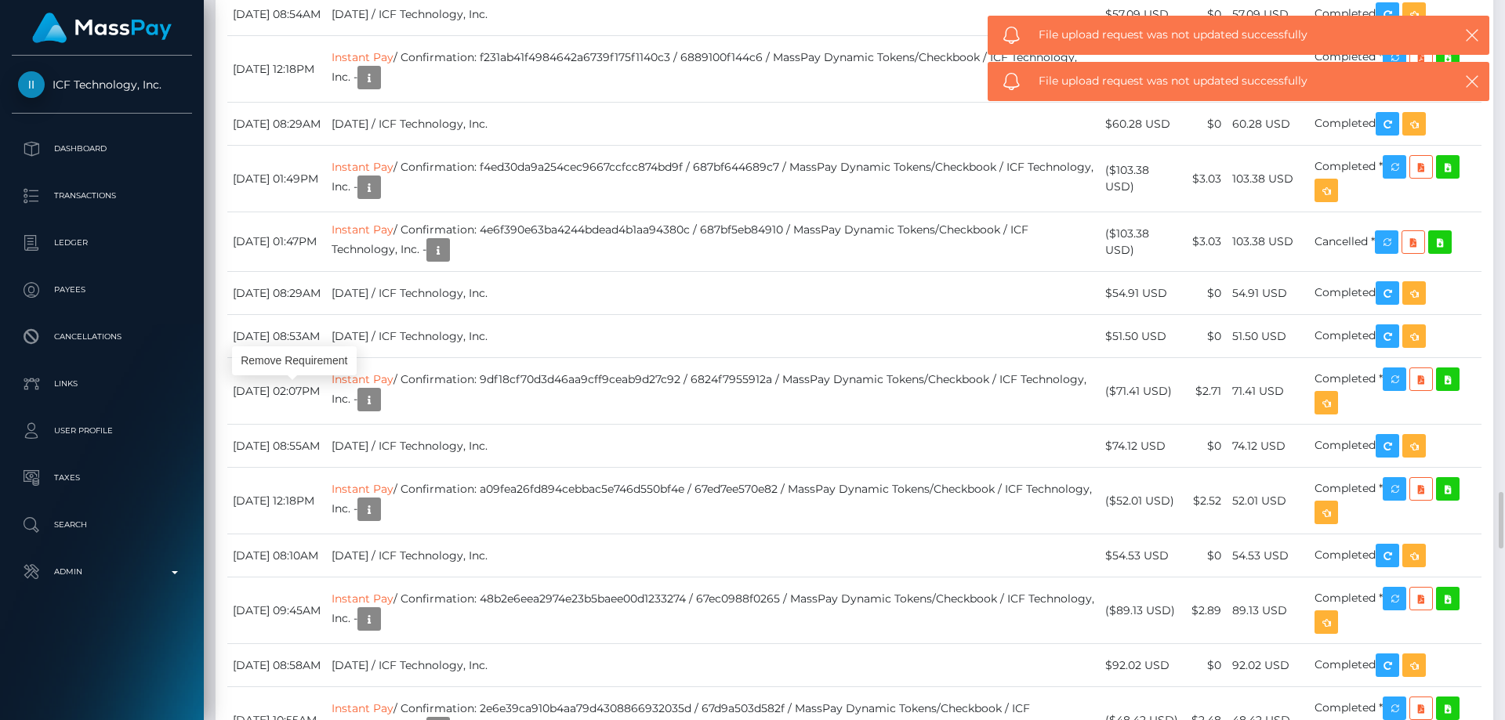
scroll to position [6506, 0]
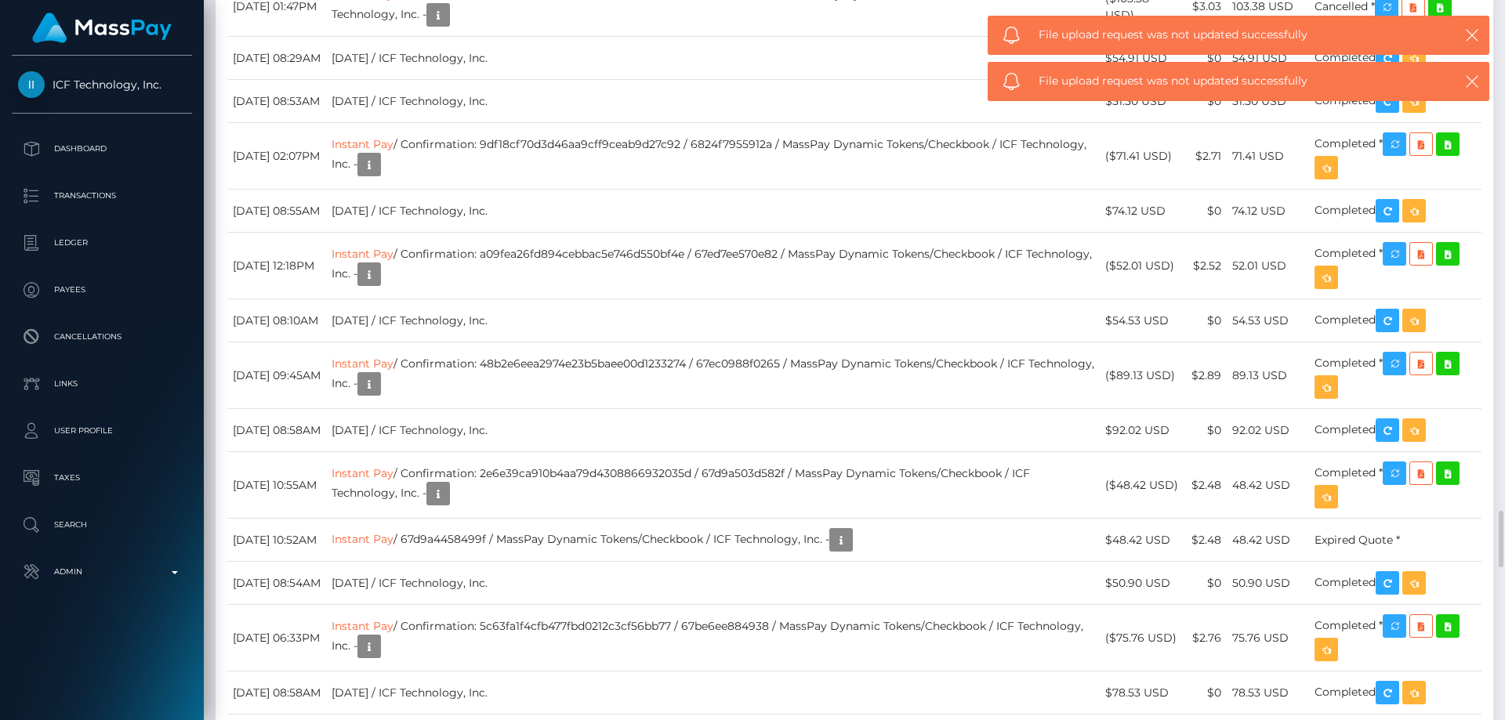
drag, startPoint x: 638, startPoint y: 344, endPoint x: 1177, endPoint y: 387, distance: 540.2
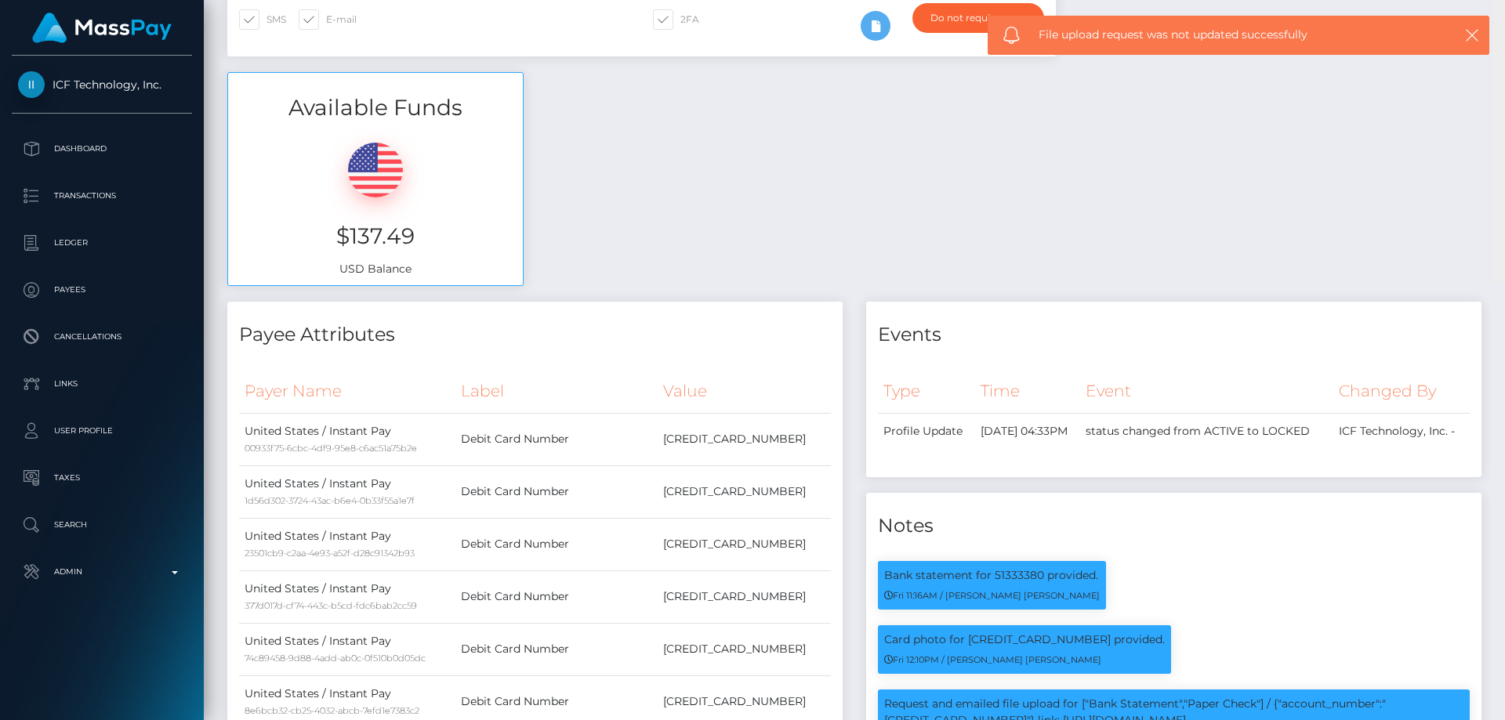
scroll to position [0, 0]
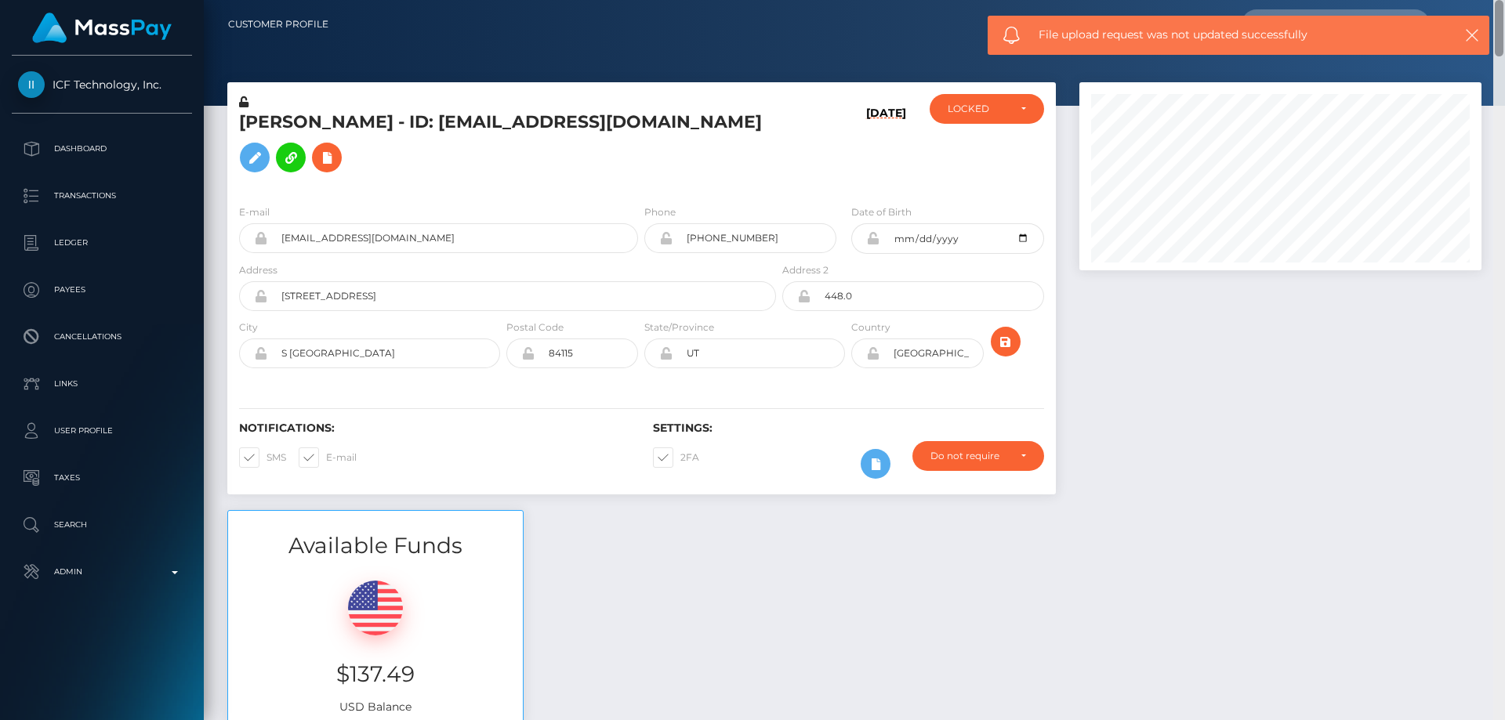
drag, startPoint x: 1498, startPoint y: 509, endPoint x: 1492, endPoint y: 1, distance: 508.0
click at [1492, 1] on div "Customer Profile Loading... Loading..." at bounding box center [854, 360] width 1301 height 720
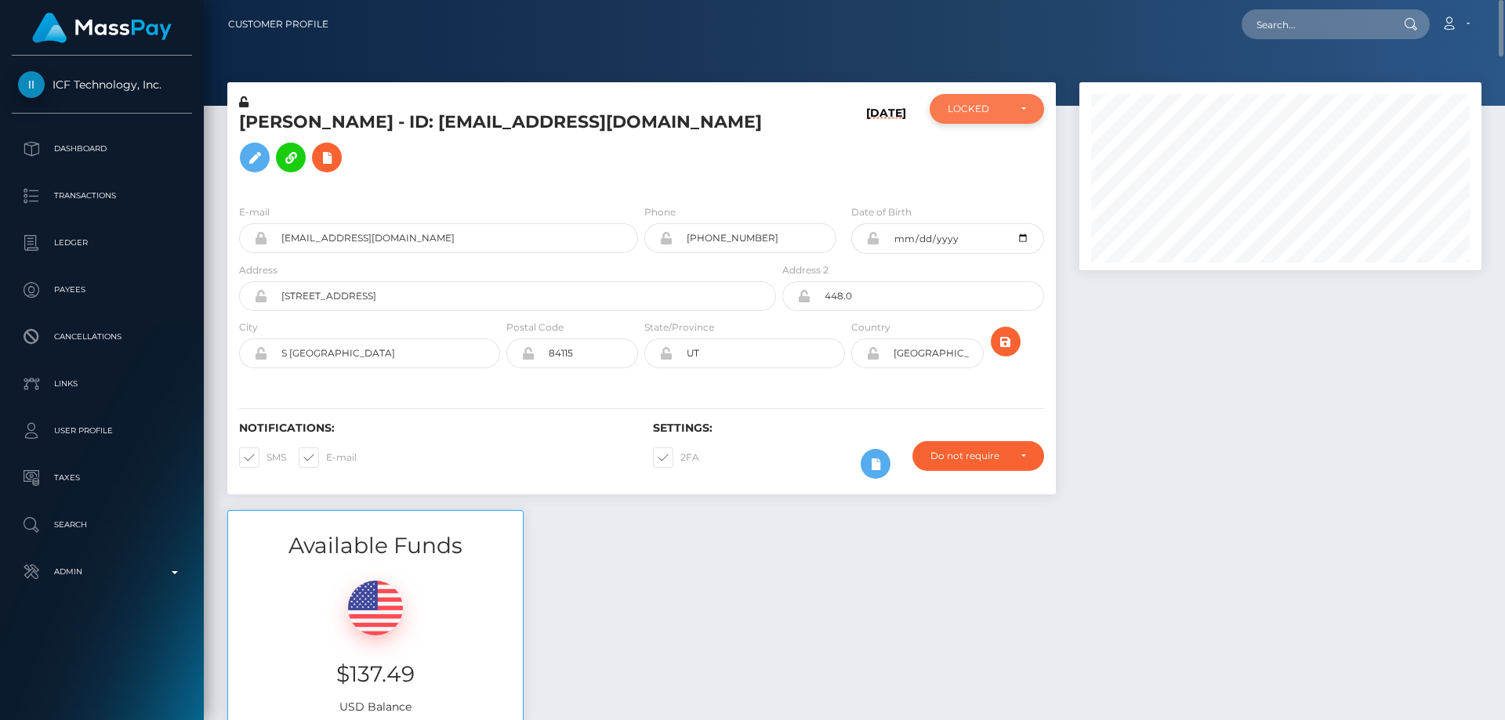
click at [966, 103] on div "LOCKED" at bounding box center [978, 109] width 60 height 13
click at [982, 147] on span "ACTIVE" at bounding box center [965, 151] width 35 height 14
select select "ACTIVE"
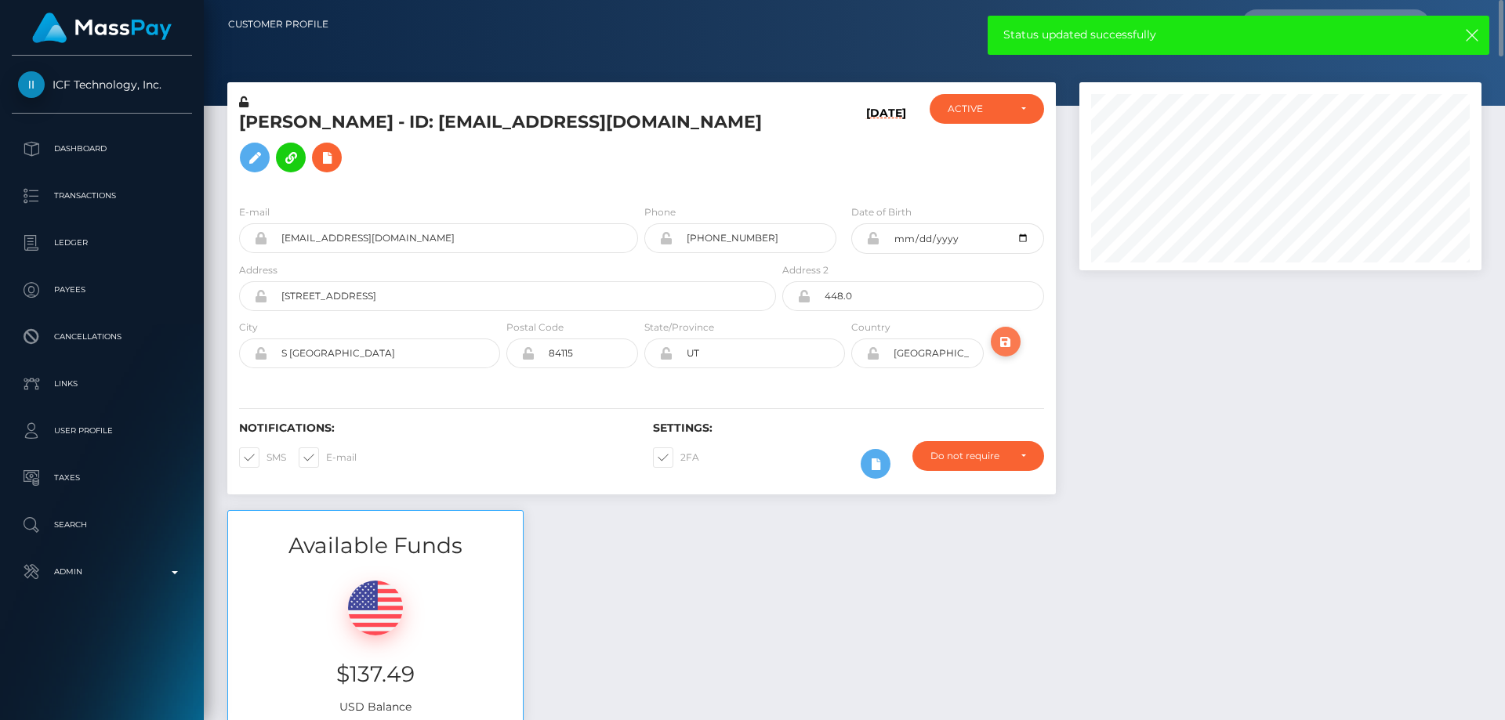
click at [1013, 352] on icon "submit" at bounding box center [1005, 342] width 19 height 20
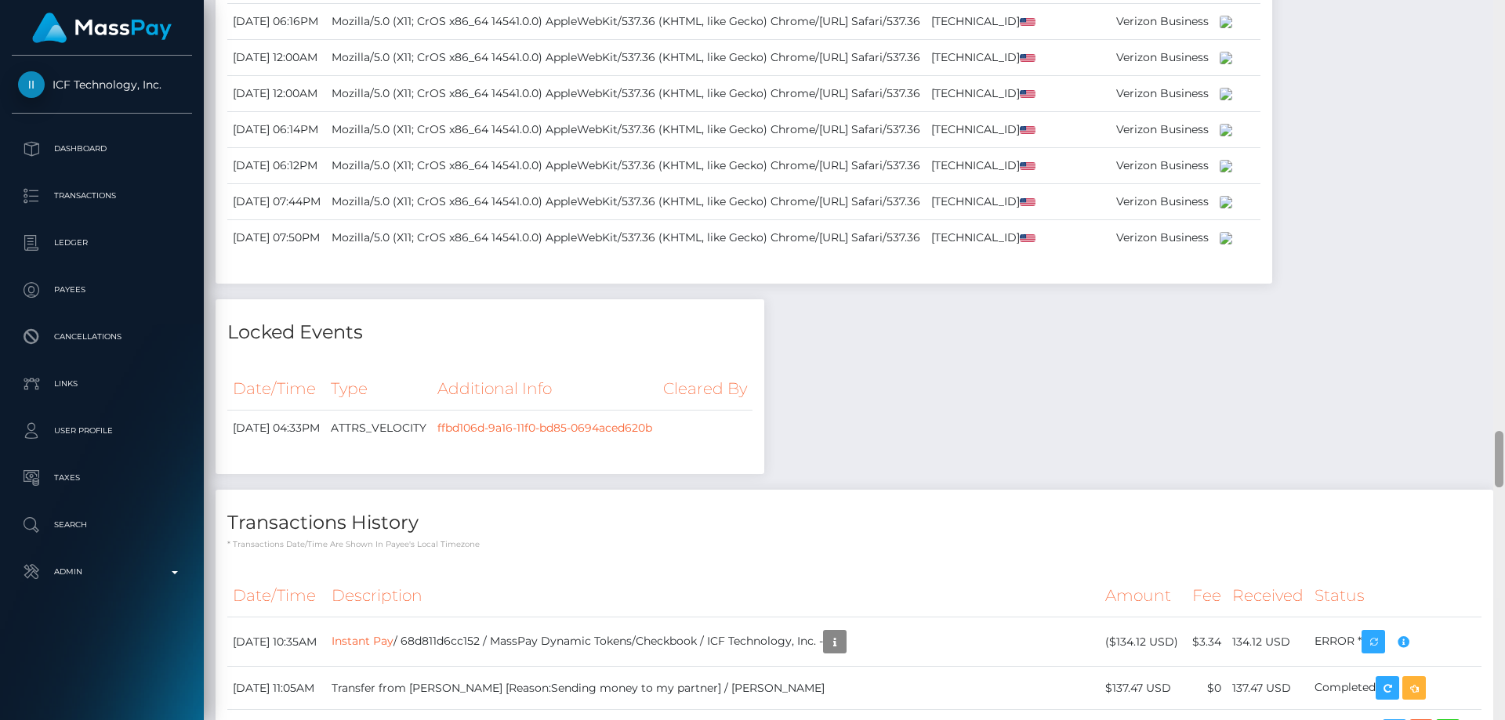
scroll to position [6208, 0]
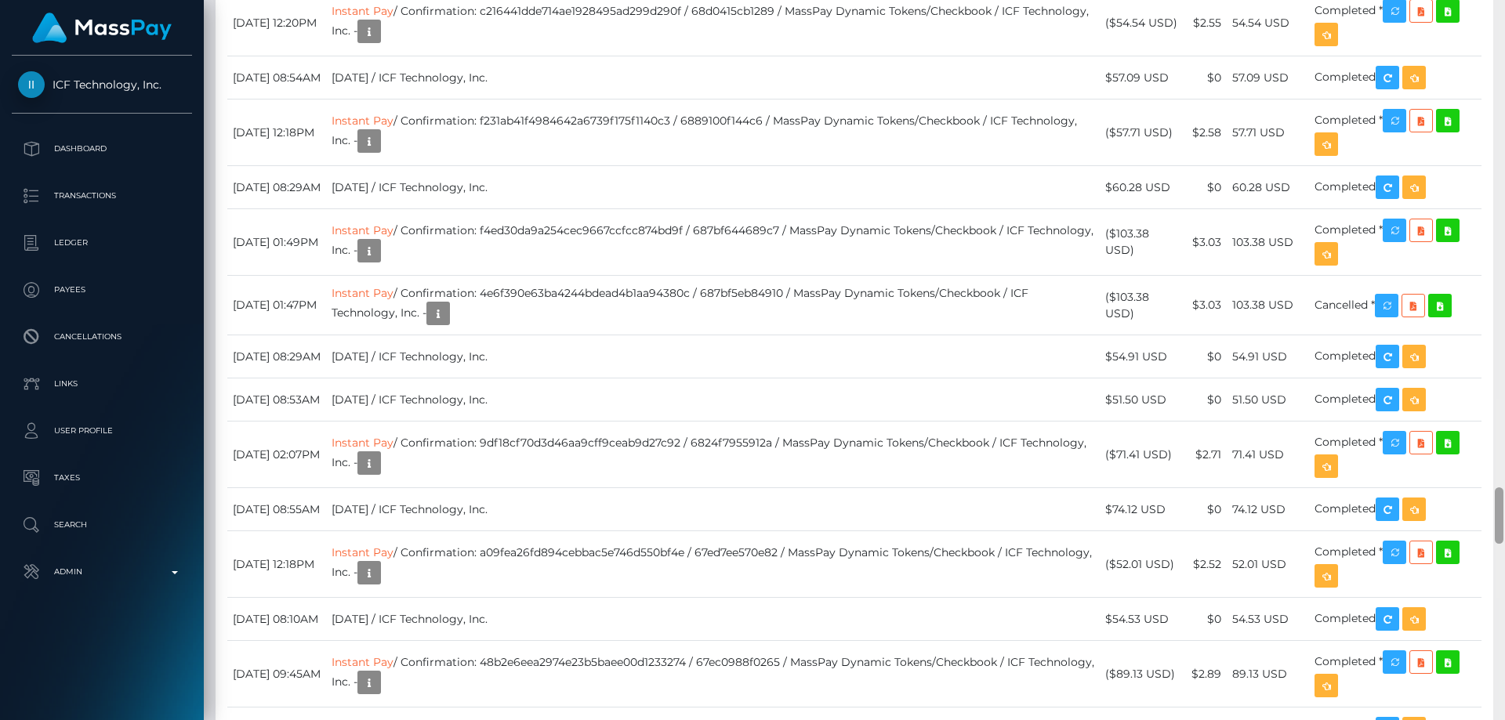
drag, startPoint x: 1504, startPoint y: 466, endPoint x: 1504, endPoint y: 252, distance: 214.8
click at [1504, 252] on div at bounding box center [1499, 360] width 12 height 720
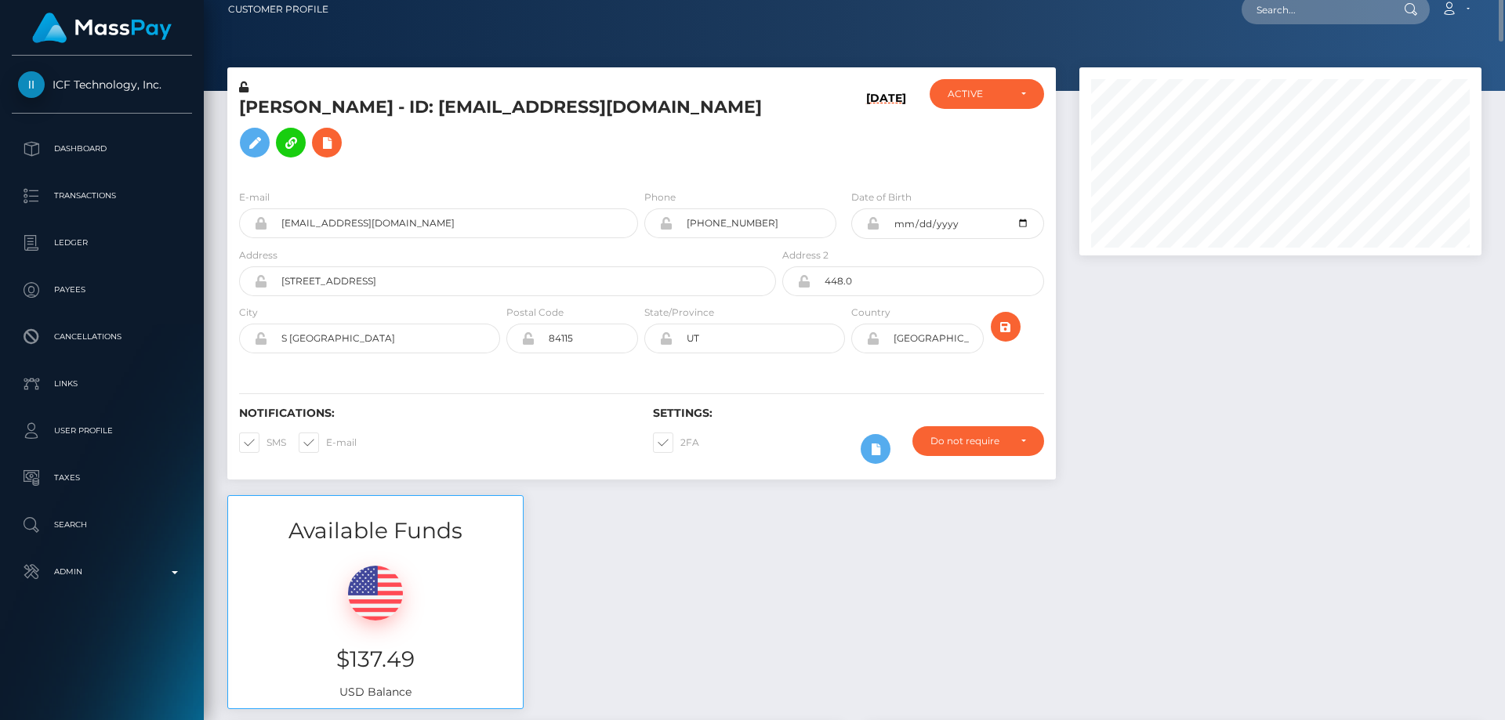
scroll to position [0, 0]
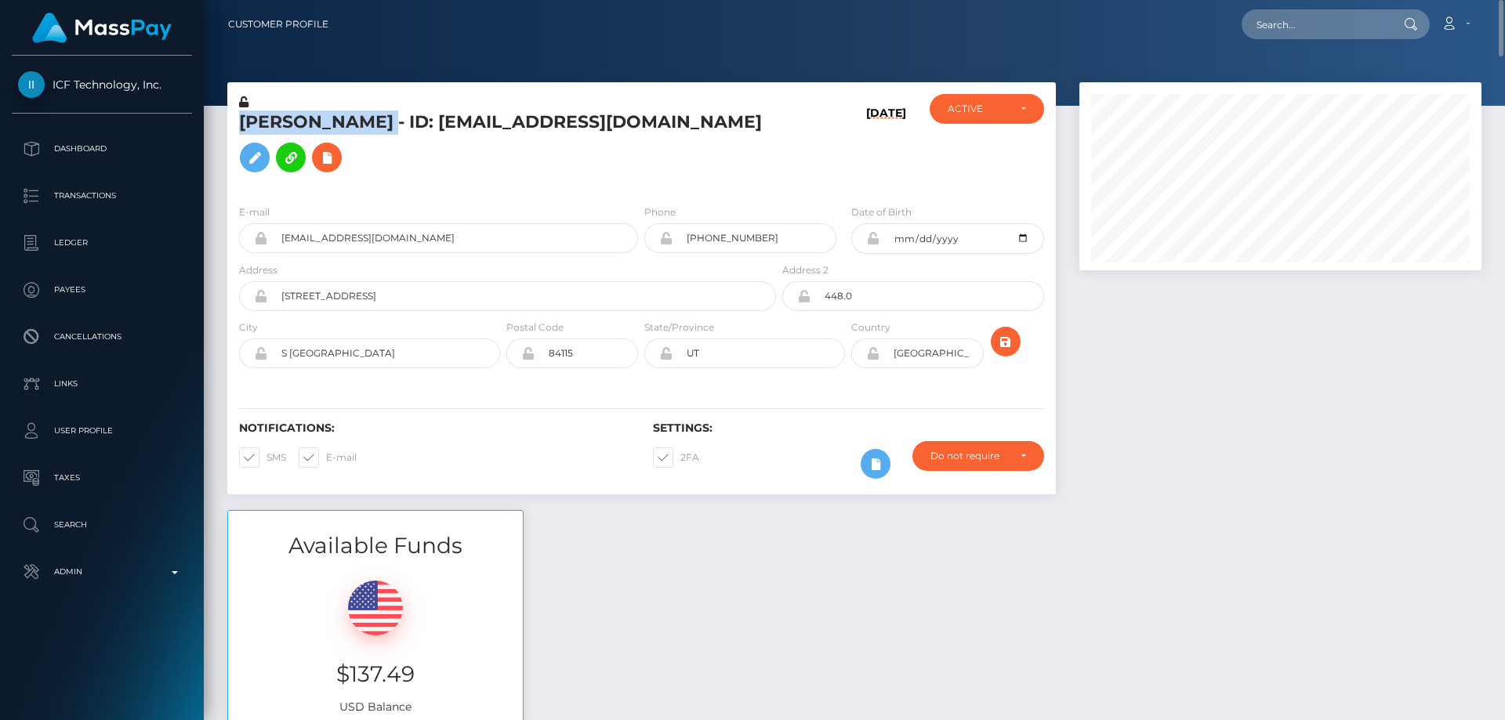
drag, startPoint x: 394, startPoint y: 131, endPoint x: 237, endPoint y: 132, distance: 156.8
click at [237, 132] on div "Zachary Radimer - ID: newfoundoffice@gmail.com" at bounding box center [503, 143] width 552 height 98
copy h5 "Zachary Radimer"
drag, startPoint x: 1498, startPoint y: 173, endPoint x: 1504, endPoint y: -14, distance: 187.5
click at [1504, 0] on html "ICF Technology, Inc. Dashboard Transactions Ledger Payees Links" at bounding box center [752, 360] width 1505 height 720
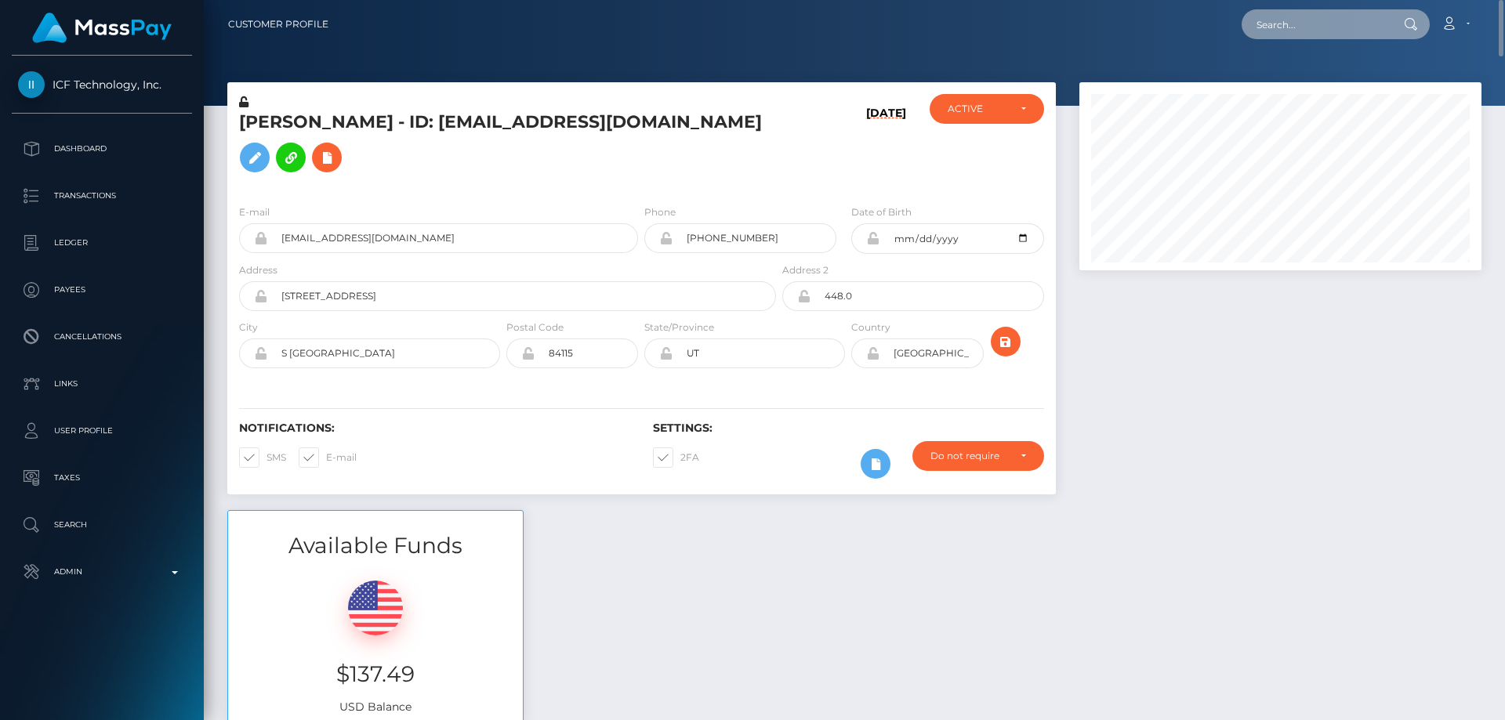
paste input "570766378827526144"
type input "570766378827526144"
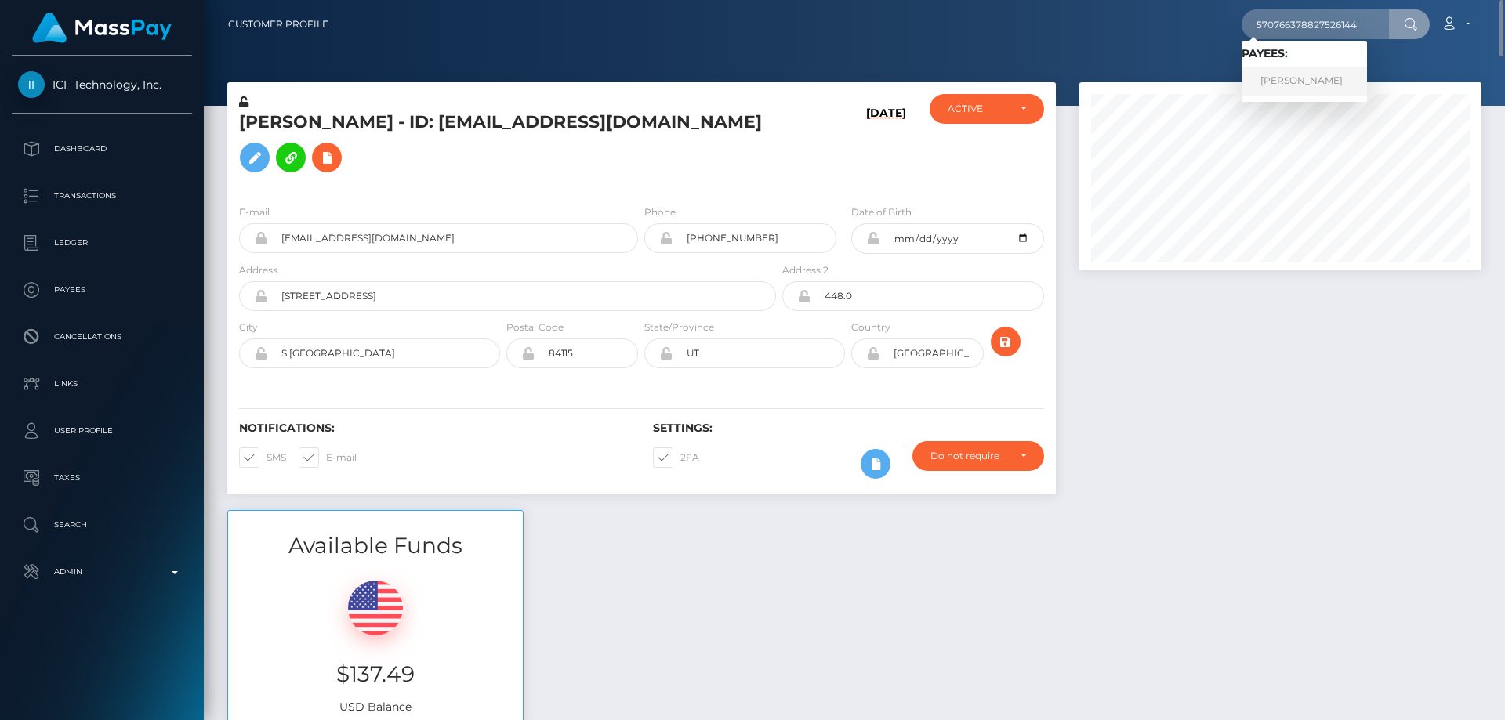
click at [1323, 87] on link "KONSTANTIN Viktorovich ZHEMERDEY" at bounding box center [1304, 81] width 125 height 29
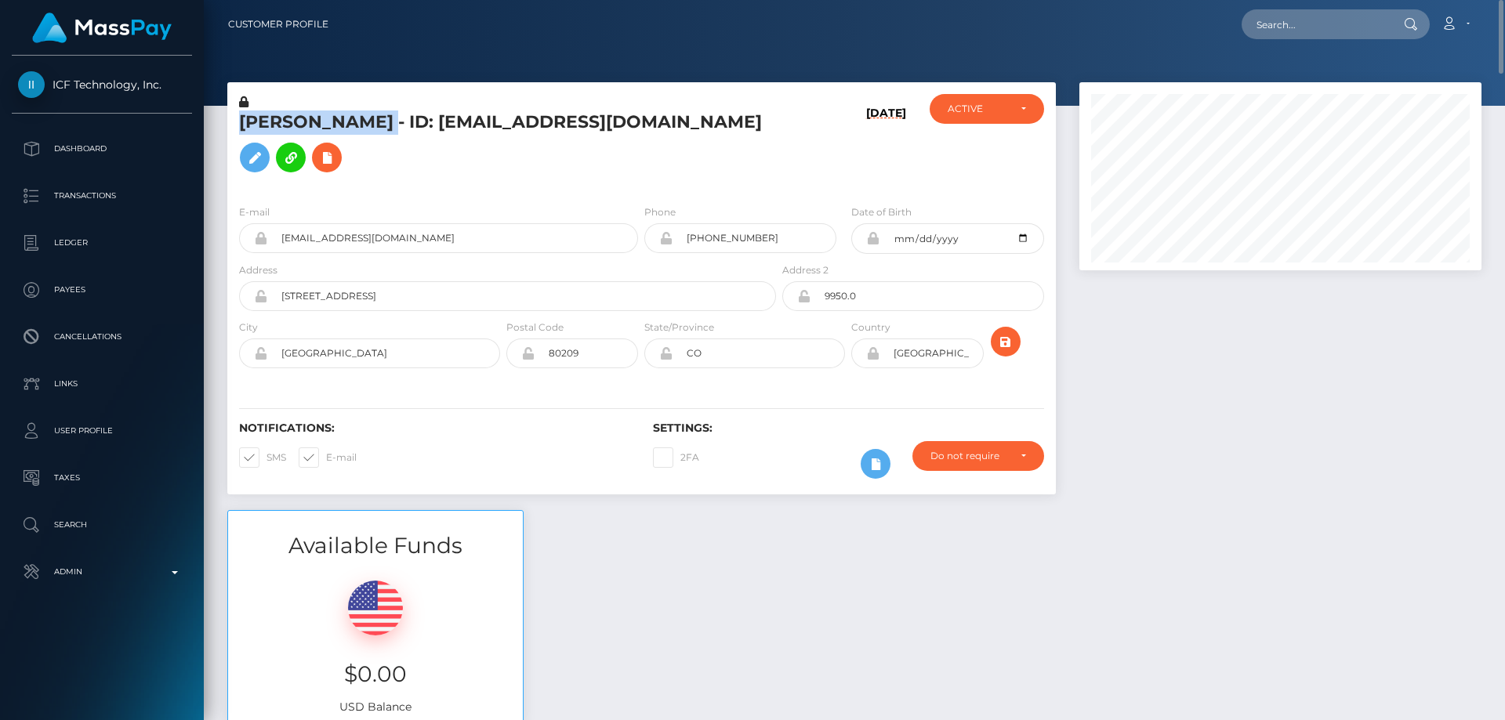
drag, startPoint x: 427, startPoint y: 118, endPoint x: 239, endPoint y: 120, distance: 188.1
click at [239, 120] on h5 "[PERSON_NAME] - ID: [EMAIL_ADDRESS][DOMAIN_NAME]" at bounding box center [503, 146] width 528 height 70
copy h5 "[PERSON_NAME]"
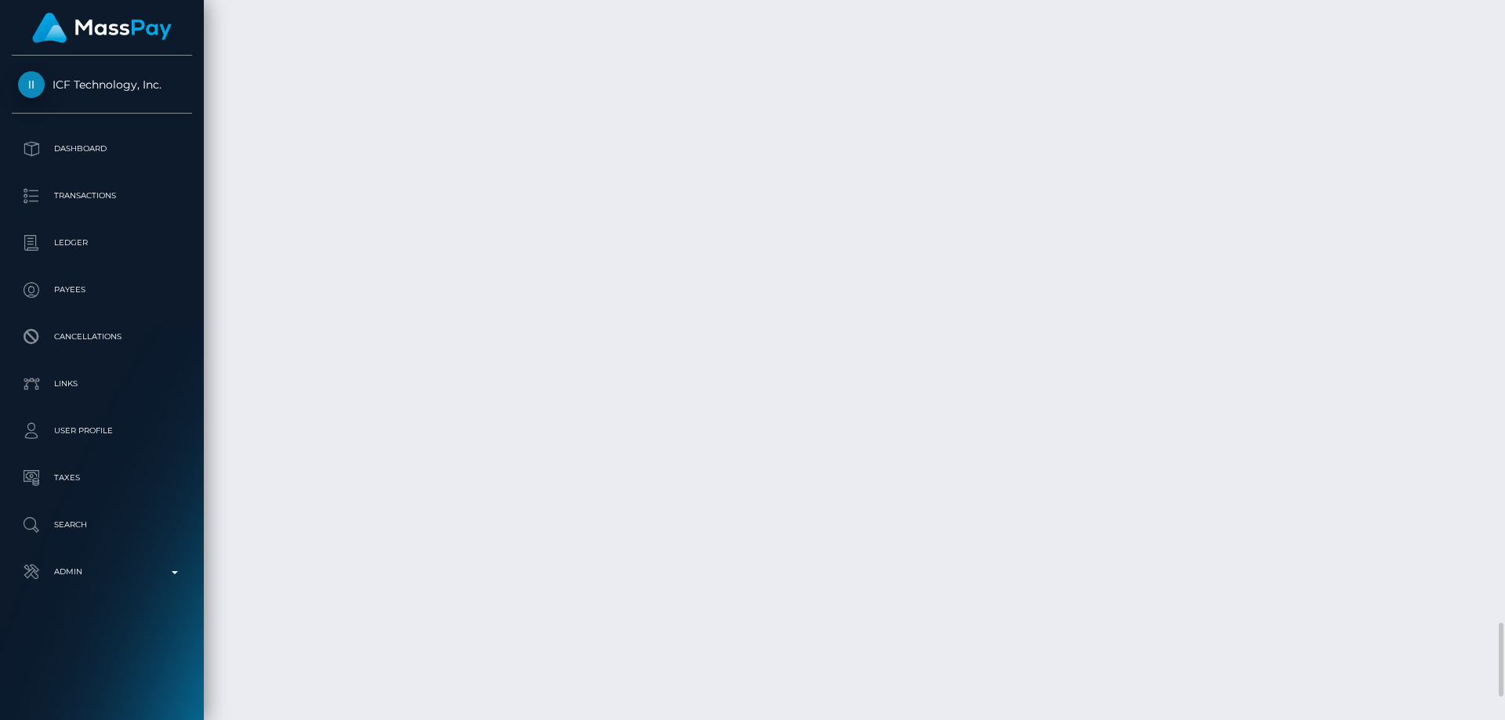
scroll to position [6261, 0]
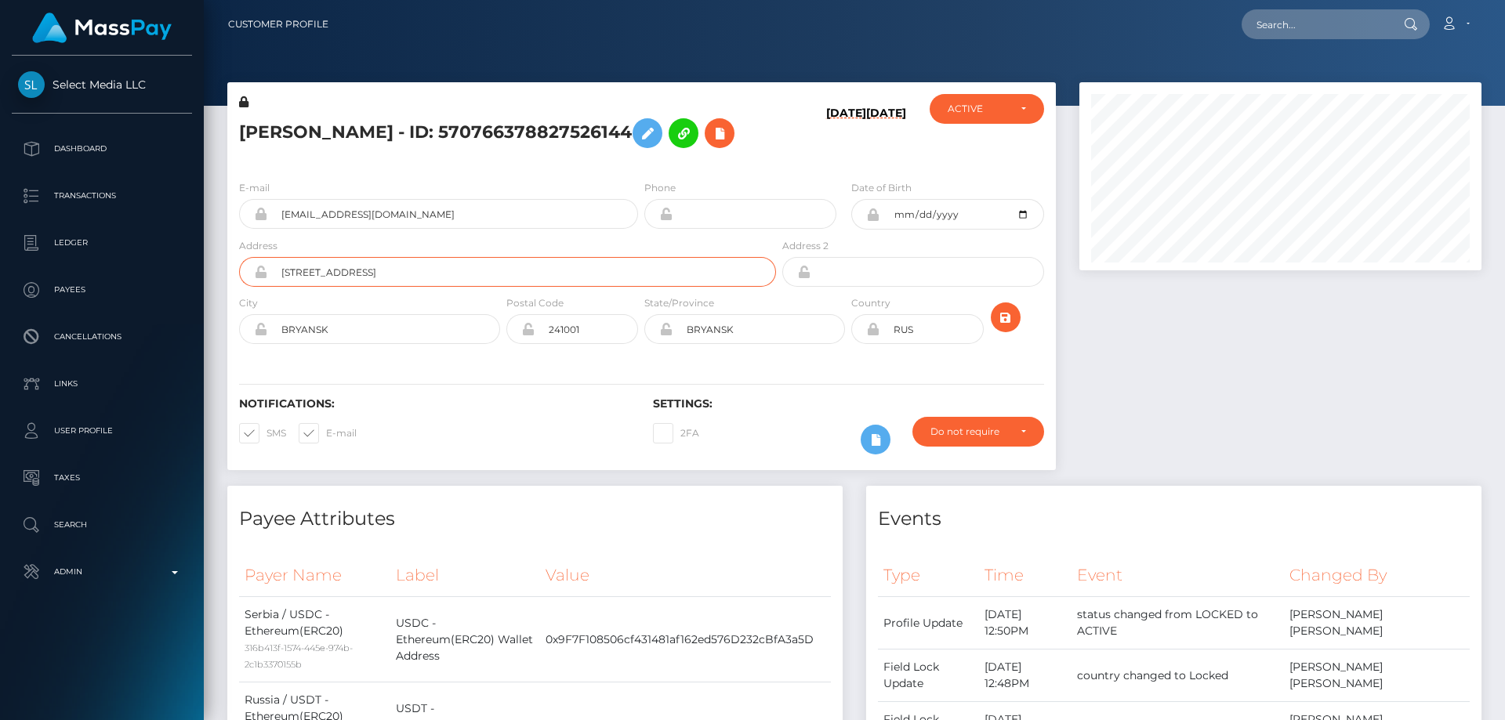
drag, startPoint x: 394, startPoint y: 296, endPoint x: 158, endPoint y: 313, distance: 236.5
click at [167, 311] on div "Select Media LLC Dashboard Transactions Ledger Payees Cancellations" at bounding box center [752, 360] width 1505 height 720
paste input "MUTAPOVA"
type input "MUTAPOVA 5"
drag, startPoint x: 231, startPoint y: 359, endPoint x: 210, endPoint y: 363, distance: 21.5
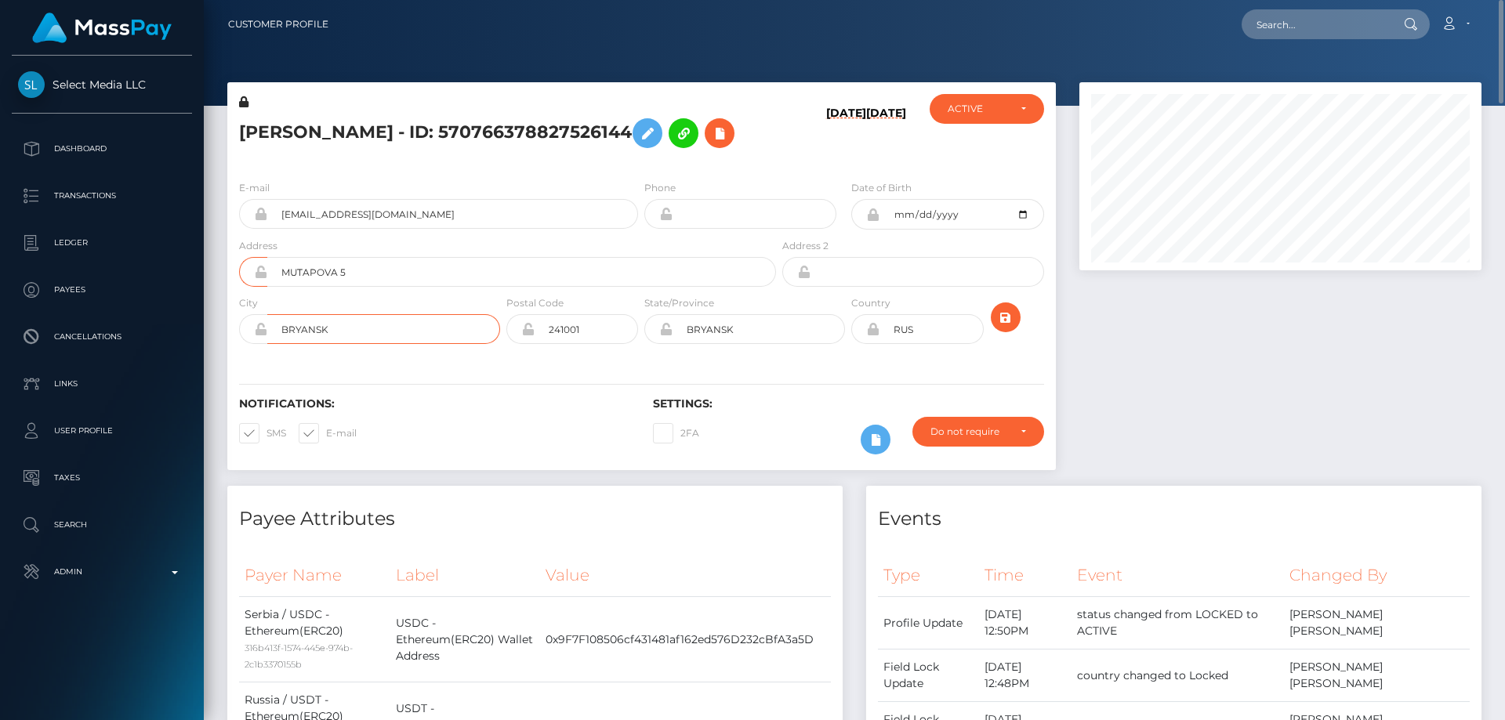
paste input "EOGRAD"
type input "[GEOGRAPHIC_DATA]"
drag, startPoint x: 674, startPoint y: 365, endPoint x: 610, endPoint y: 380, distance: 66.2
click at [611, 360] on div "E-mail tinneyblog@gmail.com Phone Date of Birth" at bounding box center [641, 264] width 829 height 192
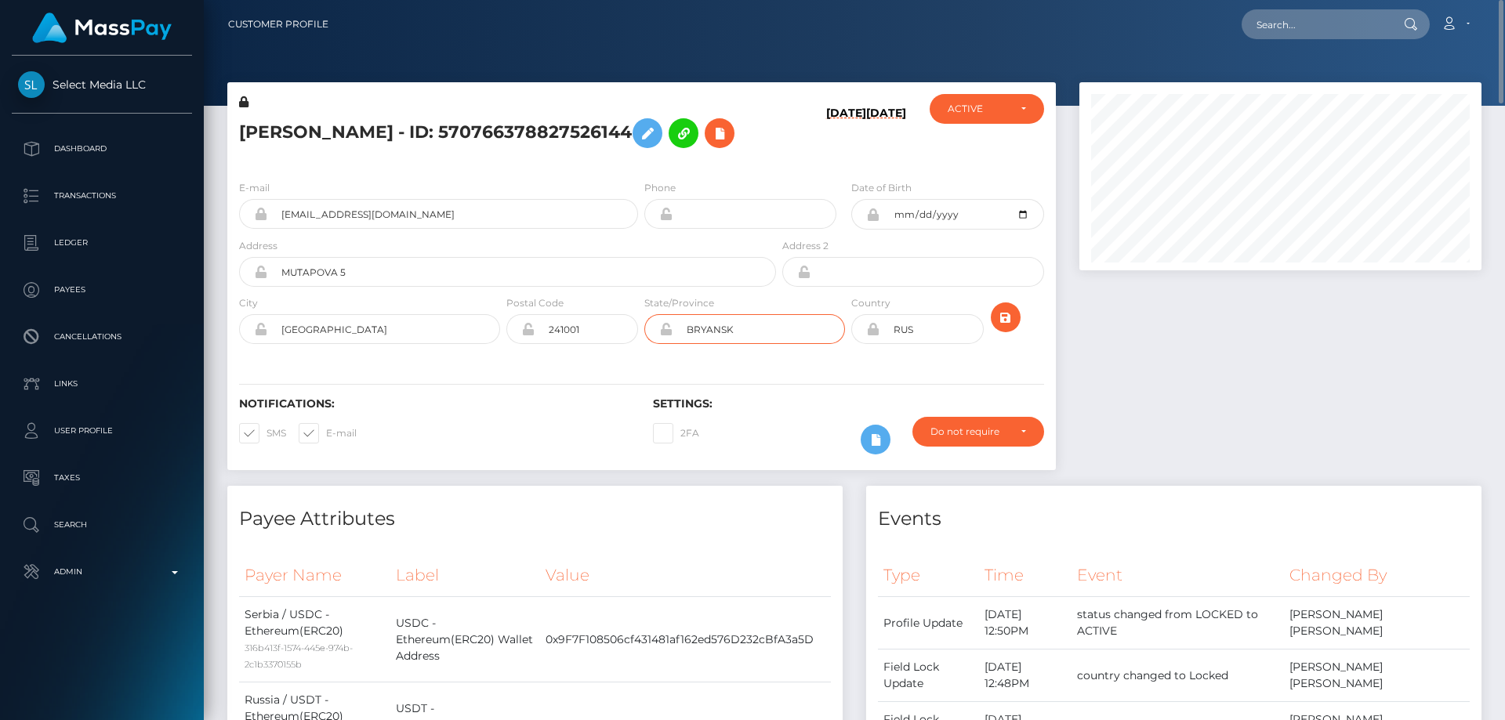
type input "V"
paste input "[GEOGRAPHIC_DATA]"
type input "[GEOGRAPHIC_DATA]"
drag, startPoint x: 872, startPoint y: 365, endPoint x: 807, endPoint y: 389, distance: 69.5
click at [807, 389] on div "KONSTANTIN Viktorovich ZHEMERDEY - ID: 570766378827526144 09/15/25 01/05/25" at bounding box center [641, 276] width 829 height 388
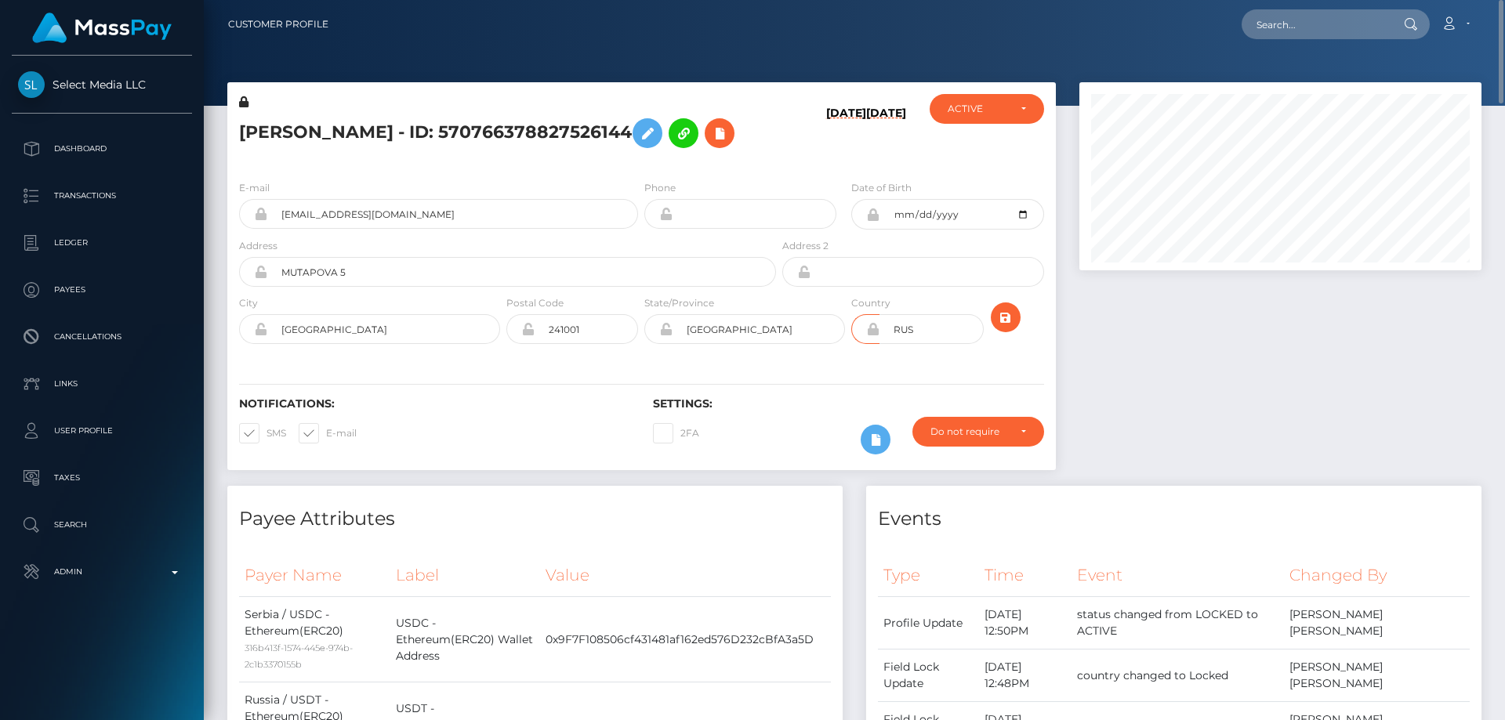
click at [872, 336] on icon at bounding box center [872, 329] width 13 height 13
drag, startPoint x: 919, startPoint y: 351, endPoint x: 854, endPoint y: 386, distance: 74.0
click at [863, 352] on div "Country RUS" at bounding box center [917, 323] width 138 height 57
type input "SRB"
drag, startPoint x: 589, startPoint y: 347, endPoint x: 490, endPoint y: 349, distance: 98.8
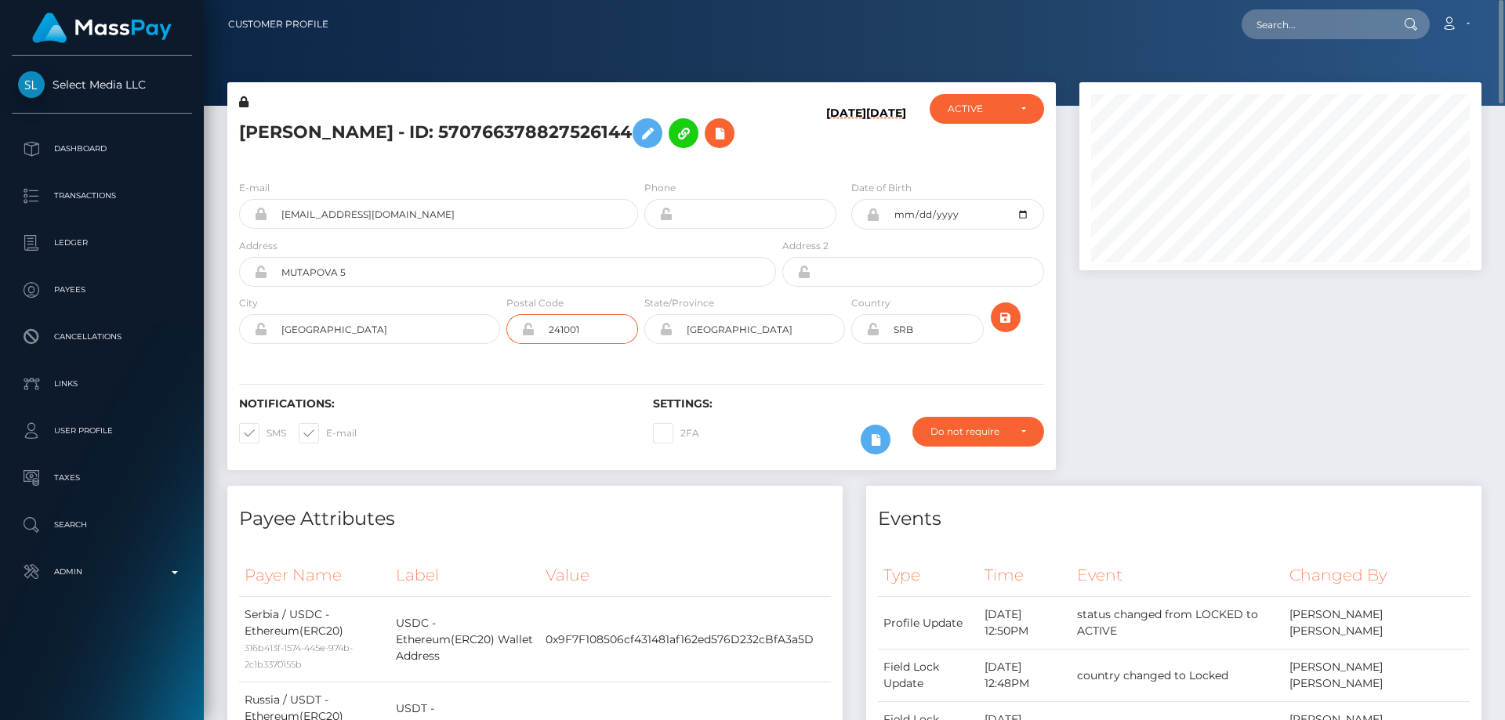
click at [490, 349] on div "City BEOGRAD Postal Code 241001 State/Province SRB" at bounding box center [641, 323] width 829 height 57
paste input "11000"
type input "11000"
click at [1006, 328] on icon "submit" at bounding box center [1005, 318] width 19 height 20
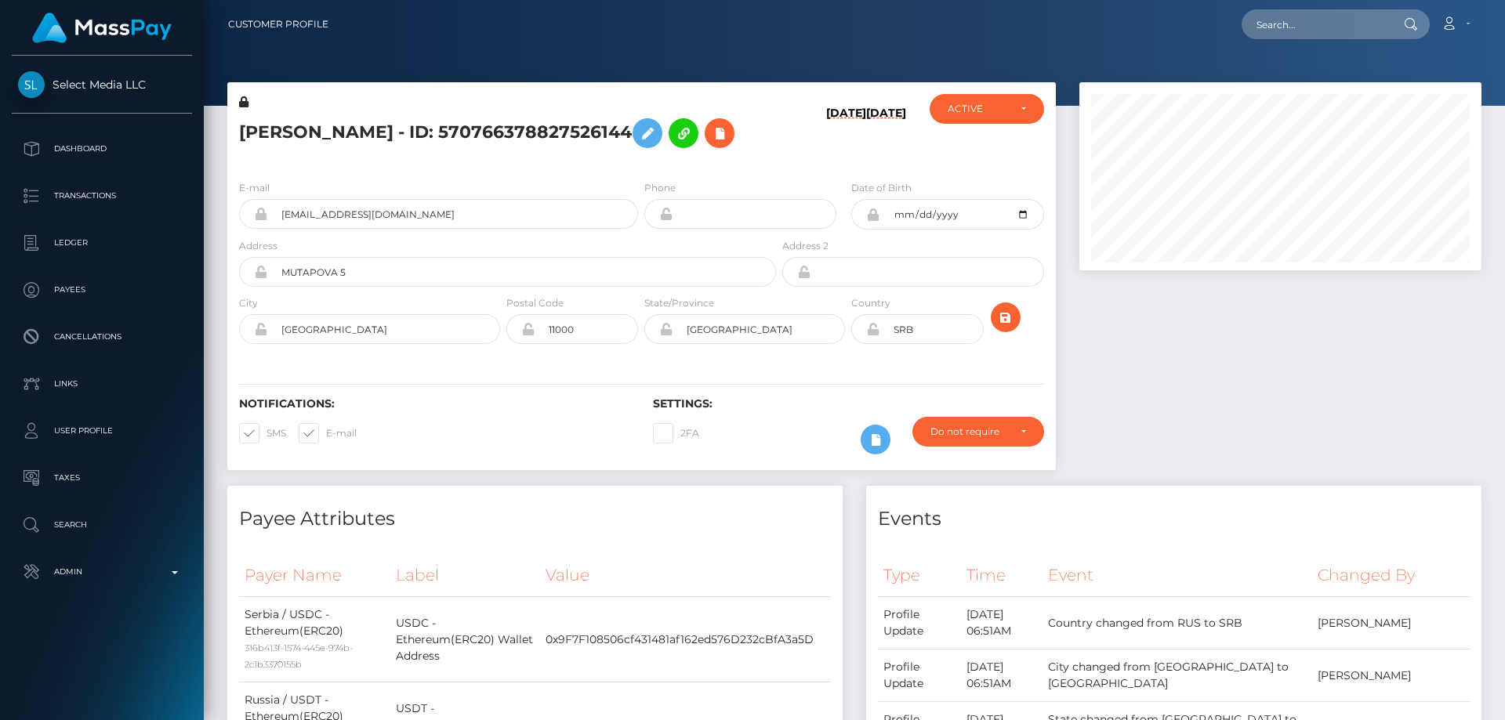
scroll to position [188, 403]
click at [710, 143] on icon at bounding box center [719, 134] width 19 height 20
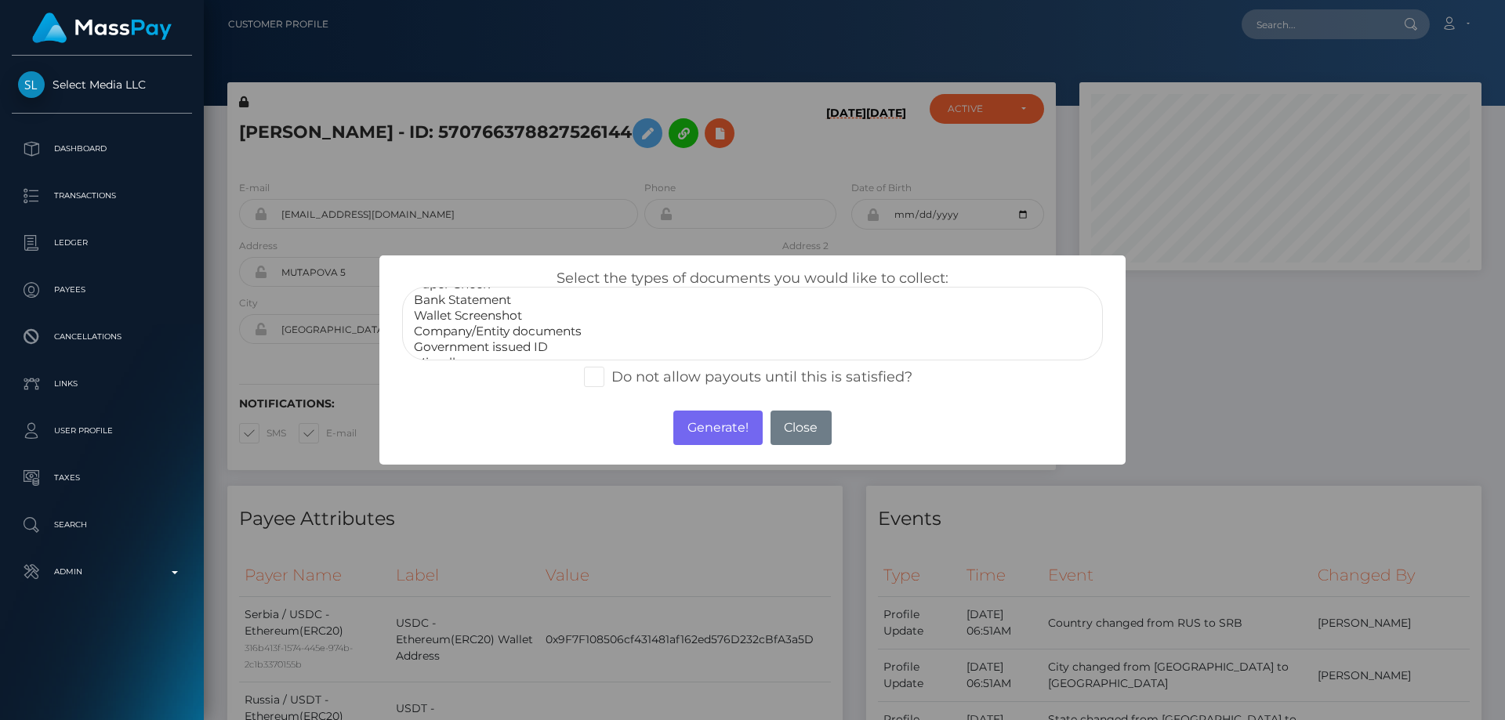
scroll to position [31, 0]
select select "Miscellaneous"
click at [473, 348] on option "Miscellaneous" at bounding box center [752, 347] width 680 height 16
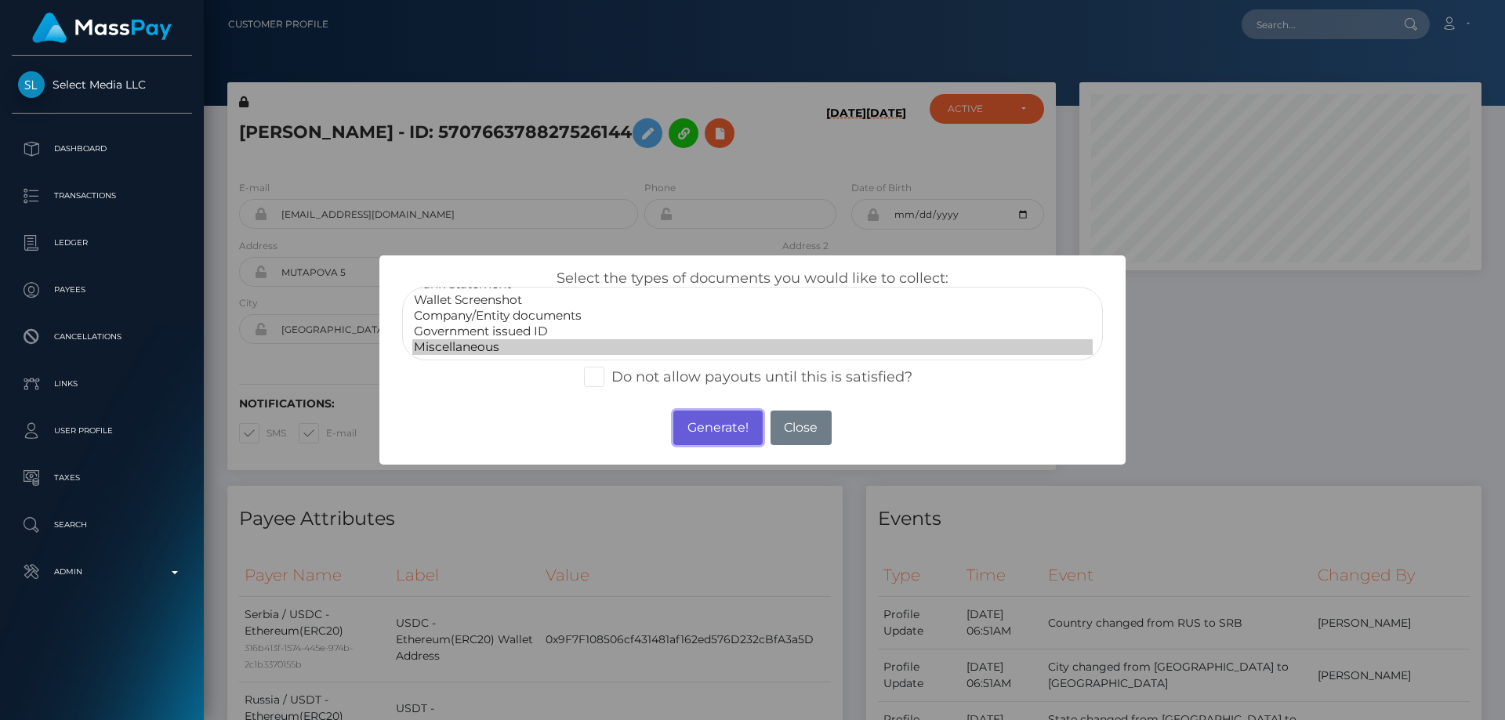
click at [723, 432] on button "Generate!" at bounding box center [717, 428] width 89 height 34
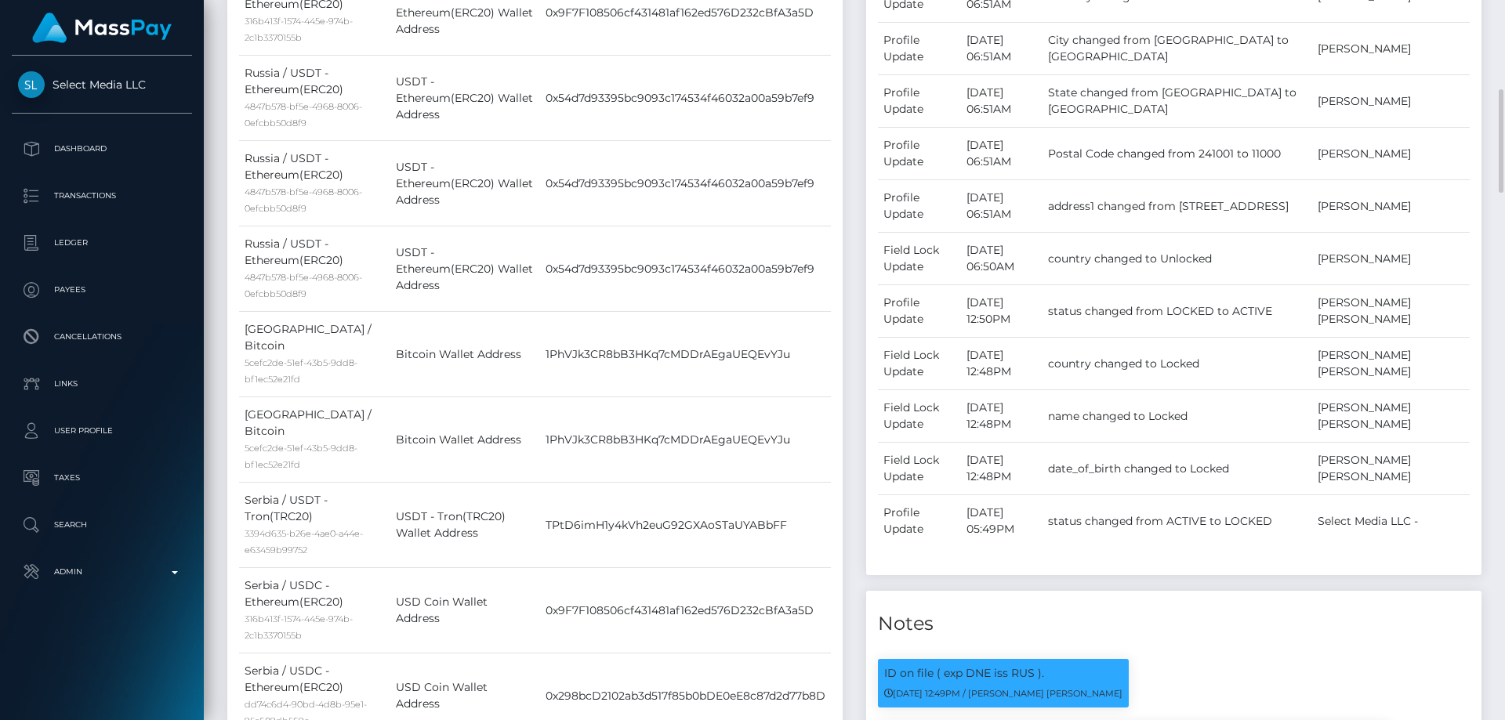
scroll to position [1019, 0]
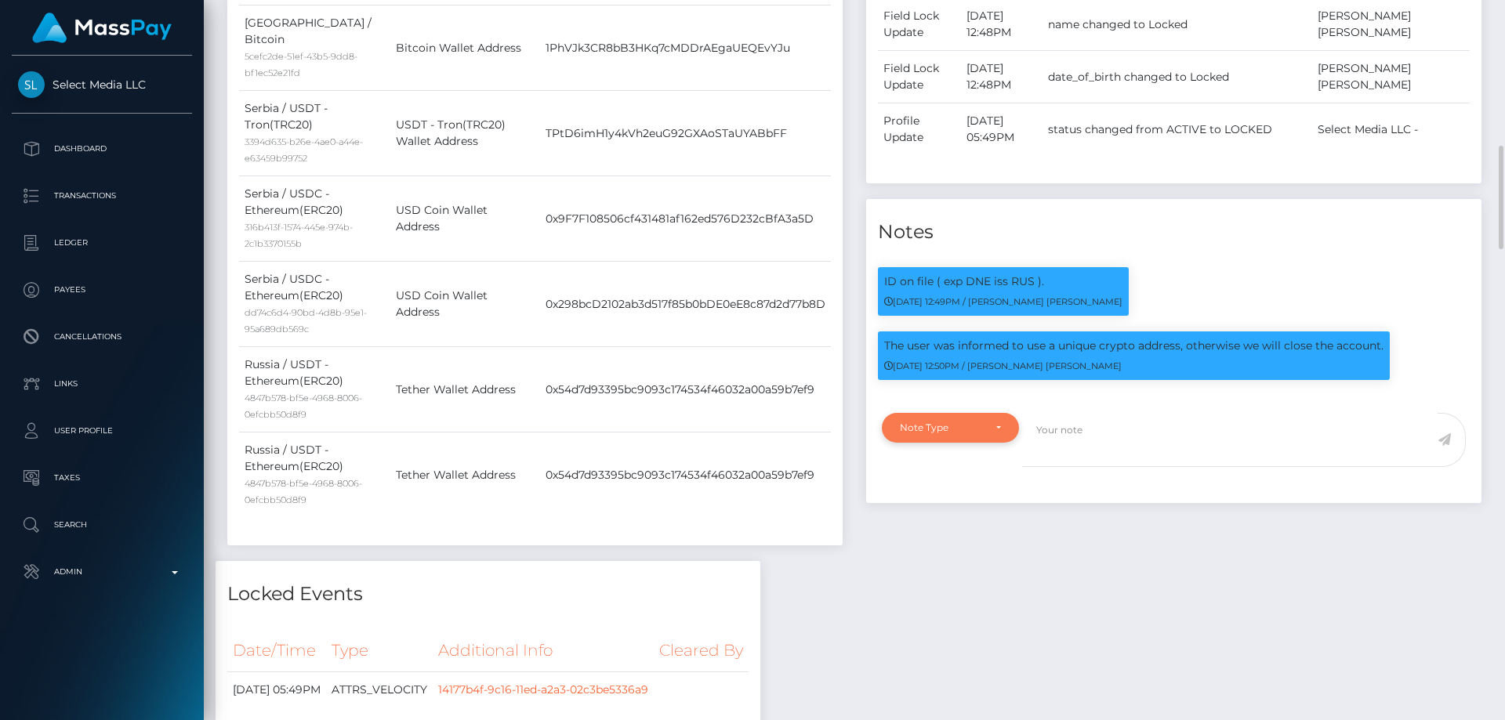
click at [946, 434] on div "Note Type" at bounding box center [941, 428] width 83 height 13
click at [940, 510] on span "Compliance" at bounding box center [929, 503] width 57 height 14
select select "COMPLIANCE"
click at [1079, 467] on textarea at bounding box center [1229, 440] width 415 height 54
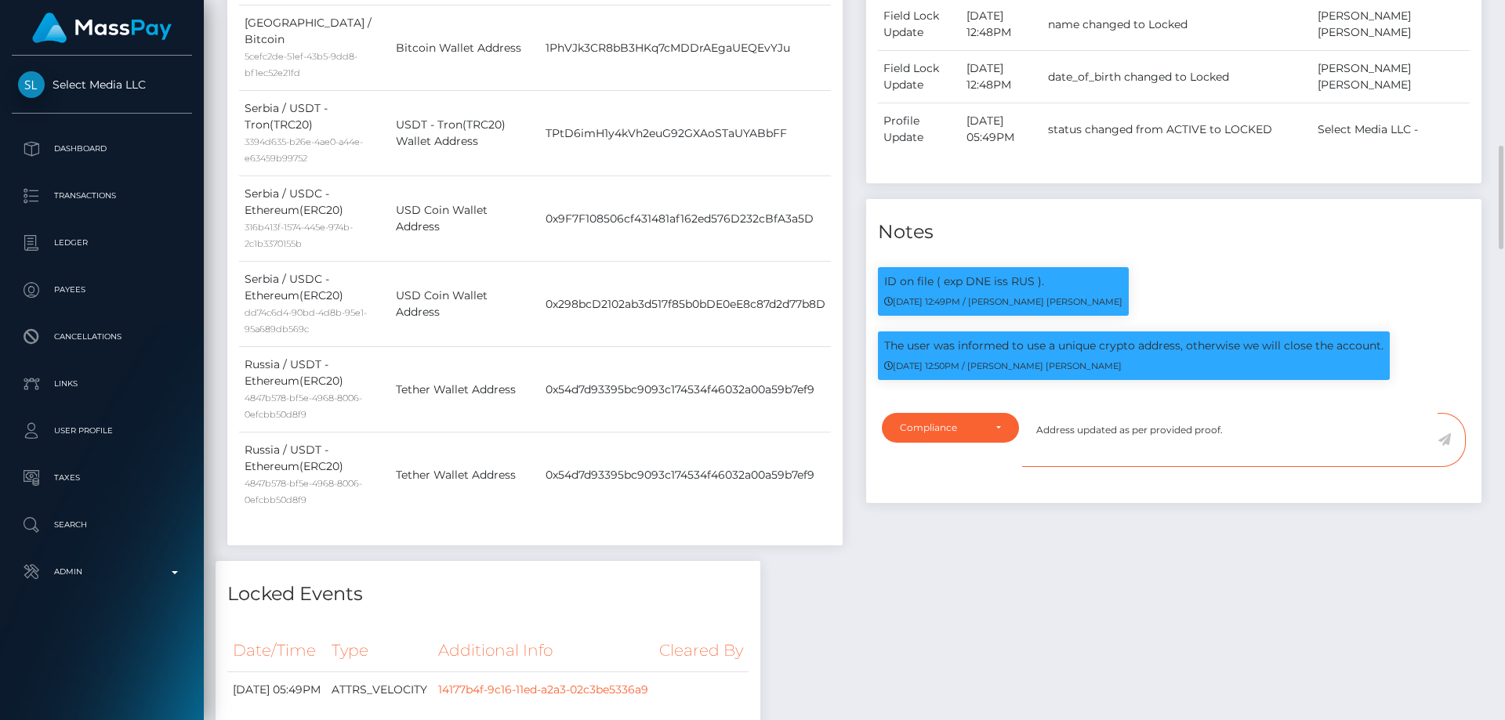
type textarea "Address updated as per provided proof."
click at [1445, 446] on icon at bounding box center [1444, 439] width 13 height 13
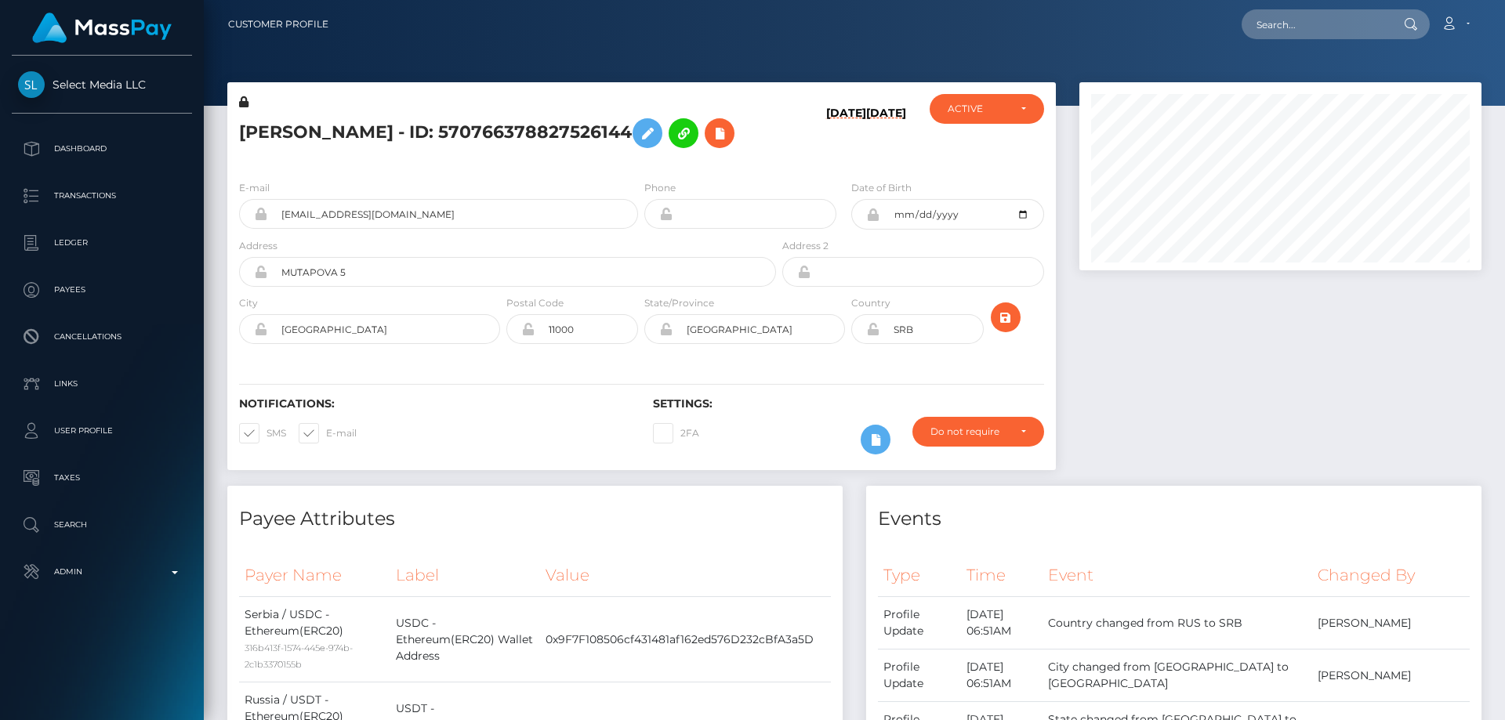
scroll to position [188, 403]
click at [873, 336] on icon at bounding box center [872, 329] width 13 height 13
click at [337, 151] on h5 "[PERSON_NAME] - ID: 570766378827526144" at bounding box center [503, 133] width 528 height 45
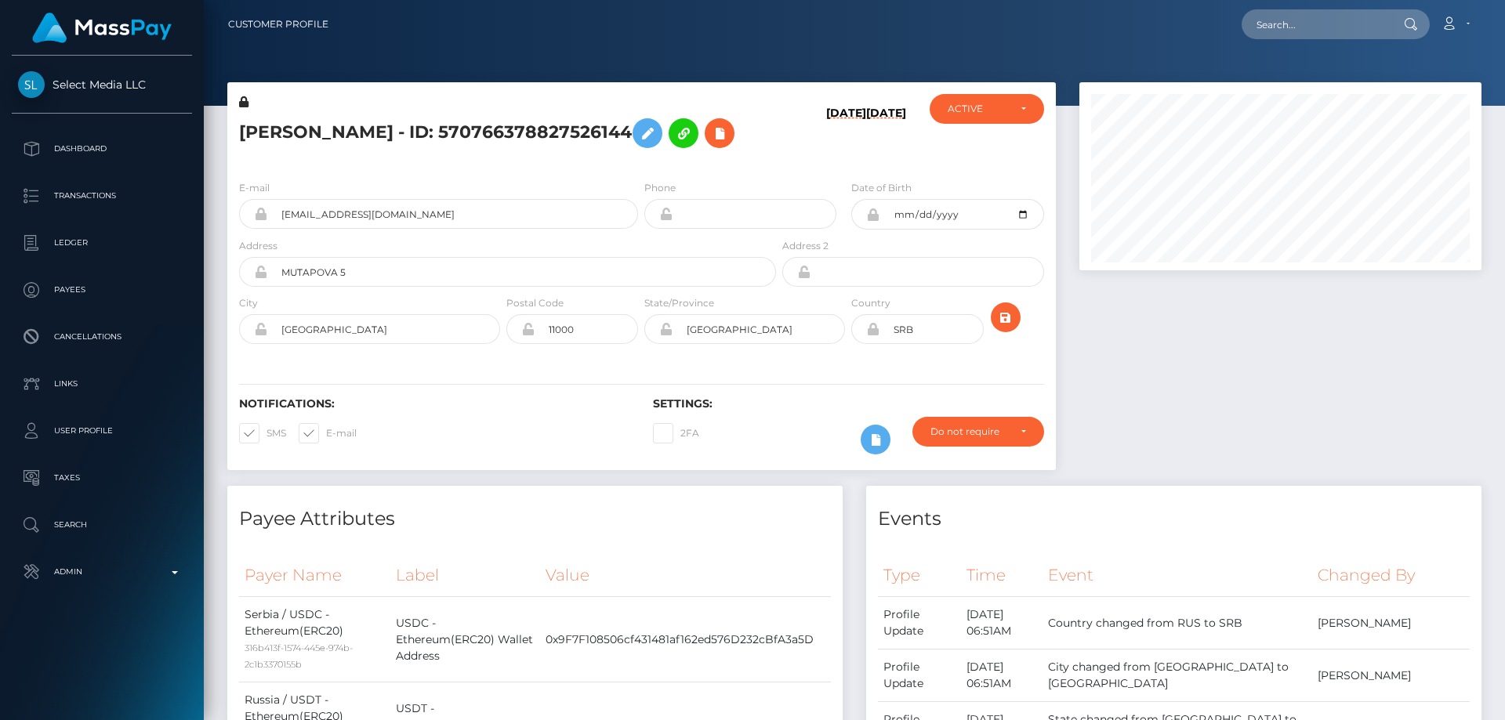
copy h5 "[PERSON_NAME] - ID: 570766378827526144"
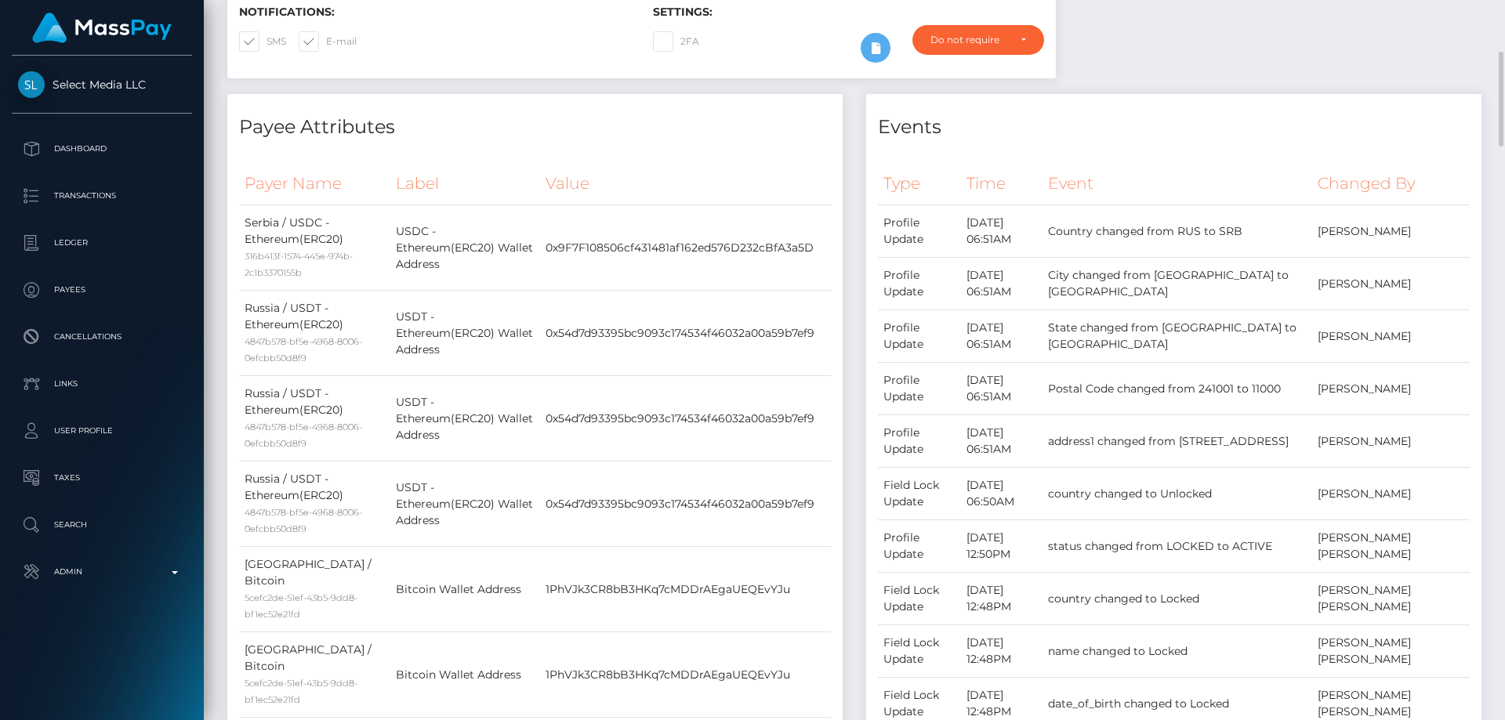
scroll to position [78, 0]
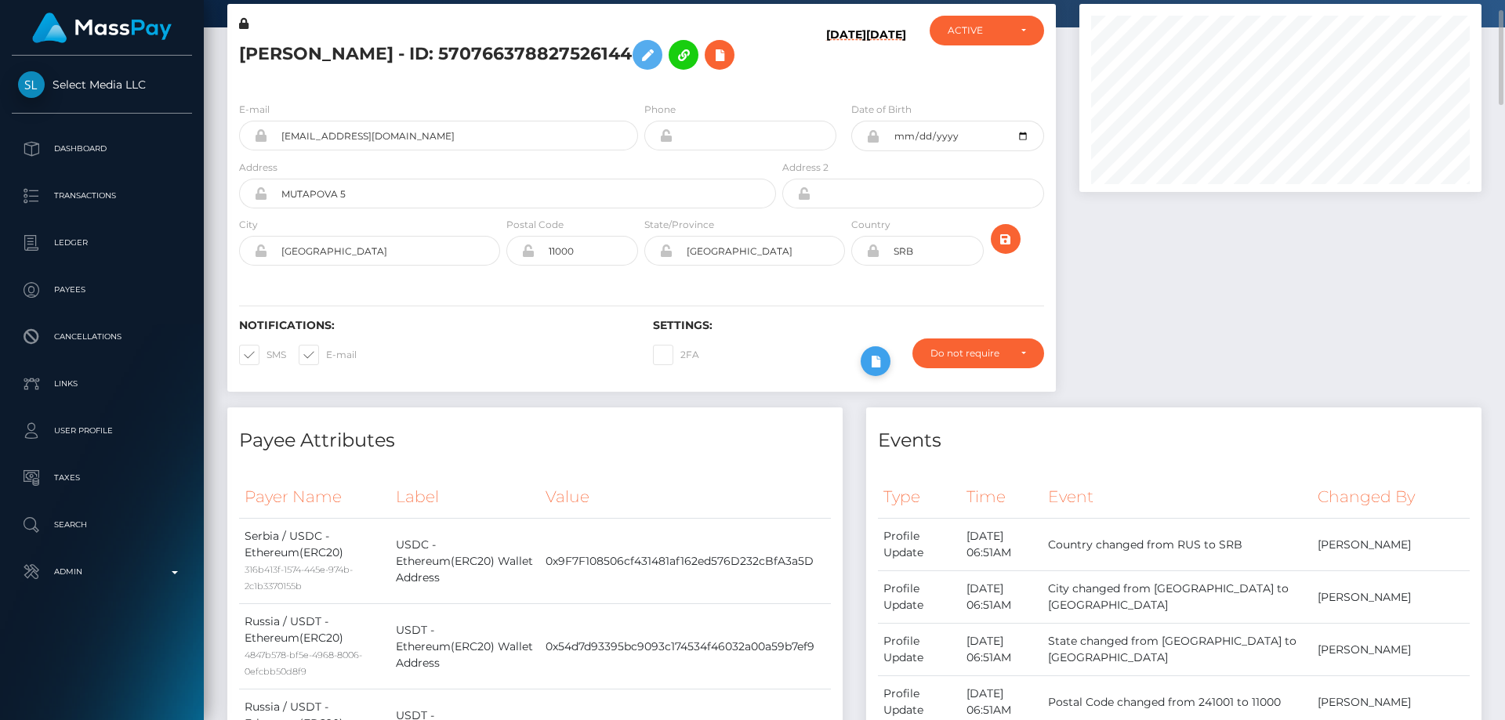
click at [871, 372] on icon at bounding box center [875, 362] width 19 height 20
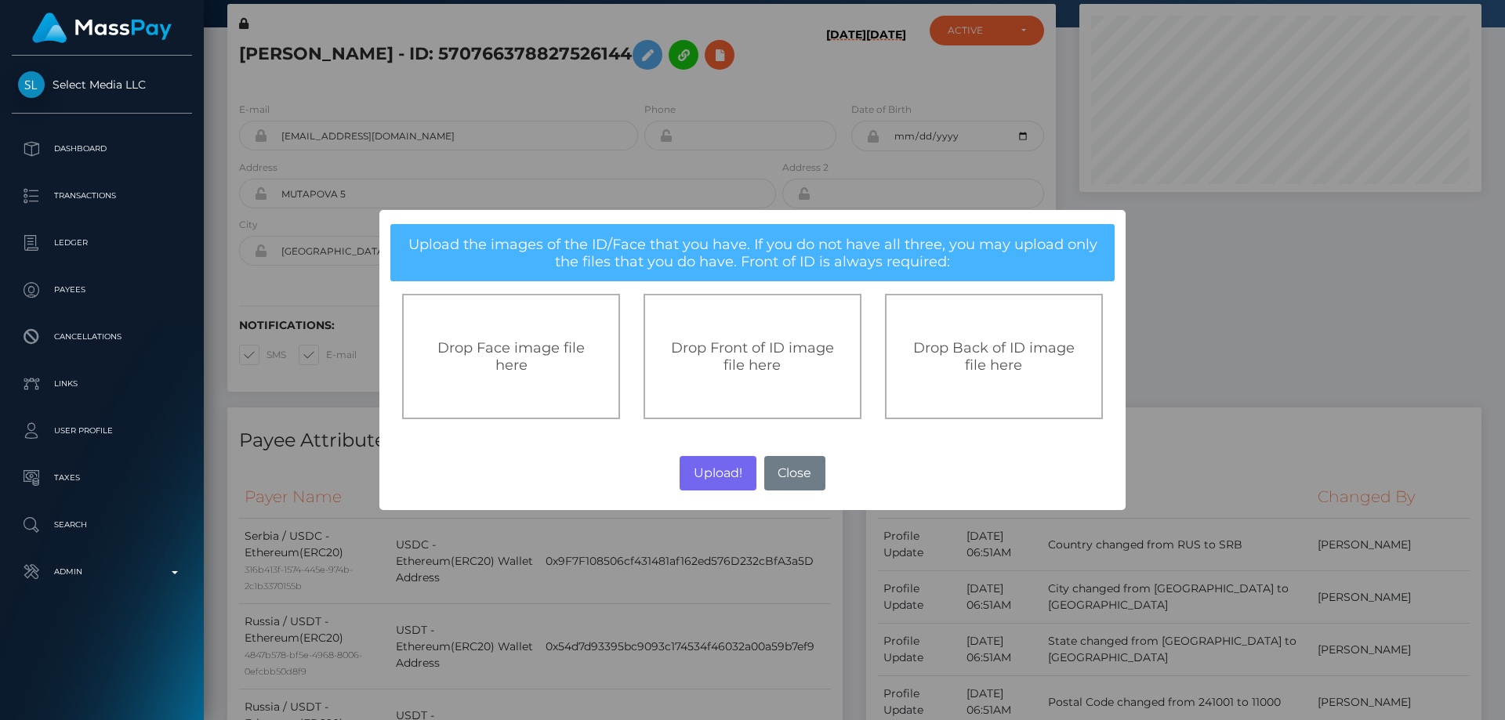
click at [803, 343] on span "Drop Front of ID image file here" at bounding box center [752, 356] width 163 height 34
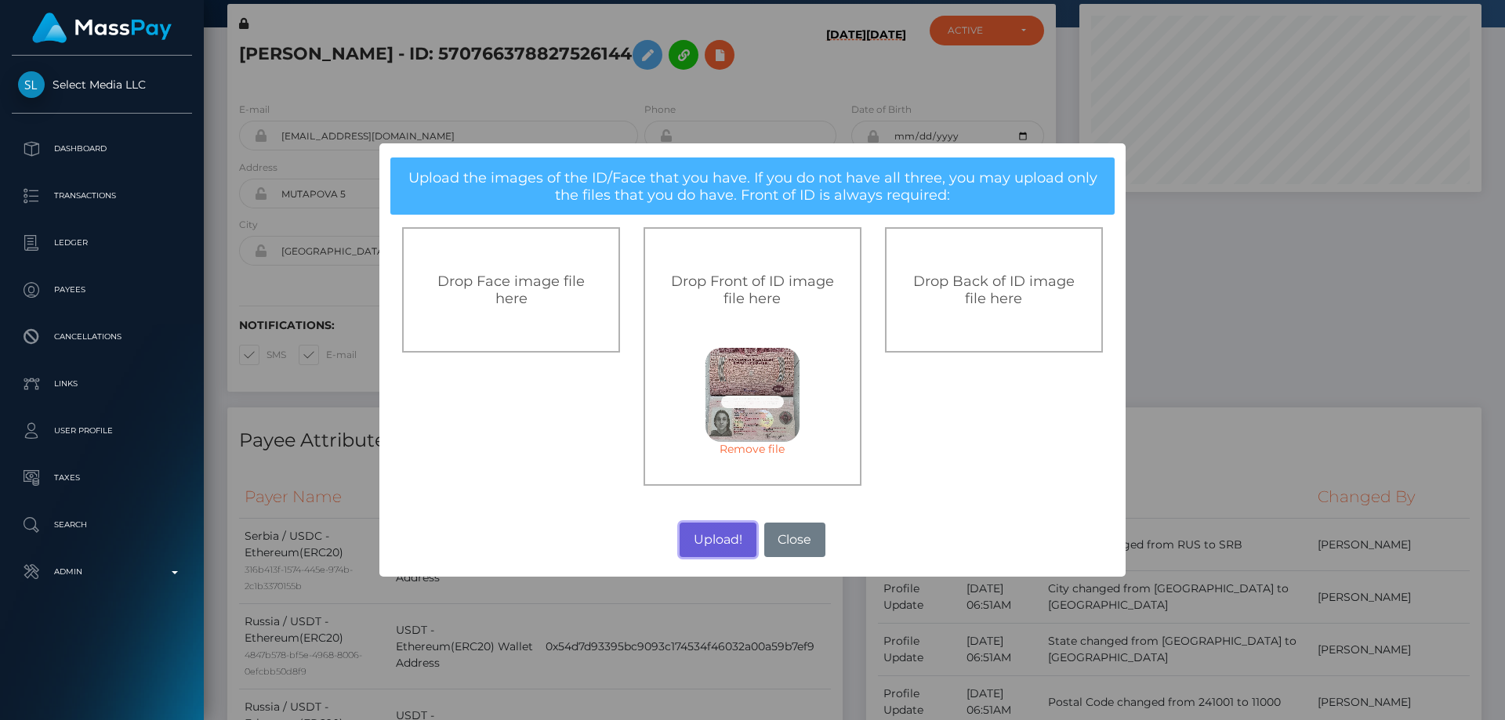
click at [714, 528] on button "Upload!" at bounding box center [718, 540] width 76 height 34
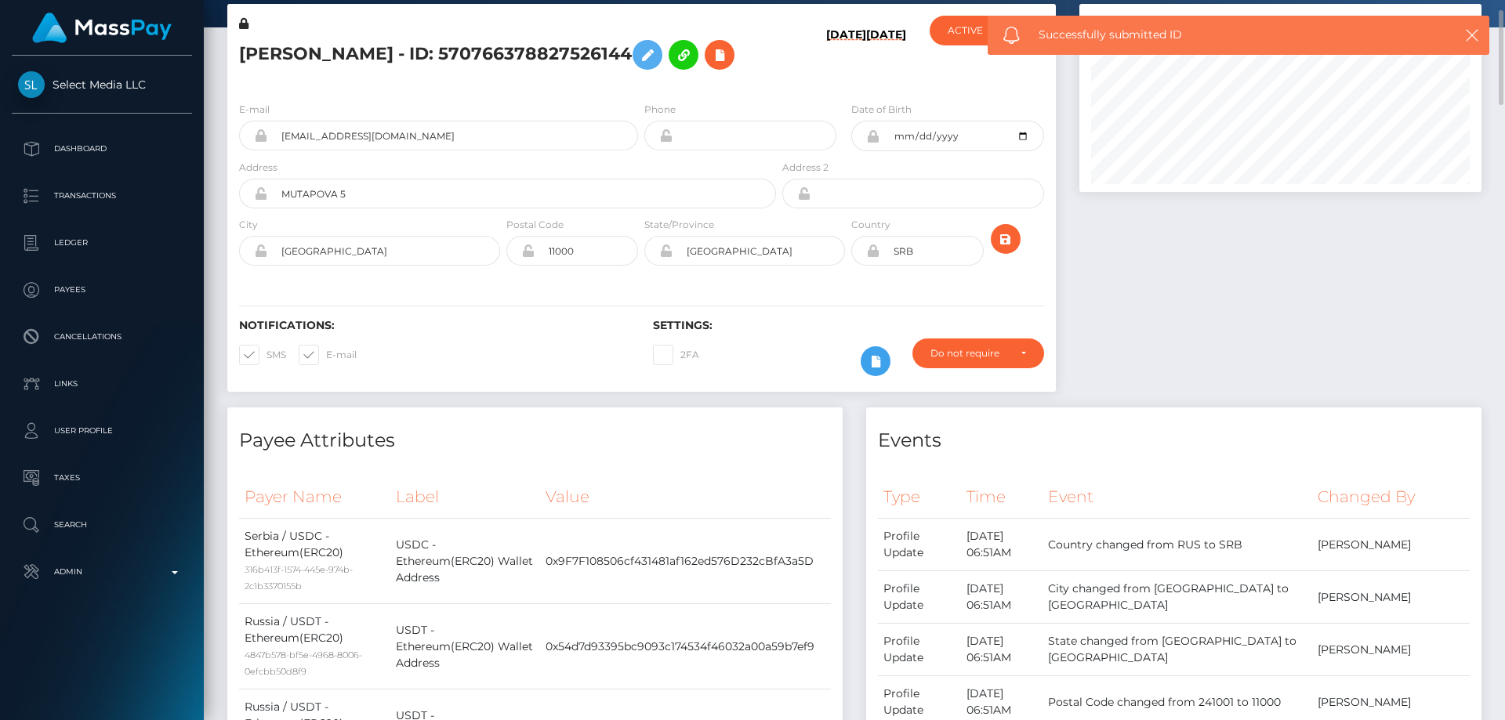
scroll to position [0, 0]
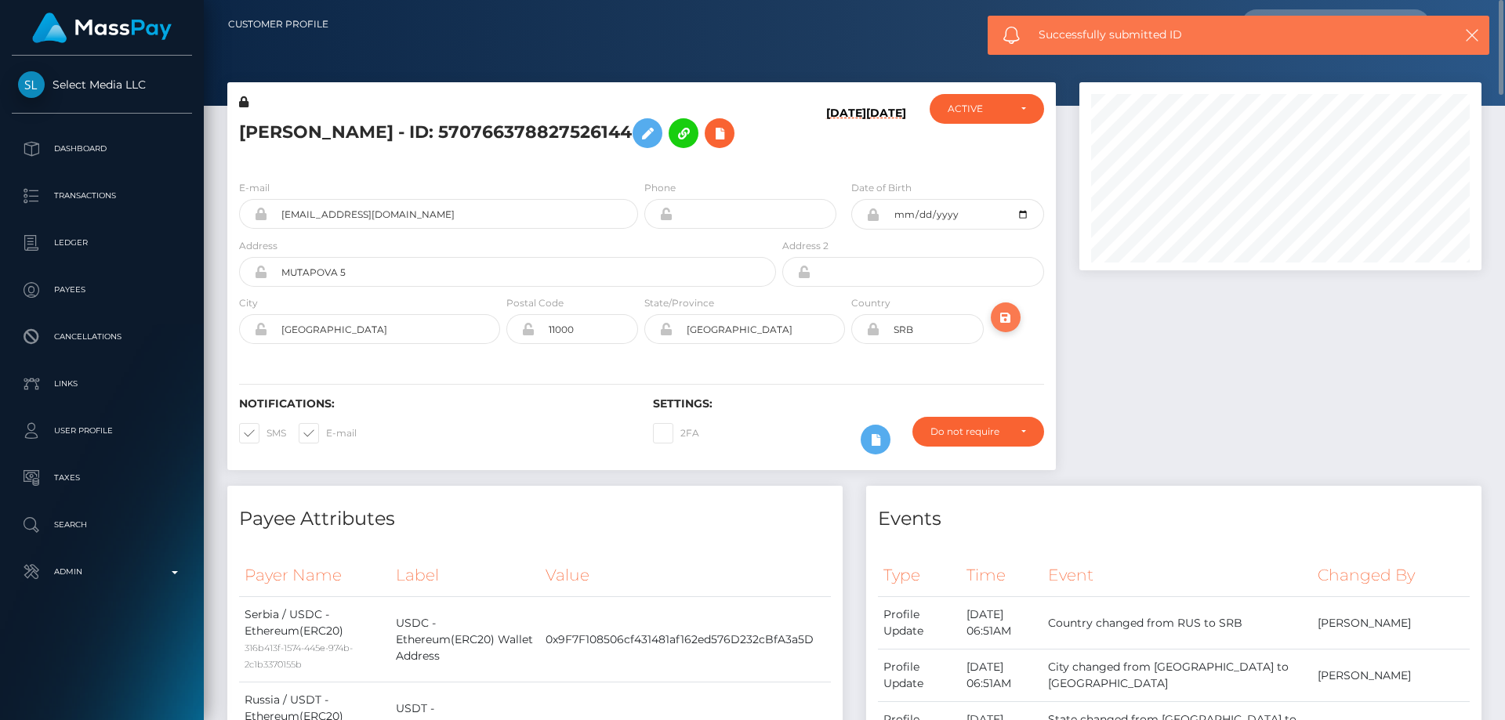
click at [1012, 328] on icon "submit" at bounding box center [1005, 318] width 19 height 20
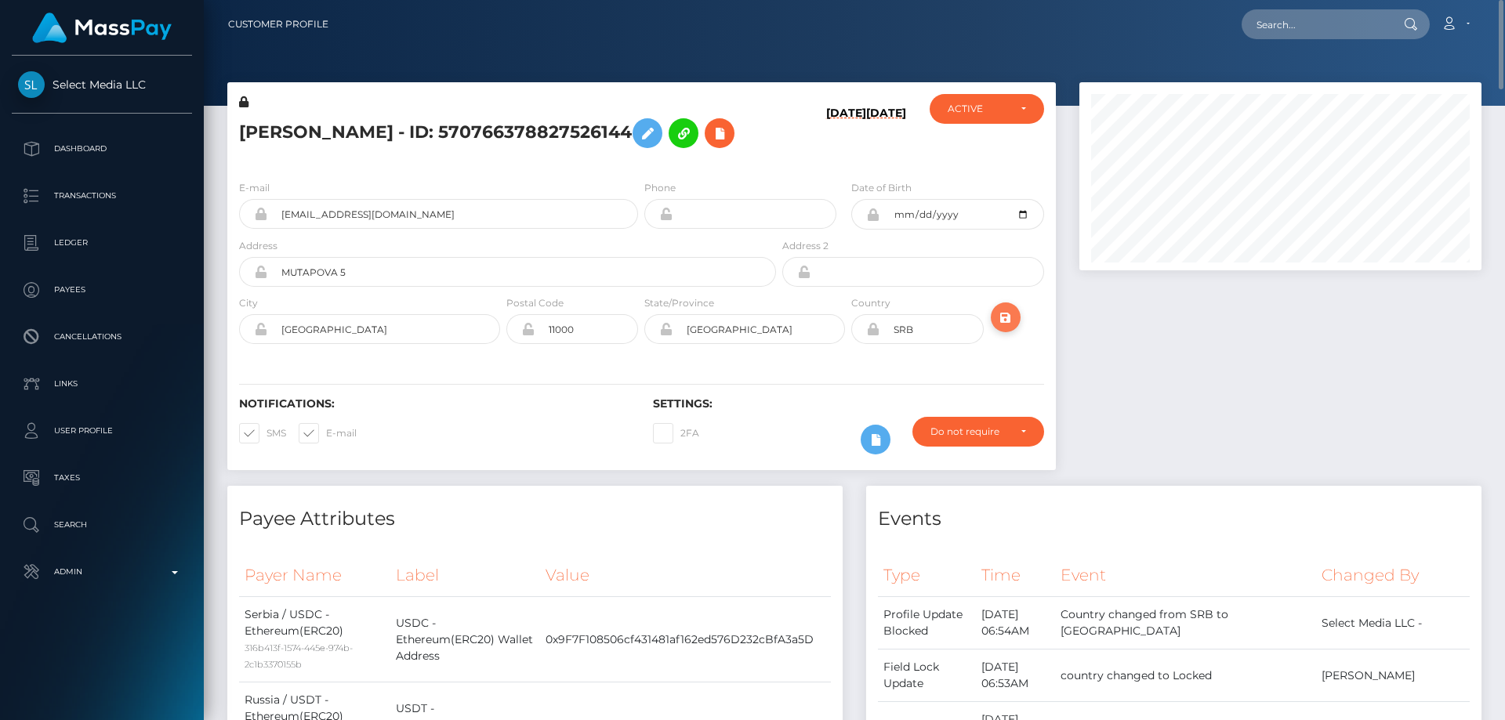
click at [1006, 328] on icon "submit" at bounding box center [1005, 318] width 19 height 20
